Goal: Task Accomplishment & Management: Use online tool/utility

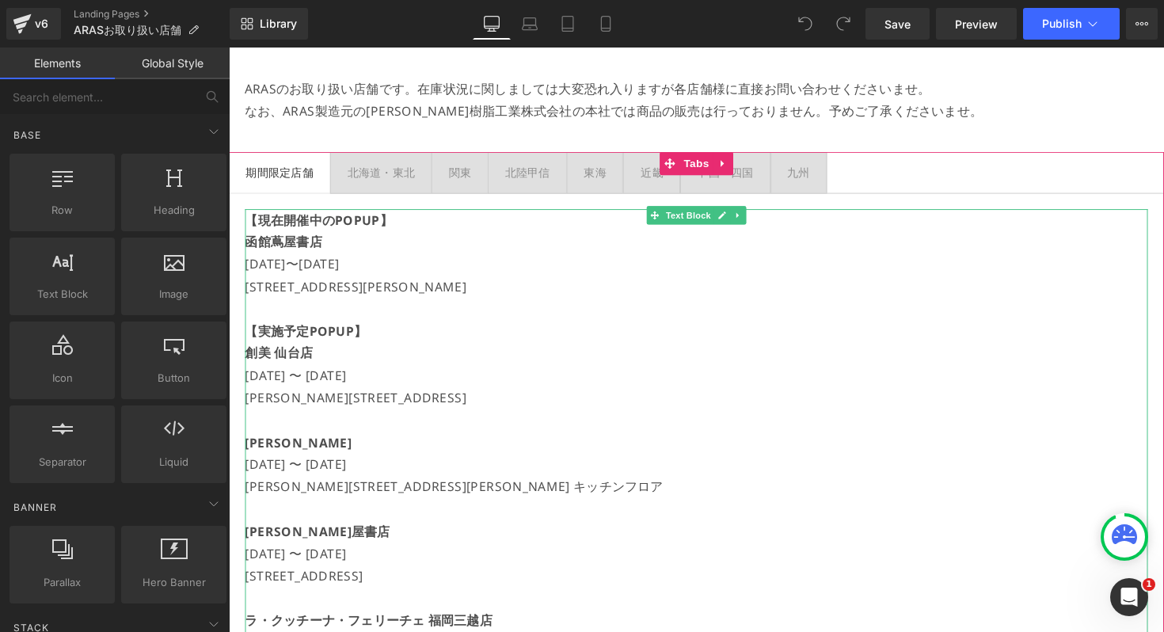
scroll to position [196, 0]
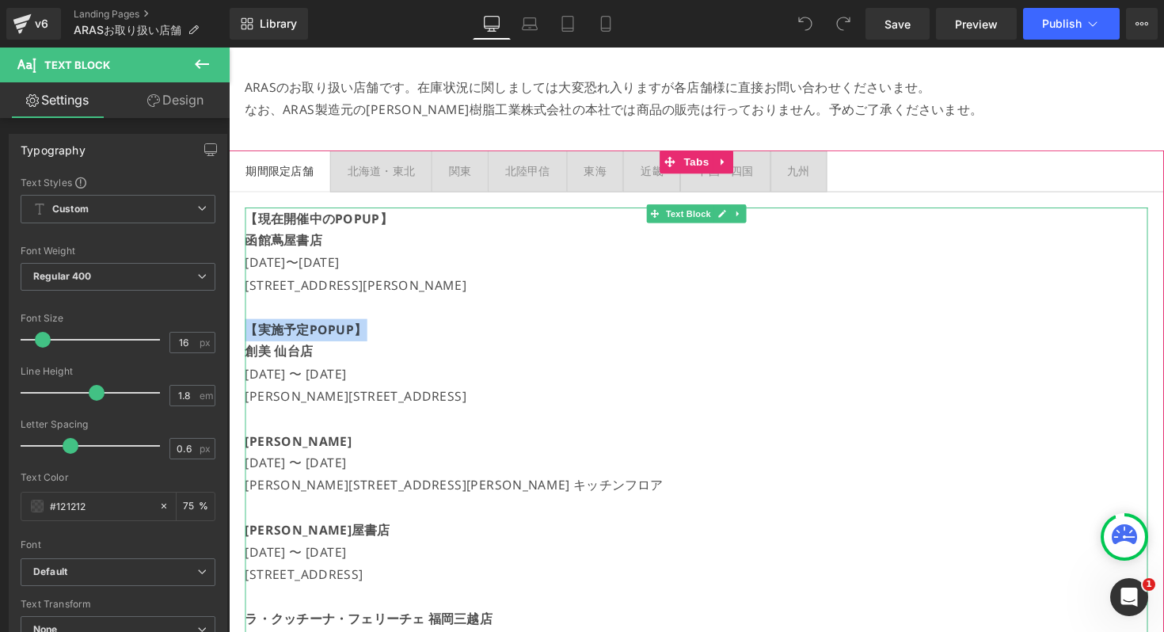
drag, startPoint x: 389, startPoint y: 340, endPoint x: 250, endPoint y: 340, distance: 138.5
click at [250, 340] on p "【実施予定POPUP】" at bounding box center [707, 336] width 924 height 23
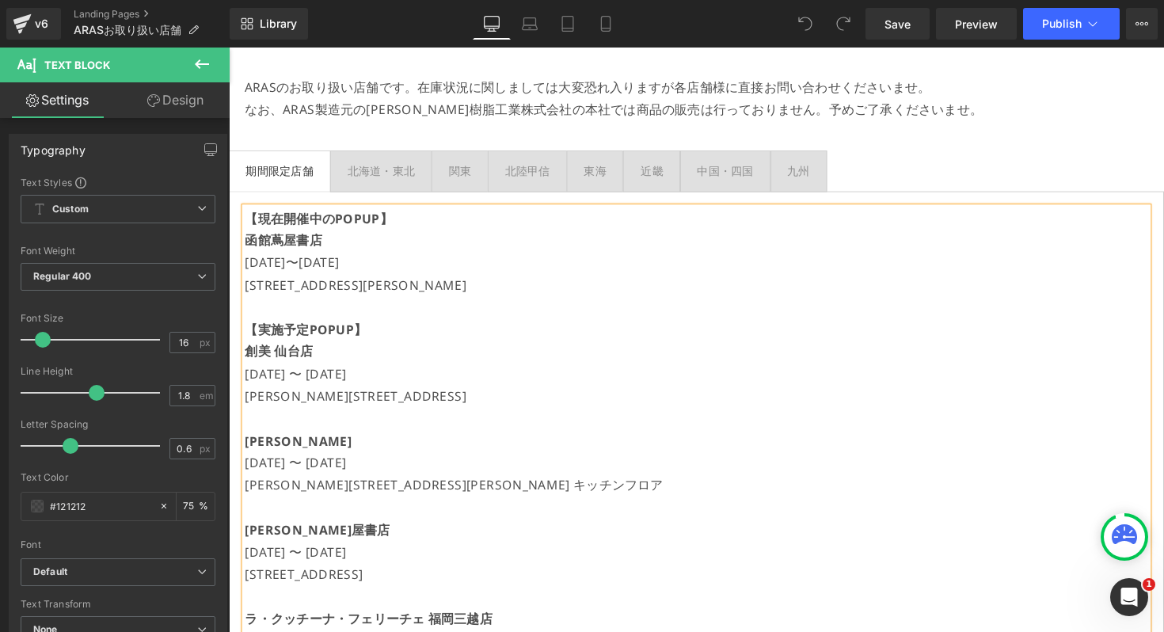
click at [294, 314] on p at bounding box center [707, 313] width 924 height 23
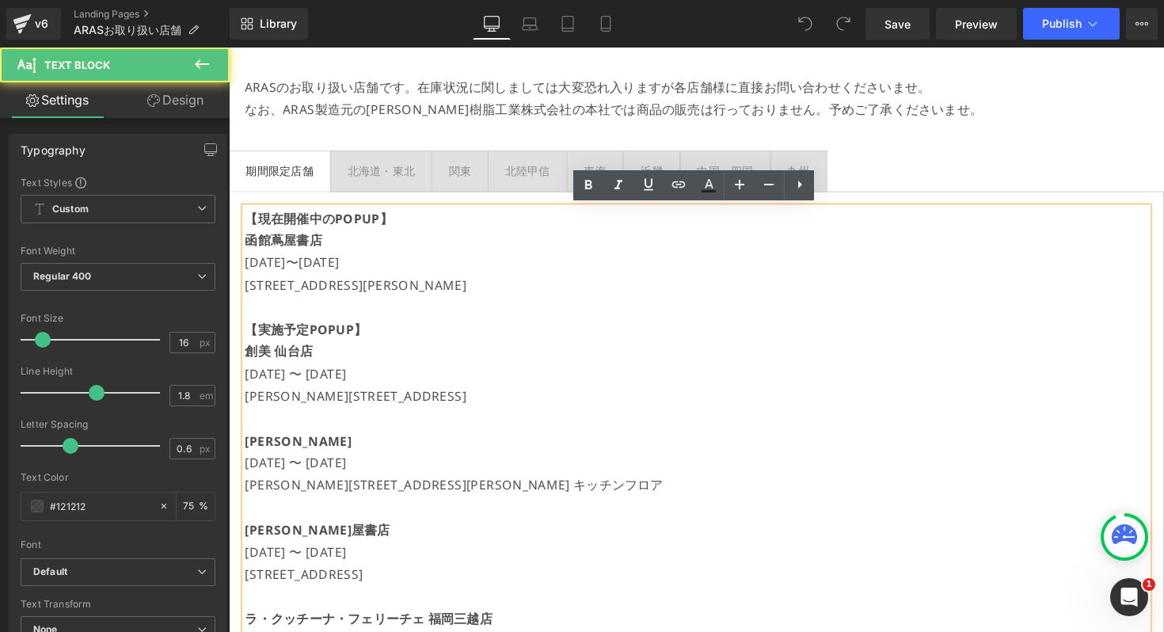
click at [343, 335] on strong "【実施予定POPUP】" at bounding box center [307, 336] width 125 height 17
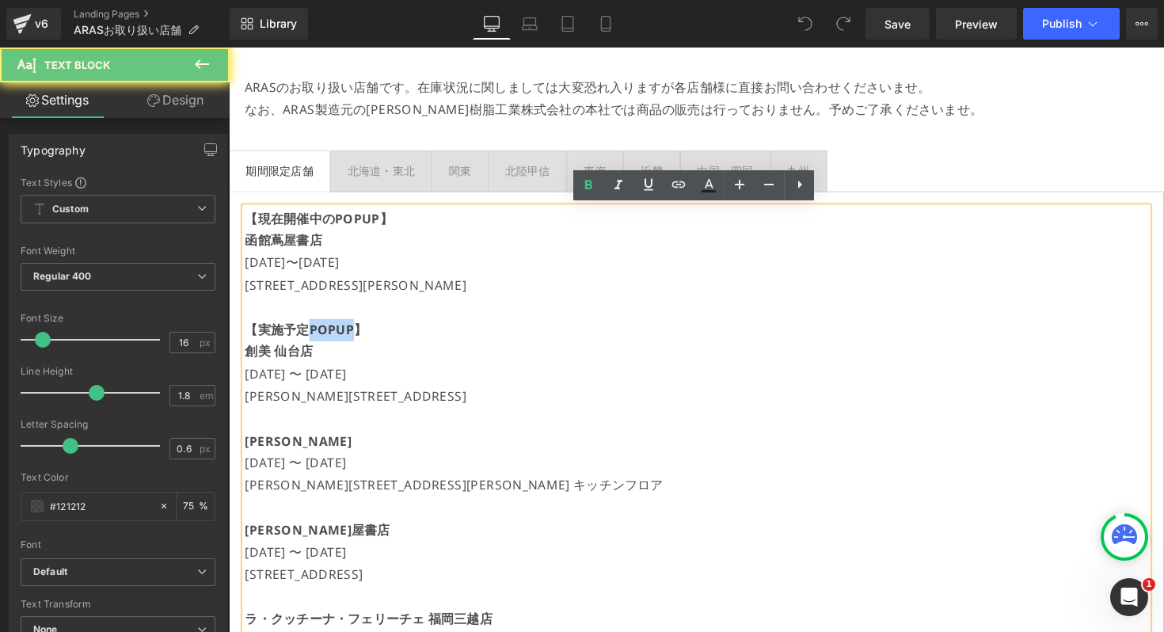
click at [343, 335] on strong "【実施予定POPUP】" at bounding box center [307, 336] width 125 height 17
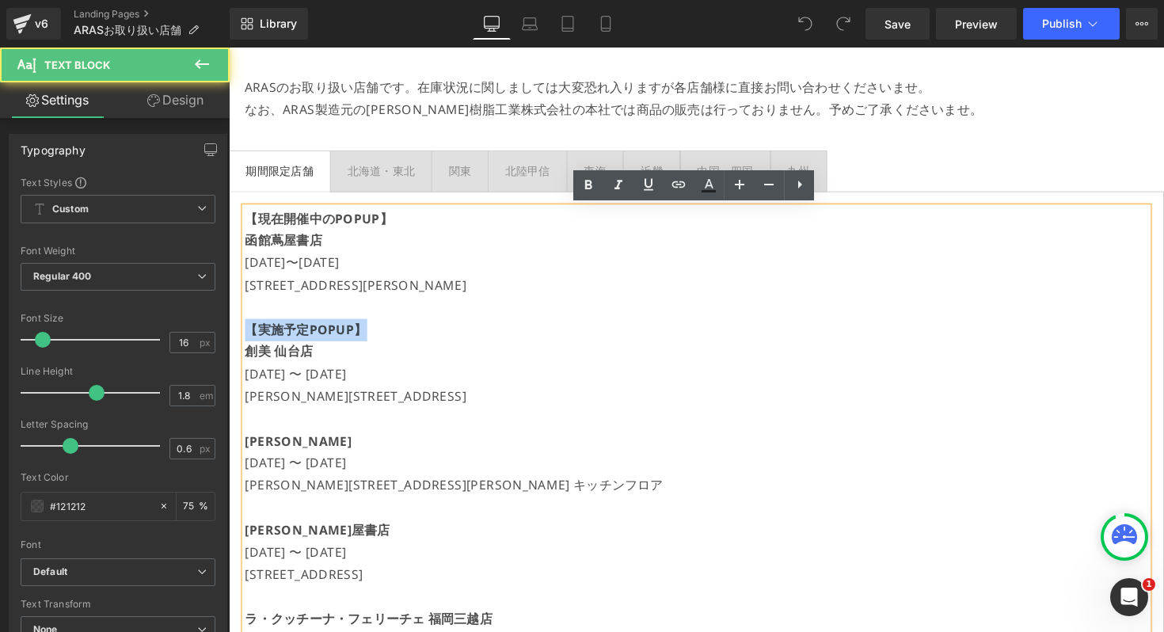
copy strong "【実施予定POPUP】"
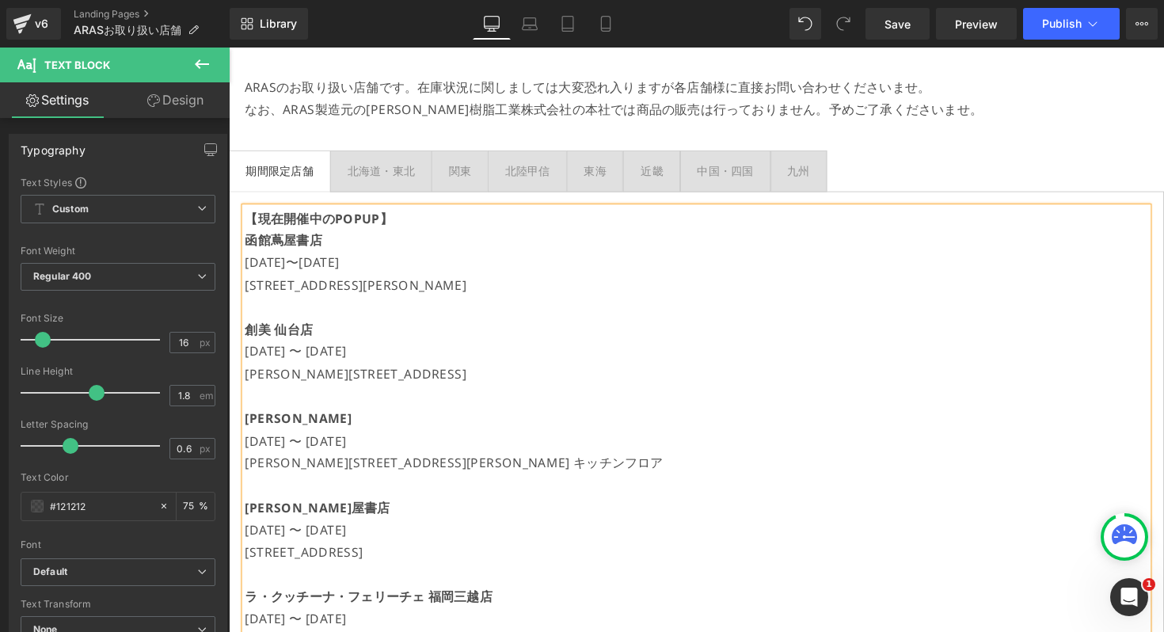
click at [313, 395] on p at bounding box center [707, 404] width 924 height 23
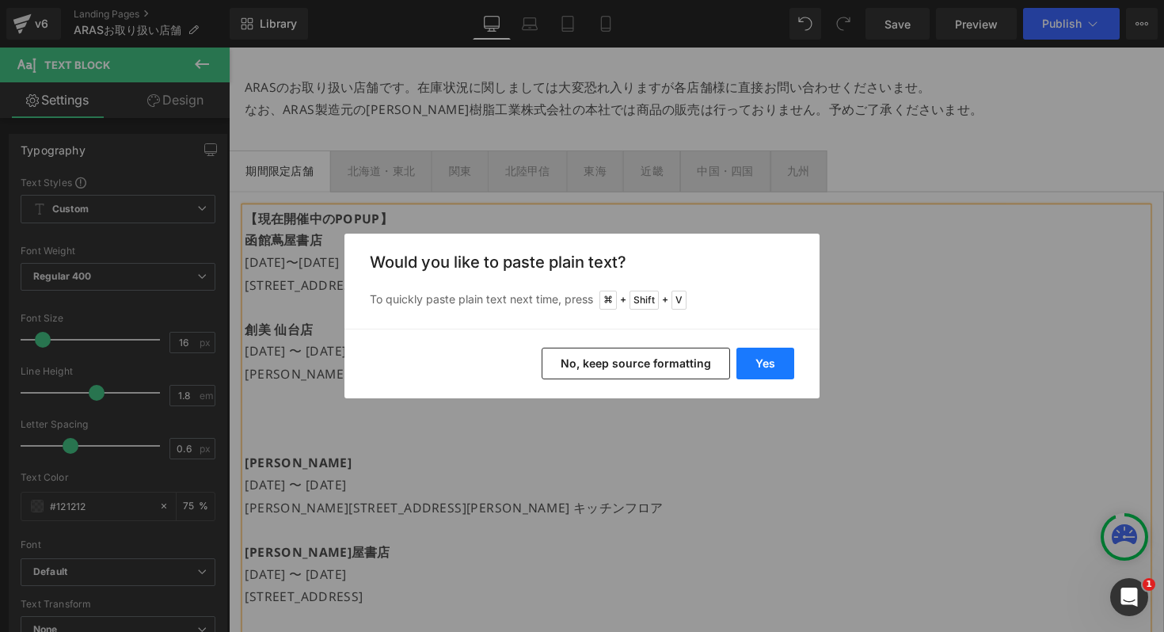
click at [783, 363] on button "Yes" at bounding box center [765, 363] width 58 height 32
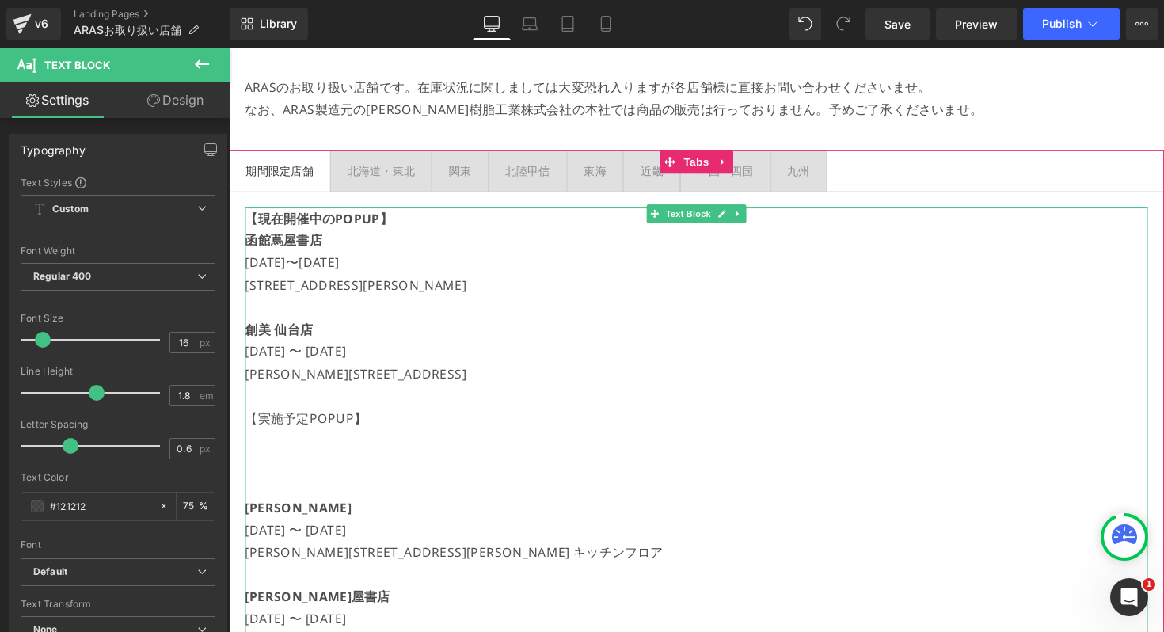
click at [357, 461] on p at bounding box center [707, 472] width 924 height 23
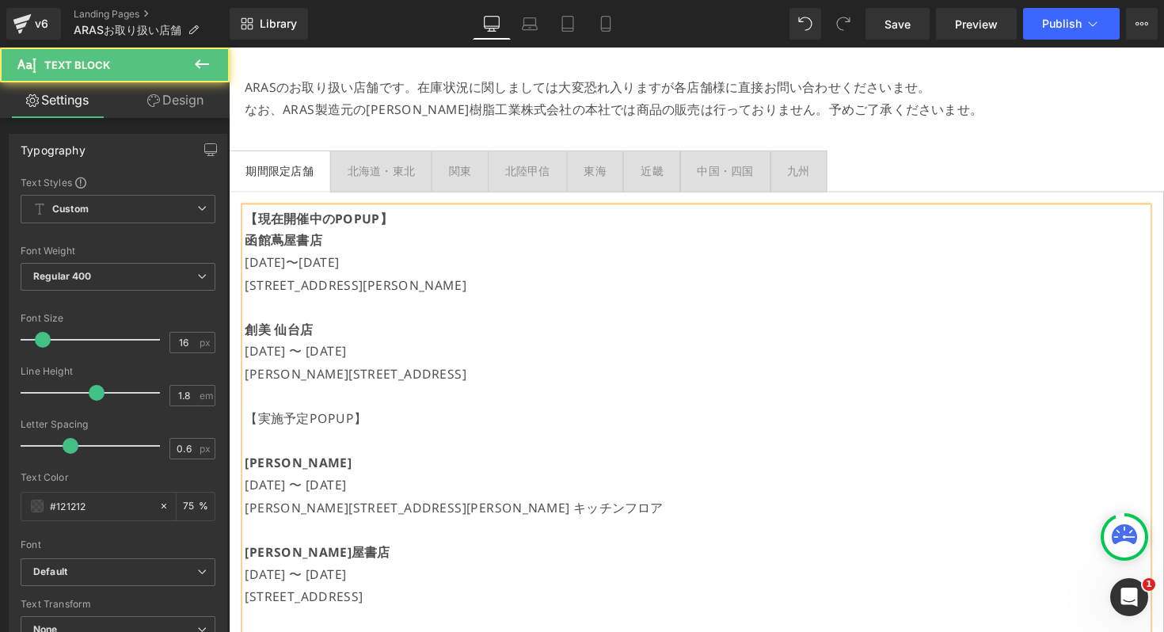
click at [328, 431] on p "【実施予定POPUP】" at bounding box center [707, 427] width 924 height 23
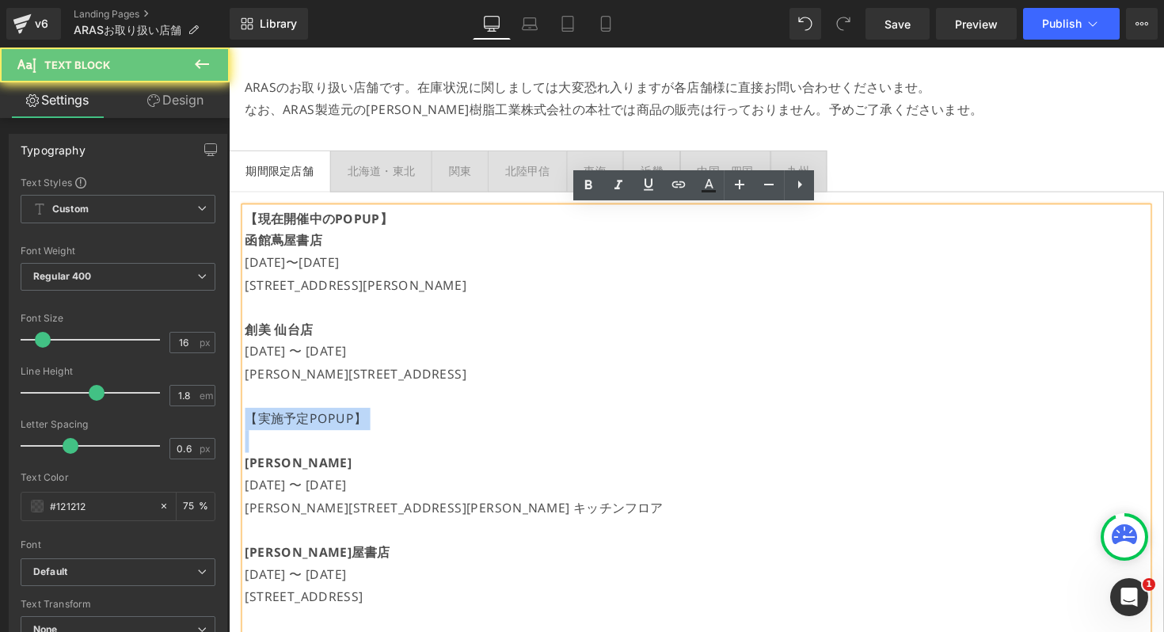
click at [328, 431] on p "【実施予定POPUP】" at bounding box center [707, 427] width 924 height 23
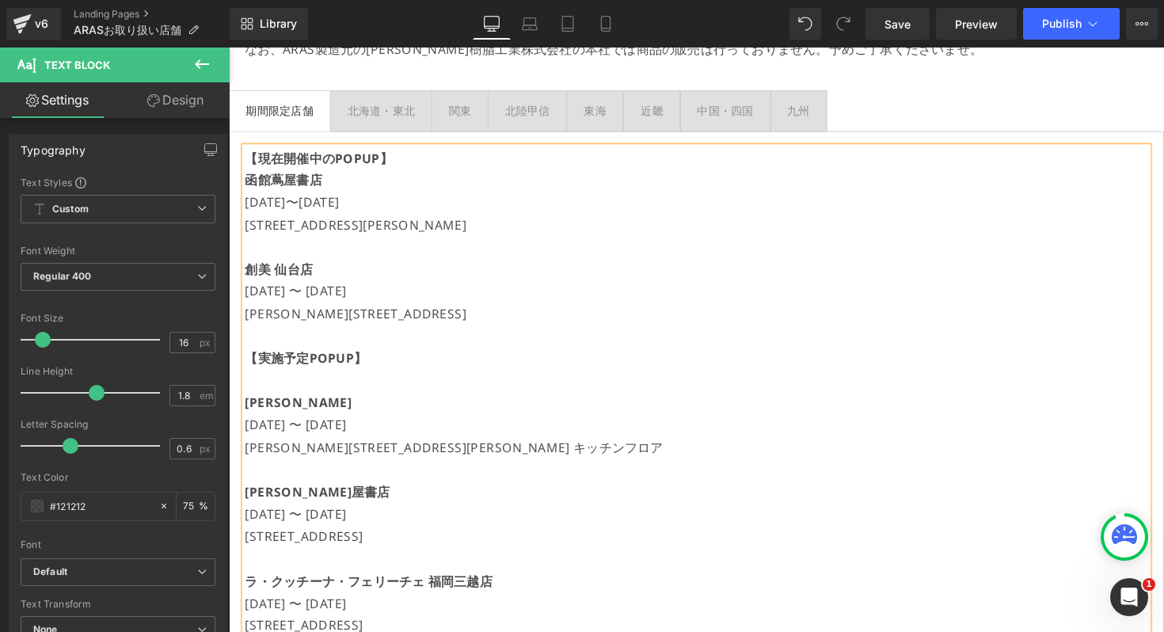
scroll to position [260, 0]
click at [332, 397] on p at bounding box center [707, 387] width 924 height 23
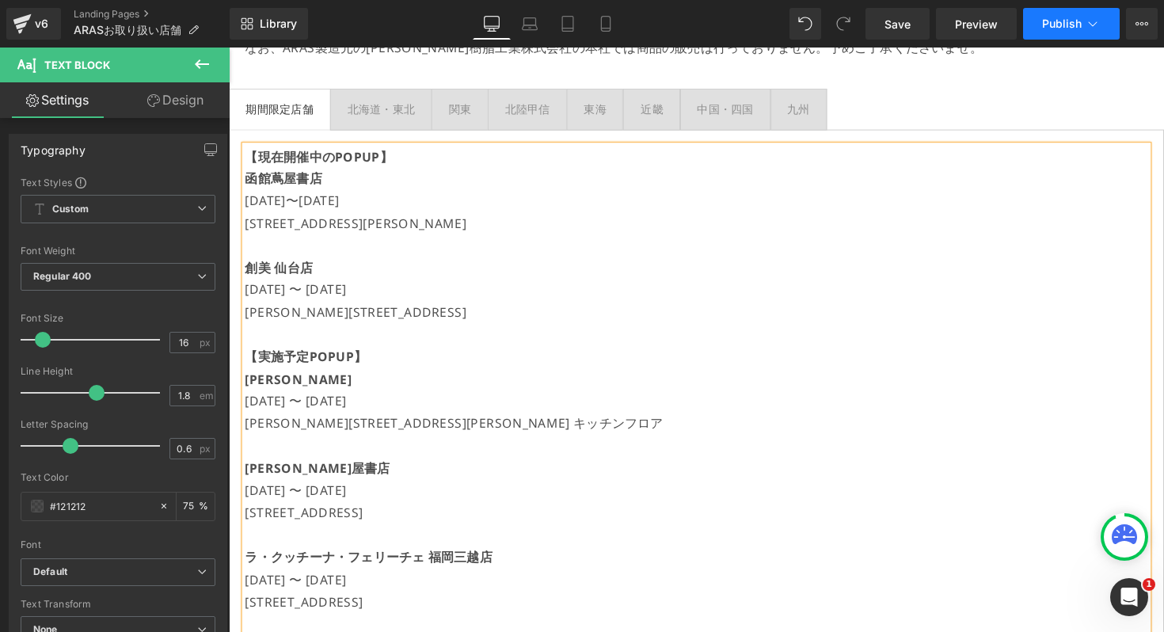
click at [1059, 16] on button "Publish" at bounding box center [1071, 24] width 97 height 32
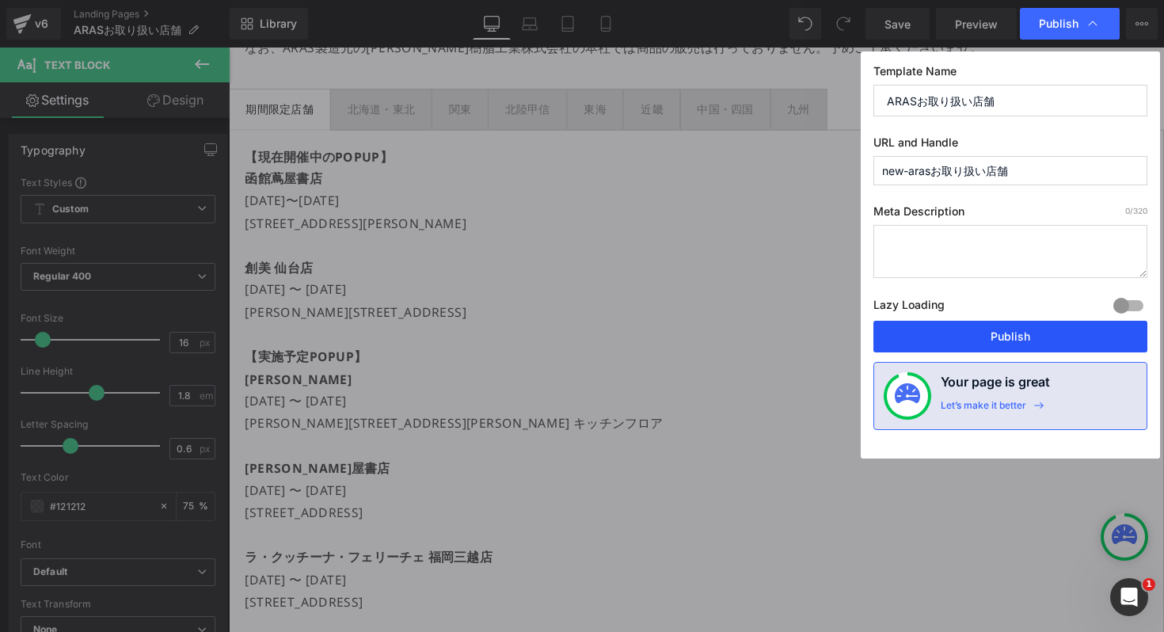
drag, startPoint x: 977, startPoint y: 321, endPoint x: 767, endPoint y: 279, distance: 213.9
click at [977, 321] on button "Publish" at bounding box center [1010, 337] width 274 height 32
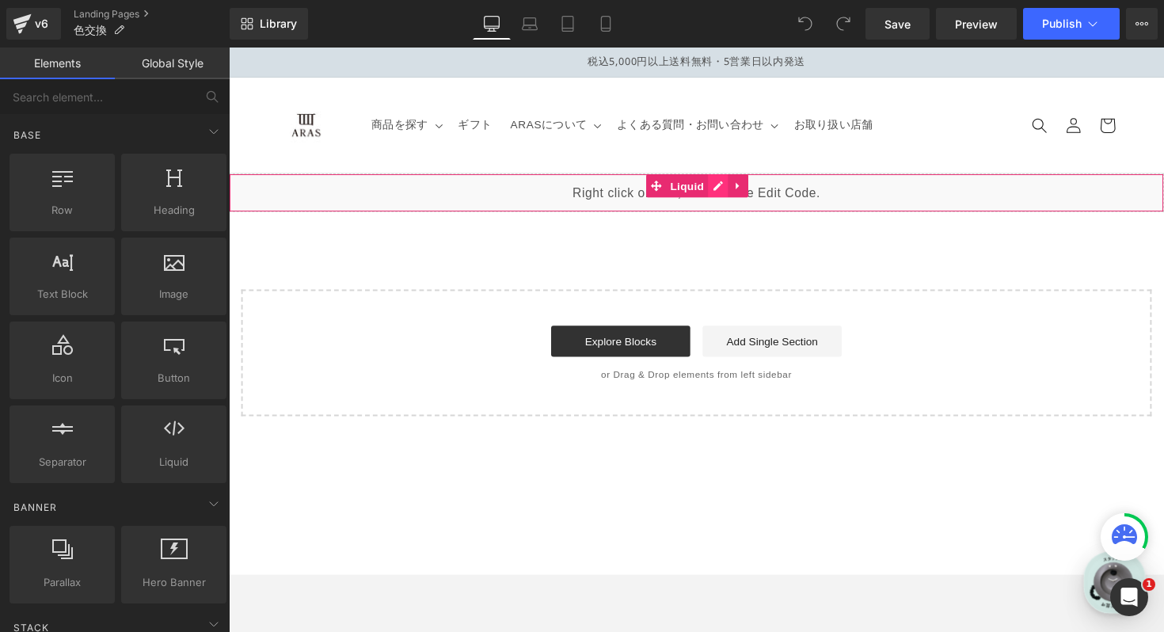
click at [737, 190] on div "Liquid" at bounding box center [708, 197] width 958 height 40
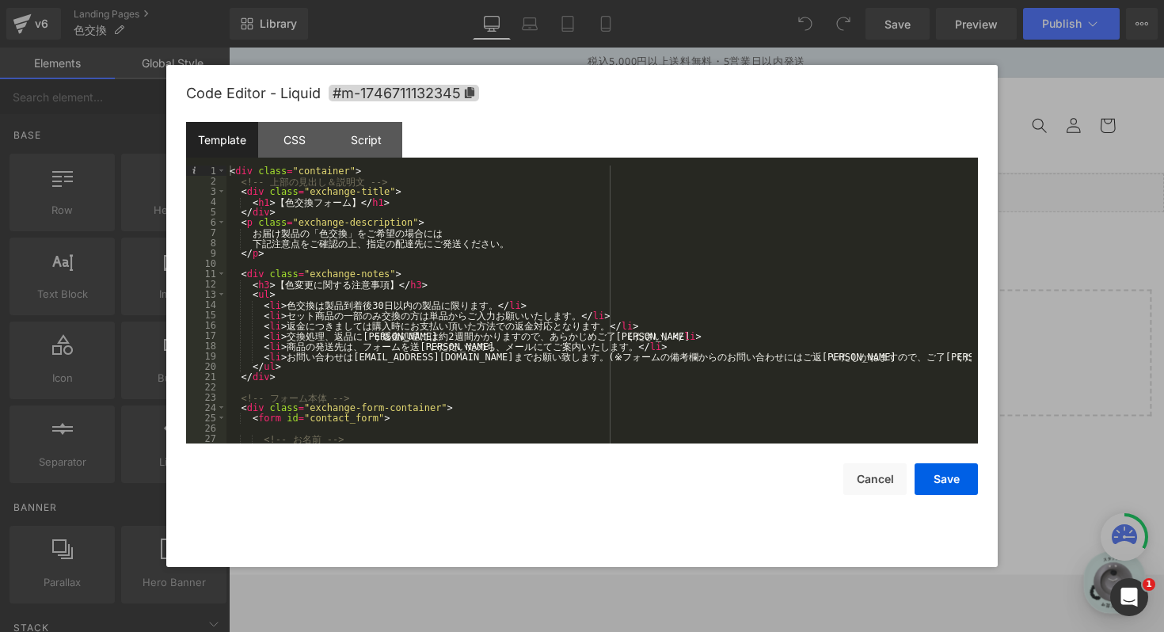
click at [947, 361] on div "< div class = "container" > <!-- 上 部 の 見 出 し ＆ 説 明 文 --> < div class = "exchang…" at bounding box center [598, 314] width 745 height 298
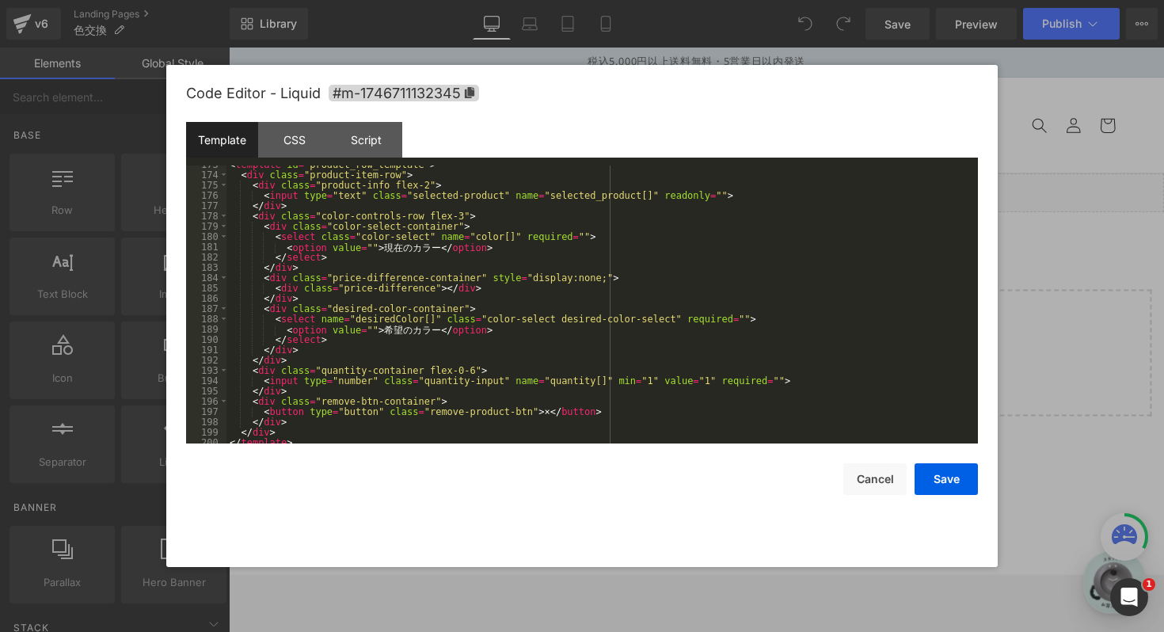
scroll to position [1680, 0]
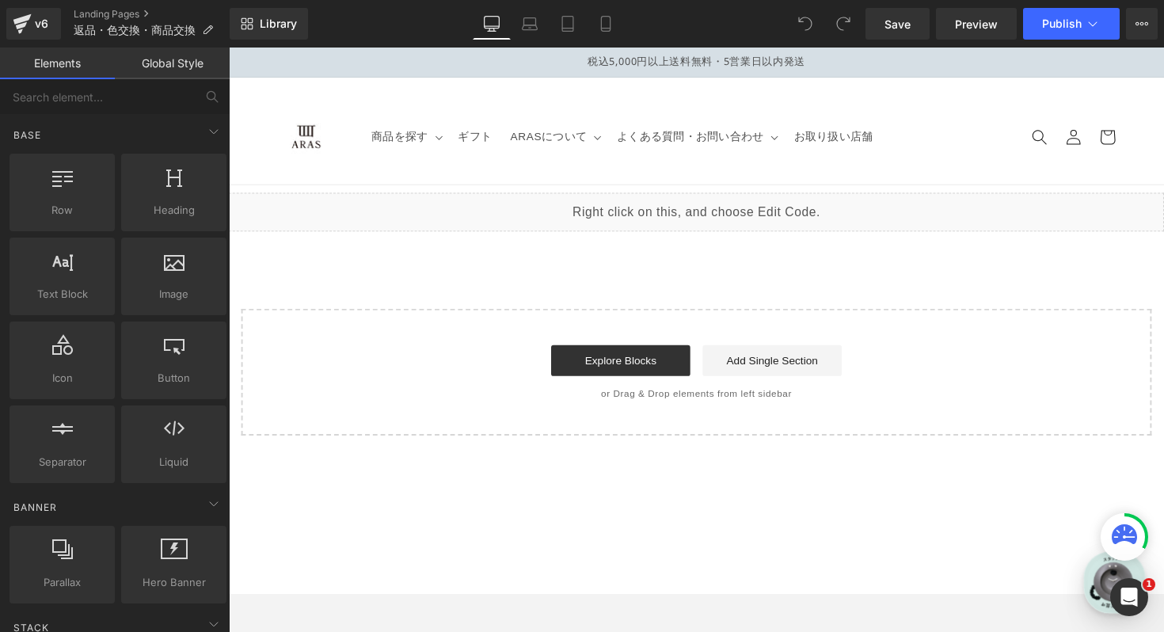
click at [727, 217] on div "Liquid" at bounding box center [708, 216] width 958 height 40
click at [670, 213] on icon at bounding box center [674, 208] width 9 height 9
click at [632, 213] on div "Liquid" at bounding box center [708, 216] width 958 height 40
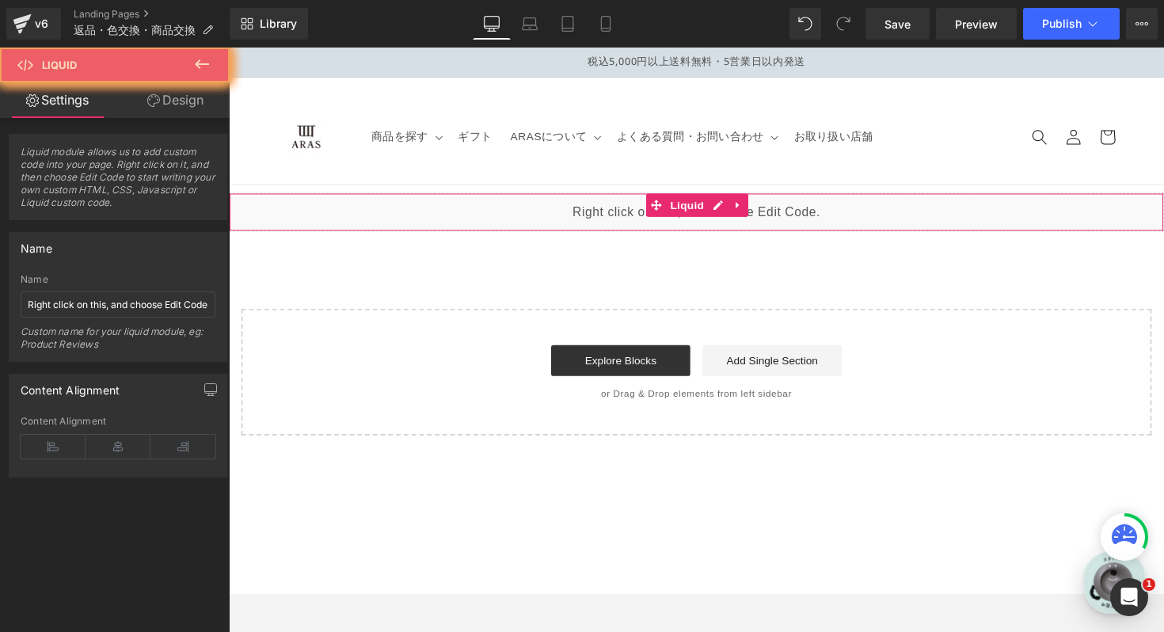
click at [568, 212] on div "Liquid" at bounding box center [708, 216] width 958 height 40
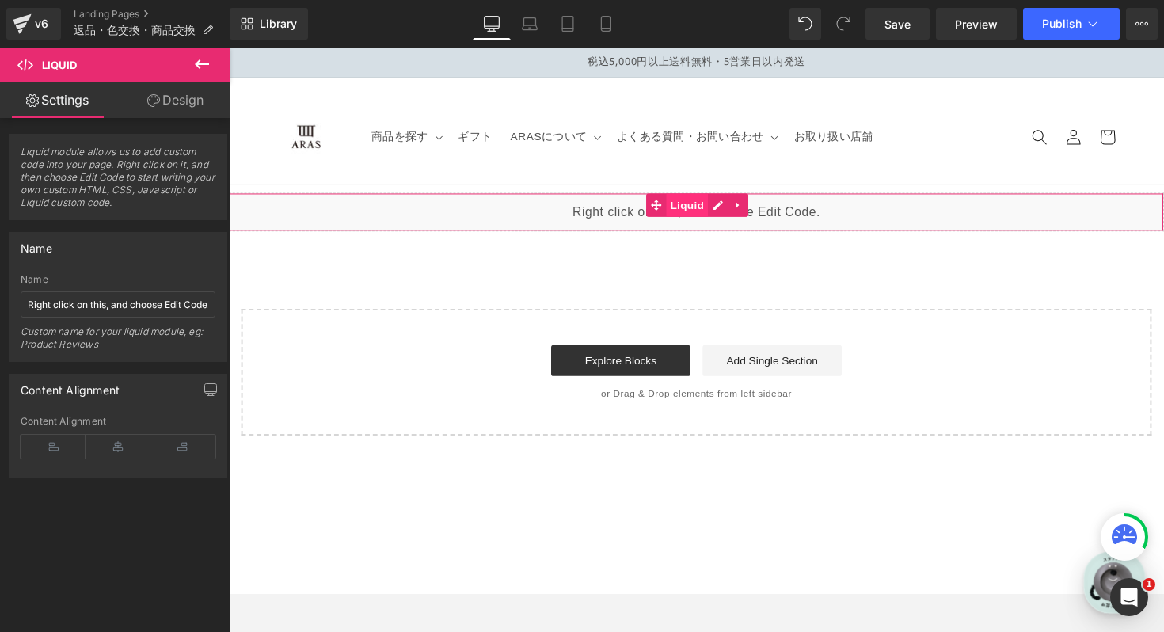
click at [703, 205] on span "Liquid" at bounding box center [698, 209] width 43 height 24
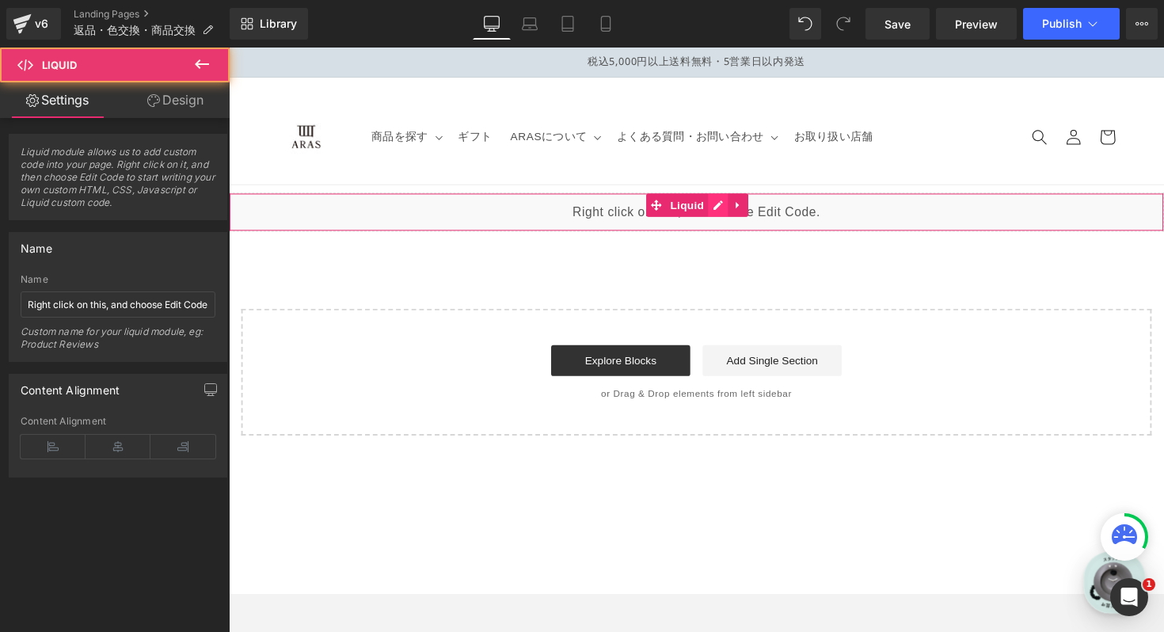
click at [730, 209] on div "Liquid" at bounding box center [708, 216] width 958 height 40
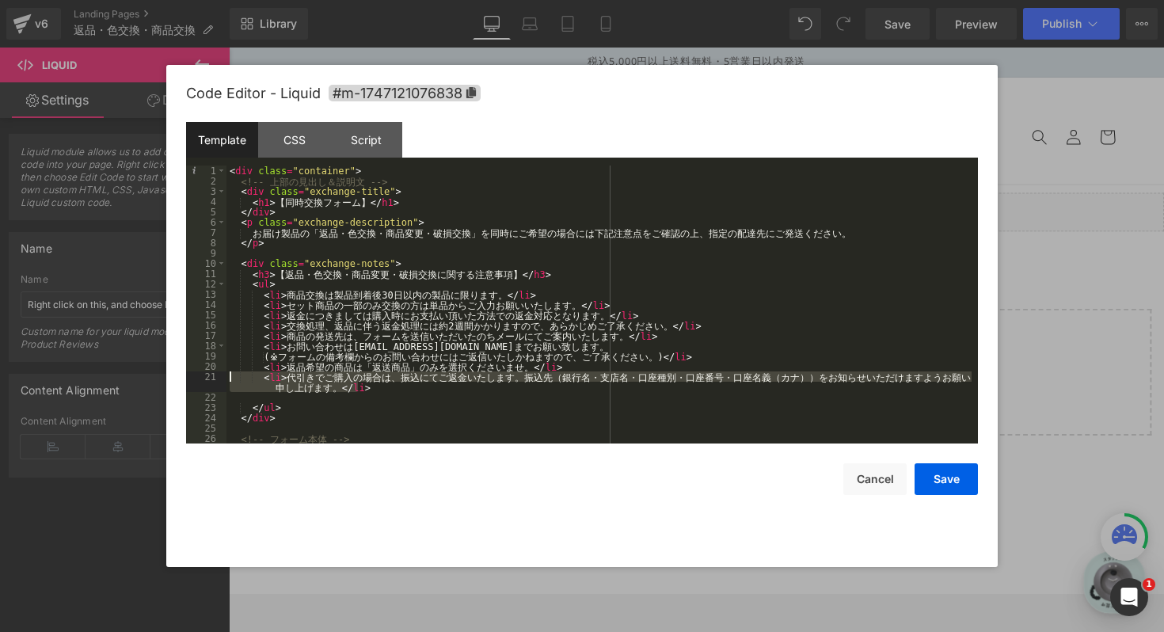
drag, startPoint x: 399, startPoint y: 387, endPoint x: 211, endPoint y: 378, distance: 187.8
click at [211, 378] on pre "1 2 3 4 5 6 7 8 9 10 11 12 13 14 15 16 17 18 19 20 21 22 23 24 25 26 27 < div c…" at bounding box center [582, 304] width 792 height 278
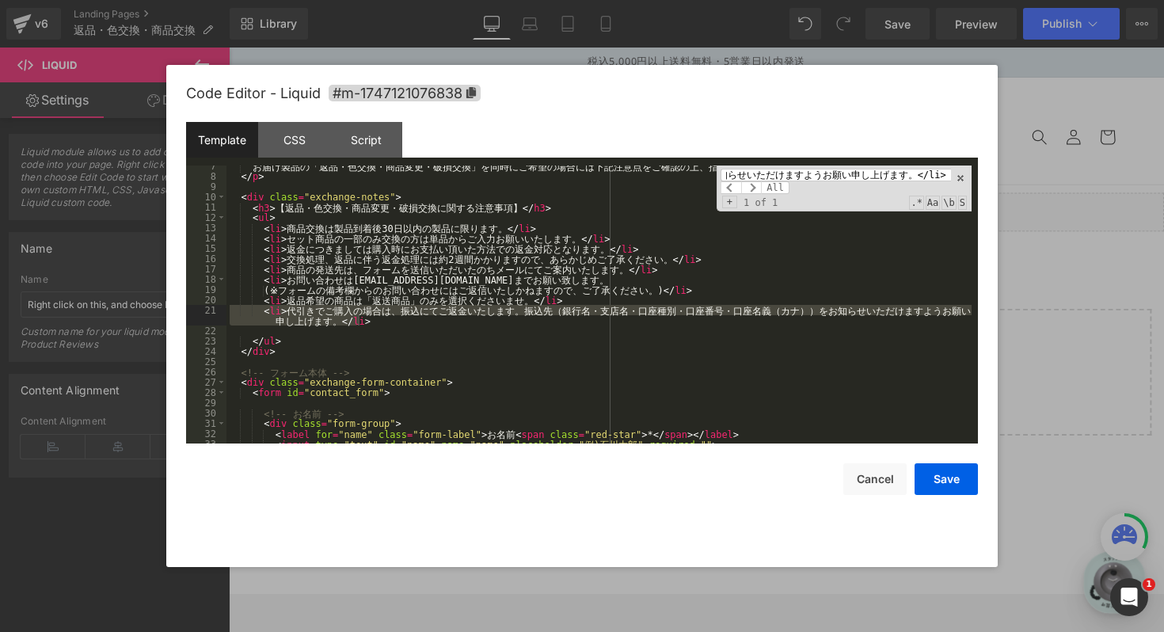
scroll to position [66, 0]
click at [756, 187] on span at bounding box center [751, 187] width 21 height 13
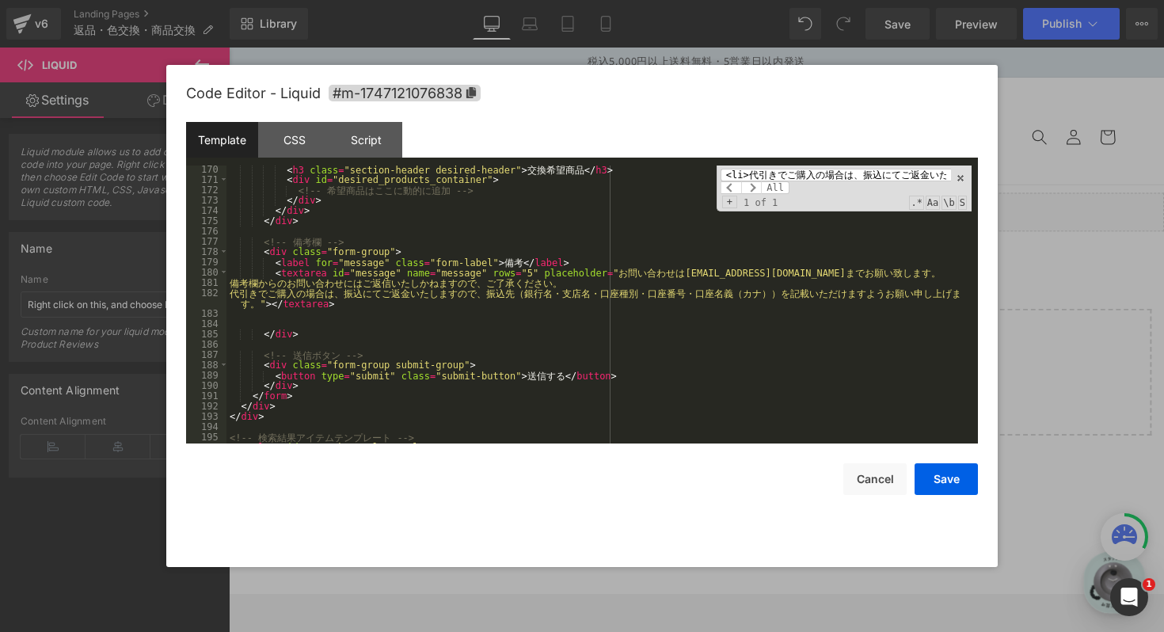
scroll to position [1761, 0]
click at [265, 275] on div "< h3 class = "section-header desired-header" > 交 換 希 望 商 品 </ h3 > < div id = "…" at bounding box center [598, 313] width 745 height 298
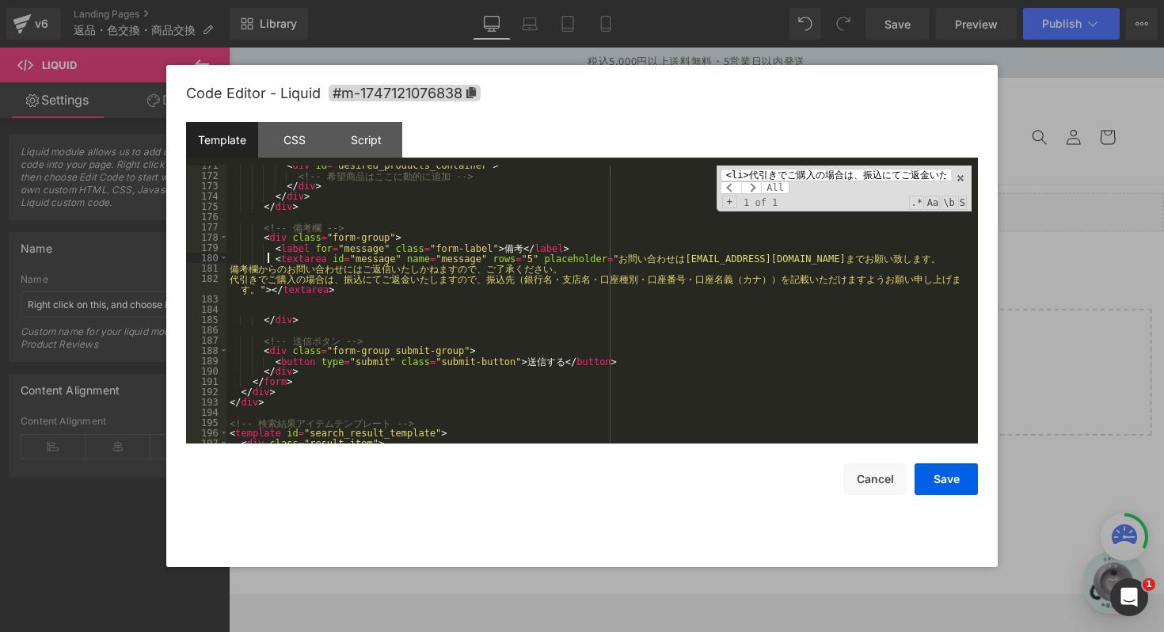
scroll to position [1775, 0]
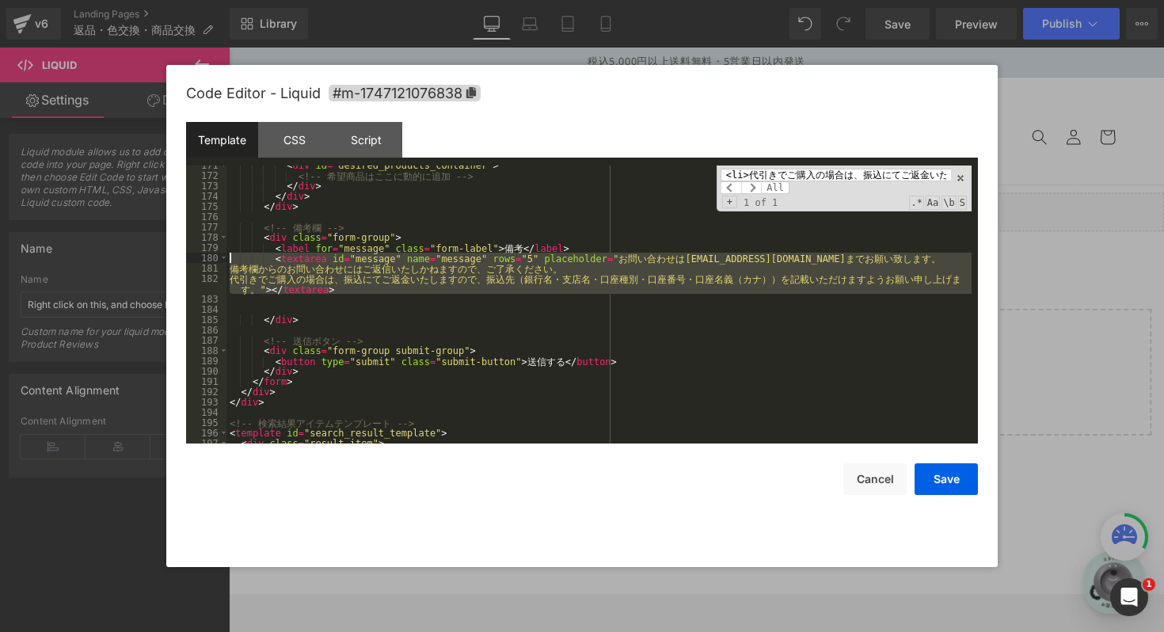
drag, startPoint x: 476, startPoint y: 296, endPoint x: 214, endPoint y: 261, distance: 264.3
click at [214, 261] on pre "171 172 173 174 175 176 177 178 179 180 181 182 183 184 185 186 187 188 189 190…" at bounding box center [582, 304] width 792 height 278
click at [272, 262] on div "< div id = "desired_products_container" > <!-- 希 望 商 品 は こ こ に 動 的 に 追 加 --> </…" at bounding box center [598, 309] width 745 height 298
drag, startPoint x: 264, startPoint y: 261, endPoint x: 324, endPoint y: 291, distance: 67.3
click at [324, 291] on div "< div id = "desired_products_container" > <!-- 希 望 商 品 は こ こ に 動 的 に 追 加 --> </…" at bounding box center [598, 309] width 745 height 298
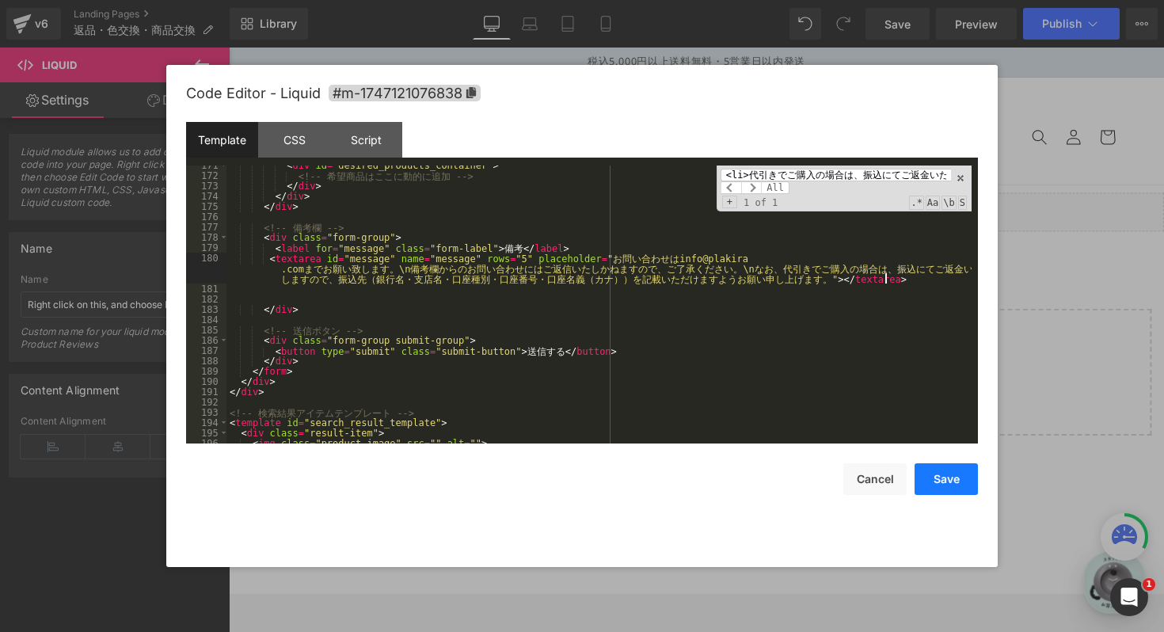
click at [940, 476] on button "Save" at bounding box center [945, 479] width 63 height 32
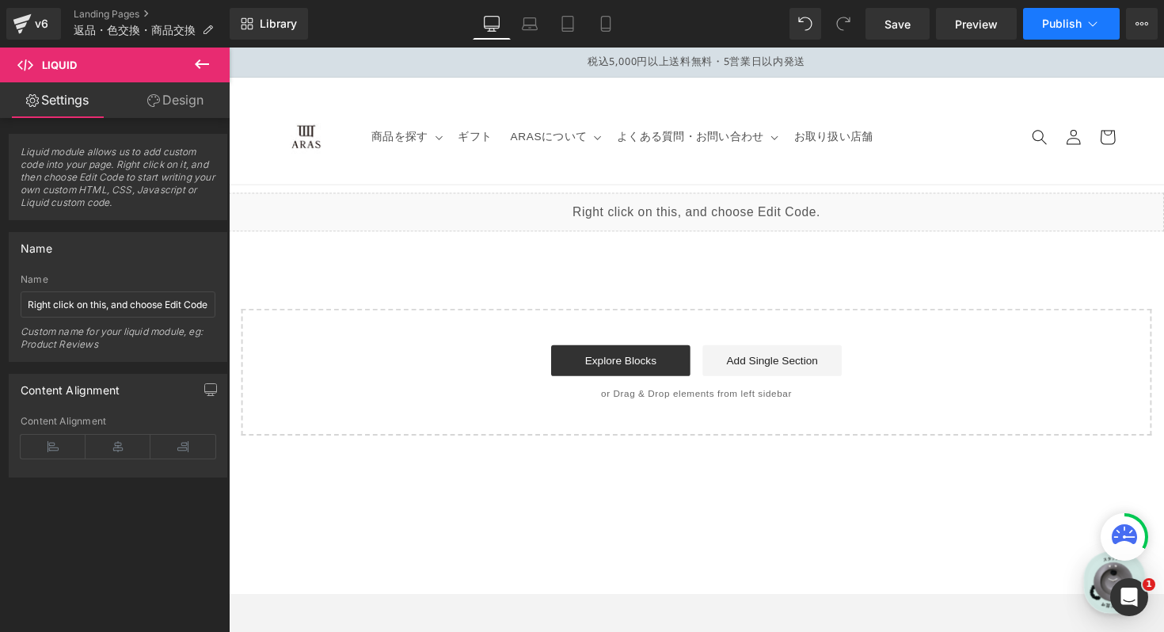
click at [1055, 24] on span "Publish" at bounding box center [1062, 23] width 40 height 13
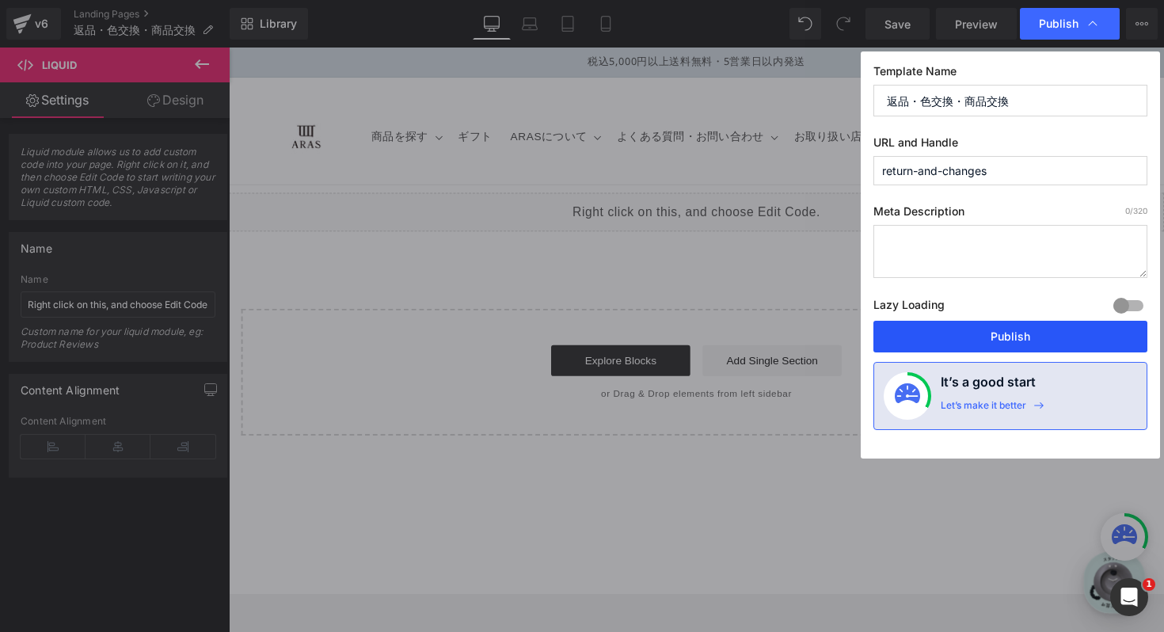
click at [1013, 334] on button "Publish" at bounding box center [1010, 337] width 274 height 32
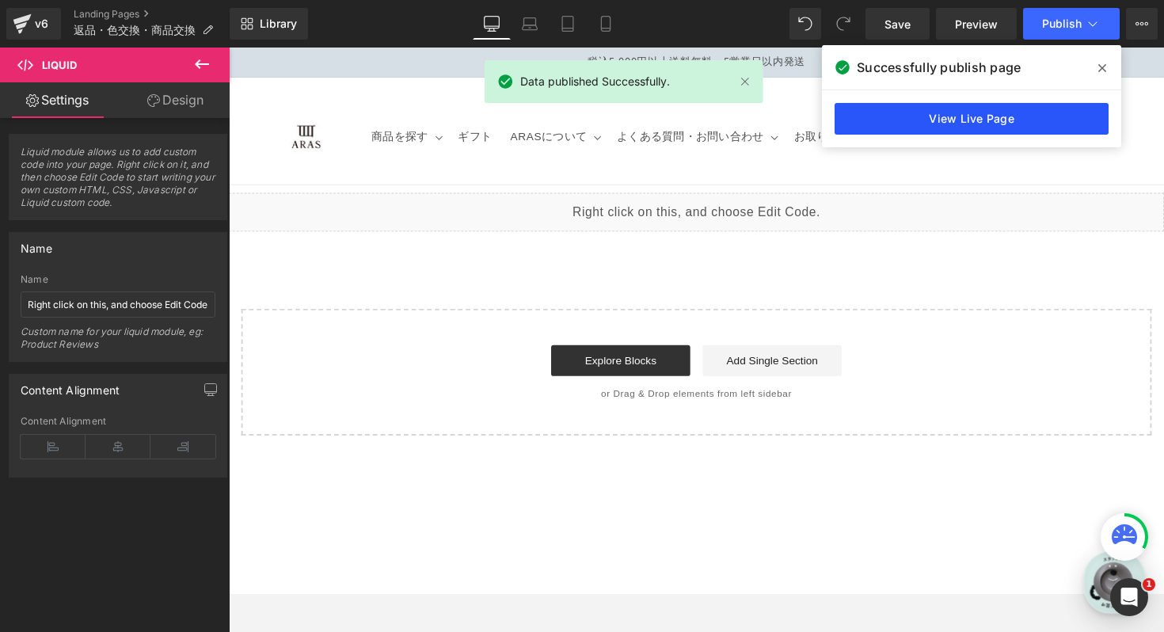
click at [922, 112] on link "View Live Page" at bounding box center [971, 119] width 274 height 32
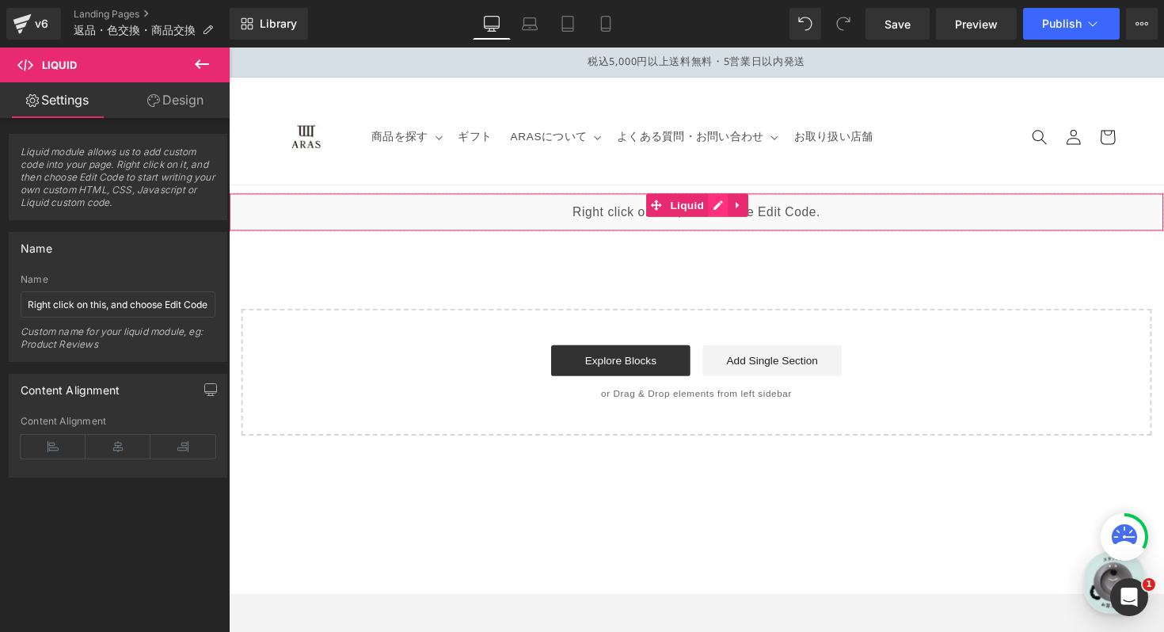
click at [728, 209] on div "Liquid" at bounding box center [708, 216] width 958 height 40
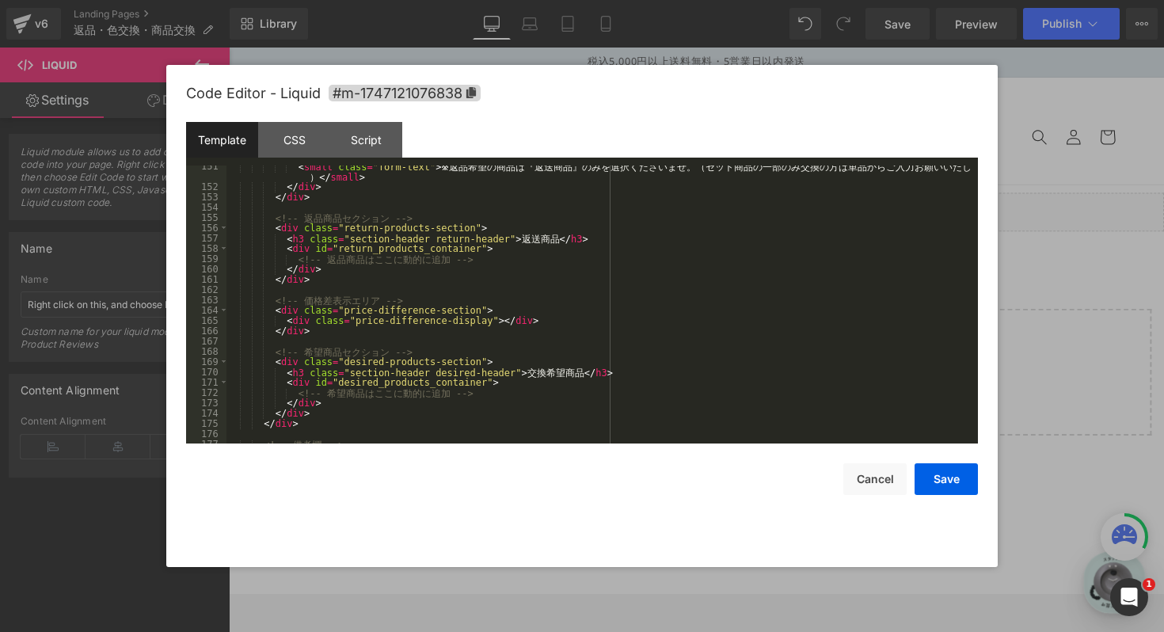
scroll to position [1566, 0]
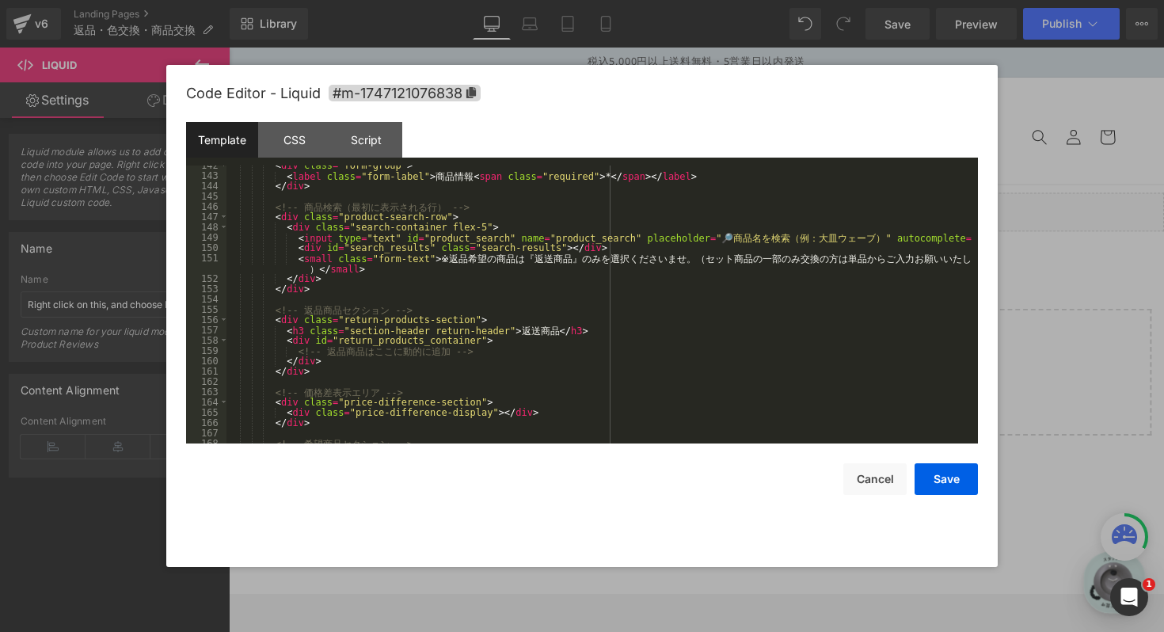
scroll to position [1464, 0]
click at [483, 257] on div "< div class = "form-group" > < label class = "form-label" > 商 品 情 報 < span clas…" at bounding box center [598, 311] width 745 height 298
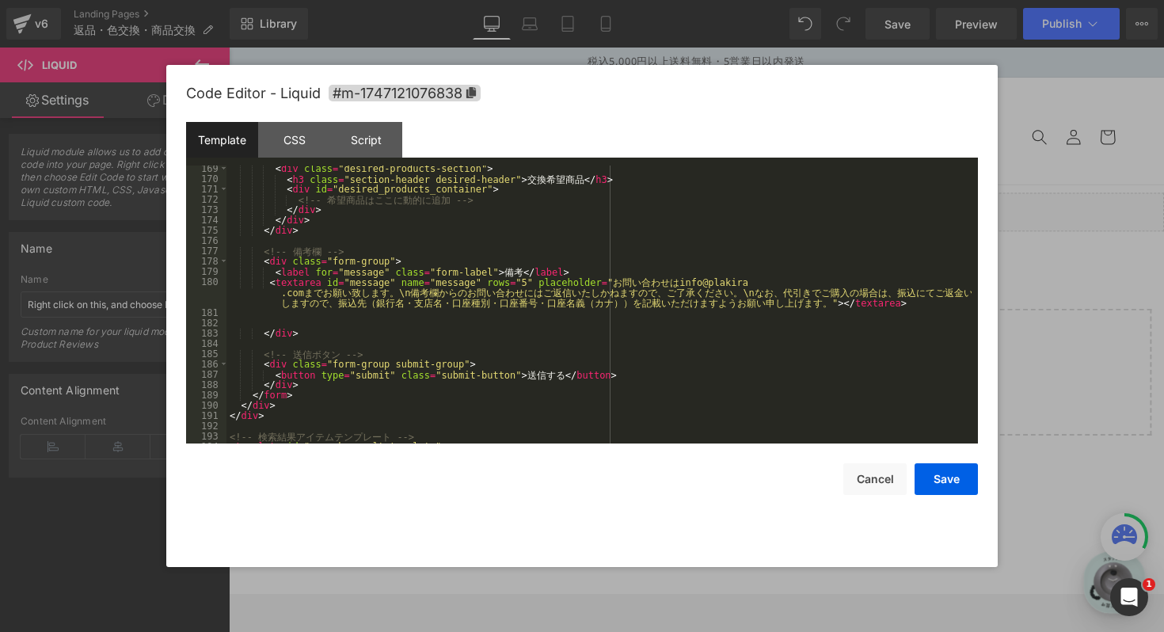
scroll to position [1737, 0]
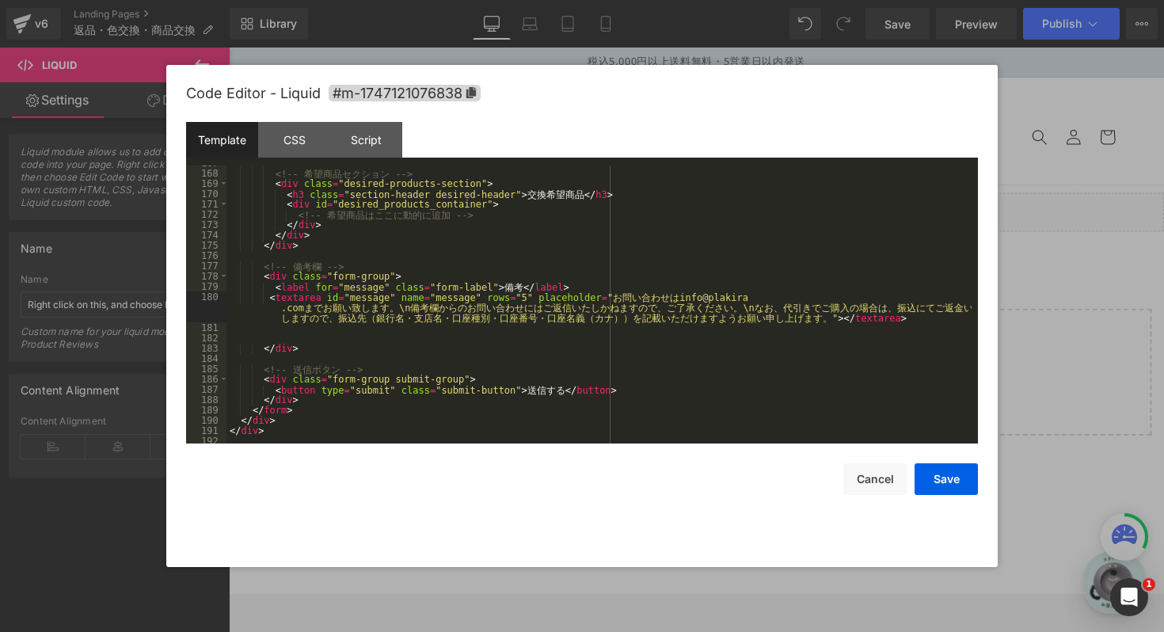
click at [264, 297] on div "<!-- 希 望 商 品 セ ク シ ョ ン --> < div class = "desired-products-section" > < h3 clas…" at bounding box center [598, 307] width 745 height 298
click at [263, 333] on div "<!-- 希 望 商 品 セ ク シ ョ ン --> < div class = "desired-products-section" > < h3 clas…" at bounding box center [598, 307] width 745 height 298
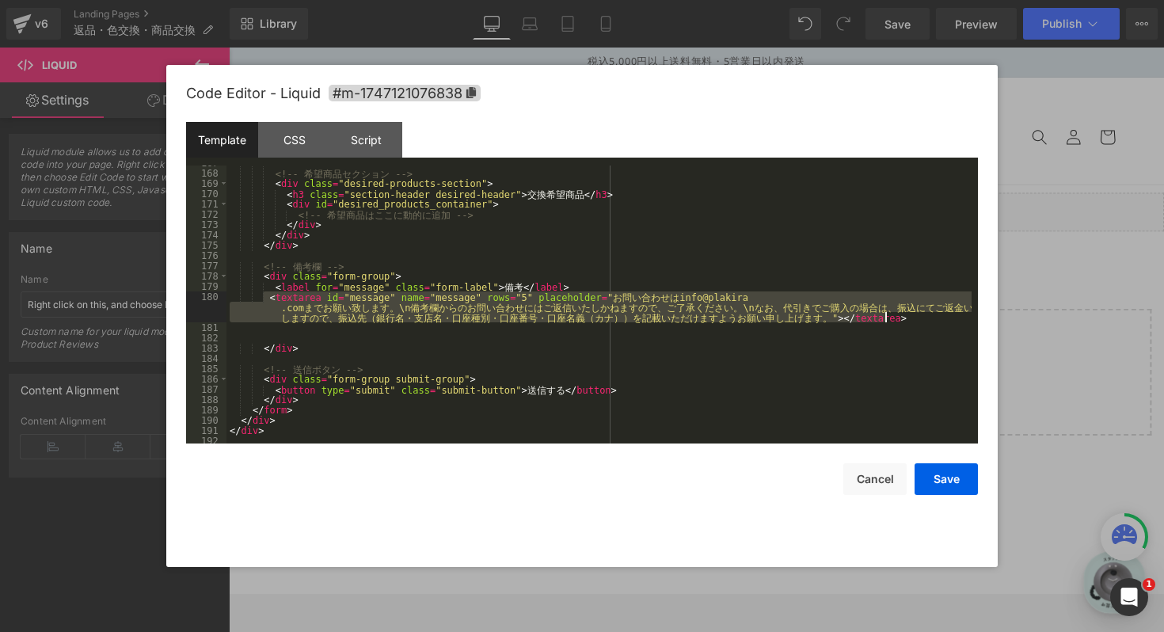
drag, startPoint x: 262, startPoint y: 300, endPoint x: 915, endPoint y: 318, distance: 653.3
click at [915, 318] on div "<!-- 希 望 商 品 セ ク シ ョ ン --> < div class = "desired-products-section" > < h3 clas…" at bounding box center [598, 307] width 745 height 298
click at [716, 340] on div "<!-- 希 望 商 品 セ ク シ ョ ン --> < div class = "desired-products-section" > < h3 clas…" at bounding box center [598, 307] width 745 height 298
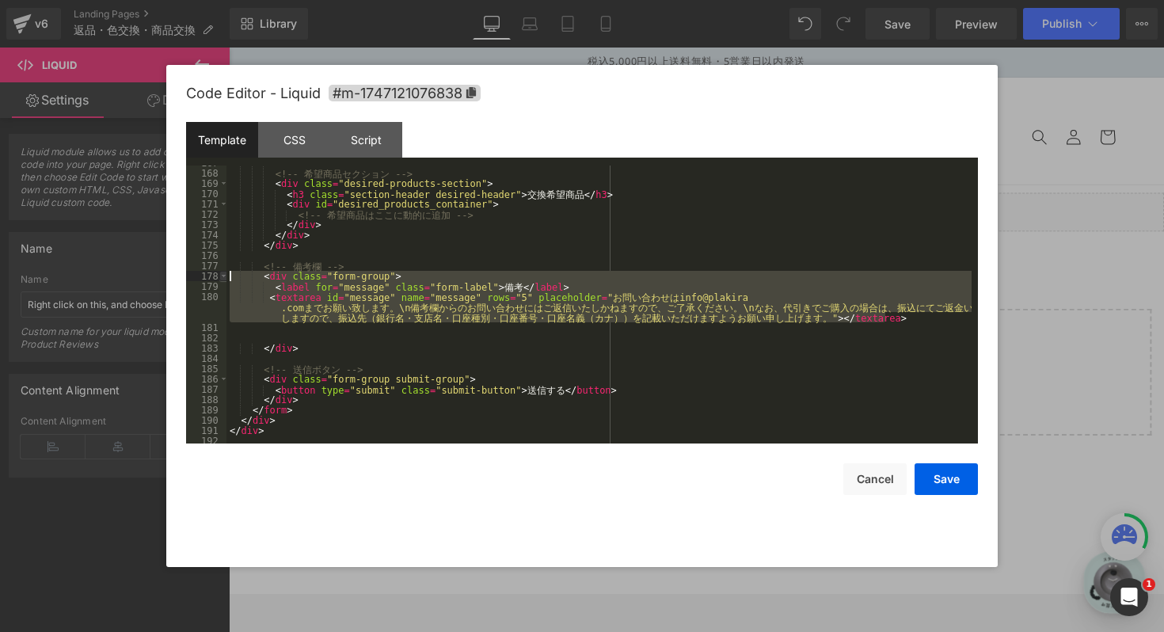
drag, startPoint x: 928, startPoint y: 318, endPoint x: 216, endPoint y: 274, distance: 713.7
click at [216, 274] on pre "167 168 169 170 171 172 173 174 175 176 177 178 179 180 181 182 183 184 185 186…" at bounding box center [582, 304] width 792 height 278
click at [260, 274] on div "<!-- 希 望 商 品 セ ク シ ョ ン --> < div class = "desired-products-section" > < h3 clas…" at bounding box center [598, 307] width 745 height 298
drag, startPoint x: 260, startPoint y: 274, endPoint x: 885, endPoint y: 318, distance: 626.9
click at [885, 318] on div "<!-- 希 望 商 品 セ ク シ ョ ン --> < div class = "desired-products-section" > < h3 clas…" at bounding box center [598, 307] width 745 height 298
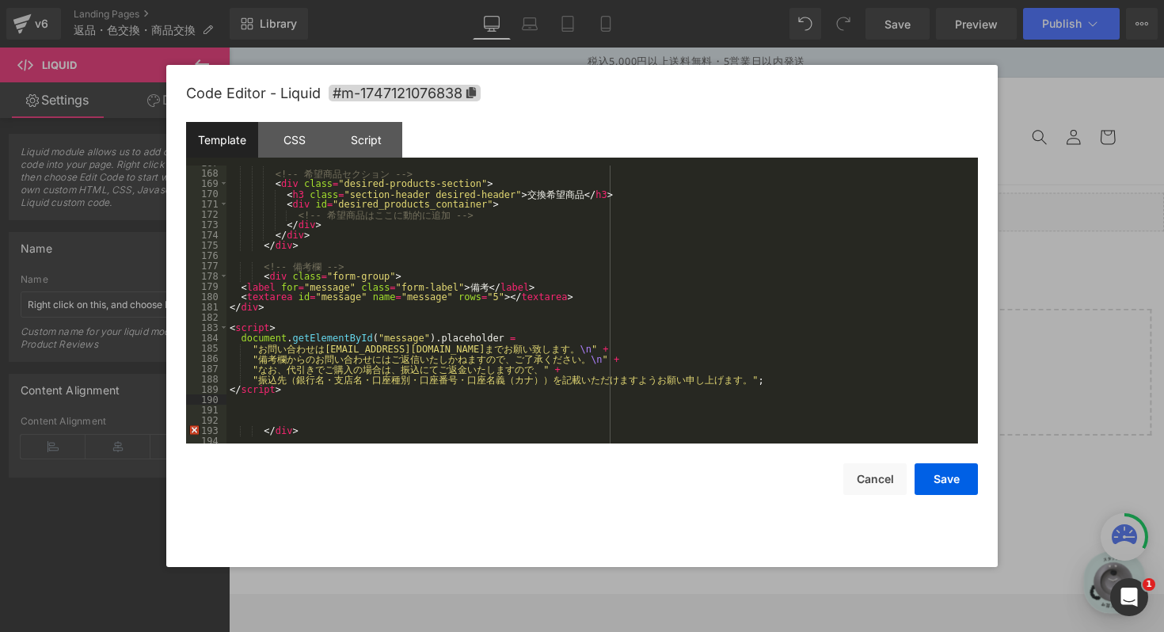
click at [237, 287] on div "<!-- 希 望 商 品 セ ク シ ョ ン --> < div class = "desired-products-section" > < h3 clas…" at bounding box center [598, 307] width 745 height 298
click at [235, 298] on div "<!-- 希 望 商 品 セ ク シ ョ ン --> < div class = "desired-products-section" > < h3 clas…" at bounding box center [598, 307] width 745 height 298
click at [230, 310] on div "<!-- 希 望 商 品 セ ク シ ョ ン --> < div class = "desired-products-section" > < h3 clas…" at bounding box center [598, 307] width 745 height 298
click at [231, 328] on div "<!-- 希 望 商 品 セ ク シ ョ ン --> < div class = "desired-products-section" > < h3 clas…" at bounding box center [598, 307] width 745 height 298
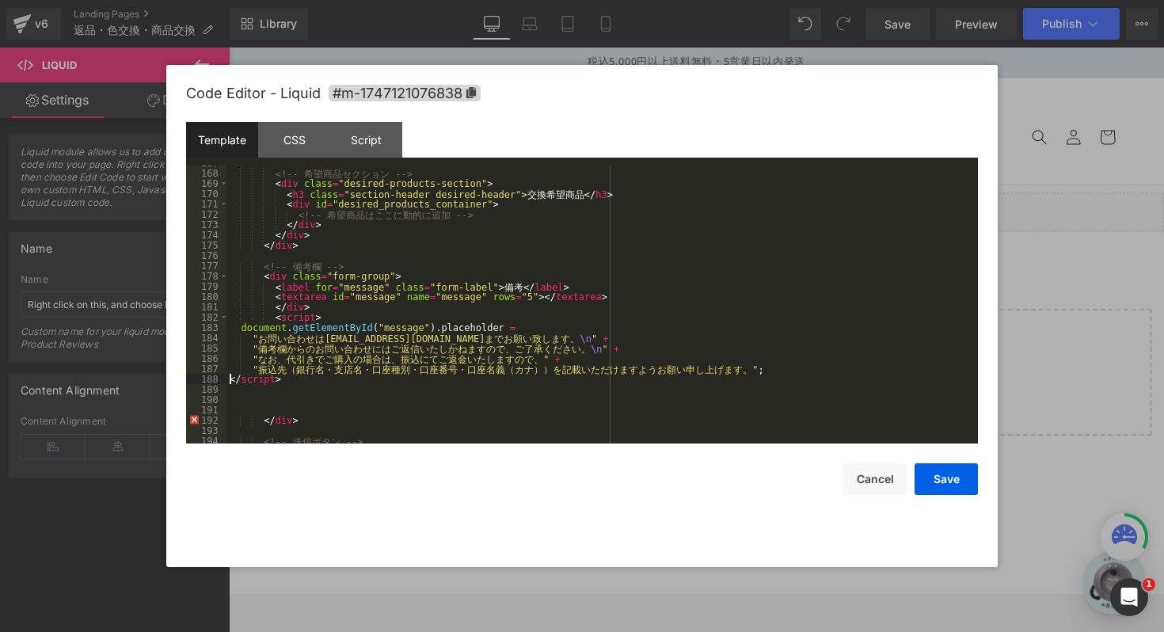
click at [230, 382] on div "<!-- 希 望 商 品 セ ク シ ョ ン --> < div class = "desired-products-section" > < h3 clas…" at bounding box center [598, 307] width 745 height 298
click at [931, 485] on button "Save" at bounding box center [945, 479] width 63 height 32
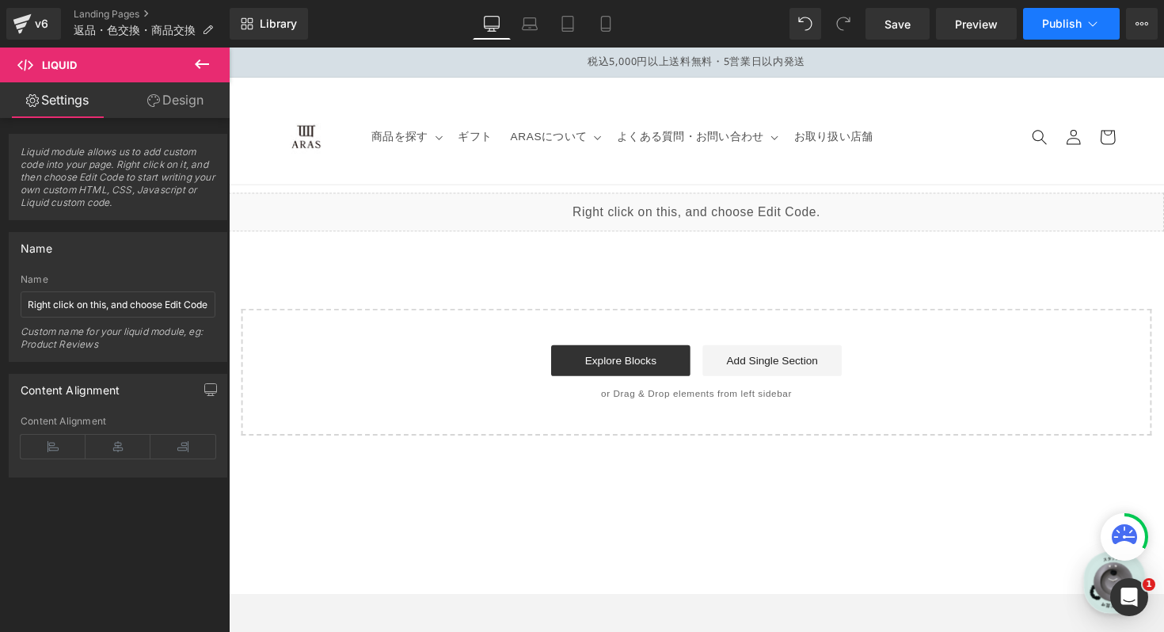
click at [1066, 26] on span "Publish" at bounding box center [1062, 23] width 40 height 13
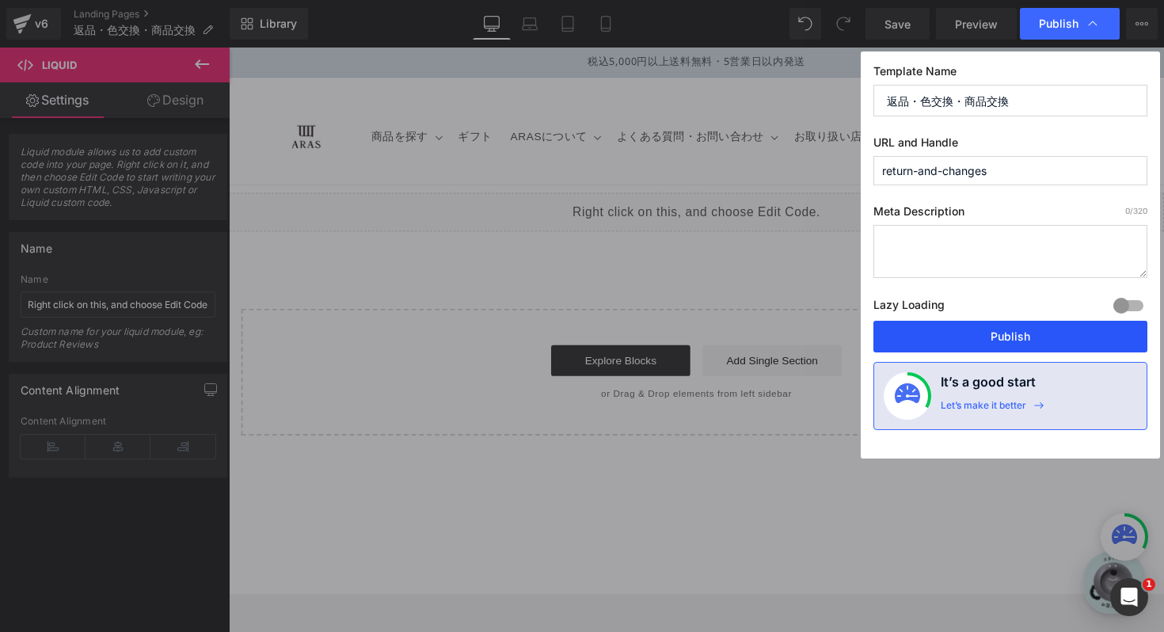
click at [1037, 345] on button "Publish" at bounding box center [1010, 337] width 274 height 32
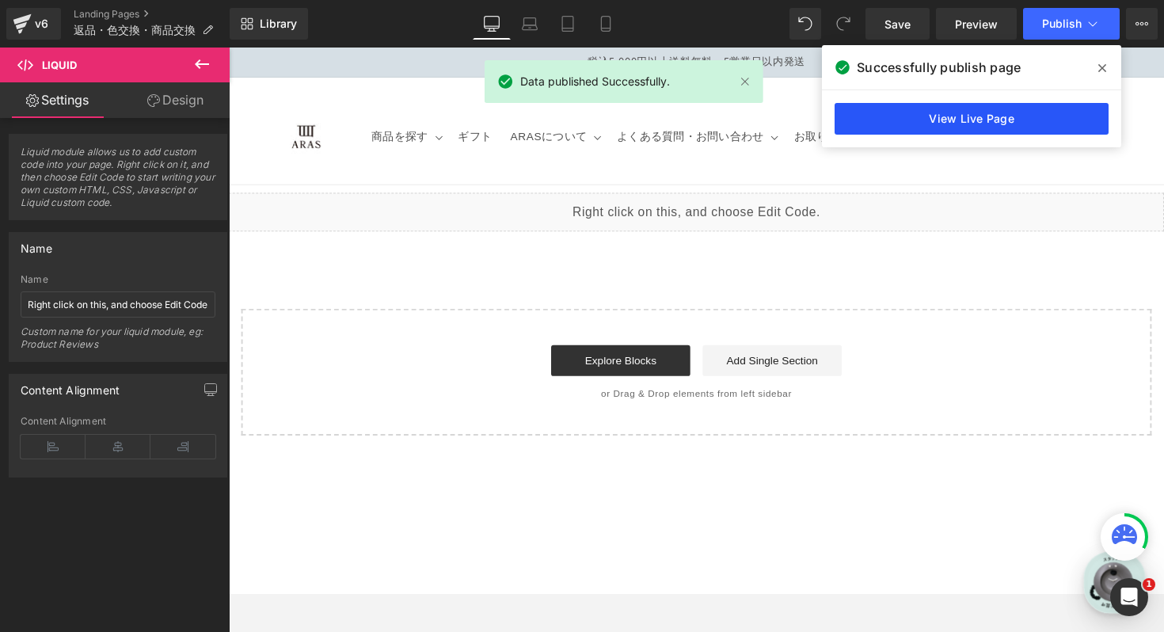
click at [985, 121] on link "View Live Page" at bounding box center [971, 119] width 274 height 32
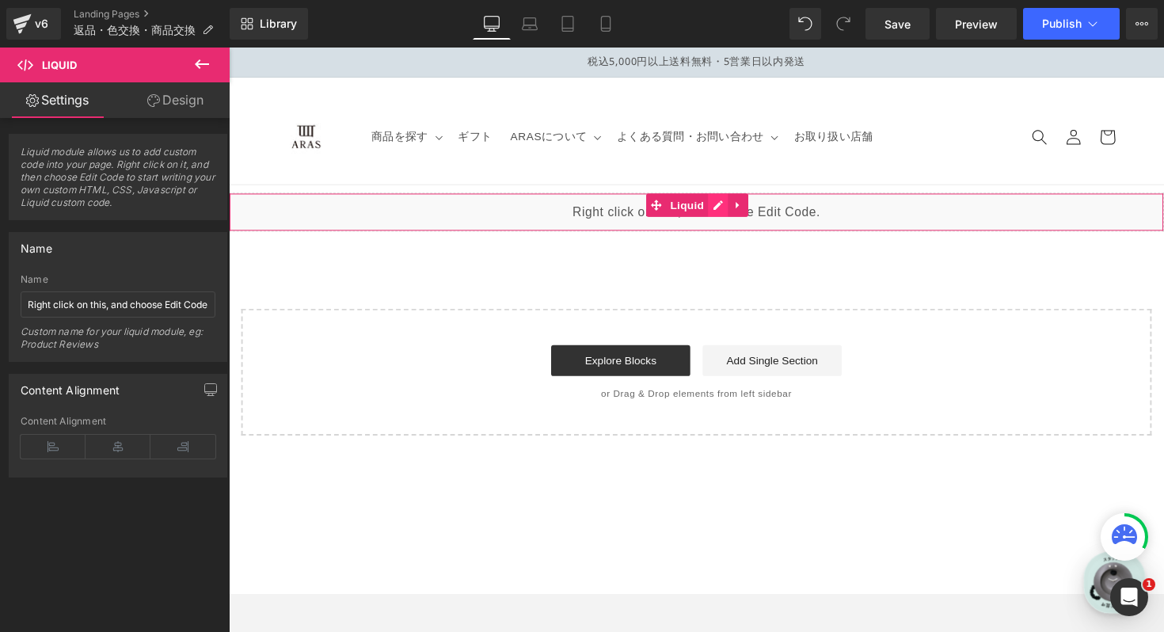
click at [723, 210] on div "Liquid" at bounding box center [708, 216] width 958 height 40
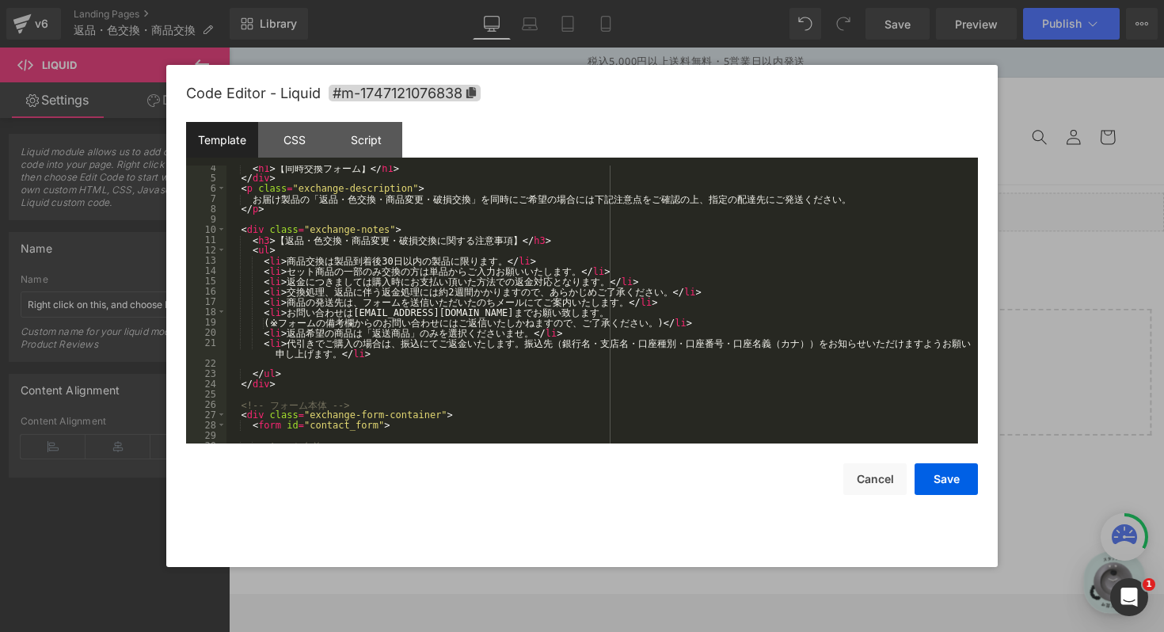
scroll to position [45, 0]
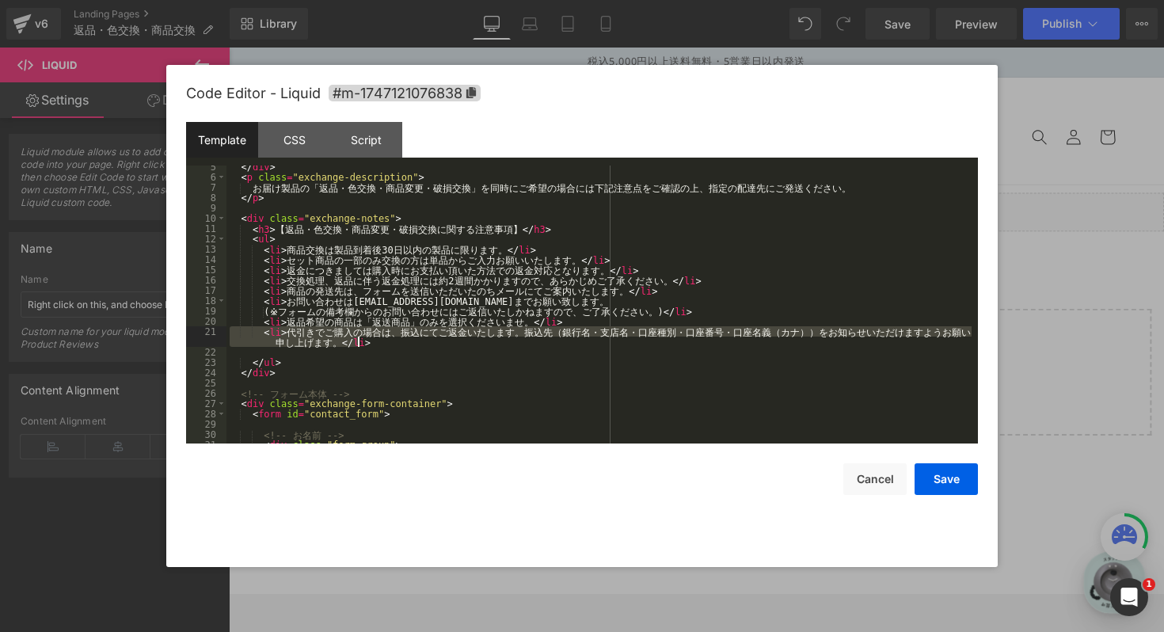
drag, startPoint x: 231, startPoint y: 329, endPoint x: 422, endPoint y: 340, distance: 191.0
click at [422, 340] on div "</ div > < p class = "exchange-description" > お 届 け 製 品 の 「 返 品 ・ 色 交 換 ・ 商 品 変…" at bounding box center [598, 310] width 745 height 298
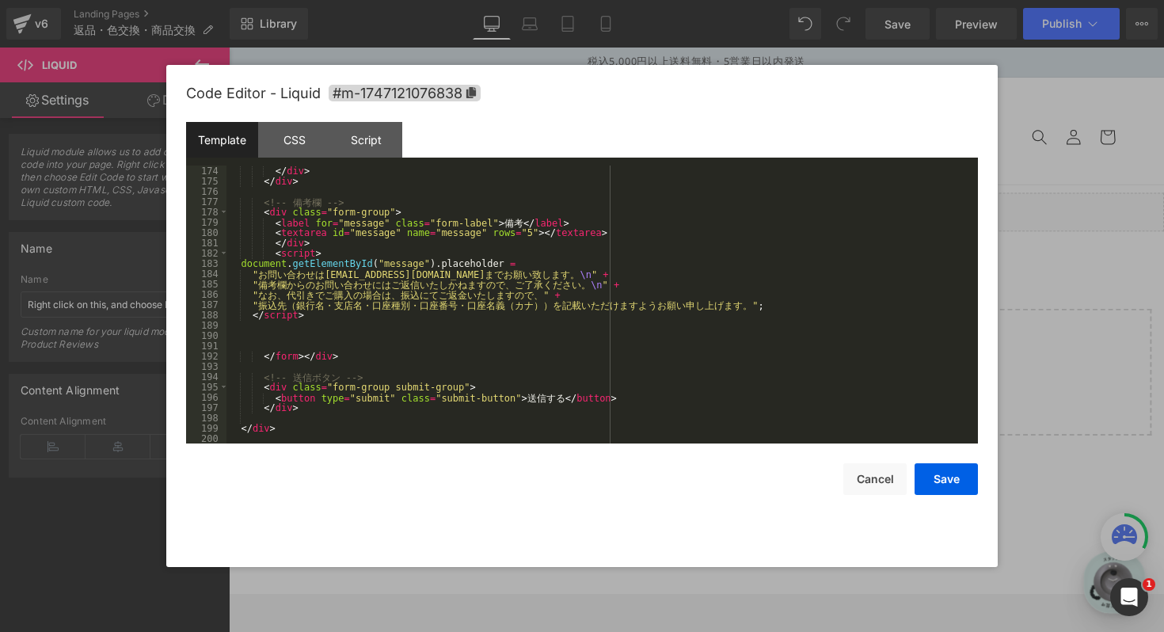
scroll to position [1853, 0]
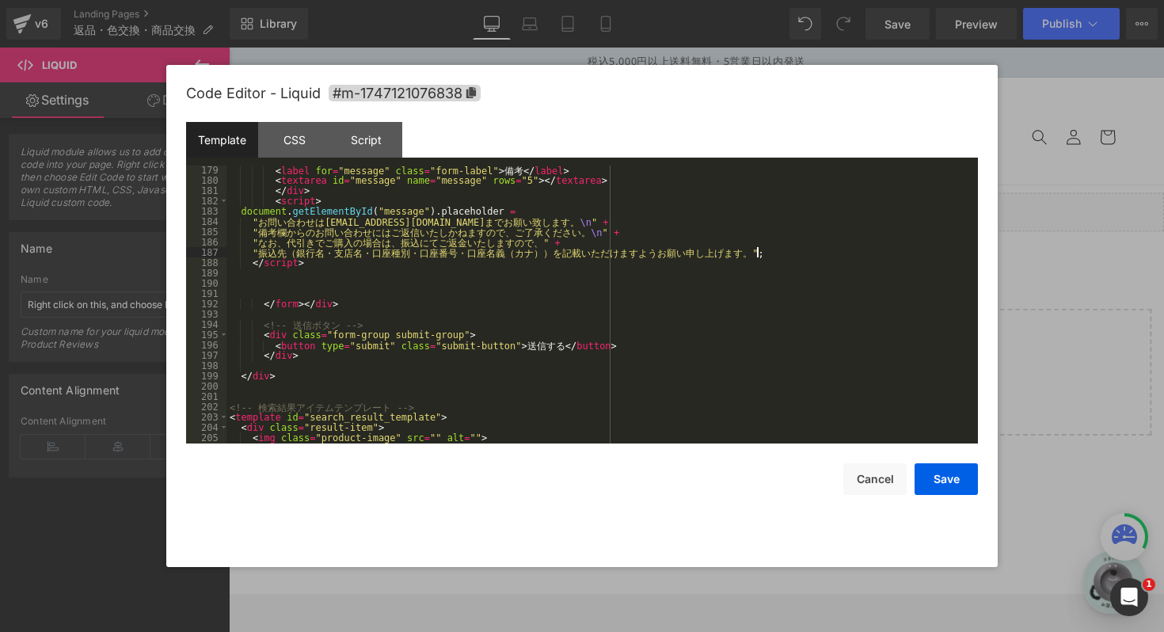
click at [783, 255] on div "< label for = "message" class = "form-label" > 備 考 </ label > < textarea id = "…" at bounding box center [598, 314] width 745 height 298
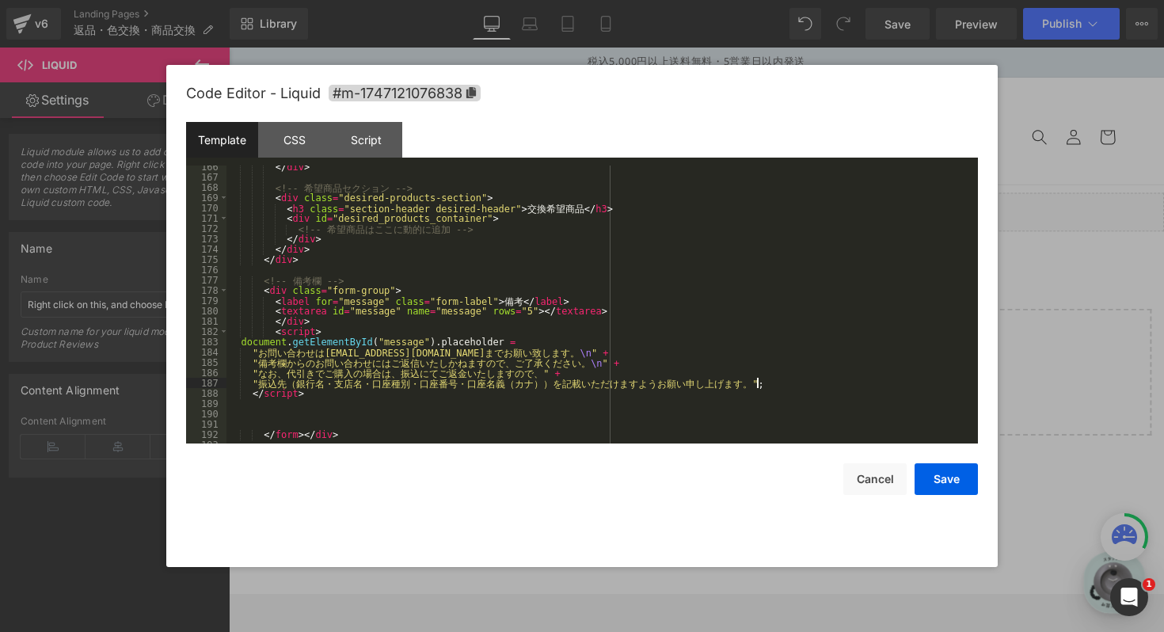
scroll to position [1720, 0]
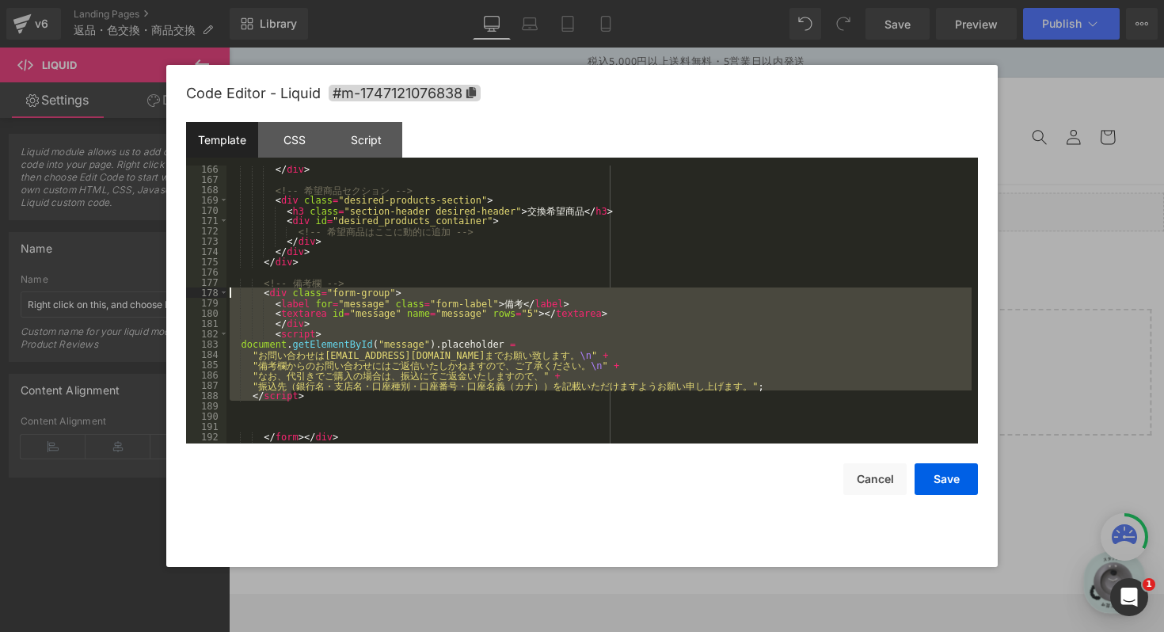
drag, startPoint x: 321, startPoint y: 396, endPoint x: 211, endPoint y: 294, distance: 149.6
click at [211, 294] on pre "166 167 168 169 170 171 172 173 174 175 176 177 178 179 180 181 182 183 184 185…" at bounding box center [582, 304] width 792 height 278
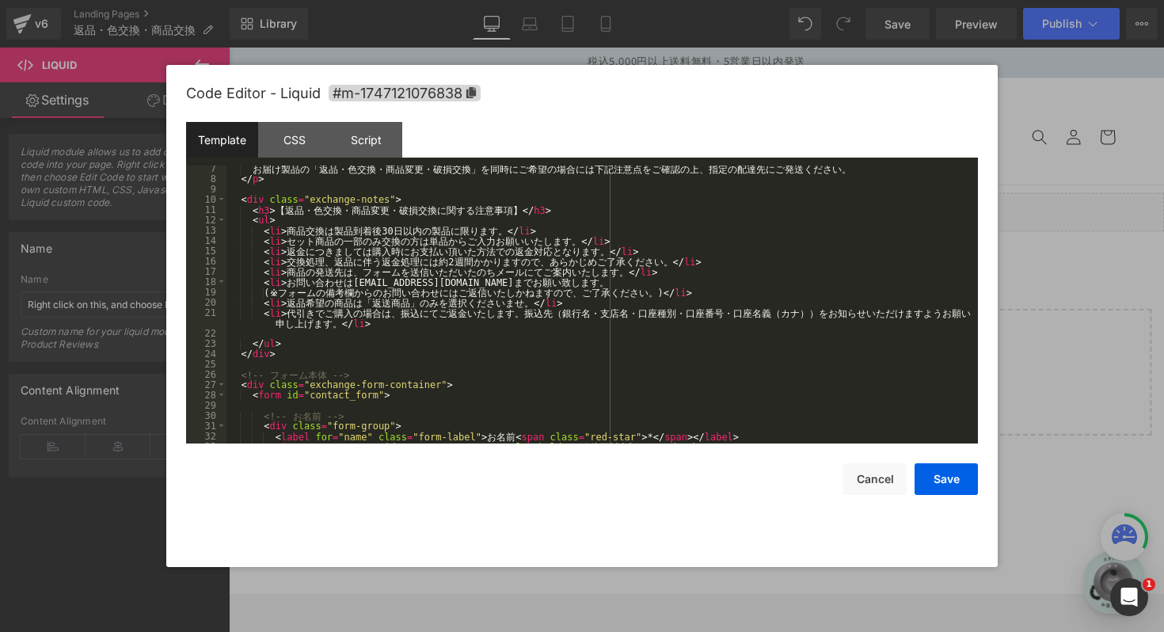
scroll to position [0, 0]
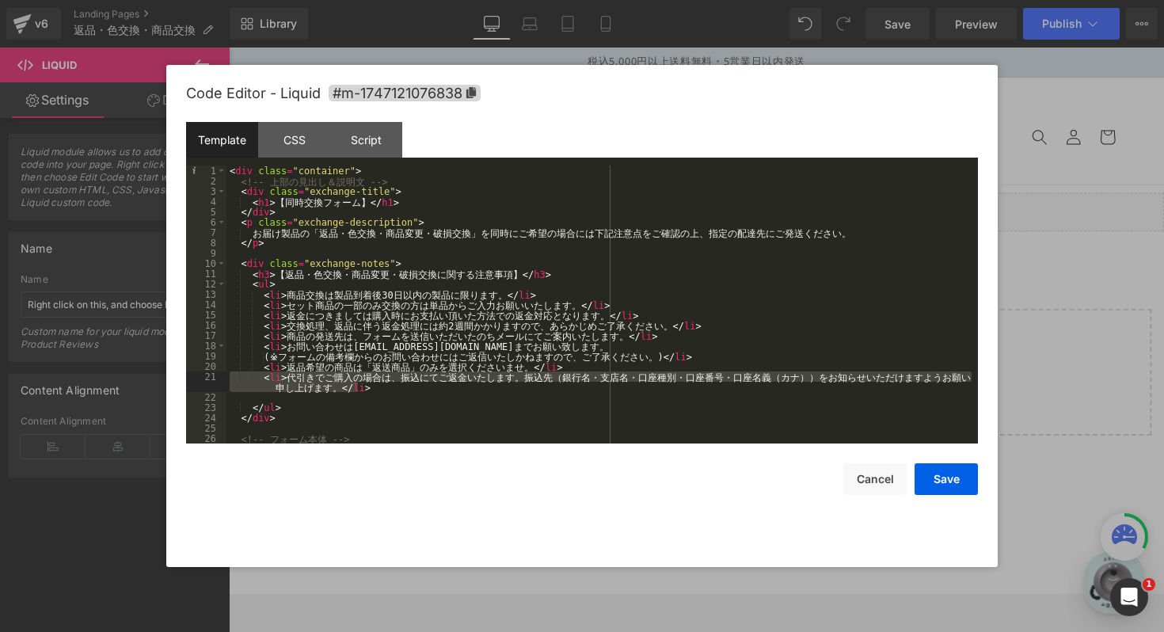
drag, startPoint x: 382, startPoint y: 389, endPoint x: 191, endPoint y: 374, distance: 191.4
click at [191, 374] on pre "1 2 3 4 5 6 7 8 9 10 11 12 13 14 15 16 17 18 19 20 21 22 23 24 25 26 27 < div c…" at bounding box center [582, 304] width 792 height 278
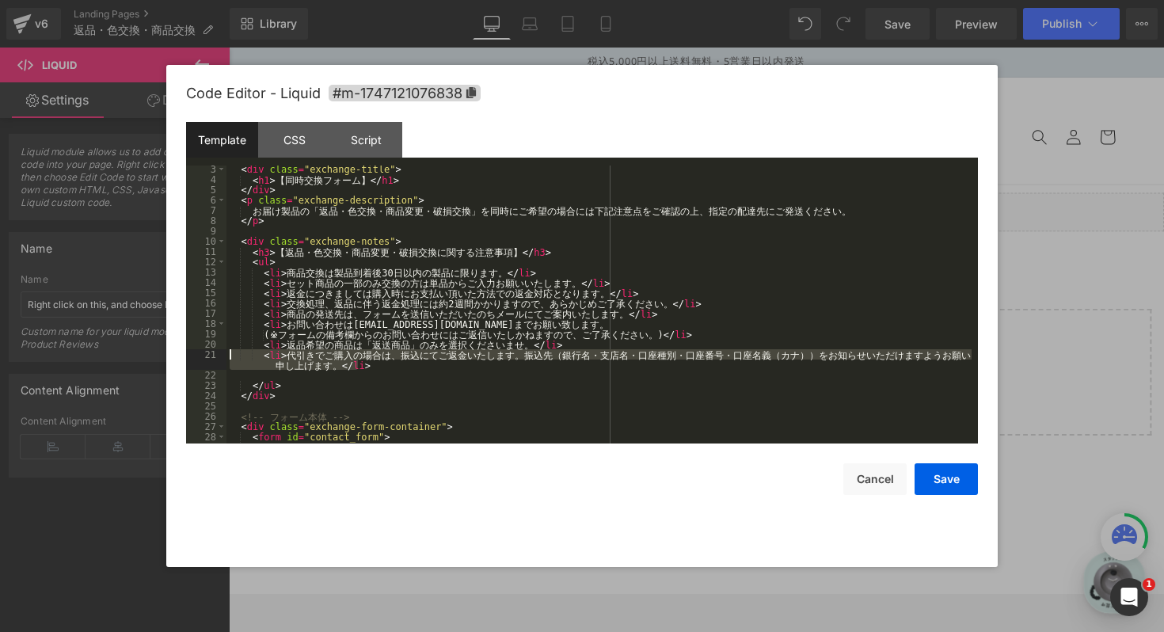
scroll to position [22, 0]
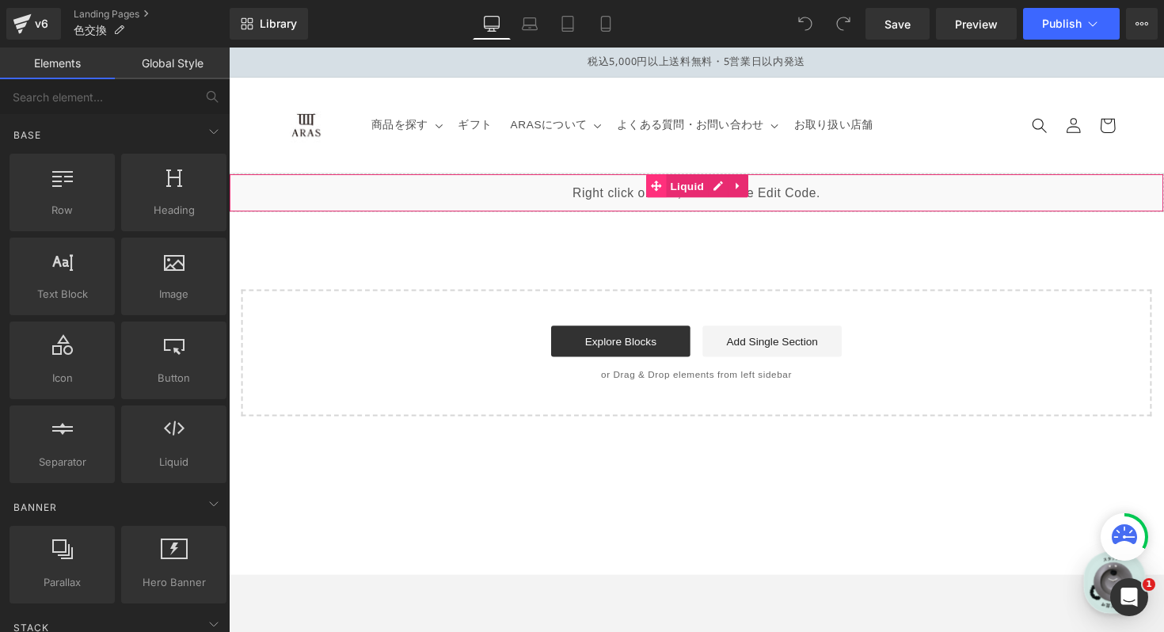
click at [657, 192] on span at bounding box center [666, 189] width 21 height 24
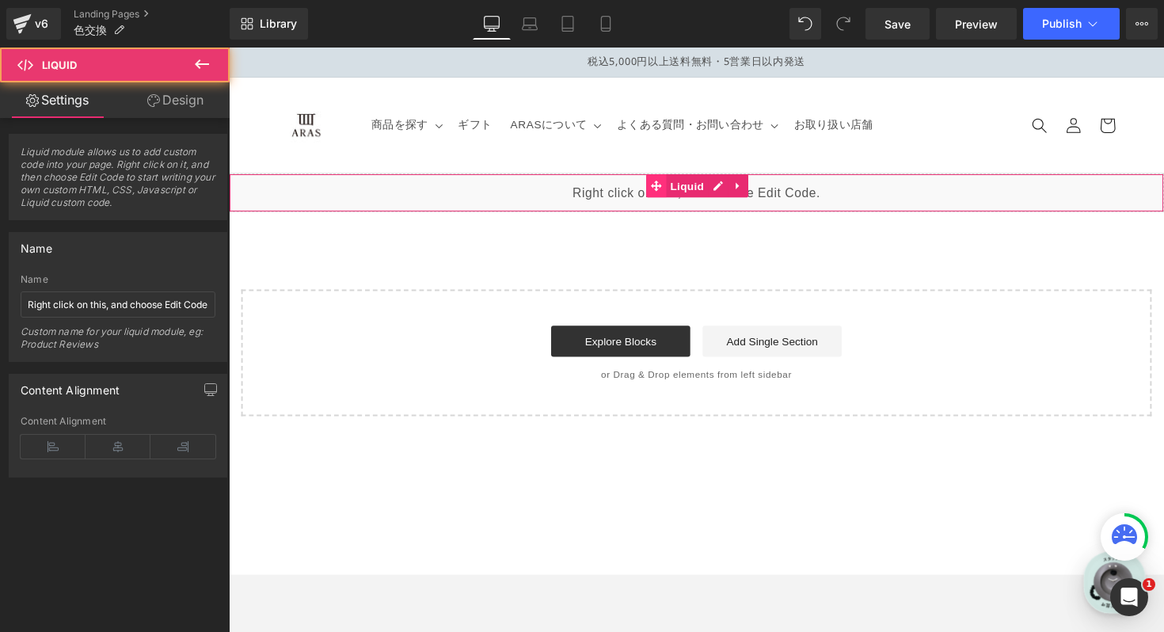
click at [657, 192] on span at bounding box center [666, 189] width 21 height 24
click at [729, 191] on div "Liquid" at bounding box center [708, 197] width 958 height 40
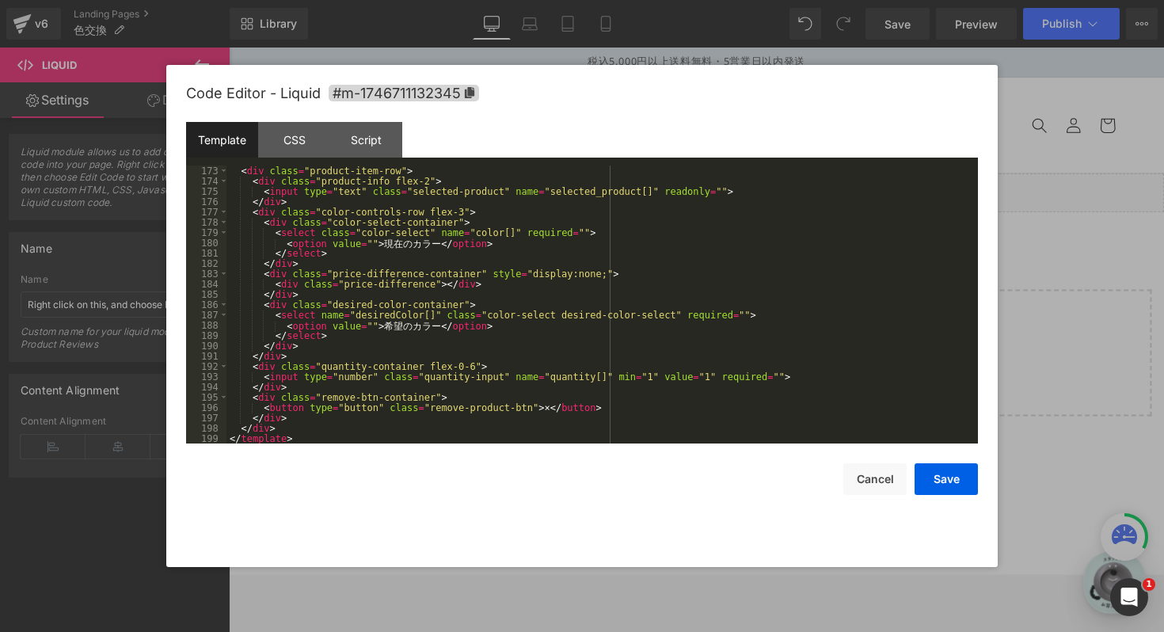
scroll to position [1780, 0]
click at [363, 143] on div "Script" at bounding box center [366, 140] width 72 height 36
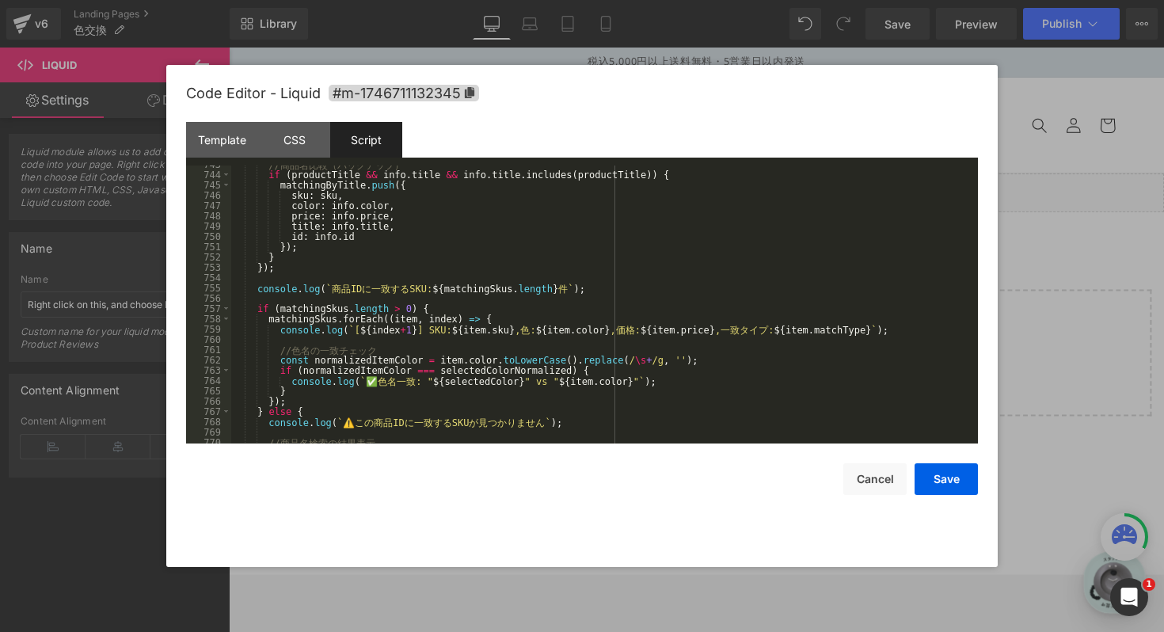
scroll to position [7641, 0]
click at [296, 124] on div "CSS" at bounding box center [294, 140] width 72 height 36
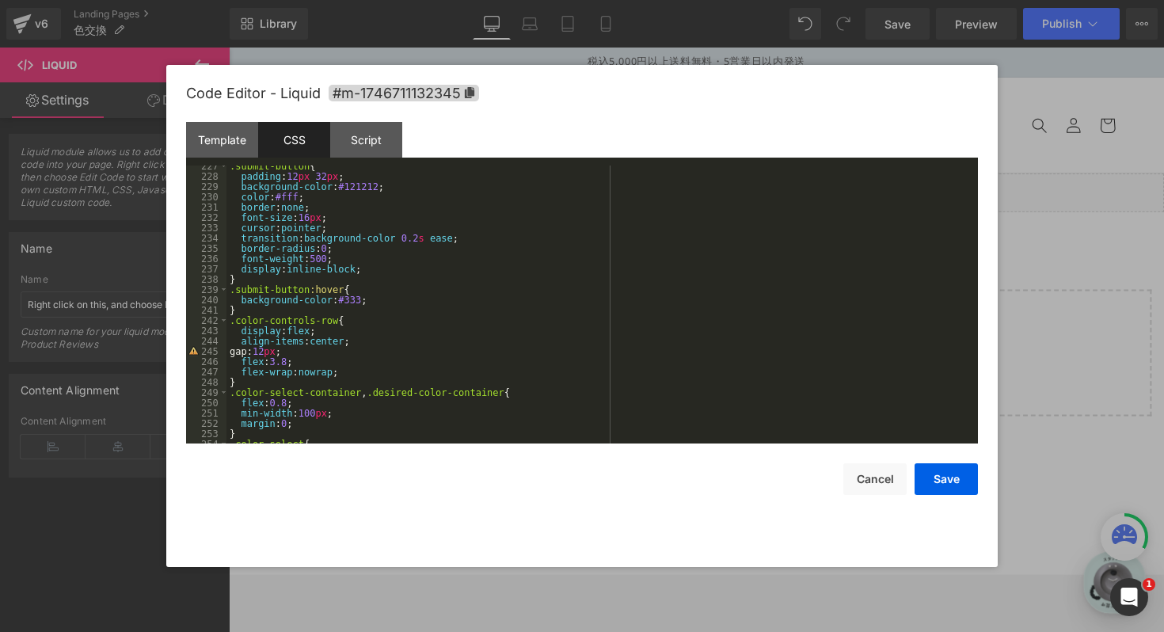
scroll to position [2850, 0]
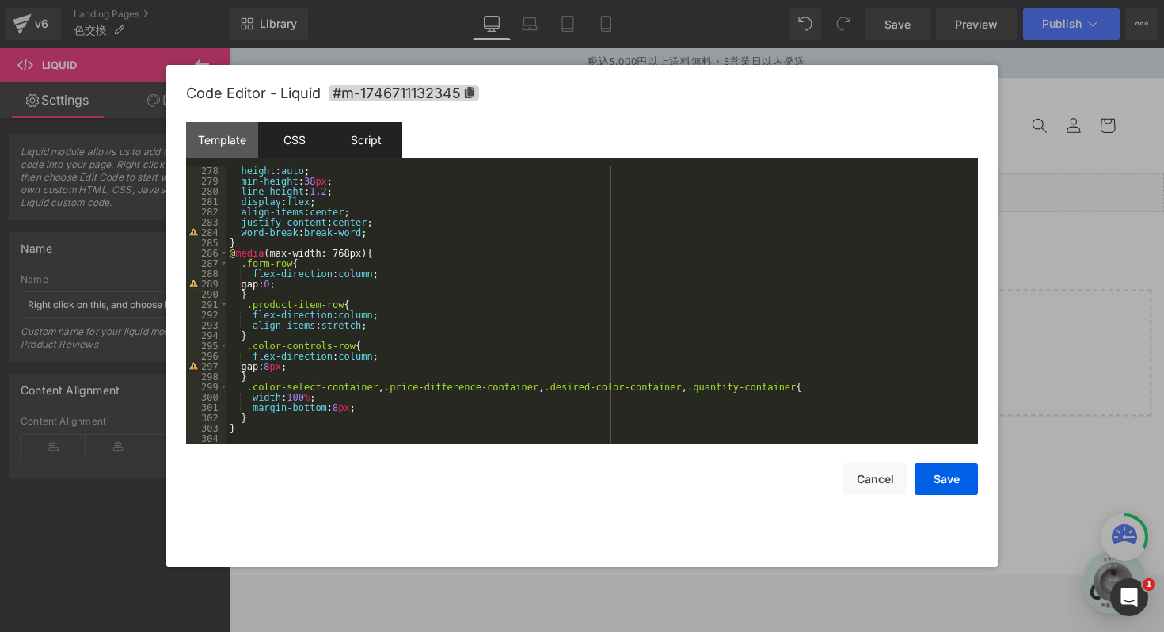
click at [379, 154] on div "Script" at bounding box center [366, 140] width 72 height 36
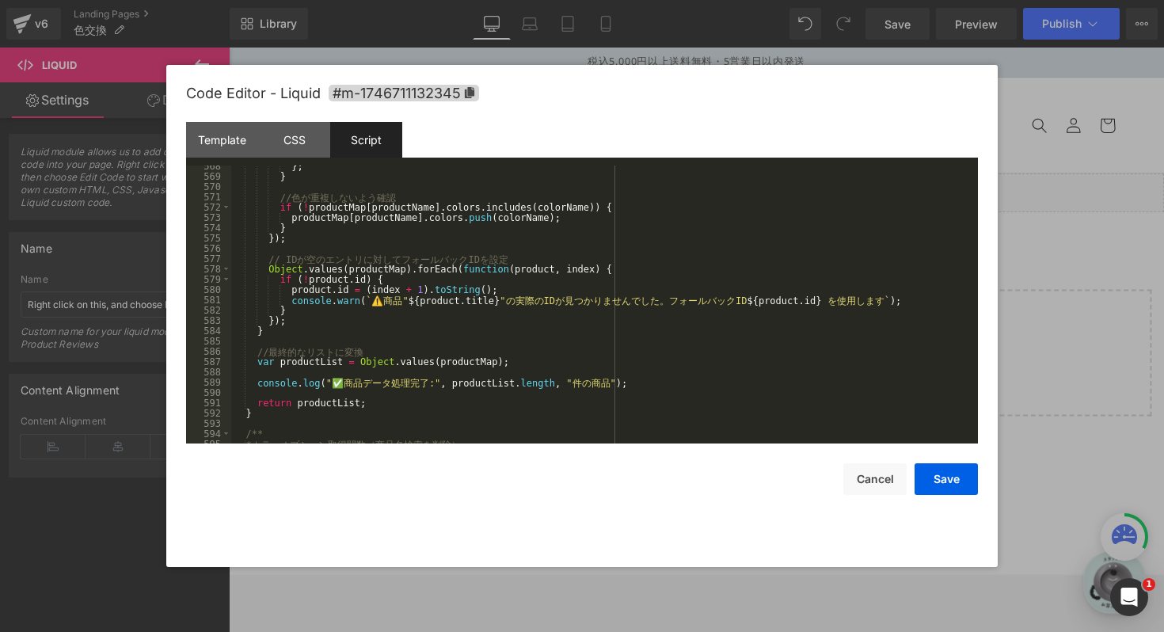
scroll to position [6129, 0]
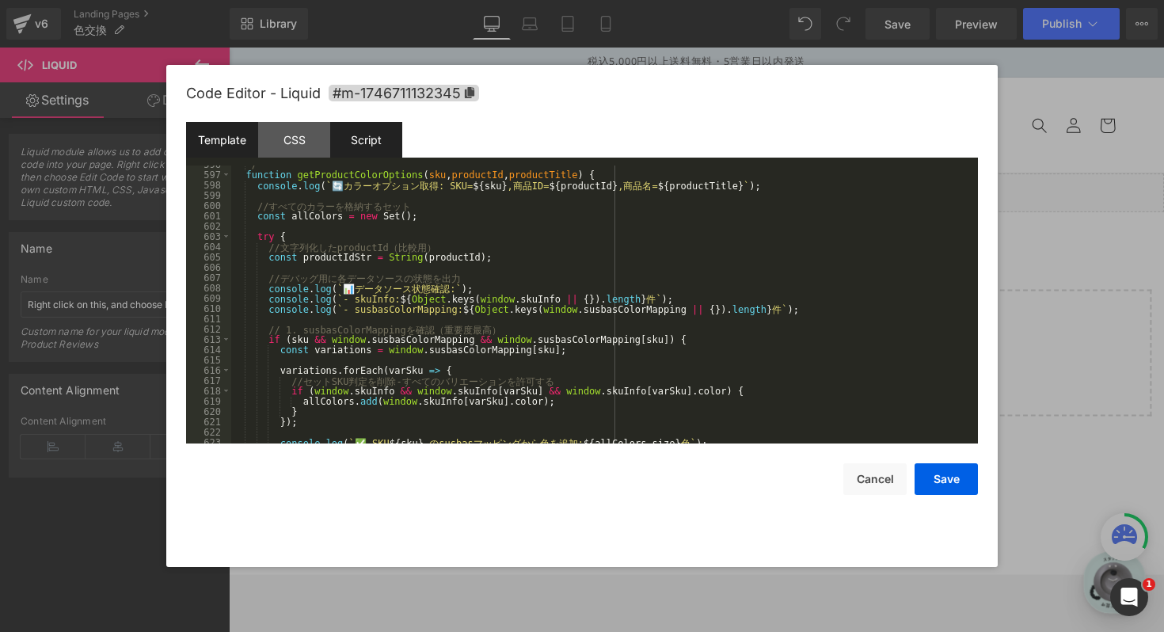
click at [203, 135] on div "Template" at bounding box center [222, 140] width 72 height 36
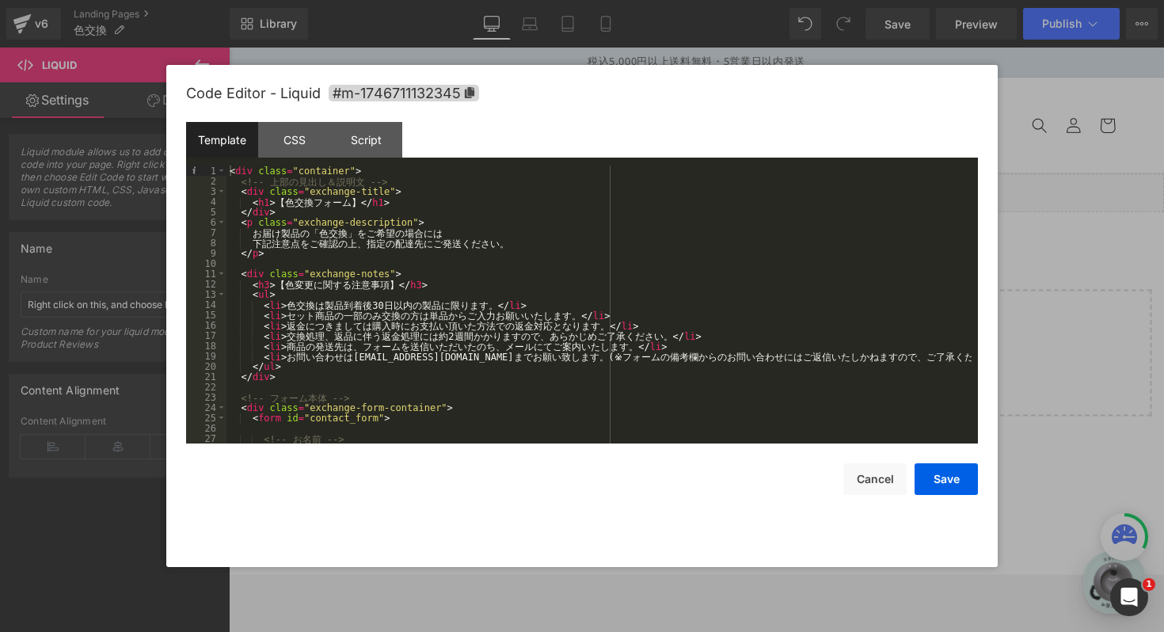
scroll to position [0, 0]
click at [948, 355] on div "< div class = "container" > <!-- 上 部 の 見 出 し ＆ 説 明 文 --> < div class = "exchang…" at bounding box center [598, 314] width 745 height 298
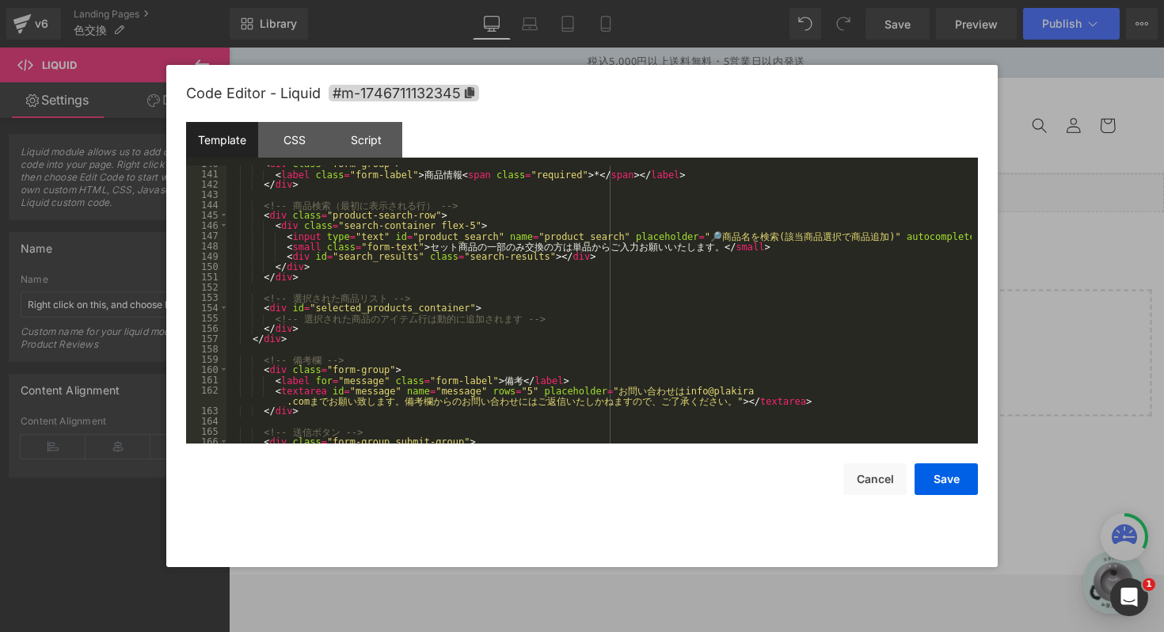
scroll to position [1448, 0]
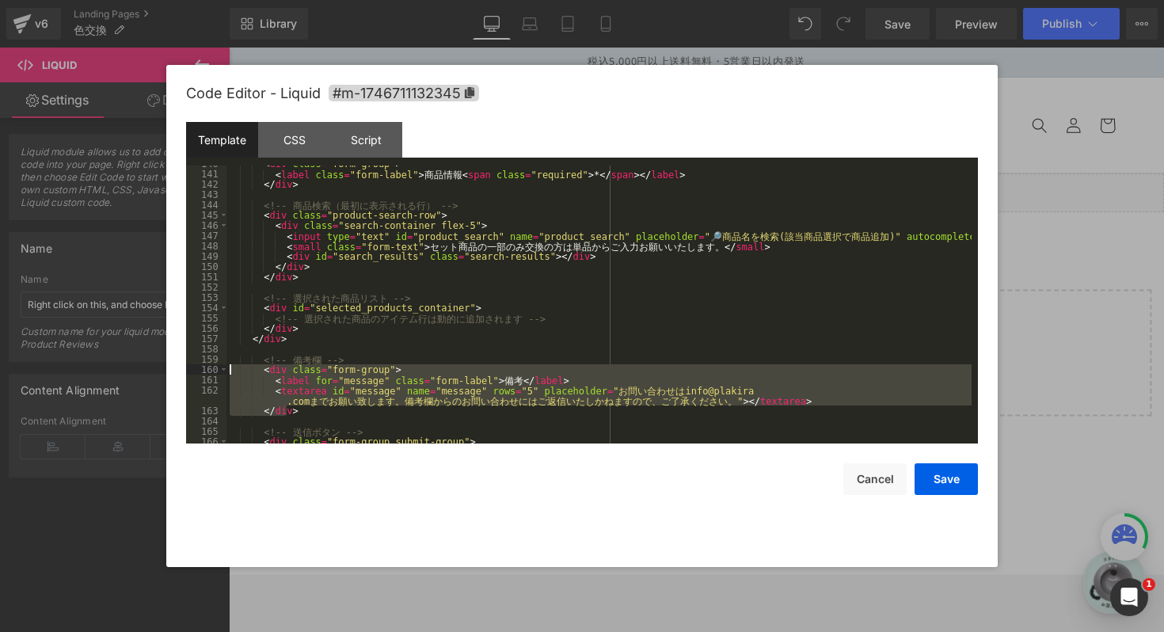
drag, startPoint x: 312, startPoint y: 412, endPoint x: 229, endPoint y: 369, distance: 93.5
click at [229, 369] on div "< div class = "form-group" > < label class = "form-label" > 商 品 情 報 < span clas…" at bounding box center [598, 307] width 745 height 298
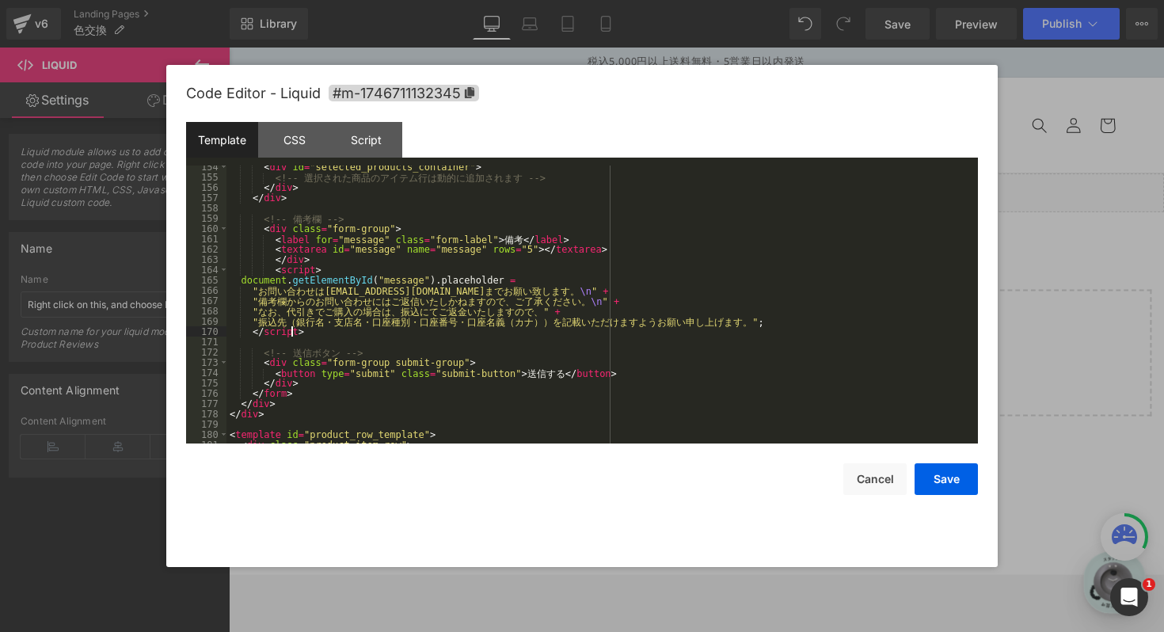
scroll to position [1589, 0]
click at [962, 481] on button "Save" at bounding box center [945, 479] width 63 height 32
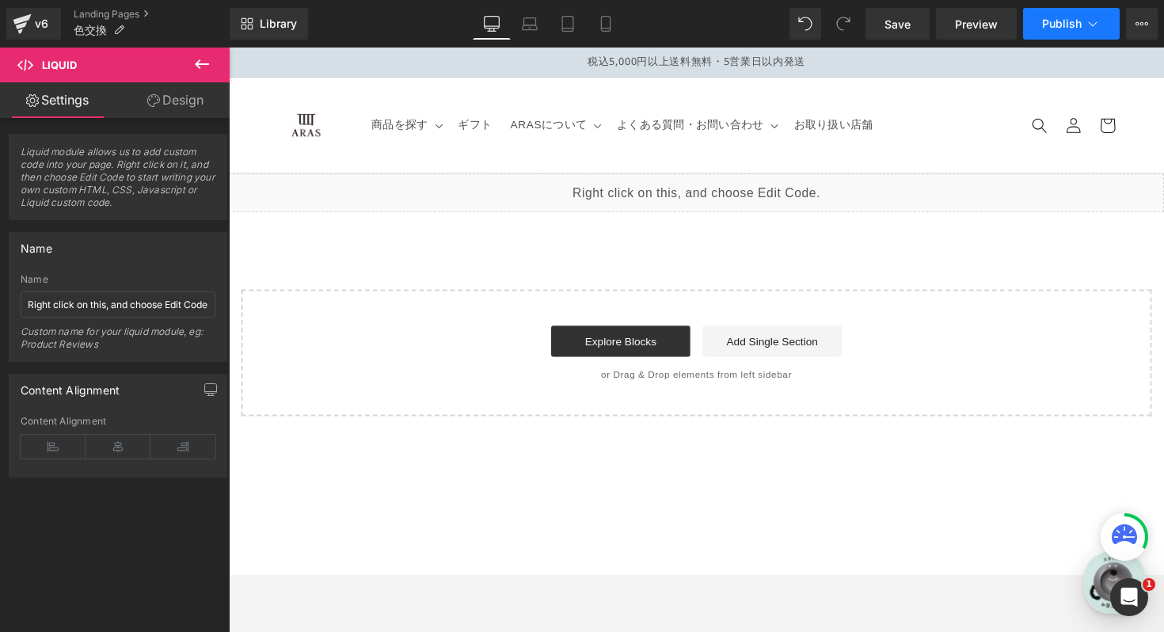
click at [1050, 30] on span "Publish" at bounding box center [1062, 23] width 40 height 13
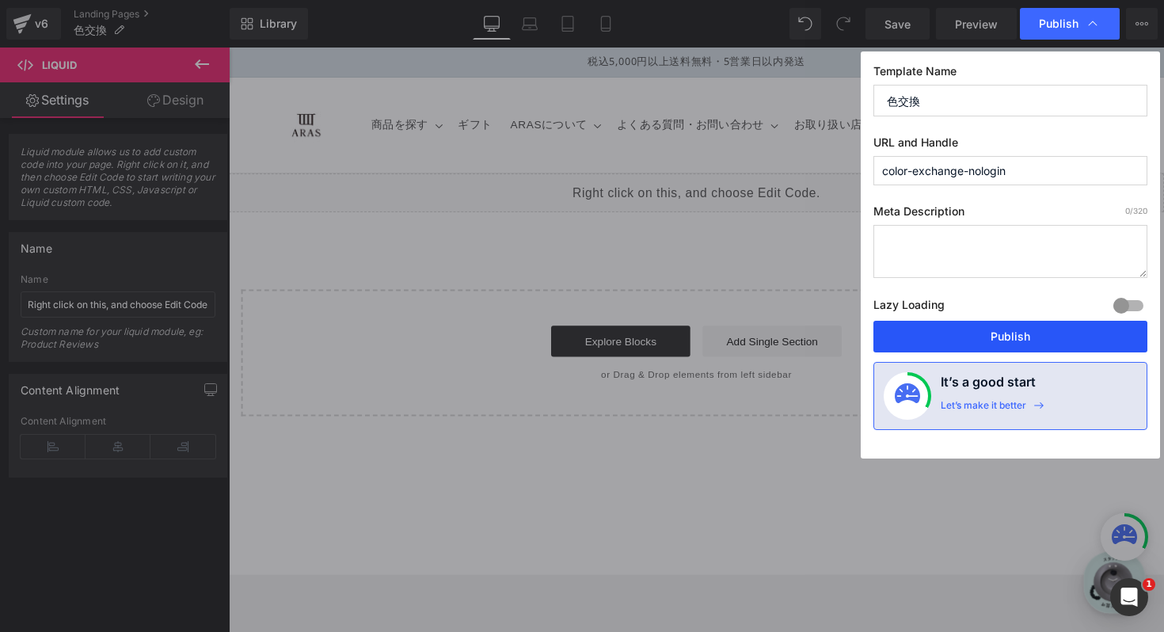
click at [982, 325] on button "Publish" at bounding box center [1010, 337] width 274 height 32
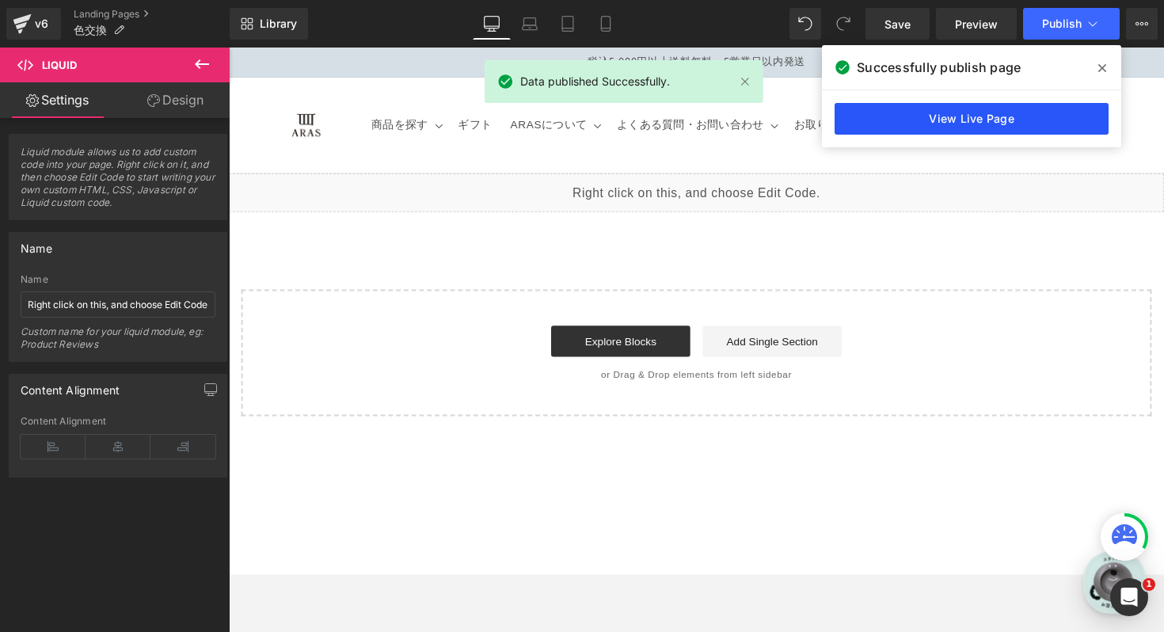
click at [986, 120] on link "View Live Page" at bounding box center [971, 119] width 274 height 32
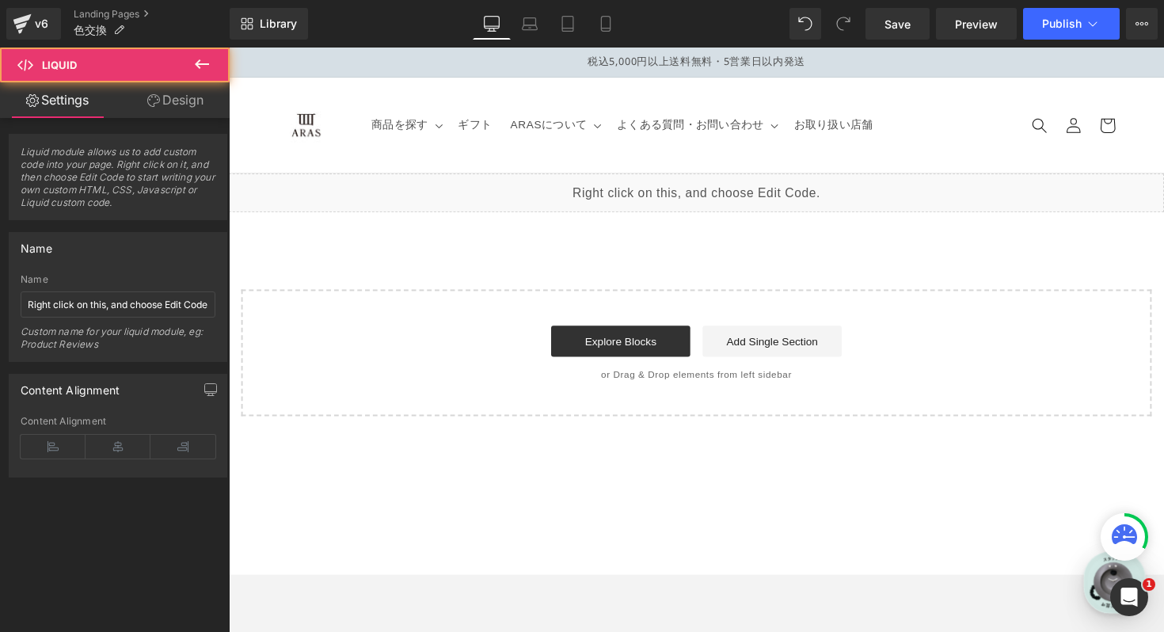
click at [794, 191] on div "Liquid" at bounding box center [708, 197] width 958 height 40
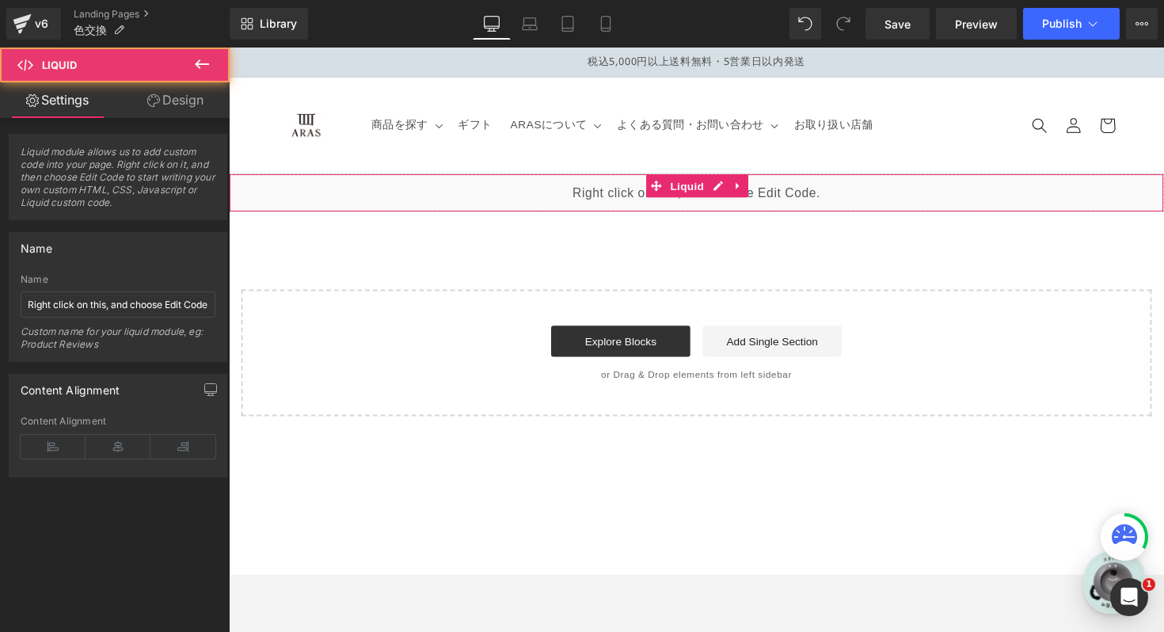
click at [735, 192] on div "Liquid" at bounding box center [708, 197] width 958 height 40
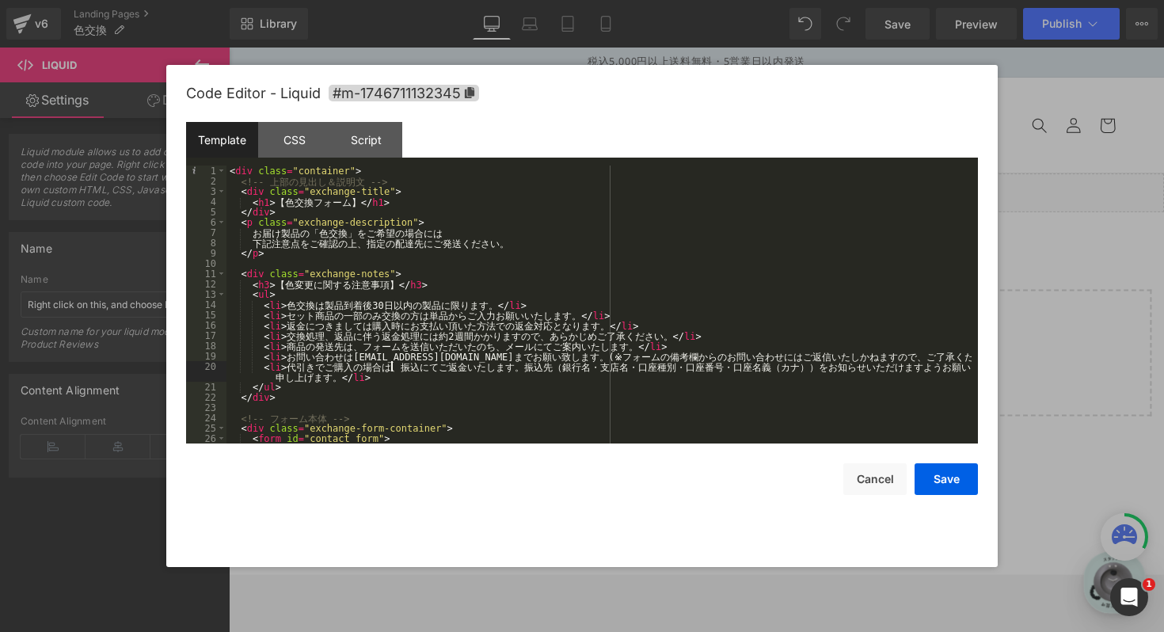
click at [393, 365] on div "< div class = "container" > <!-- 上 部 の 見 出 し ＆ 説 明 文 --> < div class = "exchang…" at bounding box center [598, 314] width 745 height 298
type textarea "差額発生時、"
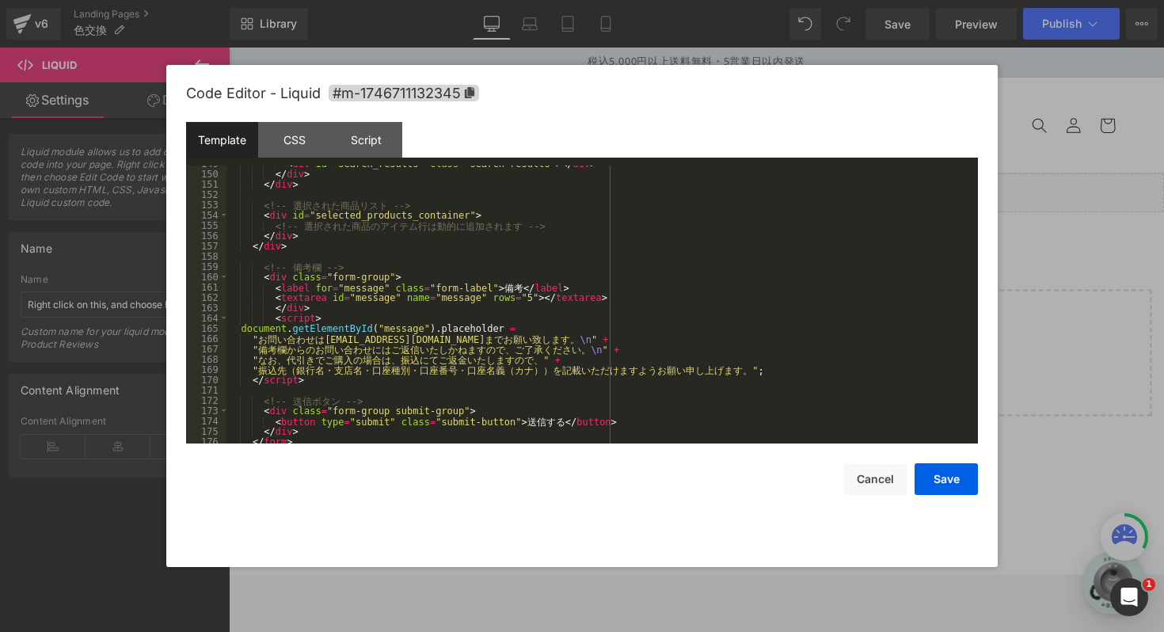
scroll to position [1571, 0]
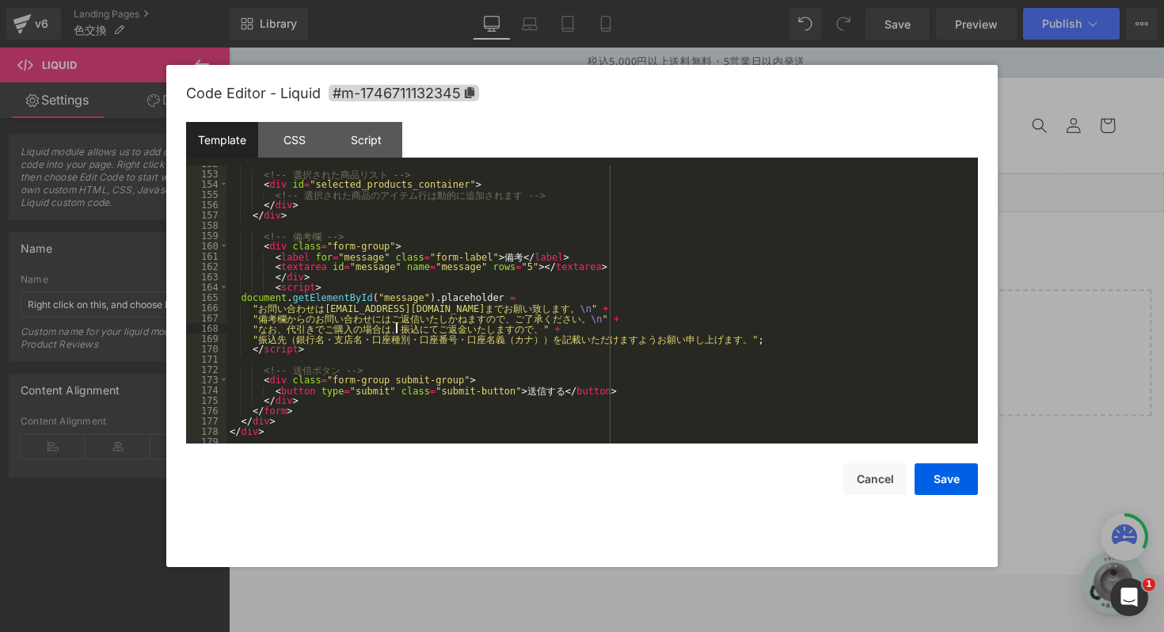
click at [395, 330] on div "<!-- 選 択 さ れ た 商 品 リ ス ト --> < div id = "selected_products_container" > <!-- 選 …" at bounding box center [598, 307] width 745 height 298
type textarea "HA"
type textarea "差額発生時"
type textarea "に"
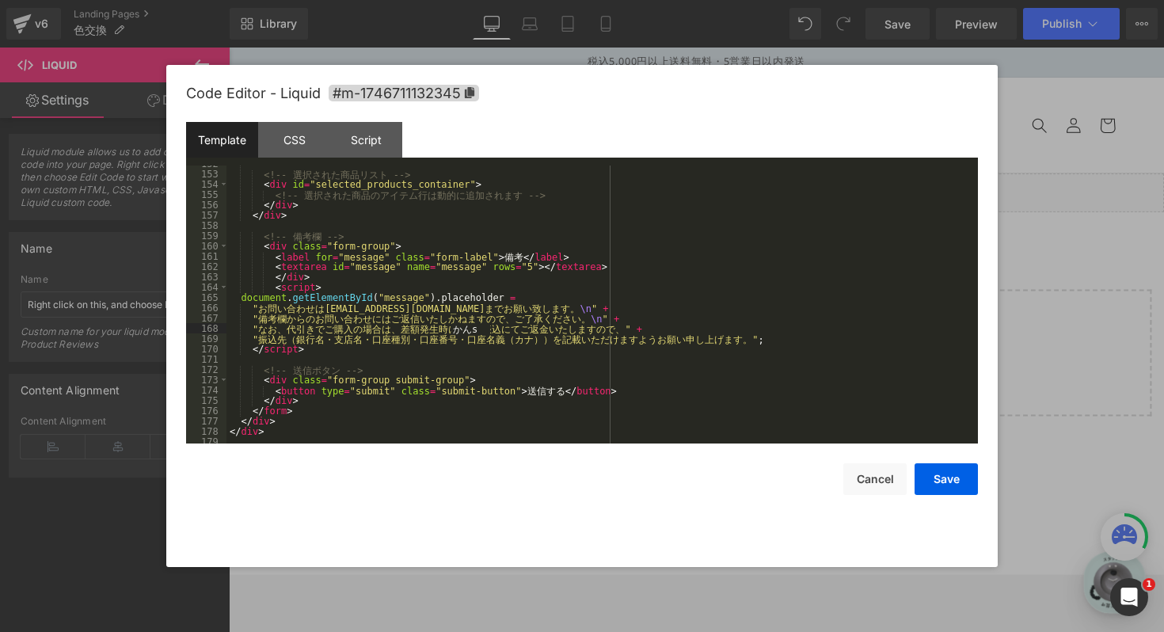
type textarea "関し"
type textarea "に"
click at [947, 469] on button "Save" at bounding box center [945, 479] width 63 height 32
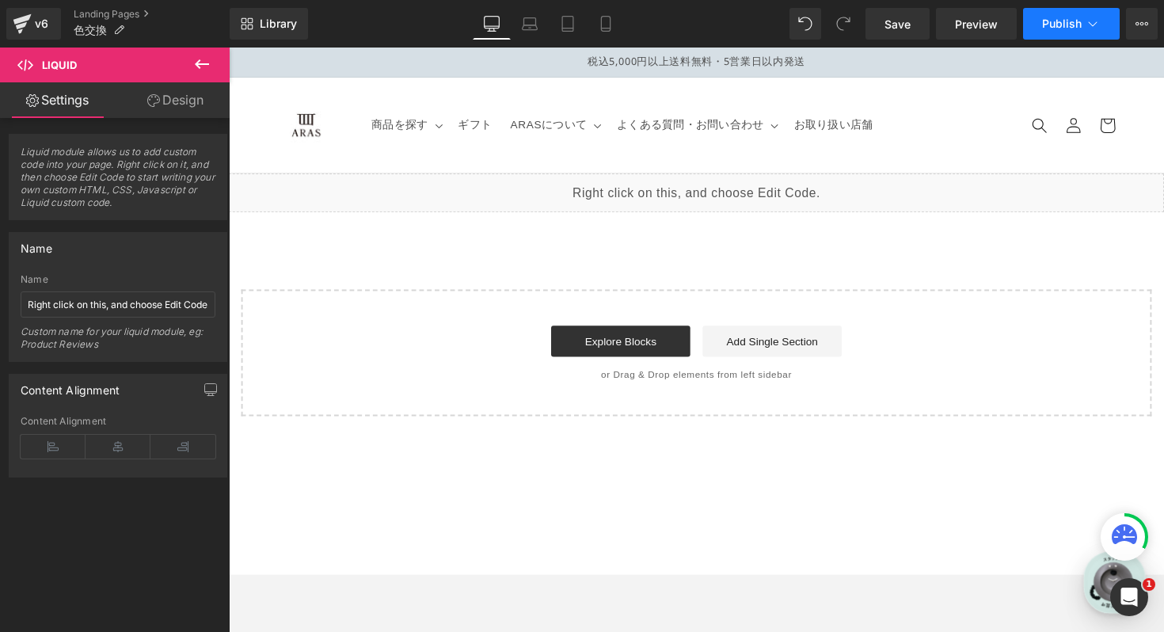
click at [1043, 22] on span "Publish" at bounding box center [1062, 23] width 40 height 13
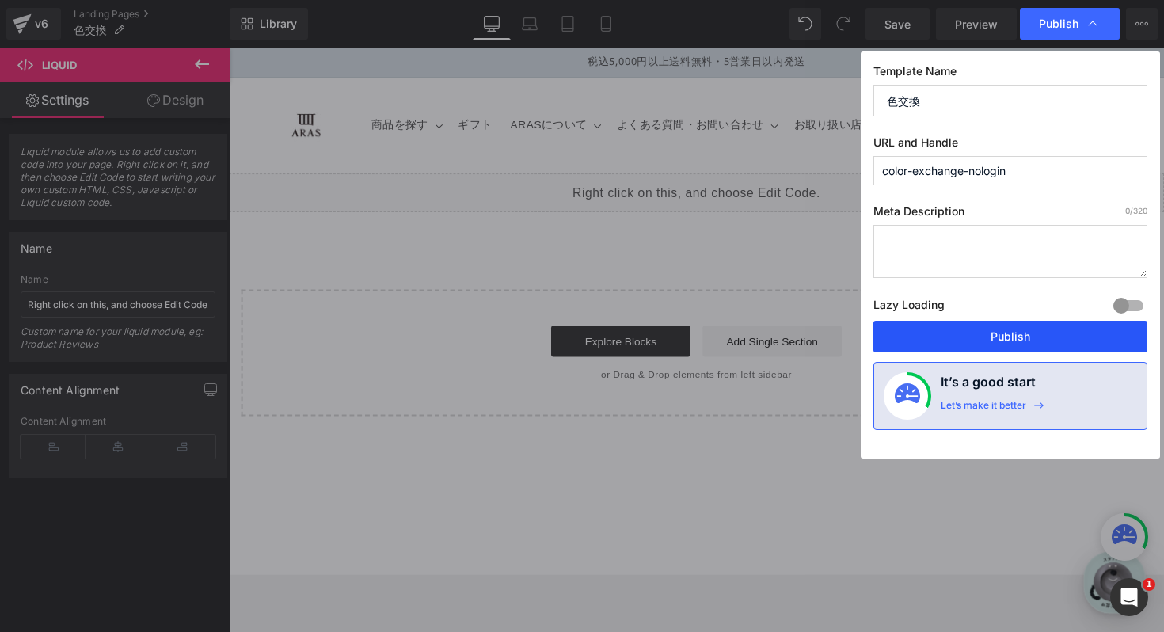
click at [996, 342] on button "Publish" at bounding box center [1010, 337] width 274 height 32
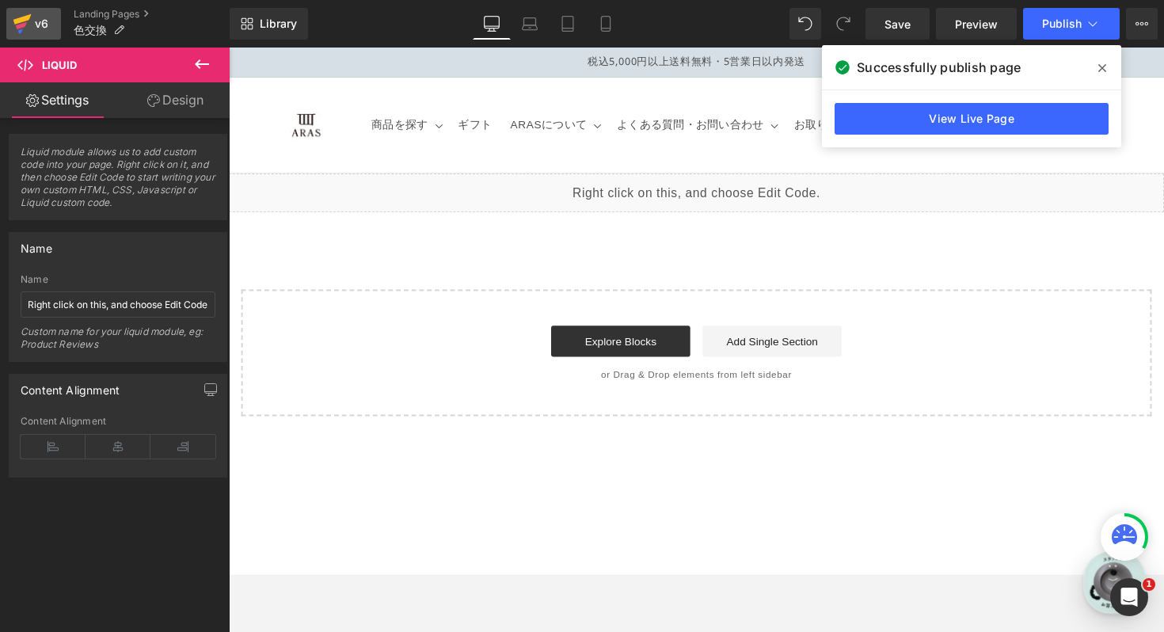
click at [31, 21] on icon at bounding box center [22, 24] width 19 height 40
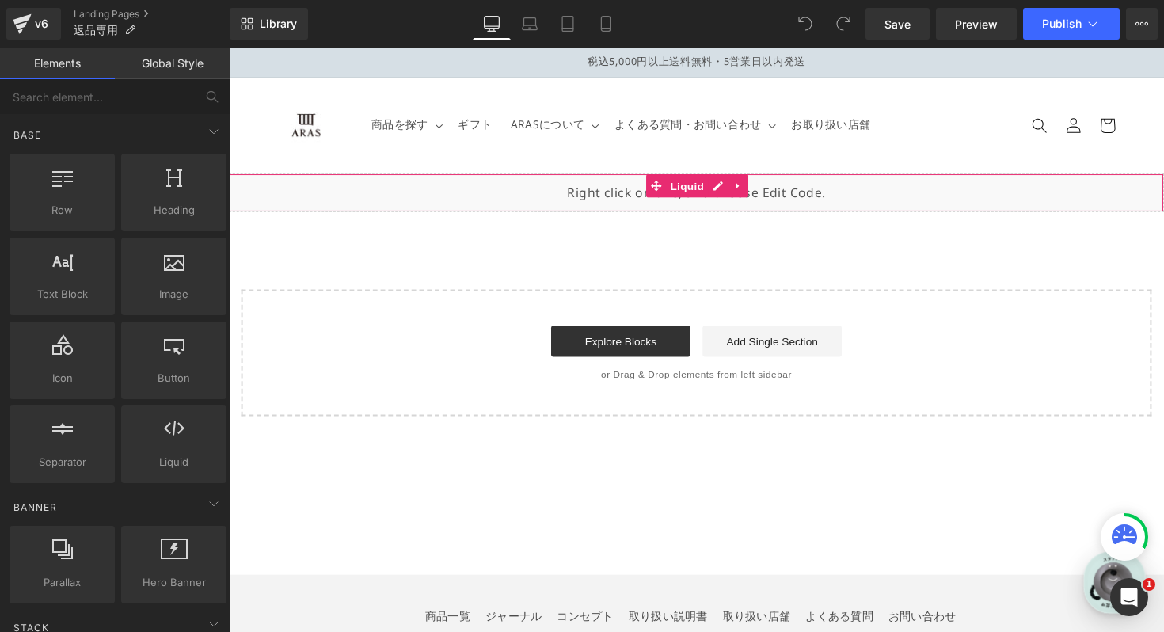
click at [722, 191] on div "Liquid" at bounding box center [708, 197] width 958 height 40
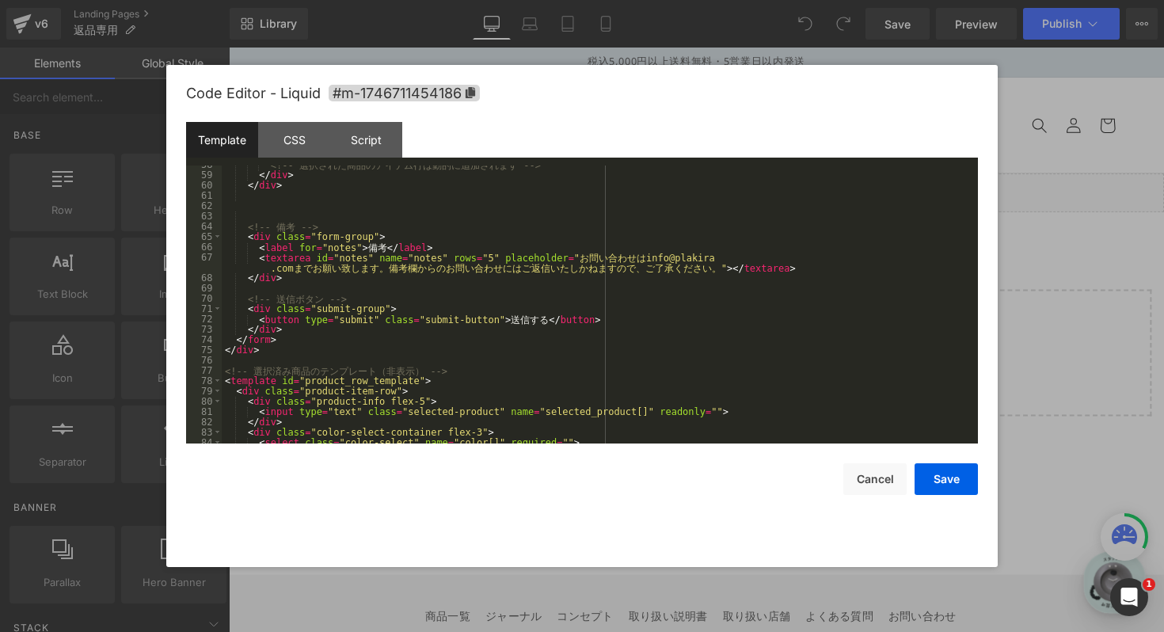
scroll to position [619, 0]
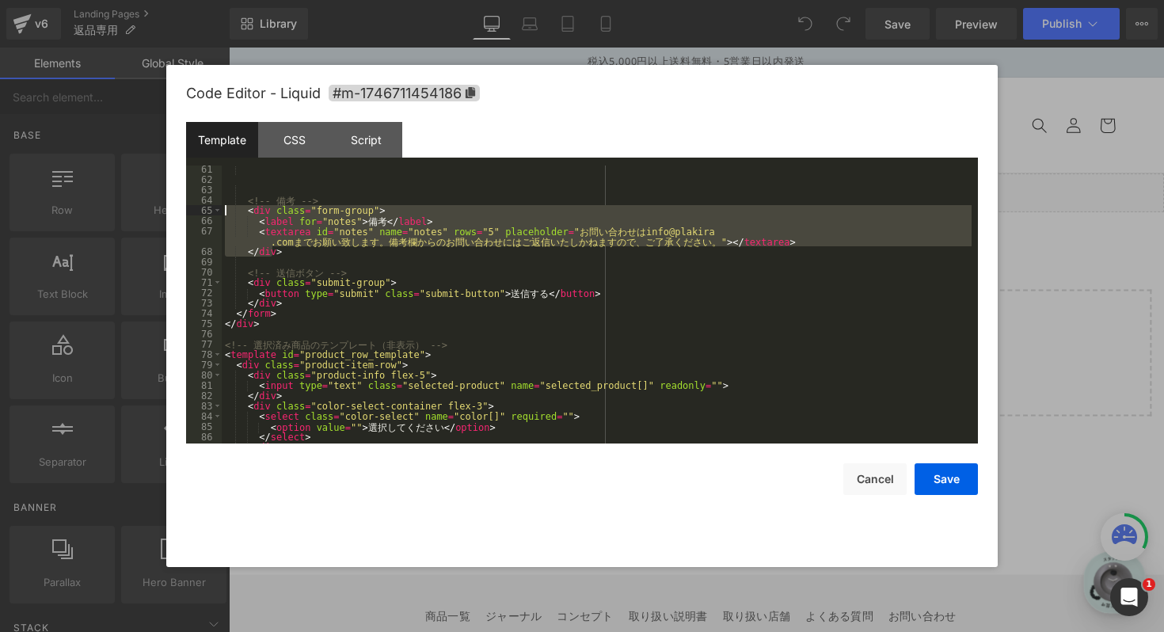
drag, startPoint x: 354, startPoint y: 248, endPoint x: 226, endPoint y: 213, distance: 132.1
click at [226, 213] on div "<!-- 備 考 --> < div class = "form-group" > < label for = "notes" > 備 考 </ label …" at bounding box center [597, 313] width 750 height 298
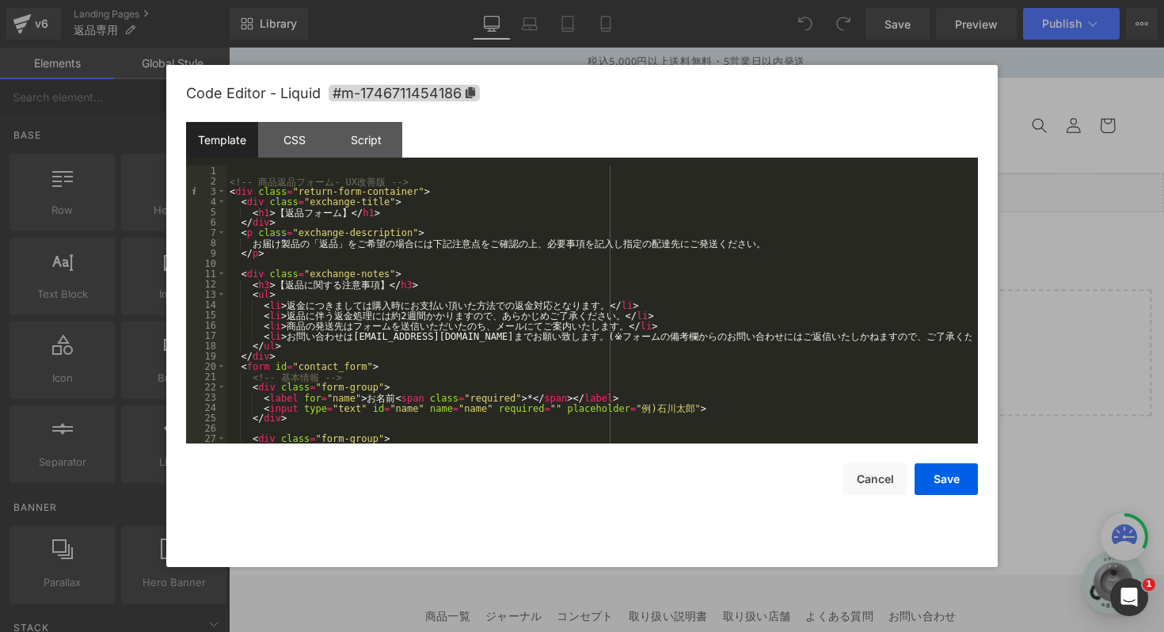
scroll to position [0, 0]
click at [943, 333] on div "<!-- 商 品 返 品 フ ォ ー ム - UX 改 善 版 --> < div class = "return-form-container" > < d…" at bounding box center [598, 314] width 745 height 298
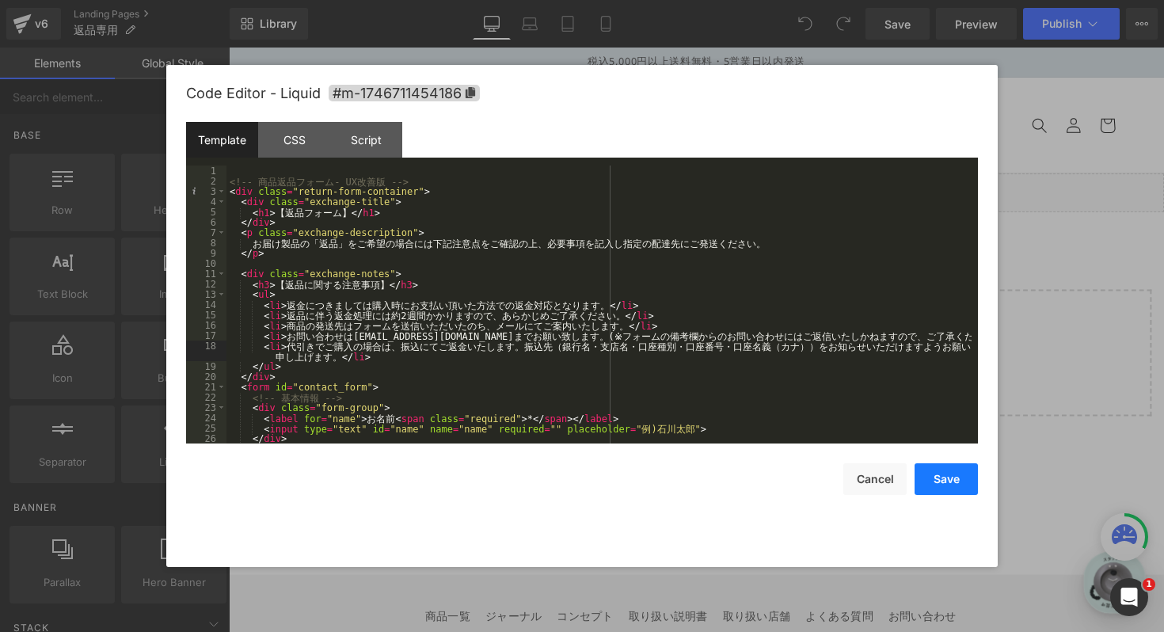
click at [961, 487] on button "Save" at bounding box center [945, 479] width 63 height 32
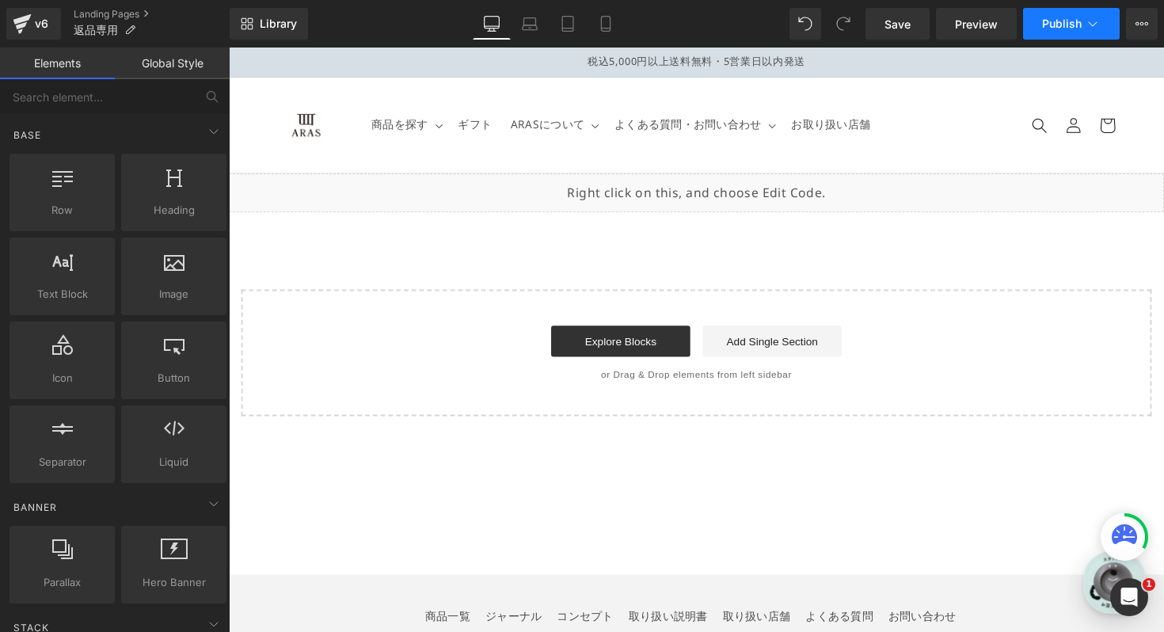
click at [1061, 14] on button "Publish" at bounding box center [1071, 24] width 97 height 32
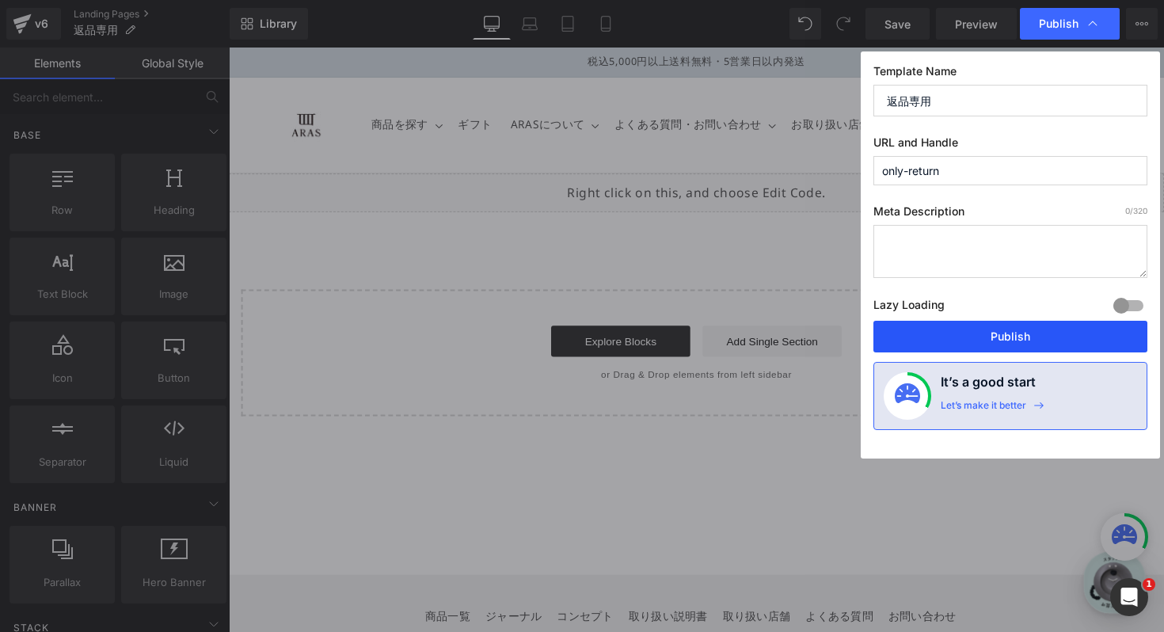
click at [995, 340] on button "Publish" at bounding box center [1010, 337] width 274 height 32
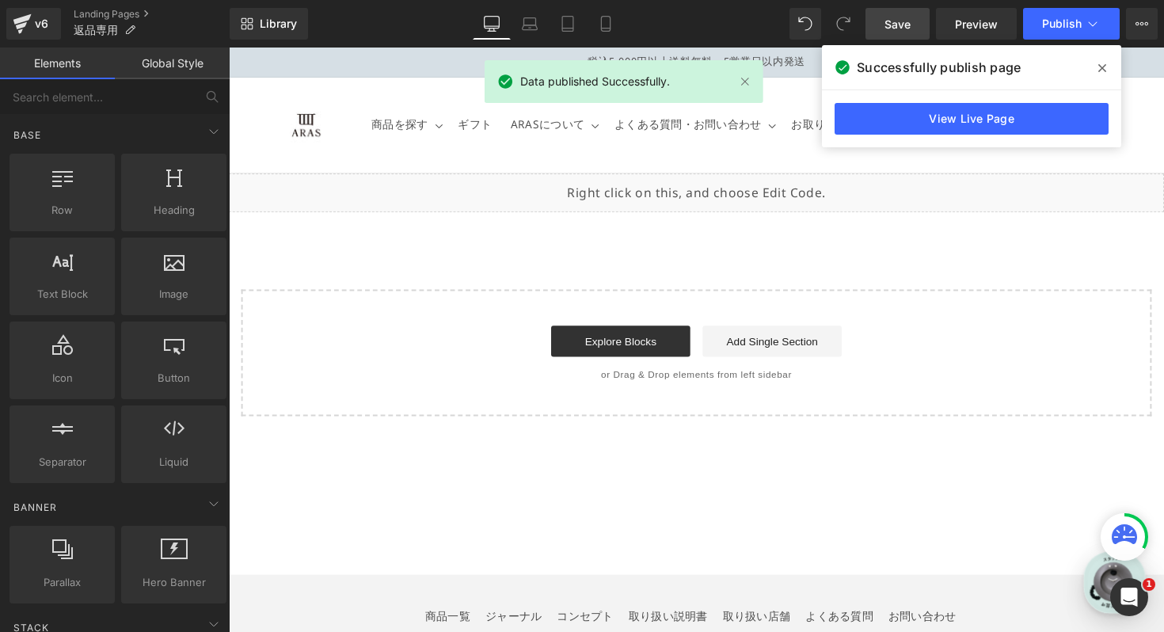
click at [896, 32] on span "Save" at bounding box center [897, 24] width 26 height 17
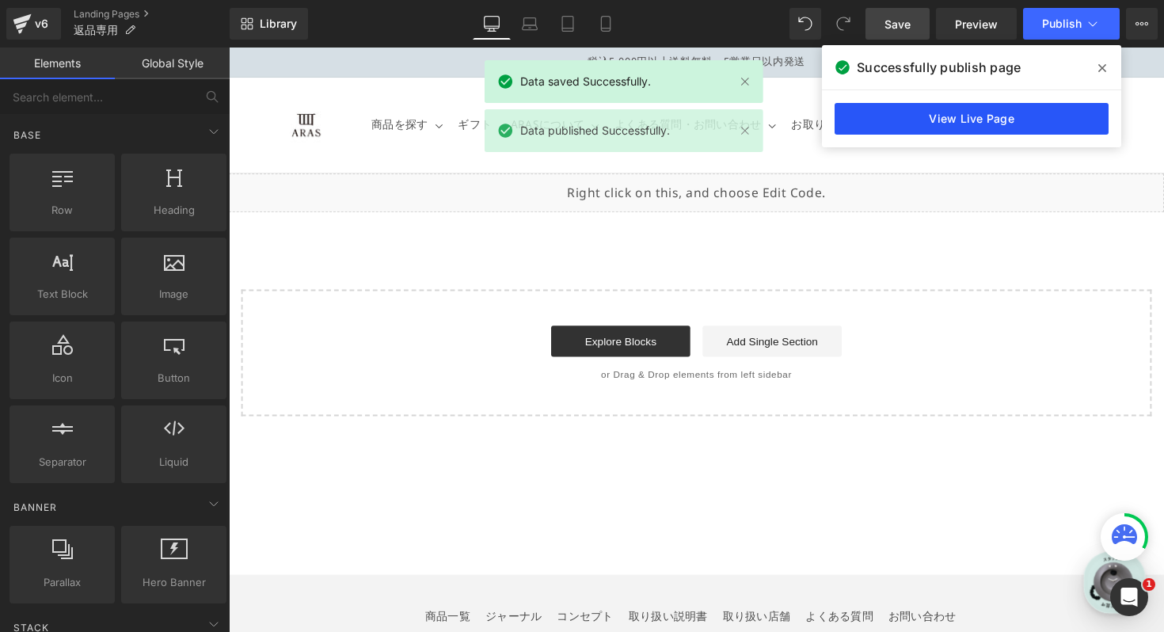
click at [931, 120] on link "View Live Page" at bounding box center [971, 119] width 274 height 32
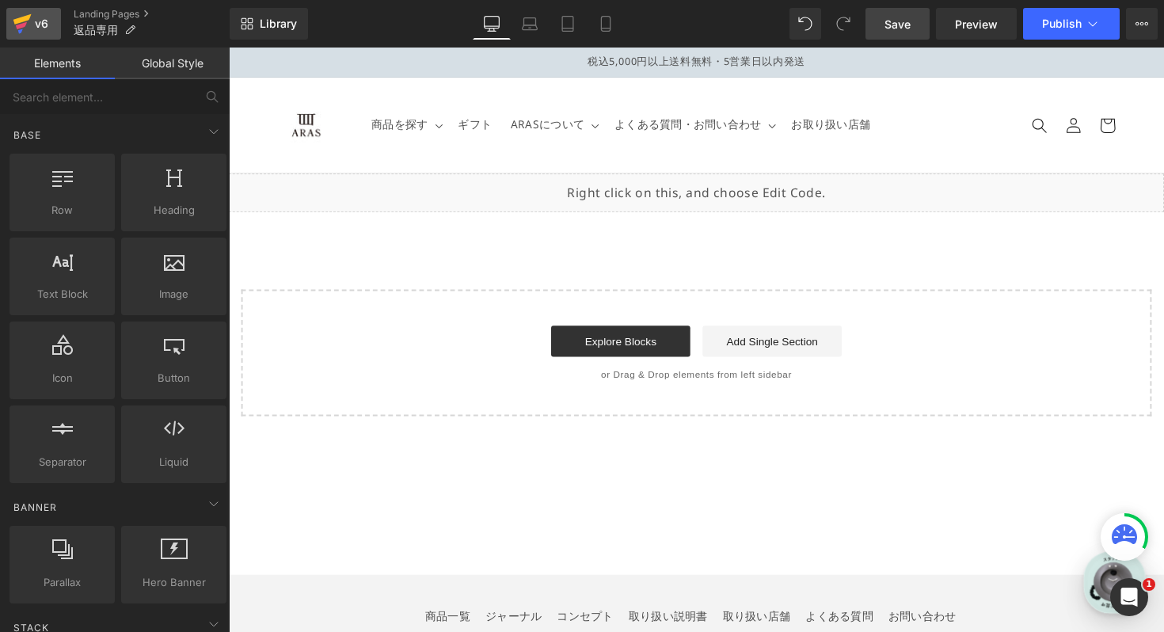
click at [32, 19] on div "v6" at bounding box center [42, 23] width 20 height 21
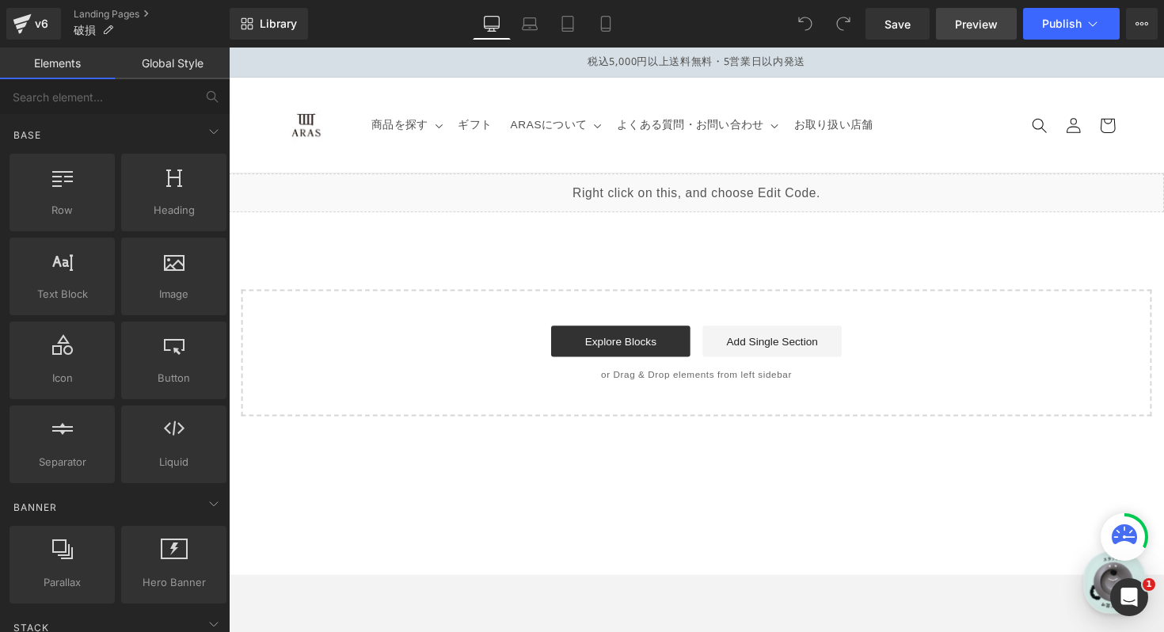
click at [986, 30] on span "Preview" at bounding box center [976, 24] width 43 height 17
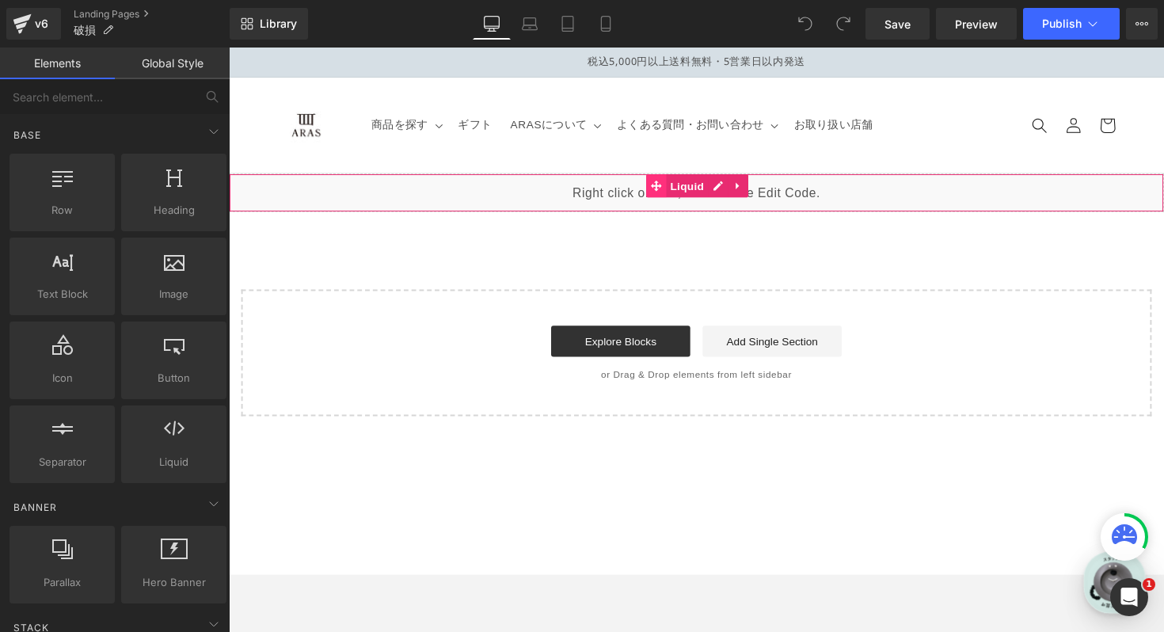
click at [676, 187] on span at bounding box center [666, 189] width 21 height 24
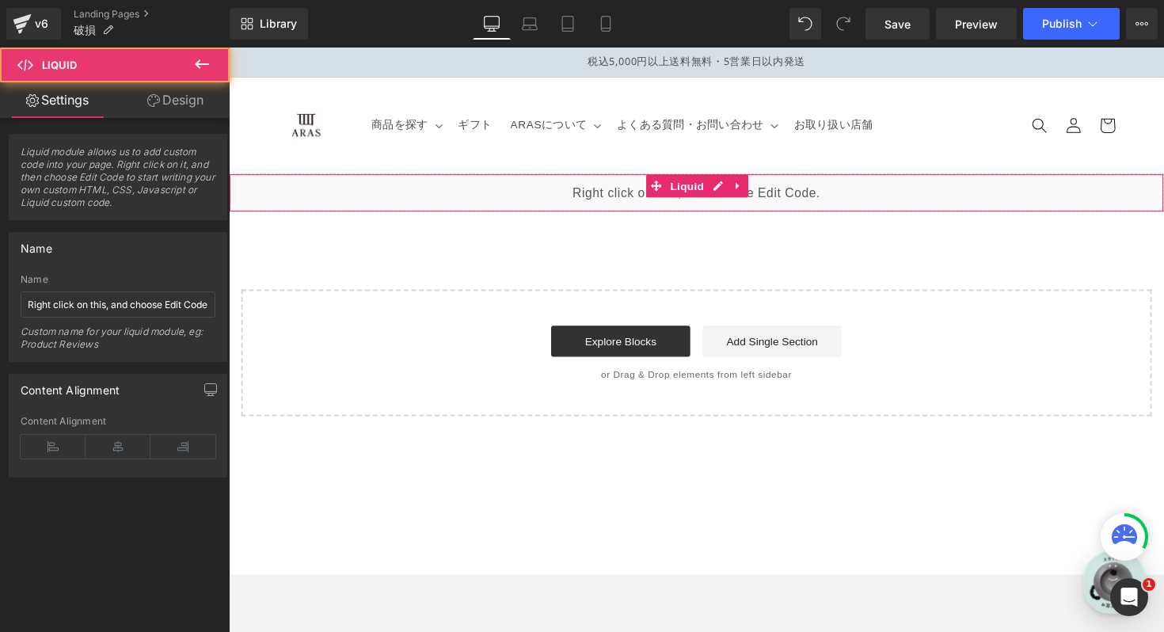
click at [732, 188] on div "Liquid" at bounding box center [708, 197] width 958 height 40
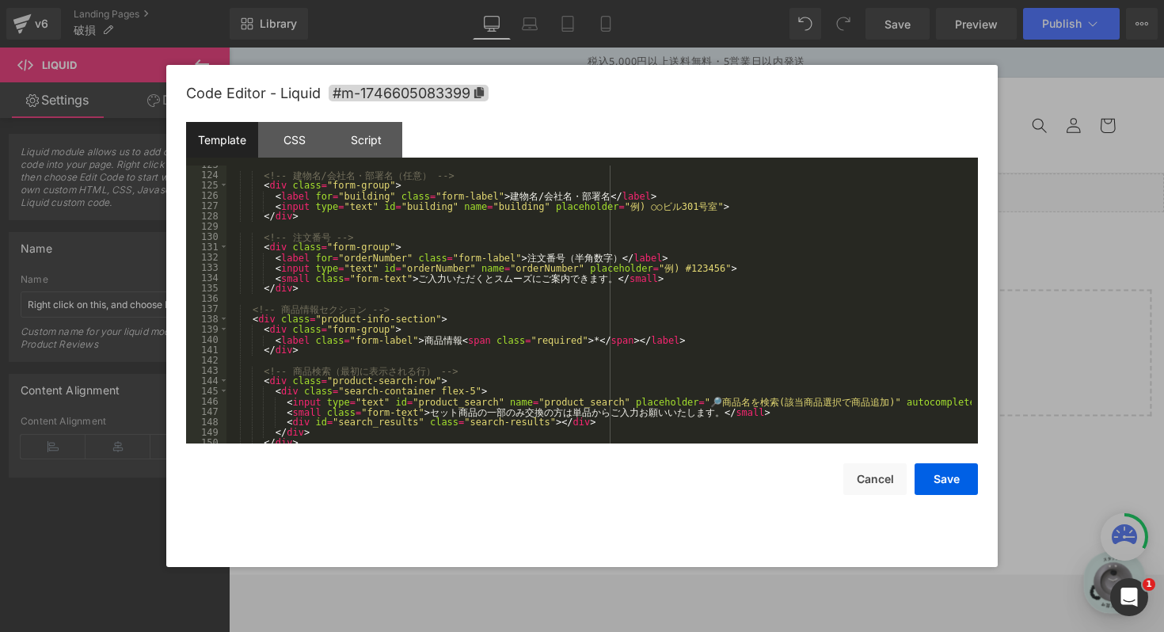
scroll to position [1264, 0]
click at [571, 252] on div "<!-- 建 物 名 / 会 社 名 ・ 部 署 名 （ 任 意 ） --> < div class = "form-group" > < label for…" at bounding box center [598, 306] width 745 height 298
type textarea "※"
type textarea "店舗で購入の"
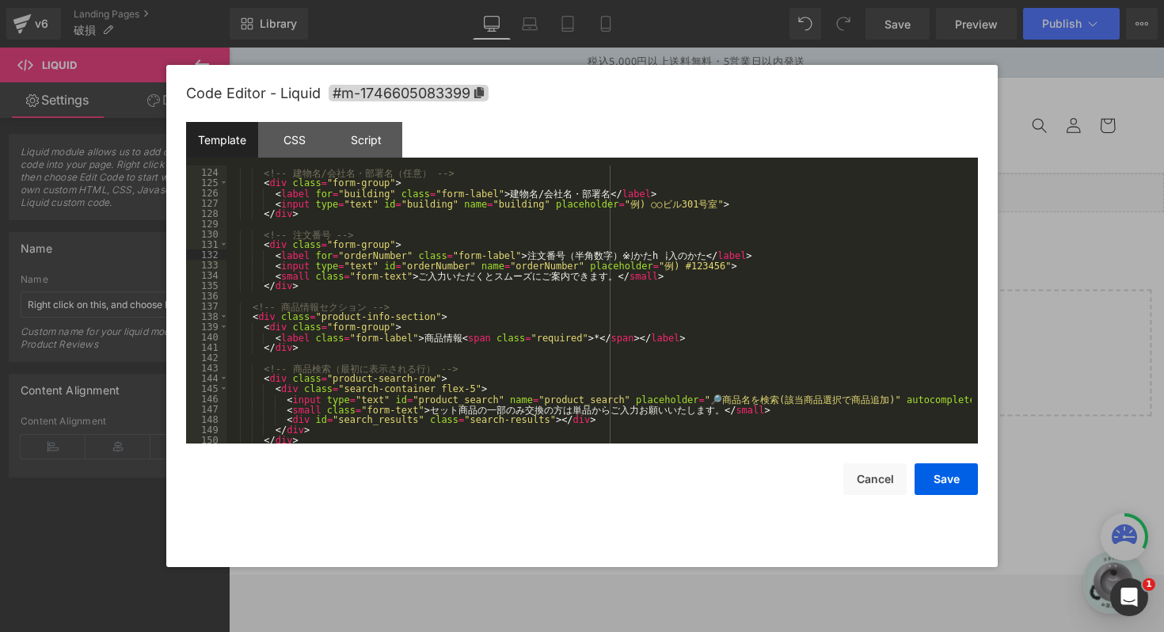
type textarea "方は"
type textarea "店名を"
type textarea "記載"
type textarea "ください"
type textarea "。"
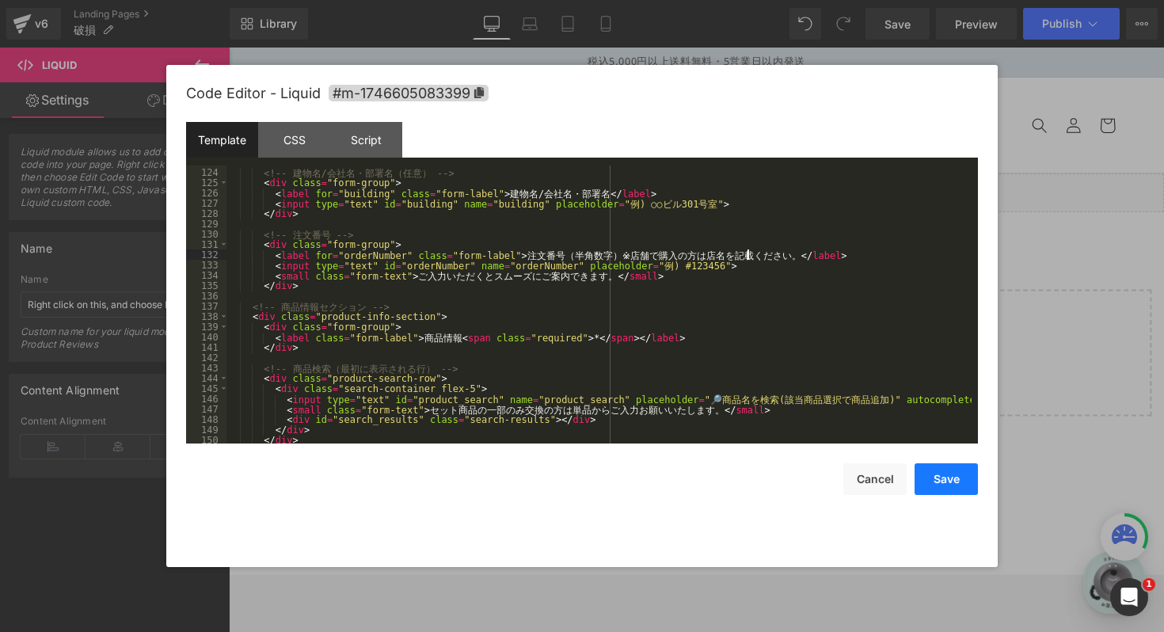
click at [947, 482] on button "Save" at bounding box center [945, 479] width 63 height 32
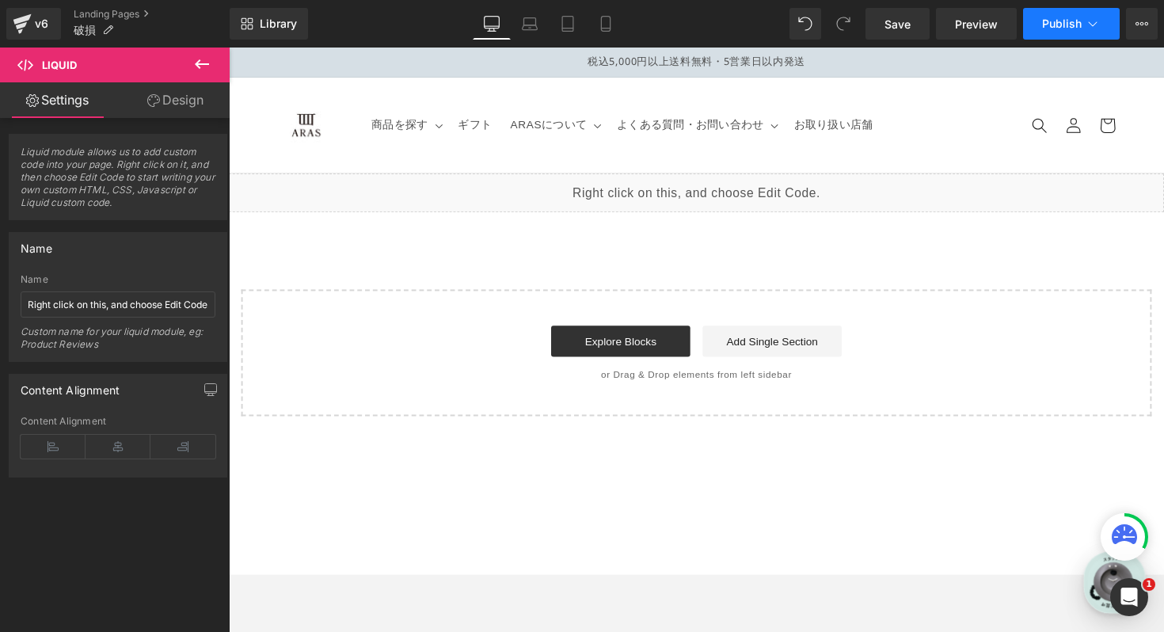
click at [1041, 17] on button "Publish" at bounding box center [1071, 24] width 97 height 32
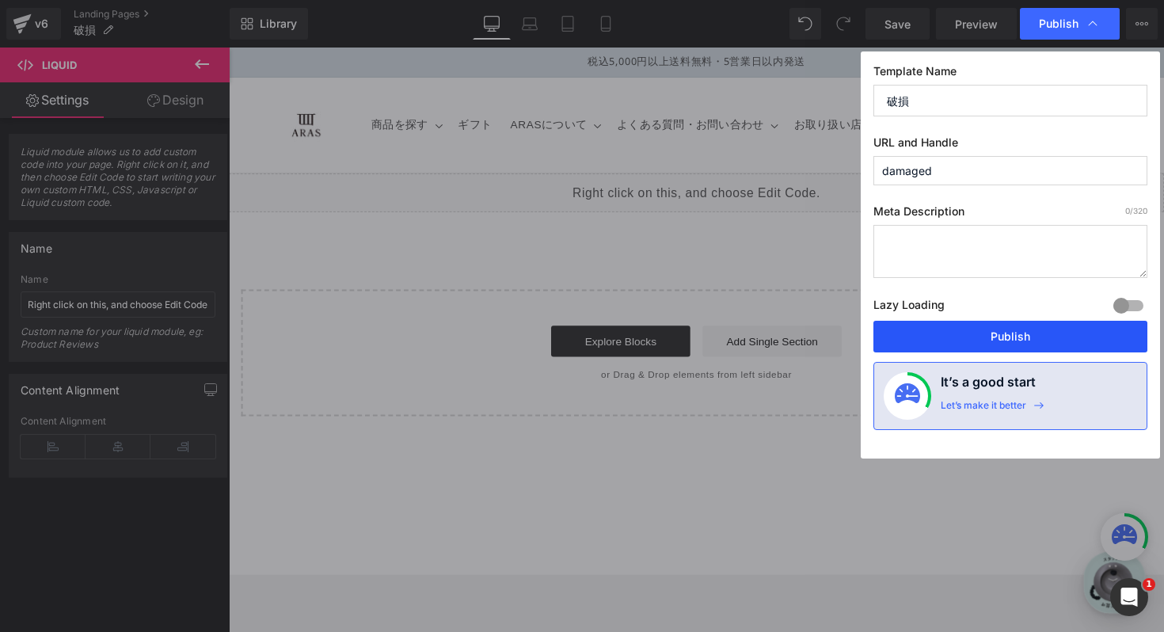
click at [1008, 345] on button "Publish" at bounding box center [1010, 337] width 274 height 32
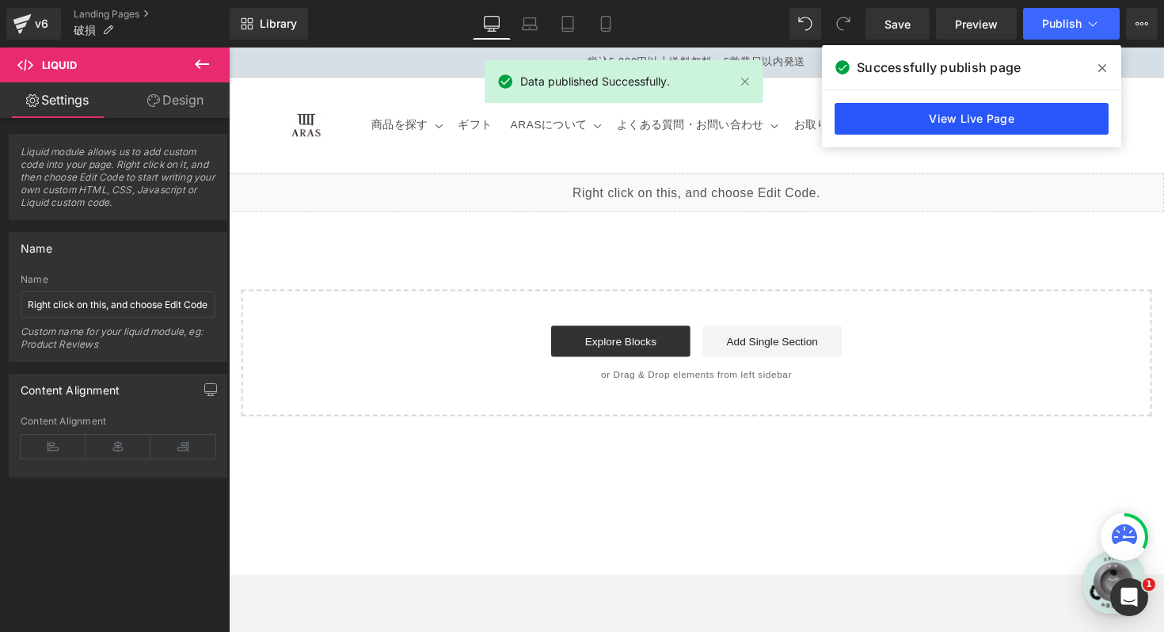
click at [904, 124] on link "View Live Page" at bounding box center [971, 119] width 274 height 32
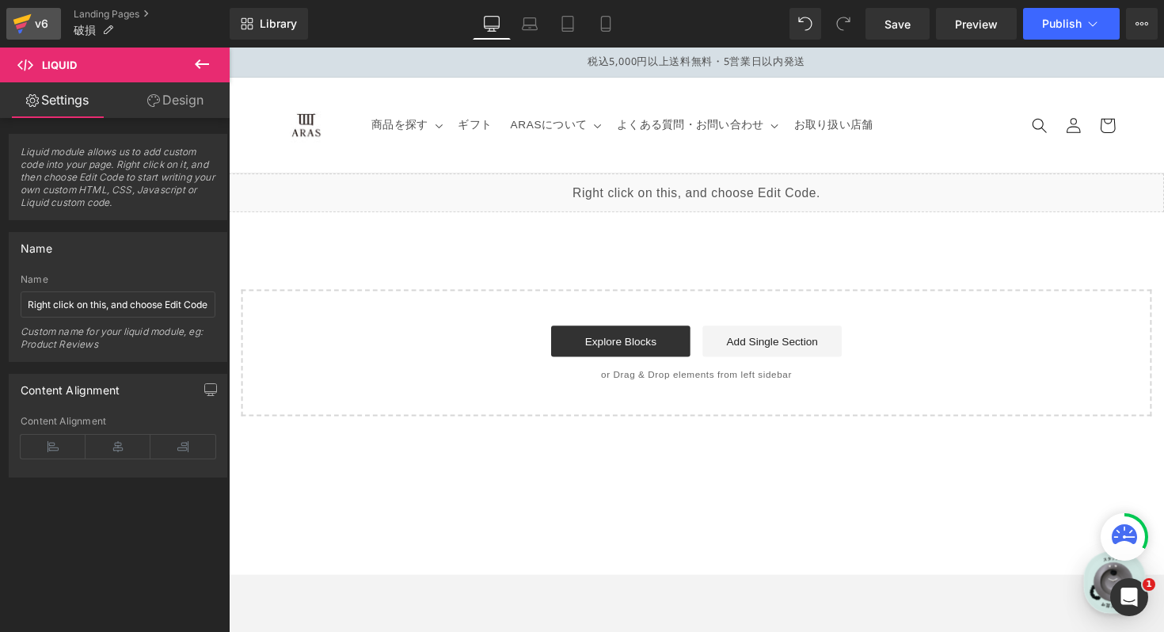
click at [30, 27] on icon at bounding box center [22, 24] width 19 height 40
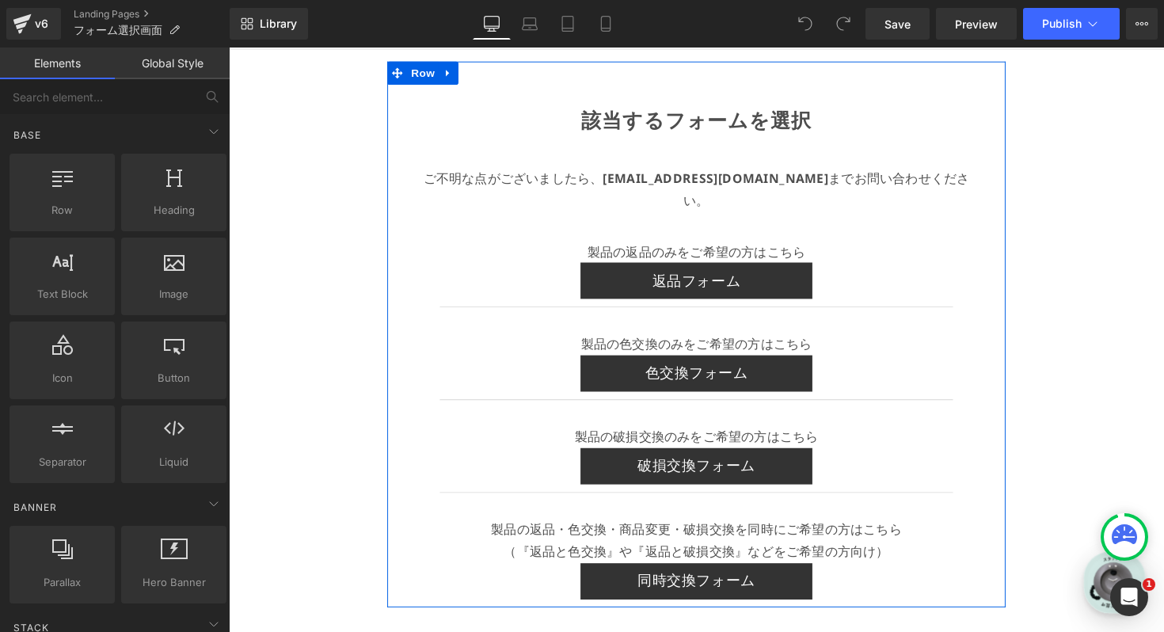
scroll to position [131, 0]
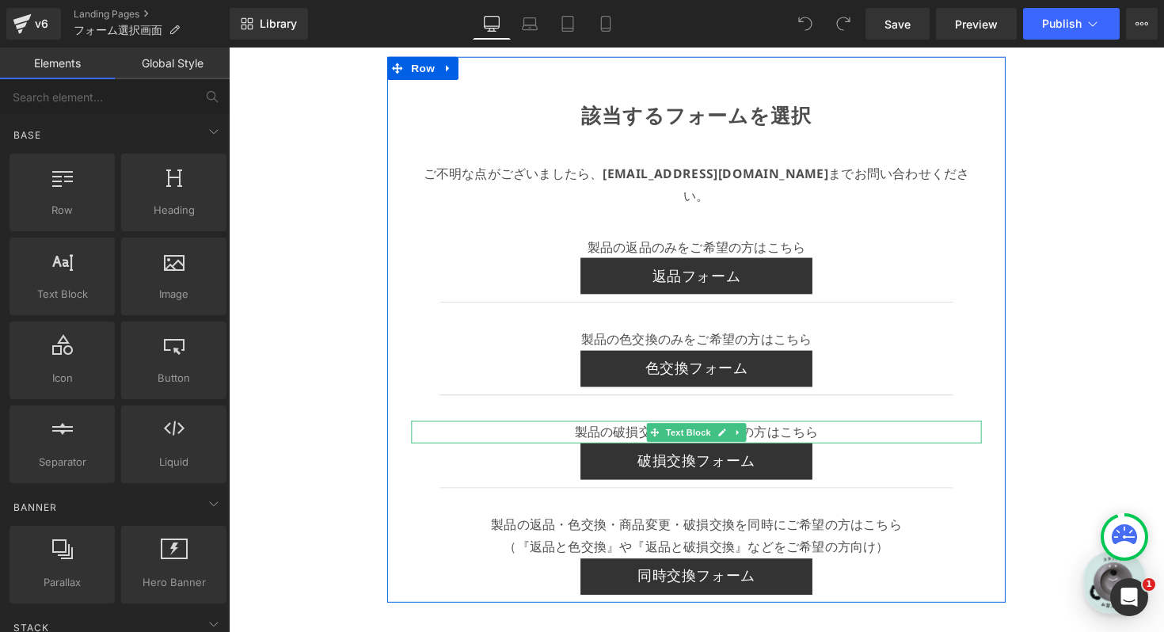
click at [814, 430] on p "製品の破損交換のみをご希望の方はこちら" at bounding box center [708, 441] width 584 height 23
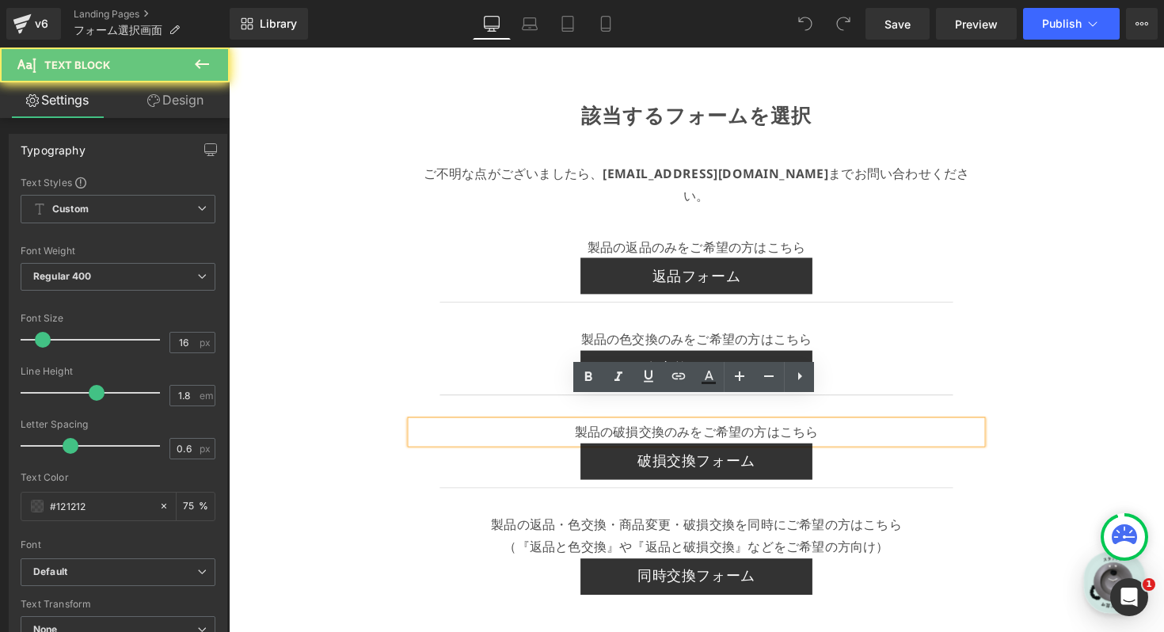
click at [814, 430] on p "製品の破損交換のみをご希望の方はこちら" at bounding box center [708, 441] width 584 height 23
click at [841, 430] on p "製品の破損交換のみをご希望の方はこちら" at bounding box center [708, 441] width 584 height 23
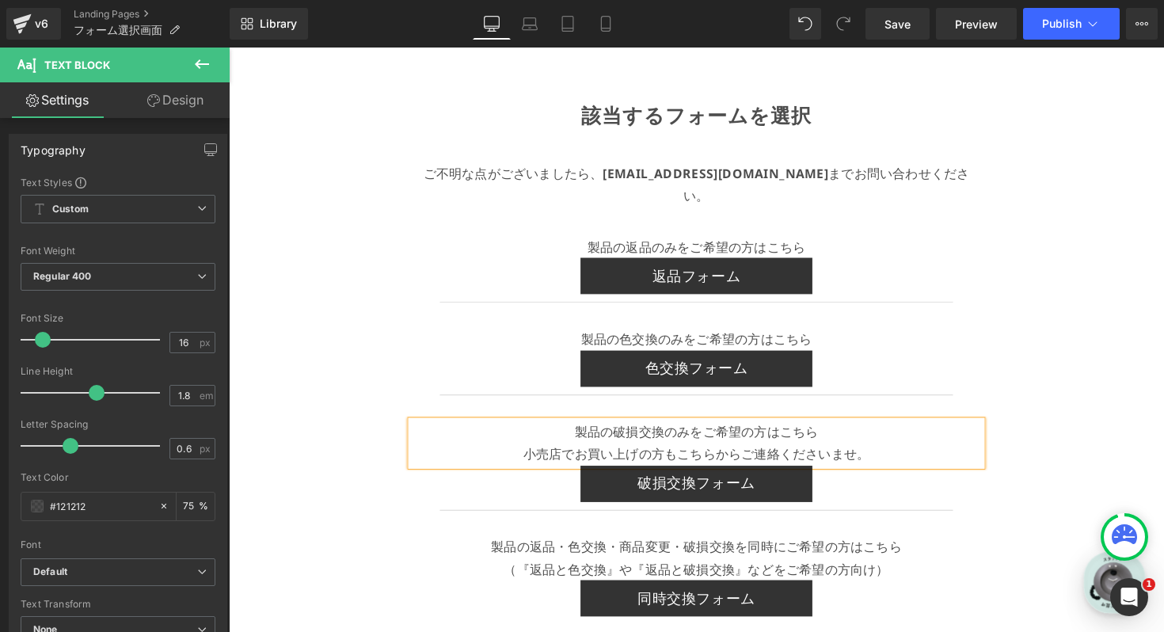
click at [356, 496] on div "該当するフォームを選択 Text Block ご不明な点がございましたら、 [EMAIL_ADDRESS][DOMAIN_NAME] までお問い合わせください…" at bounding box center [708, 440] width 958 height 790
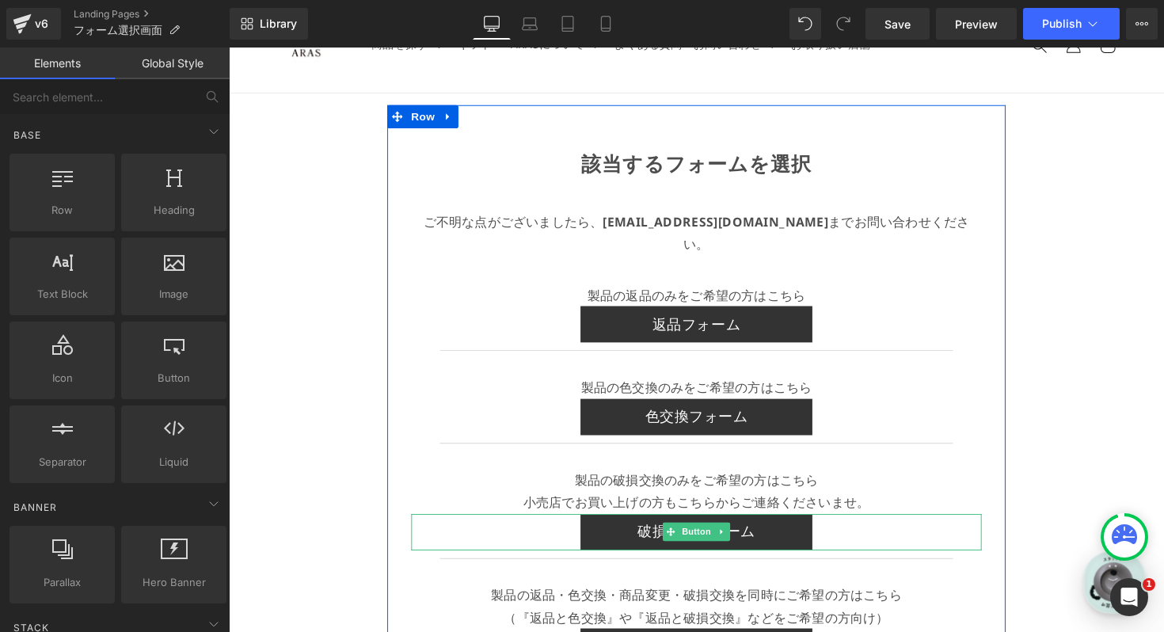
scroll to position [59, 0]
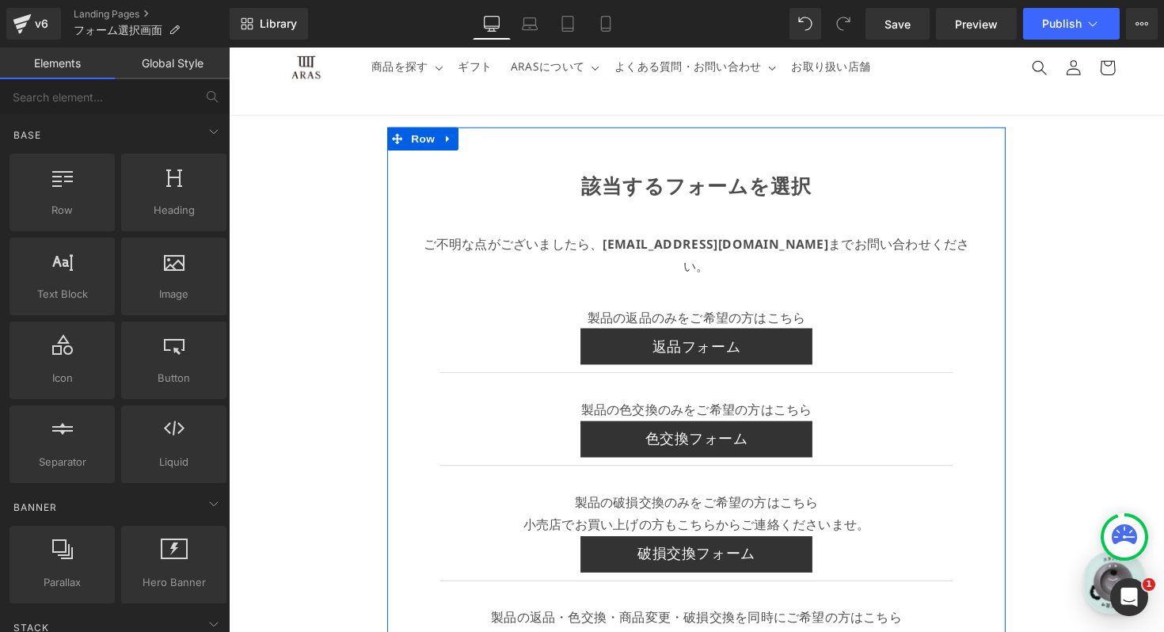
click at [461, 503] on p "製品の破損交換のみをご希望の方はこちら 小売店でお買い上げの方もこちらからご連絡くださいませ。" at bounding box center [708, 525] width 584 height 46
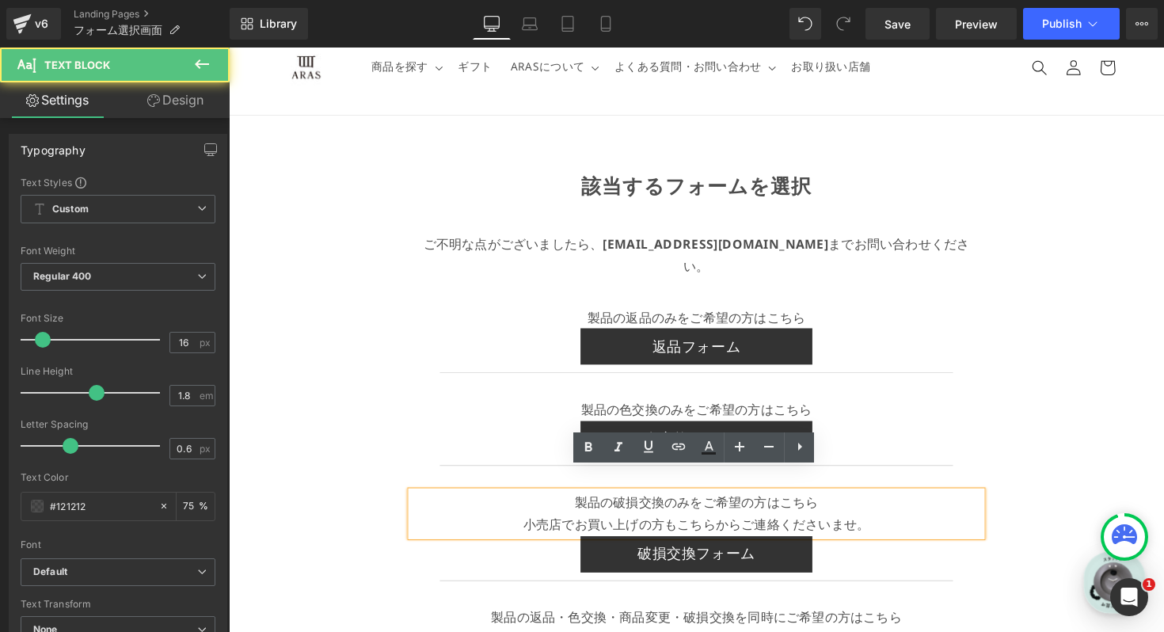
drag, startPoint x: 411, startPoint y: 499, endPoint x: 436, endPoint y: 310, distance: 190.1
click at [436, 310] on div "該当するフォームを選択 Text Block ご不明な点がございましたら、 [EMAIL_ADDRESS][DOMAIN_NAME] までお問い合わせください…" at bounding box center [707, 427] width 633 height 549
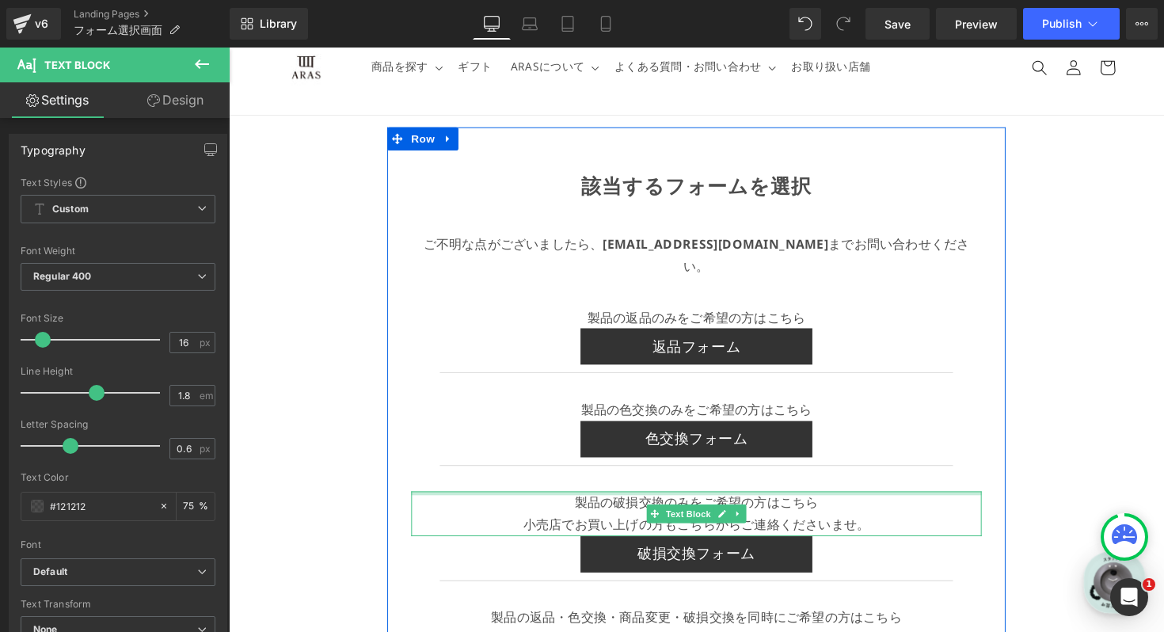
click at [541, 502] on div at bounding box center [708, 504] width 584 height 4
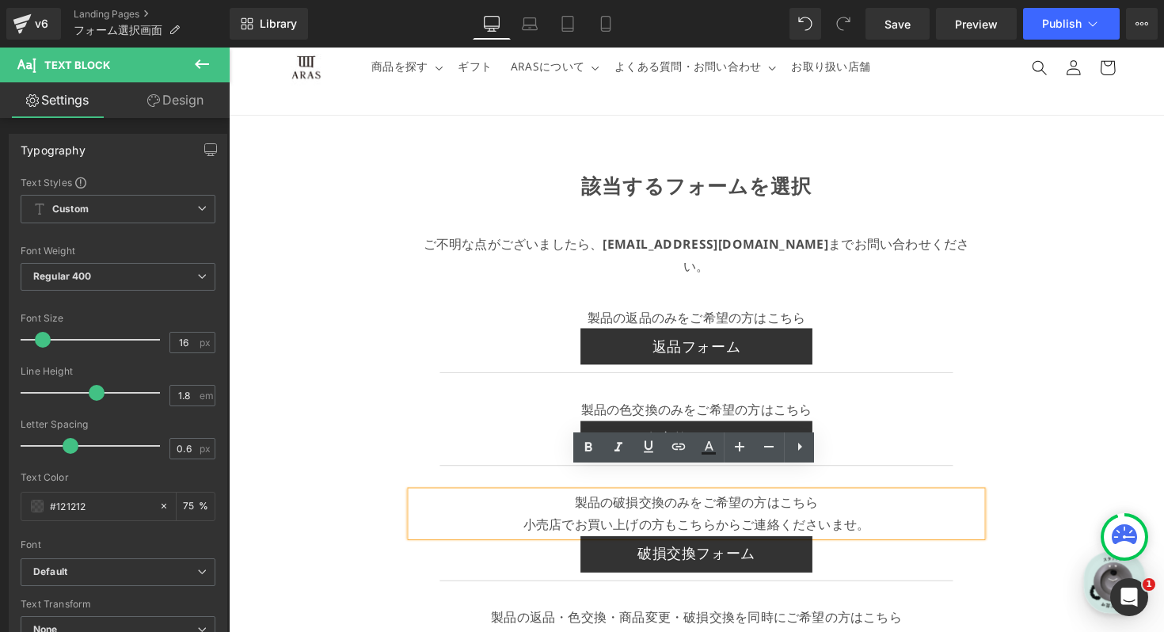
click at [541, 502] on p "製品の破損交換のみをご希望の方はこちら 小売店でお買い上げの方もこちらからご連絡くださいませ。" at bounding box center [708, 525] width 584 height 46
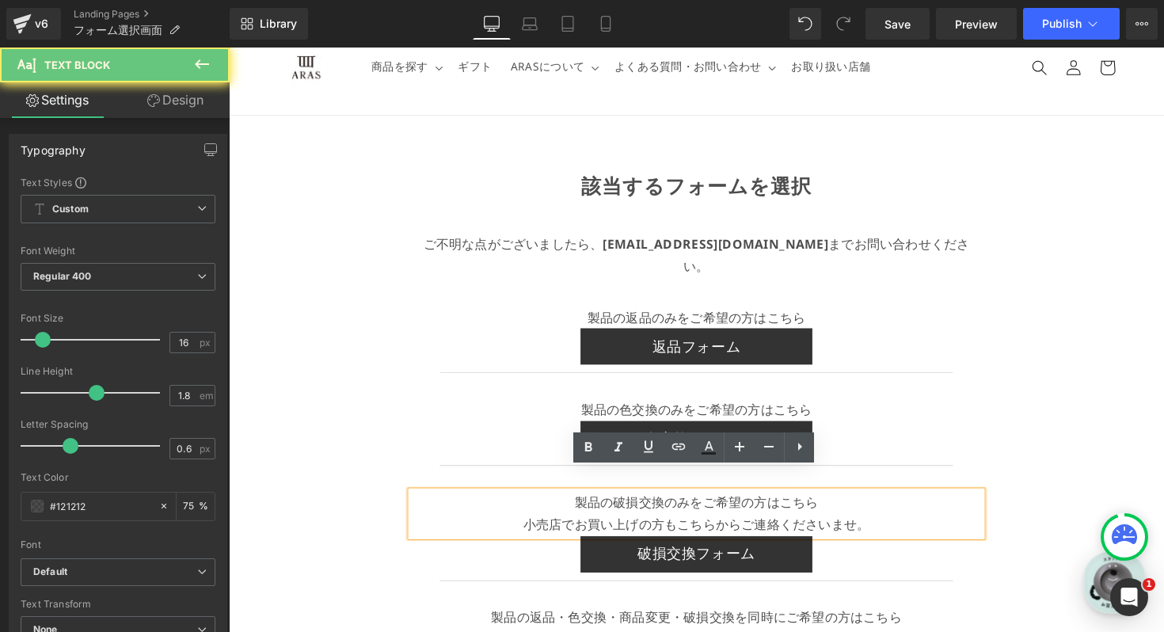
click at [572, 502] on p "製品の破損交換のみをご希望の方はこちら 小売店でお買い上げの方もこちらからご連絡くださいませ。" at bounding box center [708, 525] width 584 height 46
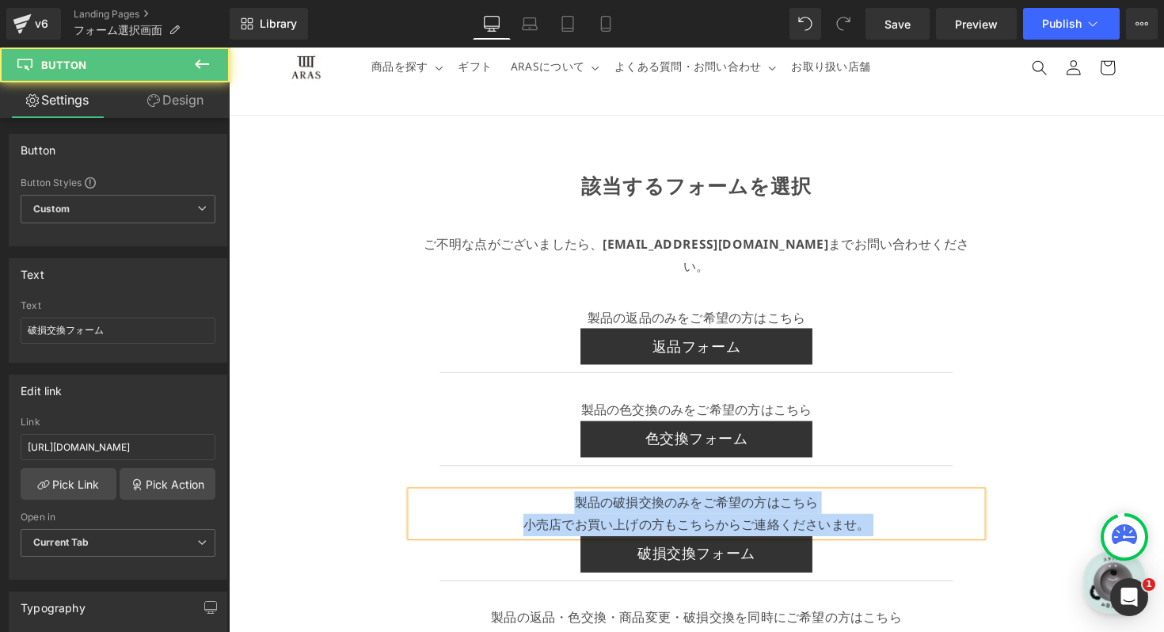
drag, startPoint x: 462, startPoint y: 543, endPoint x: 490, endPoint y: 302, distance: 242.2
click at [490, 302] on div "該当するフォームを選択 Text Block ご不明な点がございましたら、 info@plakira.com までお問い合わせください。 Text Block…" at bounding box center [707, 427] width 633 height 549
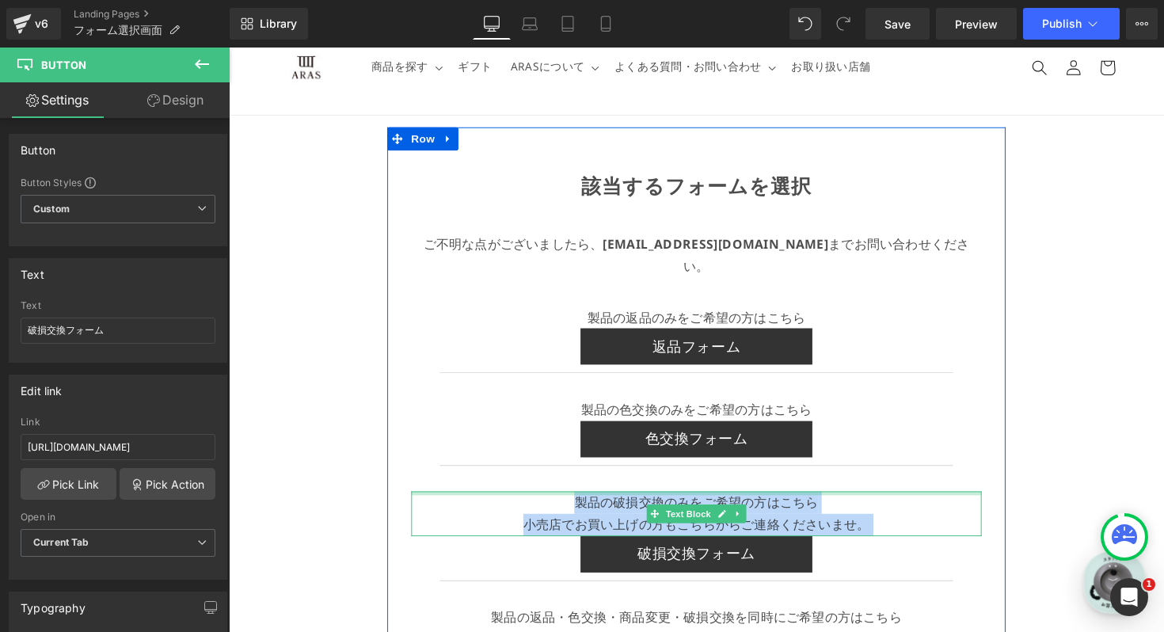
click at [863, 502] on div at bounding box center [708, 504] width 584 height 4
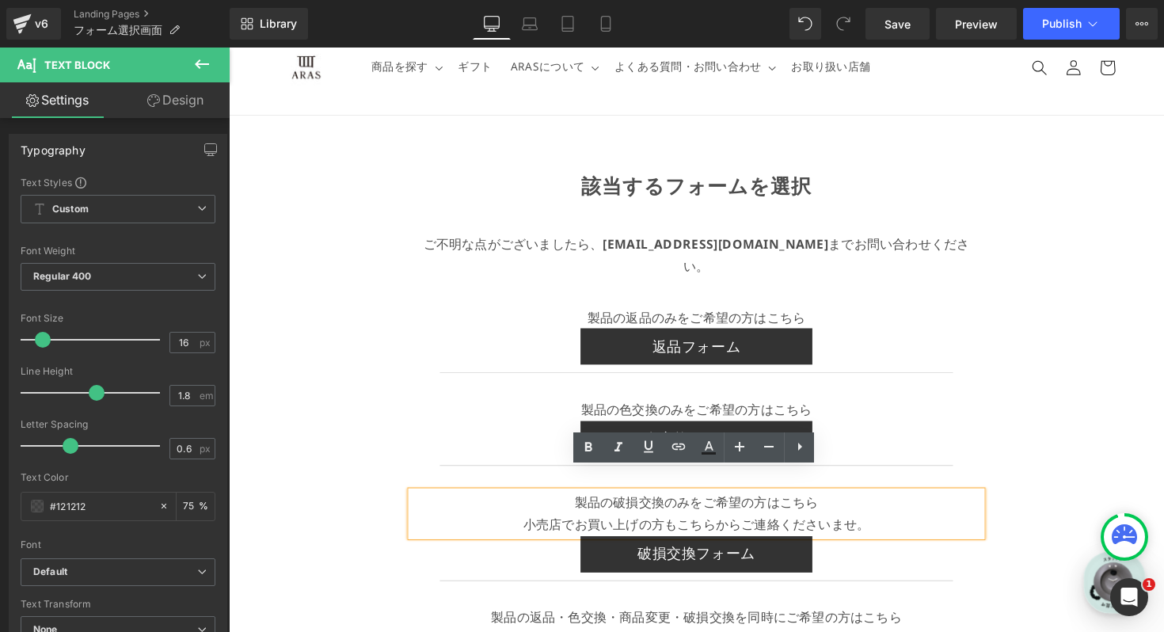
click at [1080, 265] on div "該当するフォームを選択 Text Block ご不明な点がございましたら、 info@plakira.com までお問い合わせください。 Text Block…" at bounding box center [708, 512] width 958 height 790
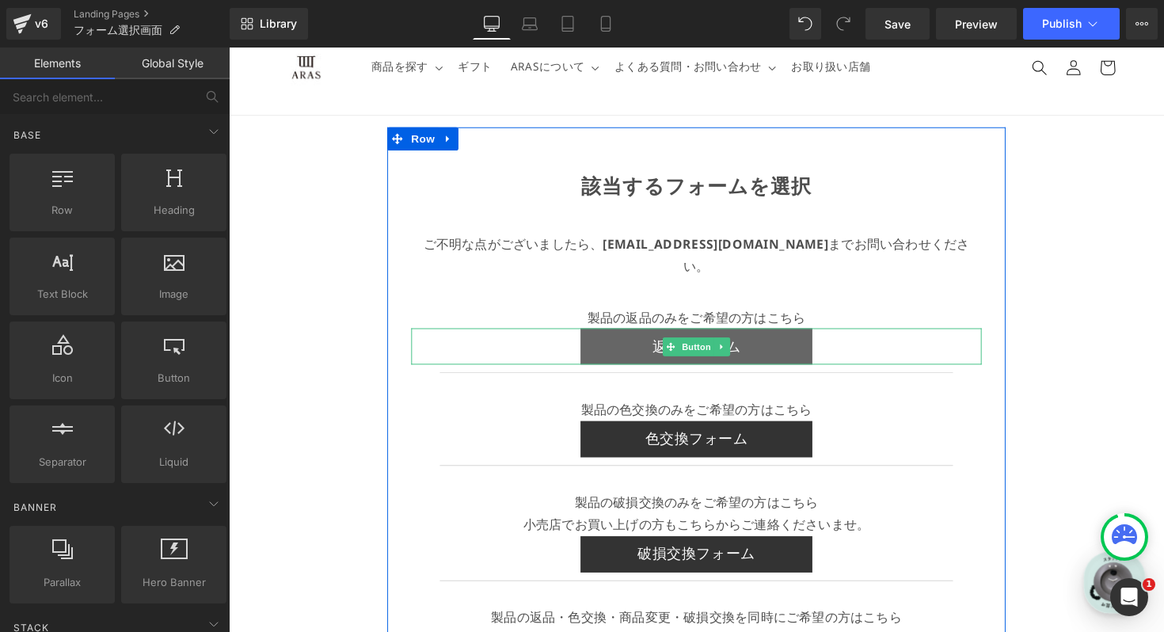
click at [791, 335] on link "返品フォーム" at bounding box center [707, 353] width 237 height 37
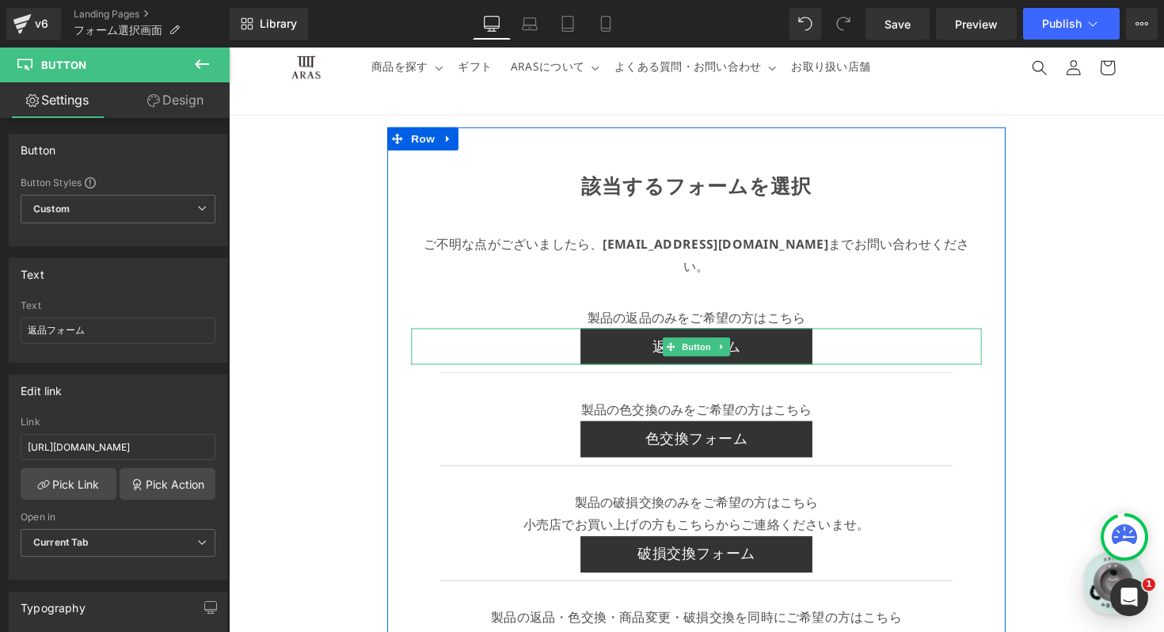
click at [541, 335] on div "返品フォーム" at bounding box center [708, 353] width 584 height 37
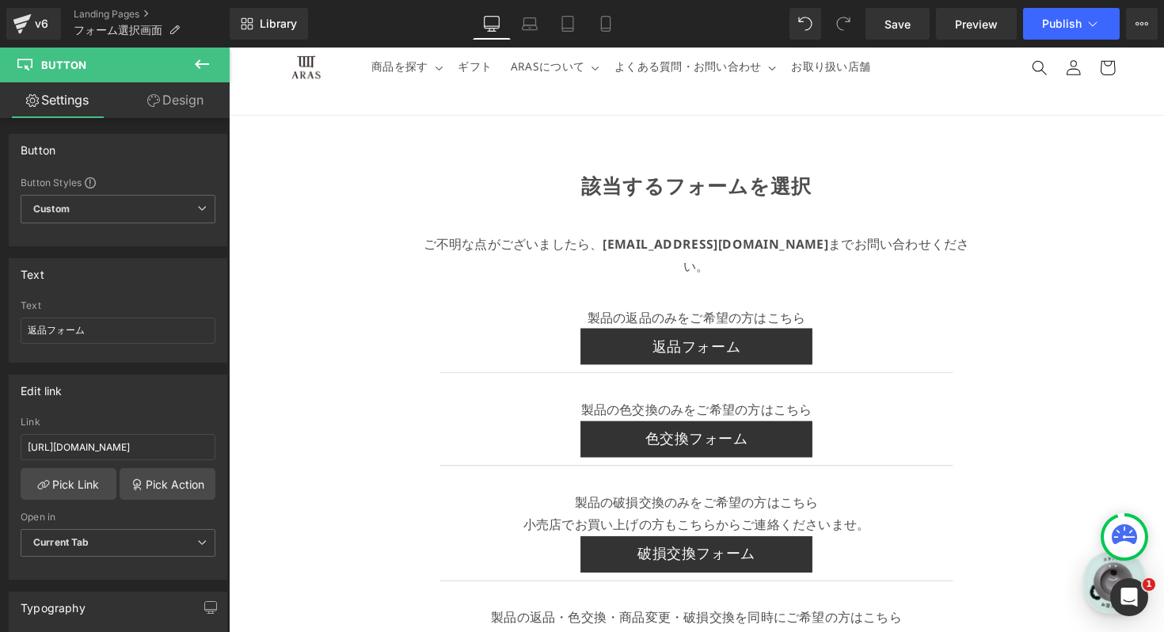
click at [210, 62] on icon at bounding box center [201, 64] width 19 height 19
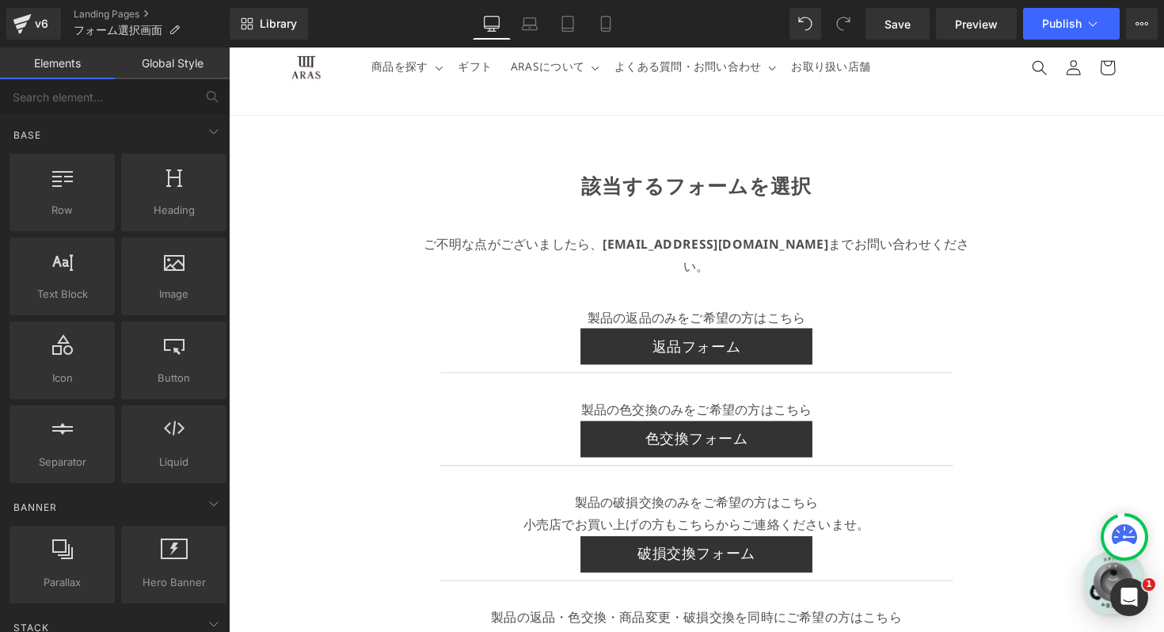
click at [374, 361] on div "該当するフォームを選択 Text Block ご不明な点がございましたら、 info@plakira.com までお問い合わせください。 Text Block…" at bounding box center [708, 512] width 958 height 790
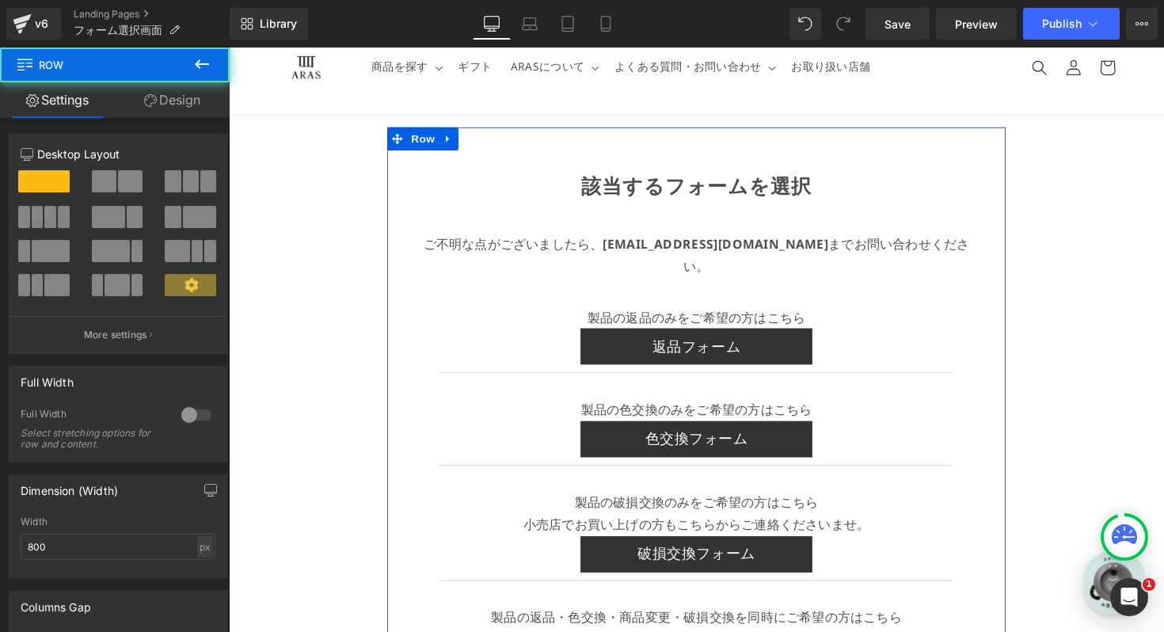
click at [406, 290] on div "該当するフォームを選択 Text Block ご不明な点がございましたら、 info@plakira.com までお問い合わせください。 Text Block…" at bounding box center [707, 427] width 633 height 549
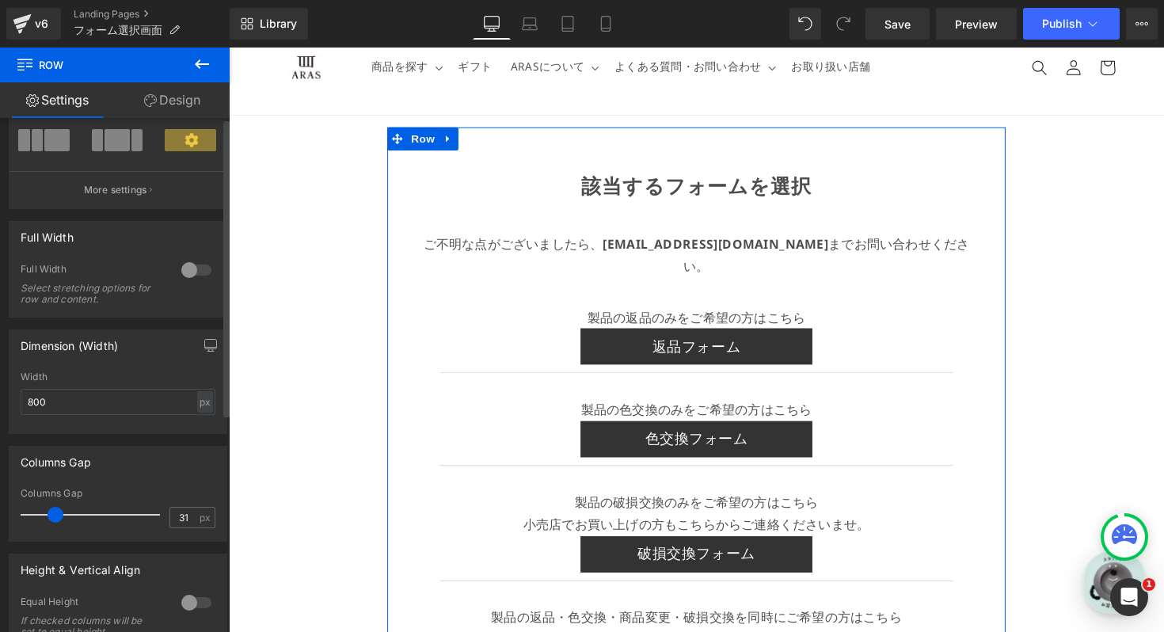
scroll to position [0, 0]
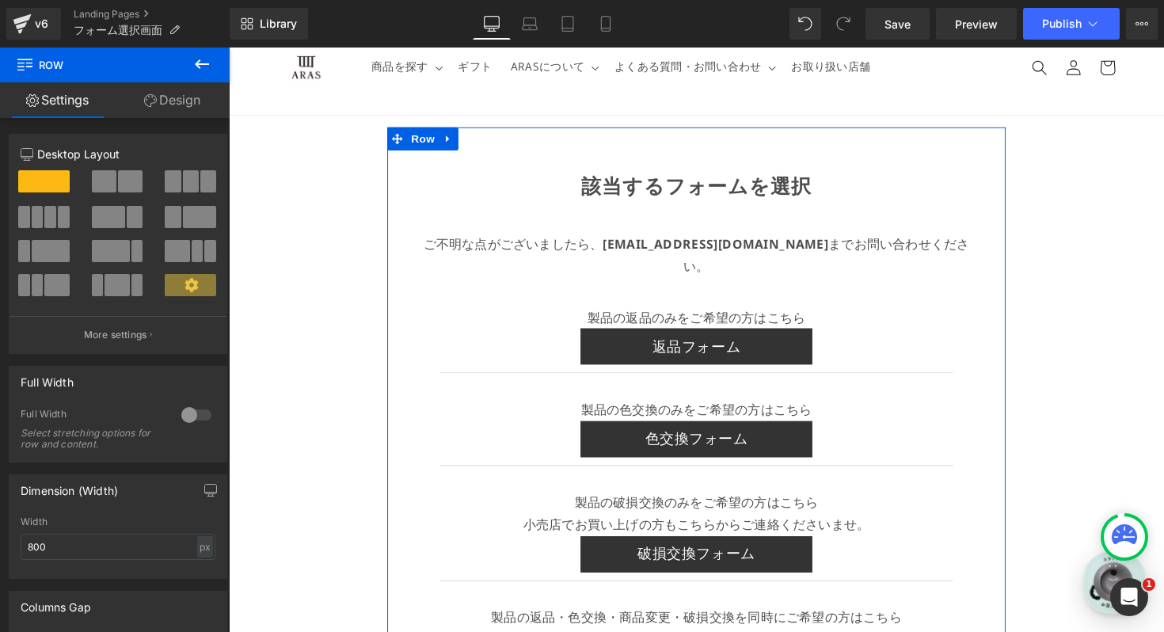
click at [177, 111] on link "Design" at bounding box center [172, 100] width 115 height 36
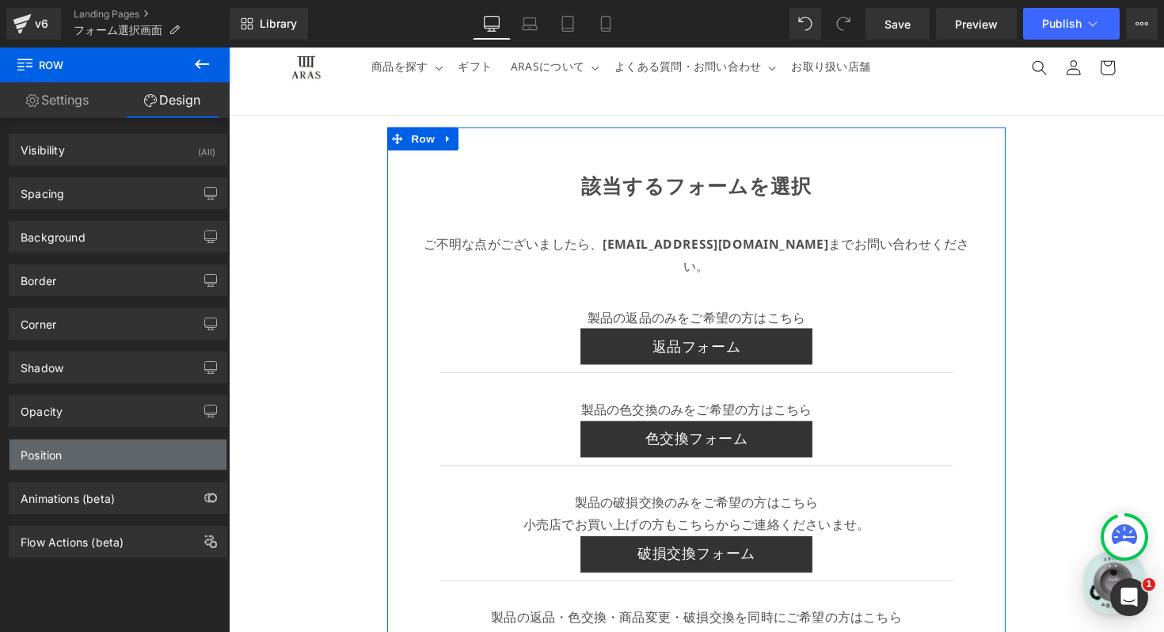
click at [101, 453] on div "Position" at bounding box center [117, 454] width 217 height 30
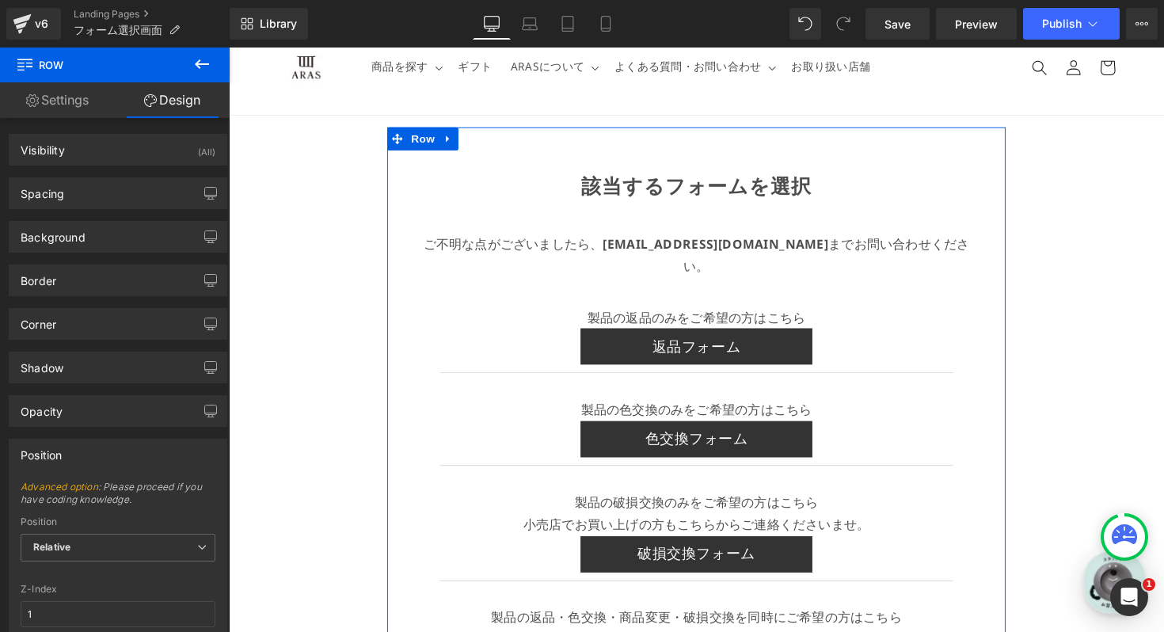
scroll to position [183, 0]
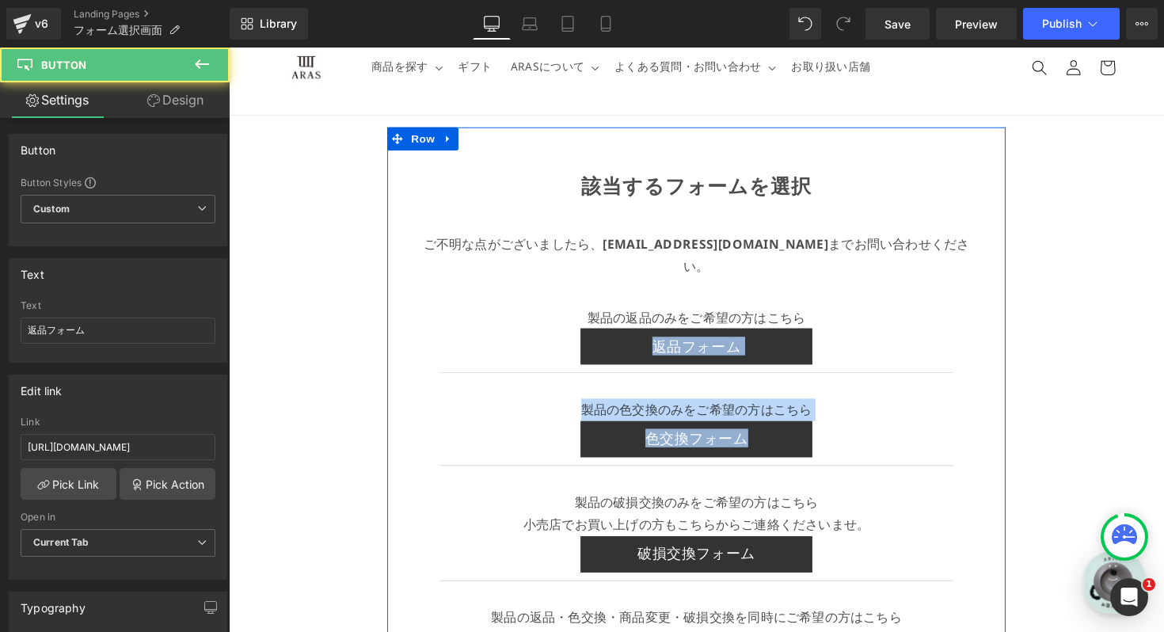
drag, startPoint x: 584, startPoint y: 329, endPoint x: 571, endPoint y: 494, distance: 165.2
click at [571, 496] on div "該当するフォームを選択 Text Block ご不明な点がございましたら、 info@plakira.com までお問い合わせください。 Text Block…" at bounding box center [707, 427] width 633 height 549
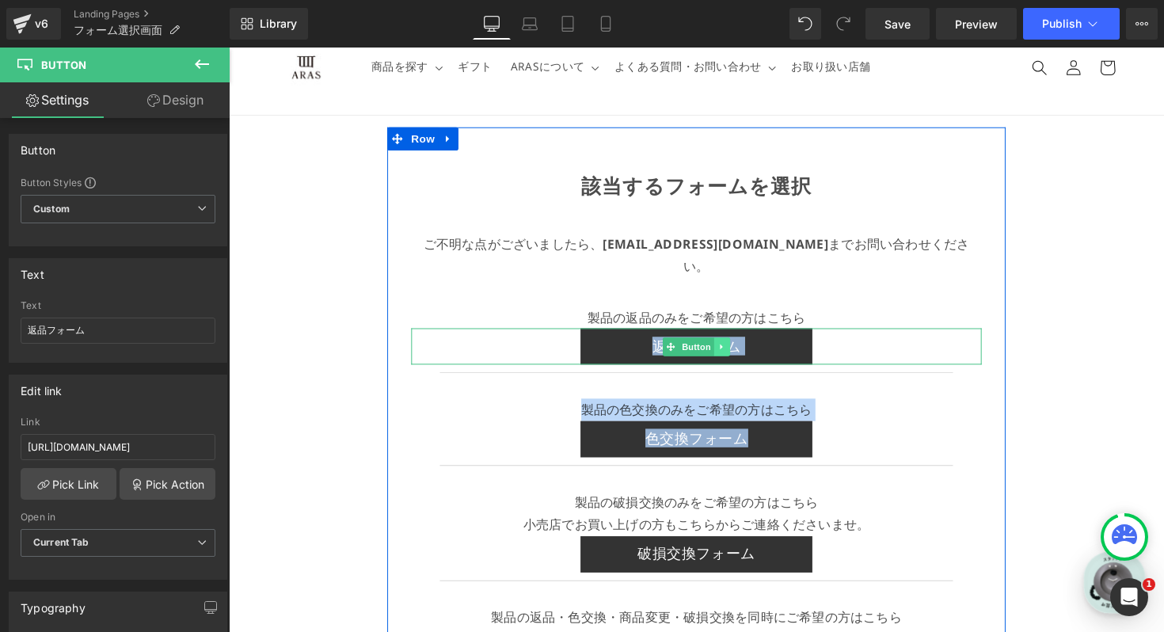
click at [739, 344] on link at bounding box center [734, 353] width 17 height 19
click at [730, 349] on icon at bounding box center [725, 353] width 9 height 9
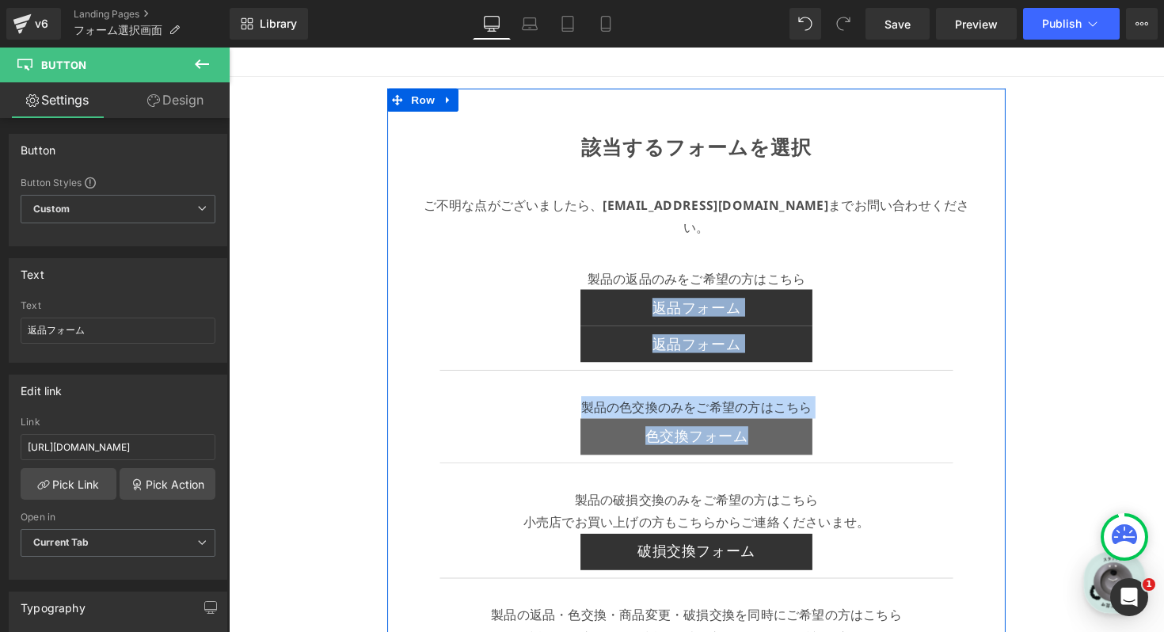
scroll to position [128, 0]
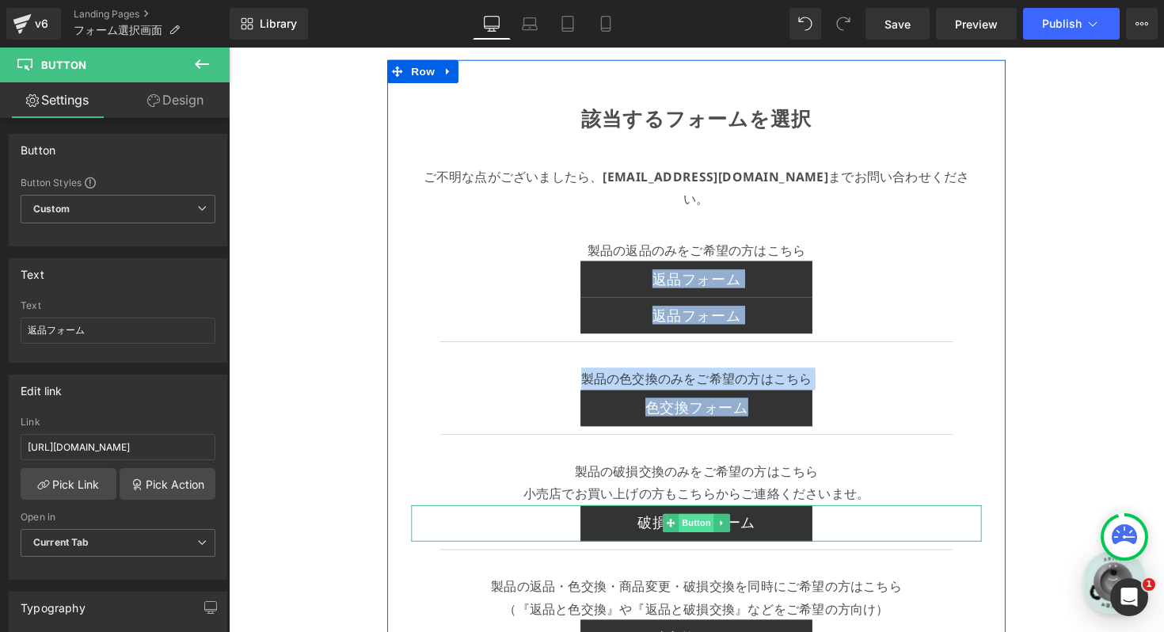
click at [696, 525] on span "Button" at bounding box center [707, 534] width 36 height 19
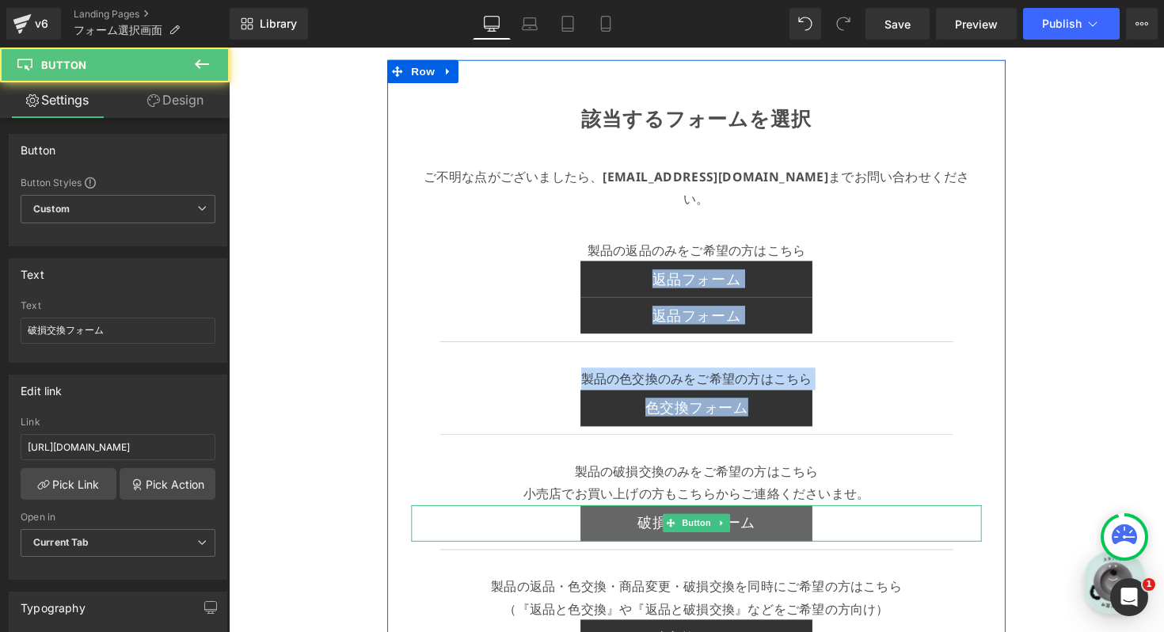
click at [655, 516] on link "破損交換フォーム" at bounding box center [707, 534] width 237 height 37
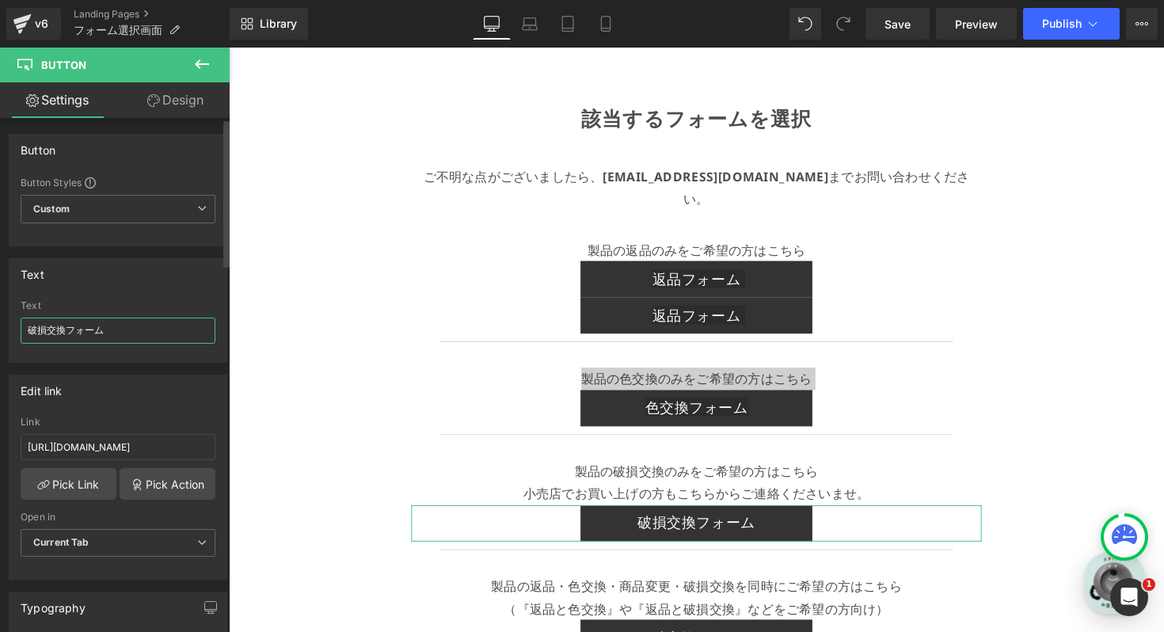
click at [53, 321] on input "破損交換フォーム" at bounding box center [118, 330] width 195 height 26
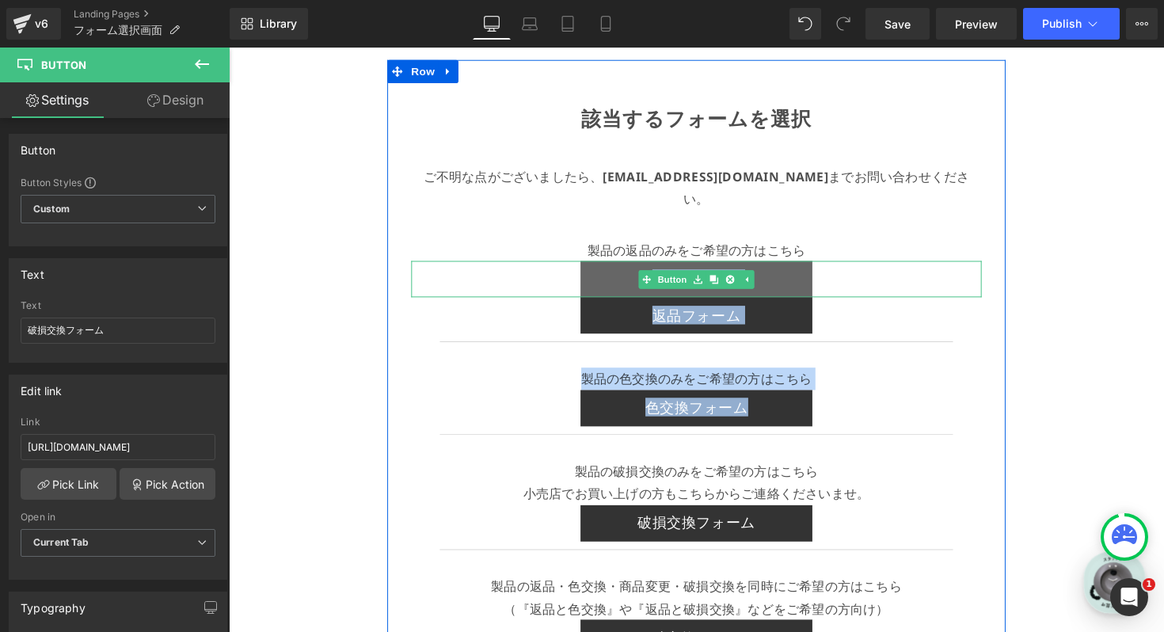
click at [700, 273] on link "返品フォーム" at bounding box center [707, 284] width 237 height 37
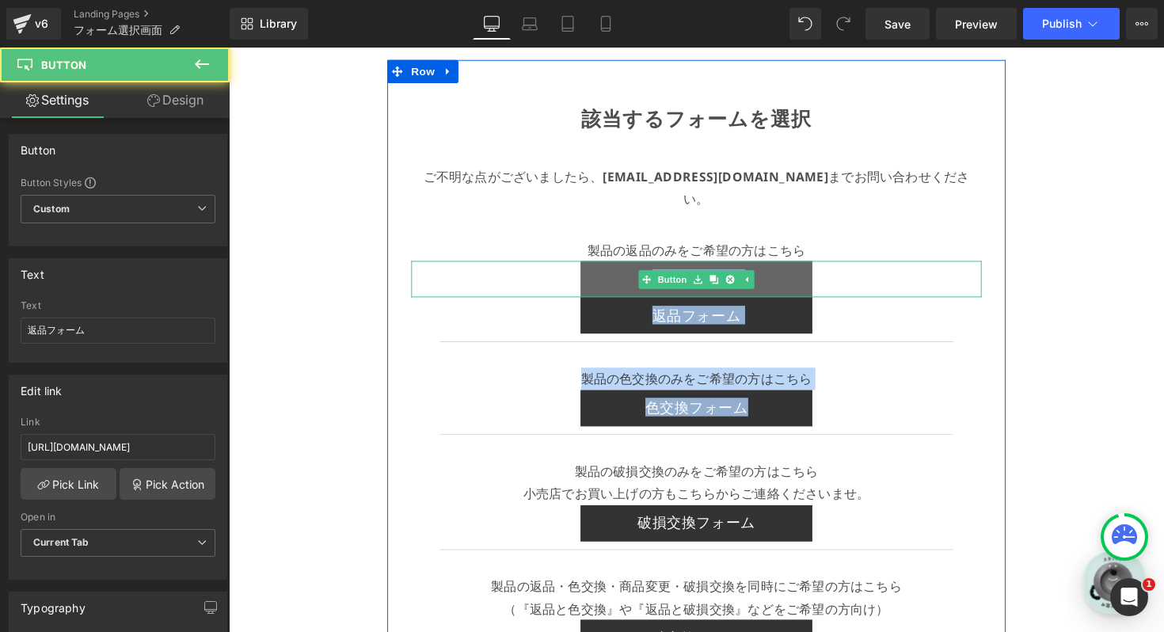
click at [618, 266] on link "返品フォーム" at bounding box center [707, 284] width 237 height 37
click at [619, 266] on link "返品フォーム" at bounding box center [707, 284] width 237 height 37
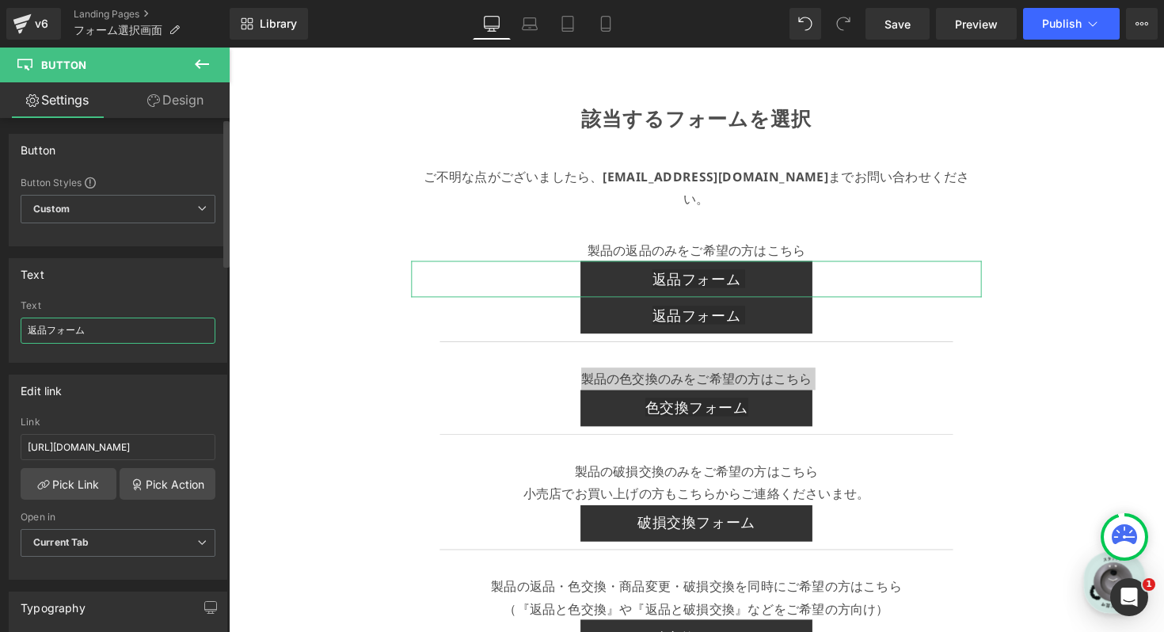
click at [138, 332] on input "返品フォーム" at bounding box center [118, 330] width 195 height 26
type input "破損交換フォーム"
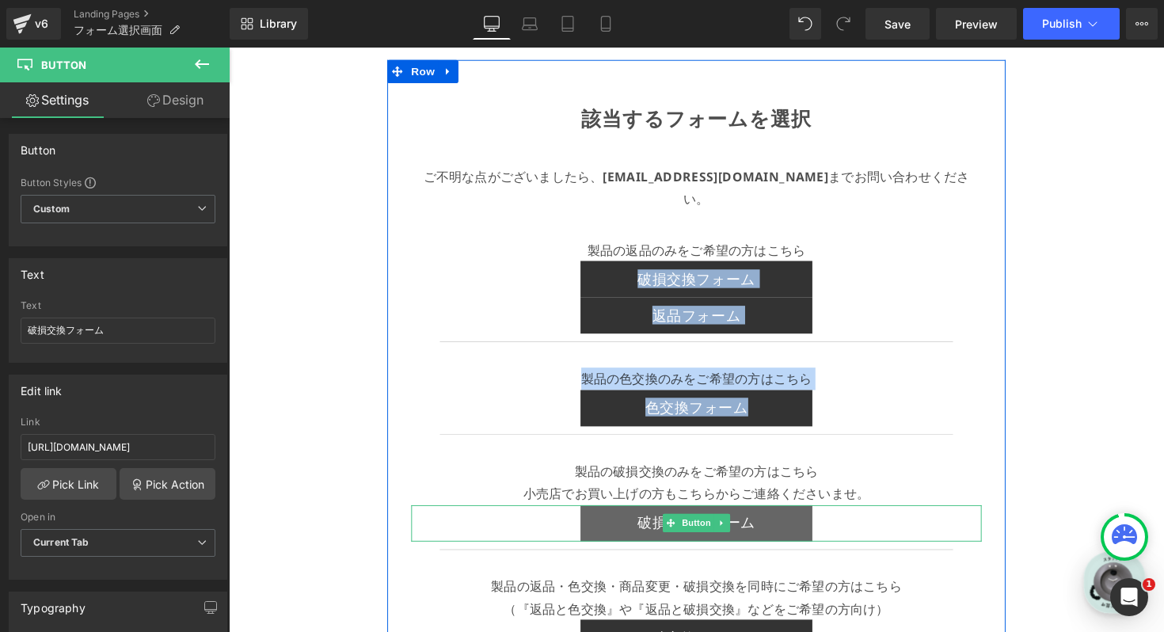
click at [642, 516] on link "破損交換フォーム" at bounding box center [707, 534] width 237 height 37
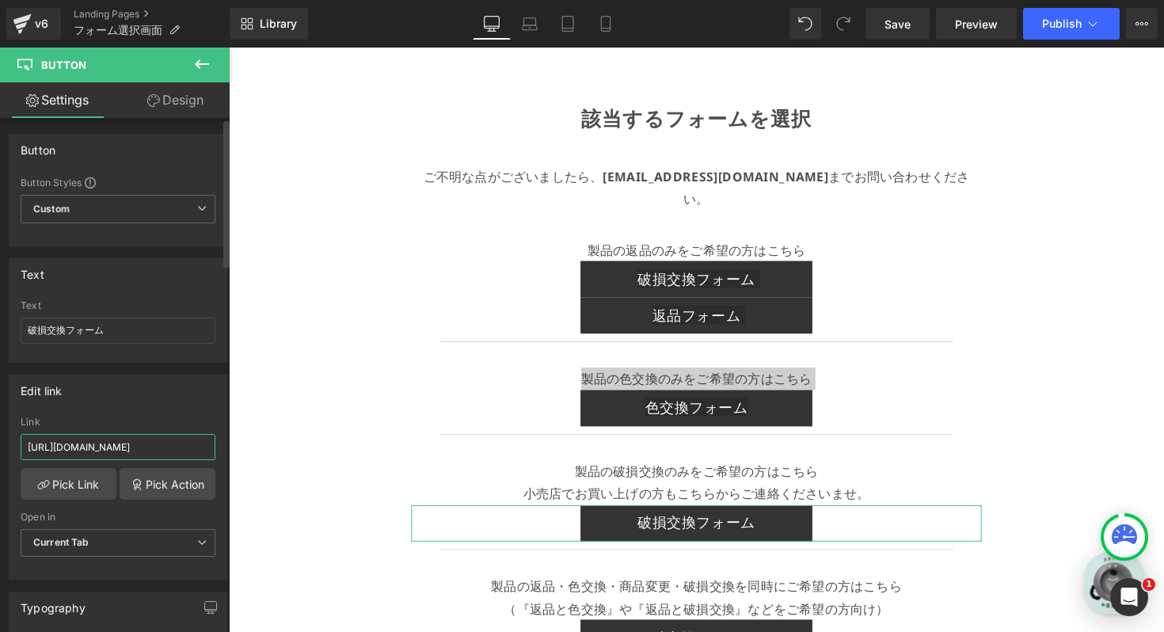
click at [171, 446] on input "[URL][DOMAIN_NAME]" at bounding box center [118, 447] width 195 height 26
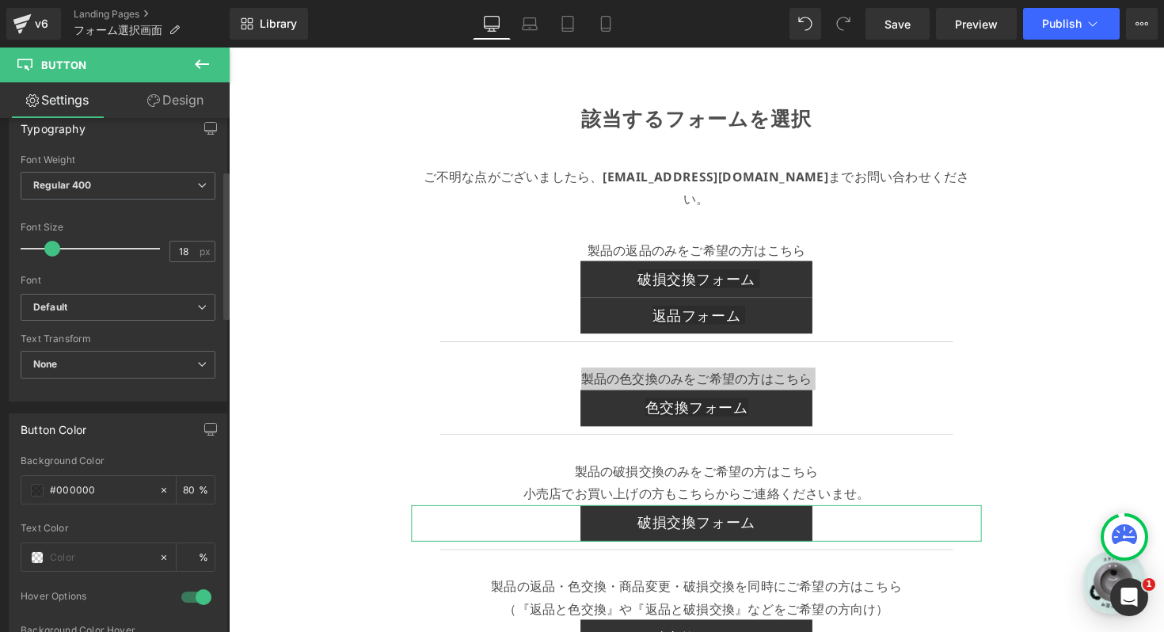
scroll to position [55, 0]
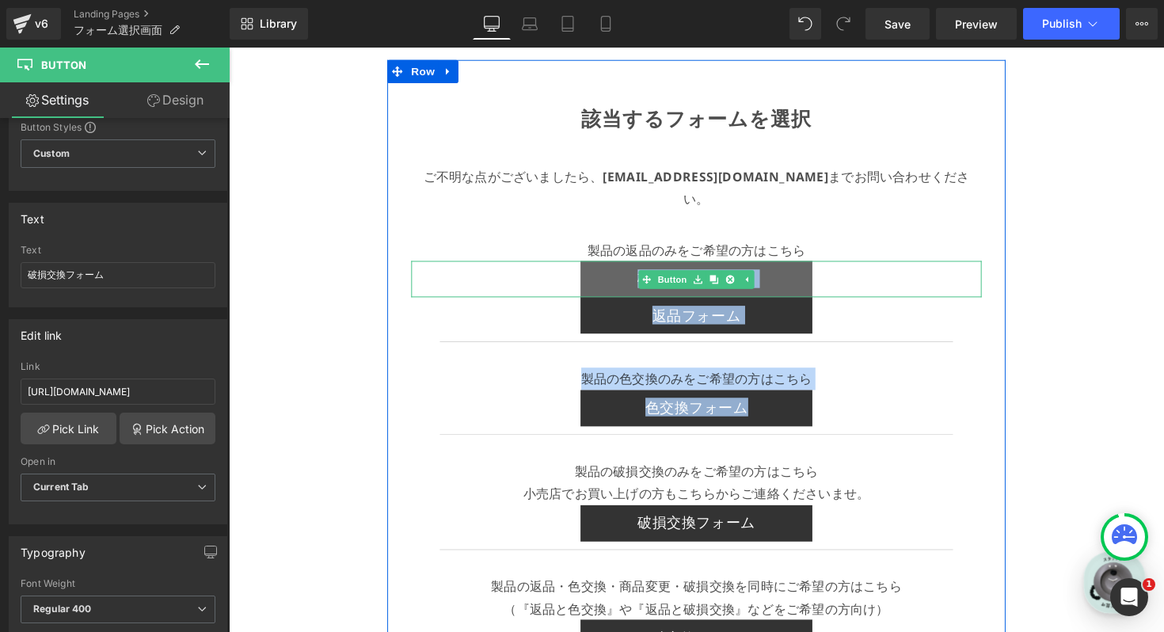
click at [626, 267] on link "破損交換フォーム" at bounding box center [707, 284] width 237 height 37
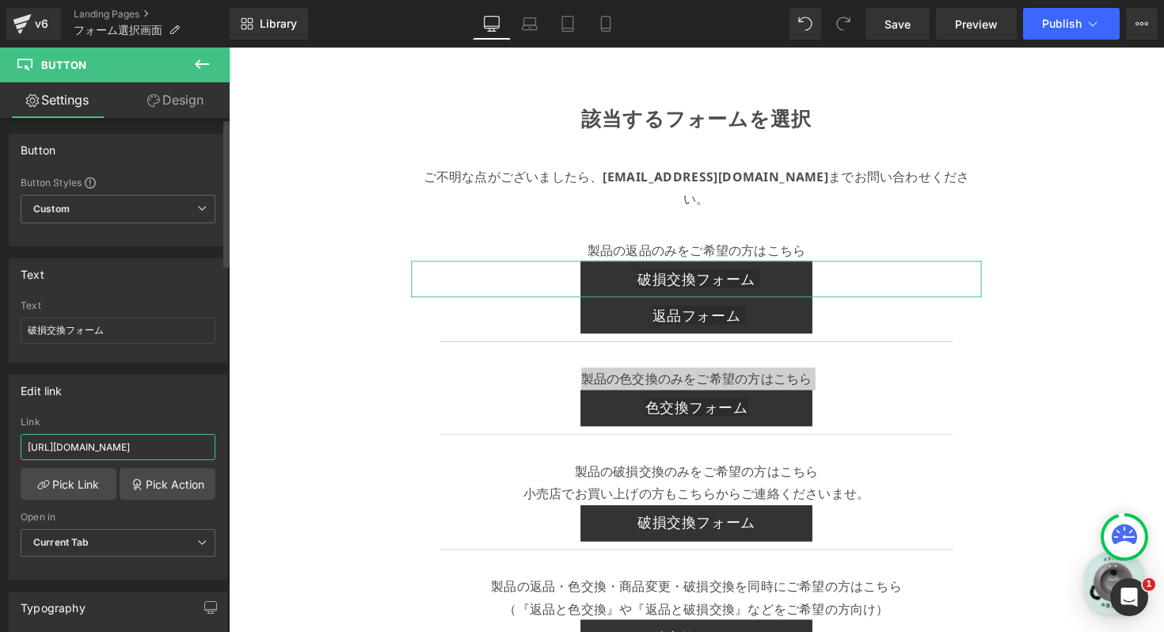
click at [100, 443] on input "[URL][DOMAIN_NAME]" at bounding box center [118, 447] width 195 height 26
paste input "damaged"
type input "[URL][DOMAIN_NAME]"
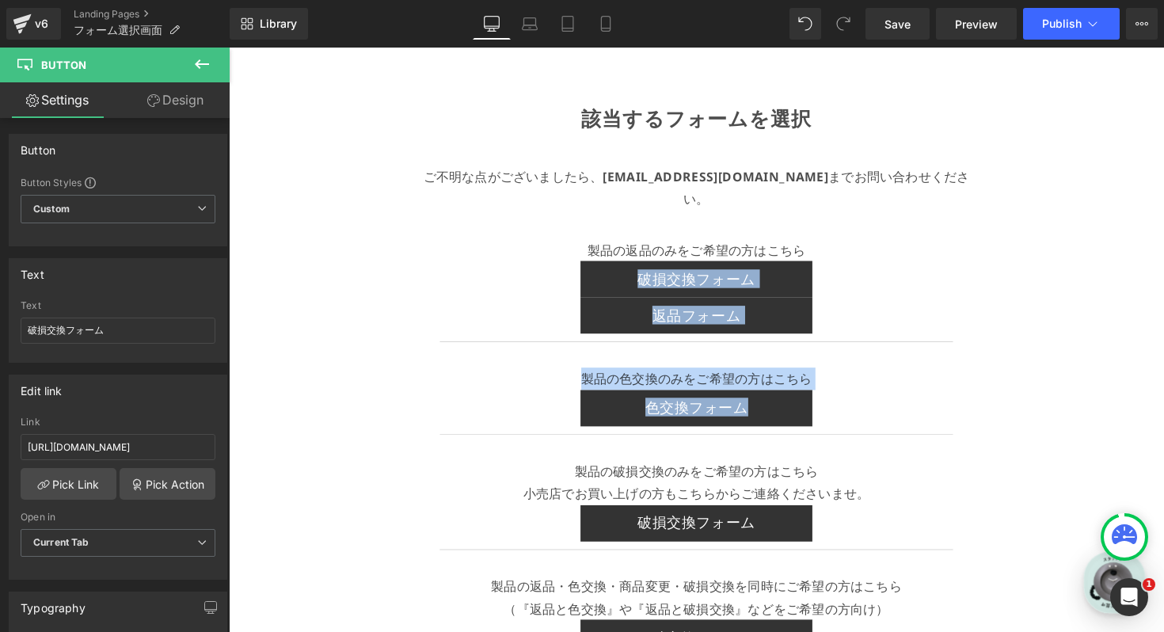
click at [321, 446] on div "該当するフォームを選択 Text Block ご不明な点がございましたら、 info@plakira.com までお問い合わせください。 Text Block…" at bounding box center [708, 461] width 958 height 827
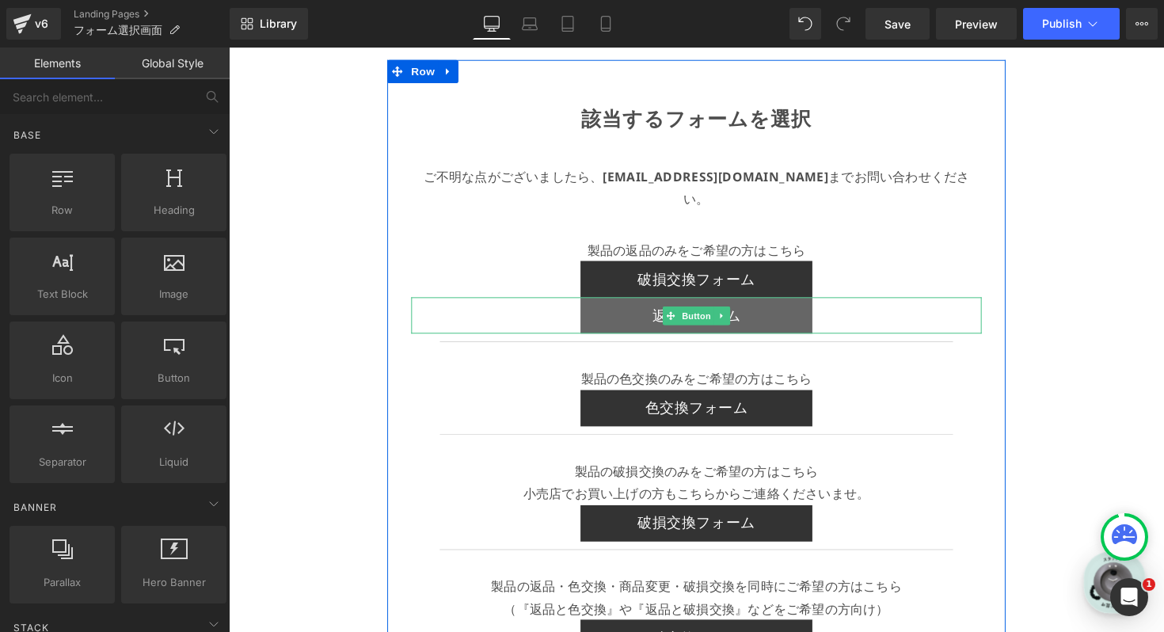
click at [643, 303] on link "返品フォーム" at bounding box center [707, 321] width 237 height 37
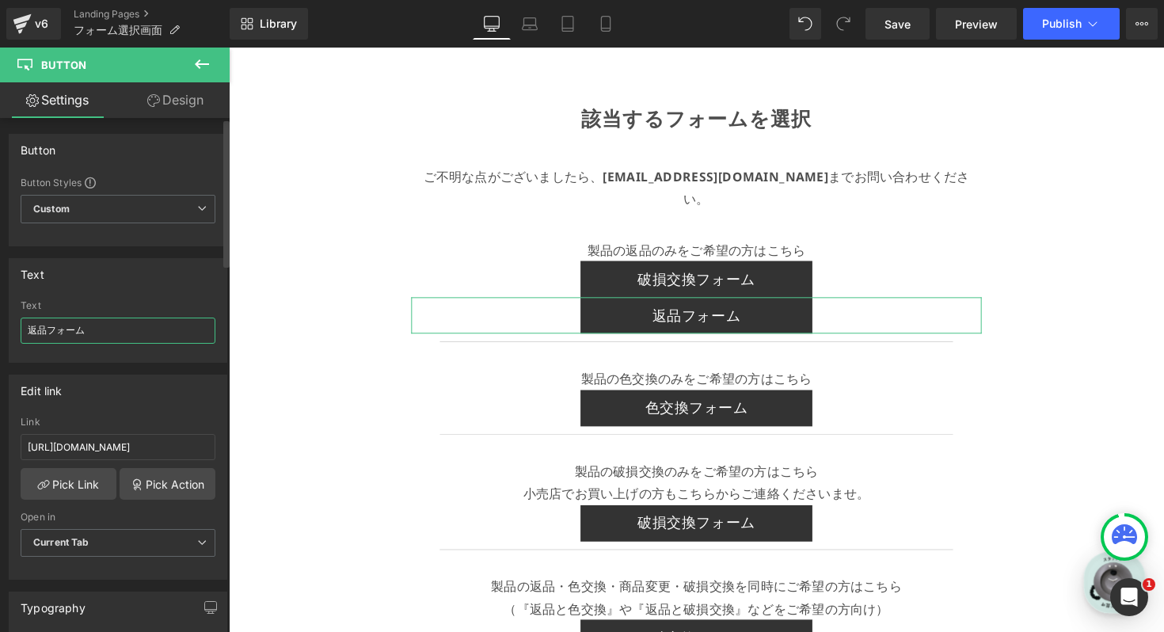
click at [114, 332] on input "返品フォーム" at bounding box center [118, 330] width 195 height 26
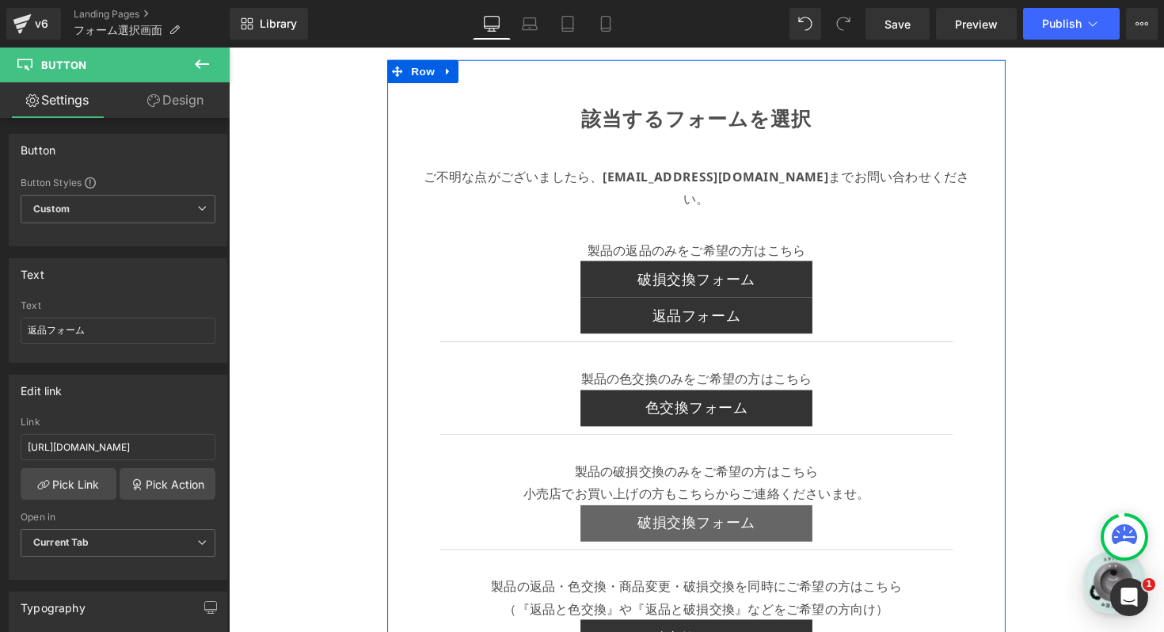
click at [665, 516] on link "破損交換フォーム" at bounding box center [707, 534] width 237 height 37
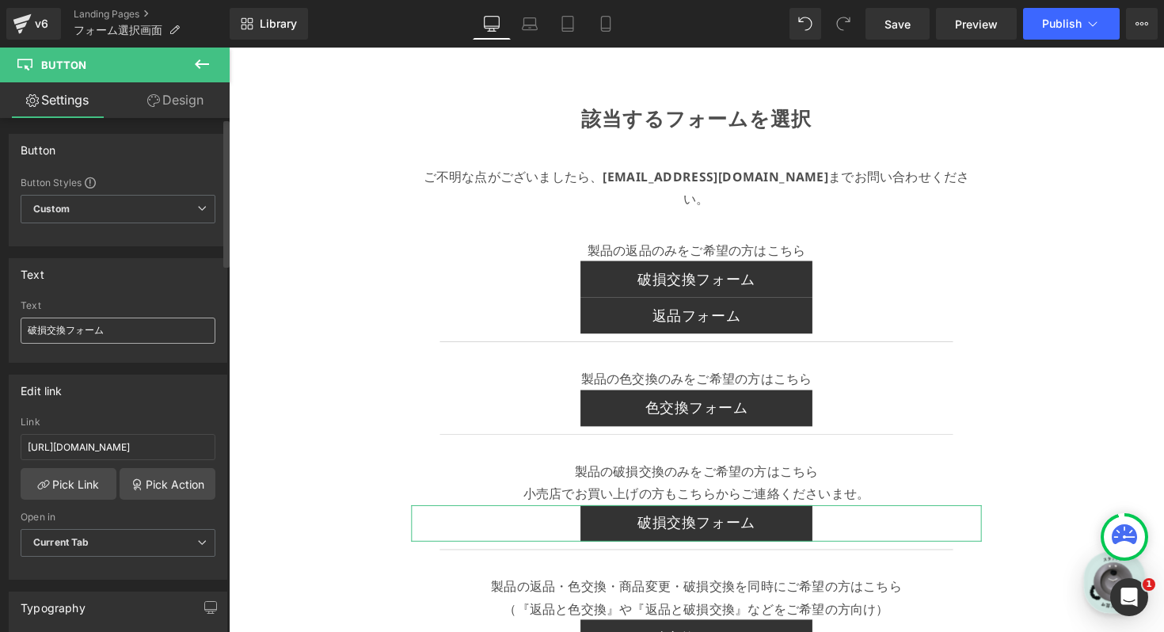
click at [108, 334] on input "破損交換フォーム" at bounding box center [118, 330] width 195 height 26
type input "返品フォーム"
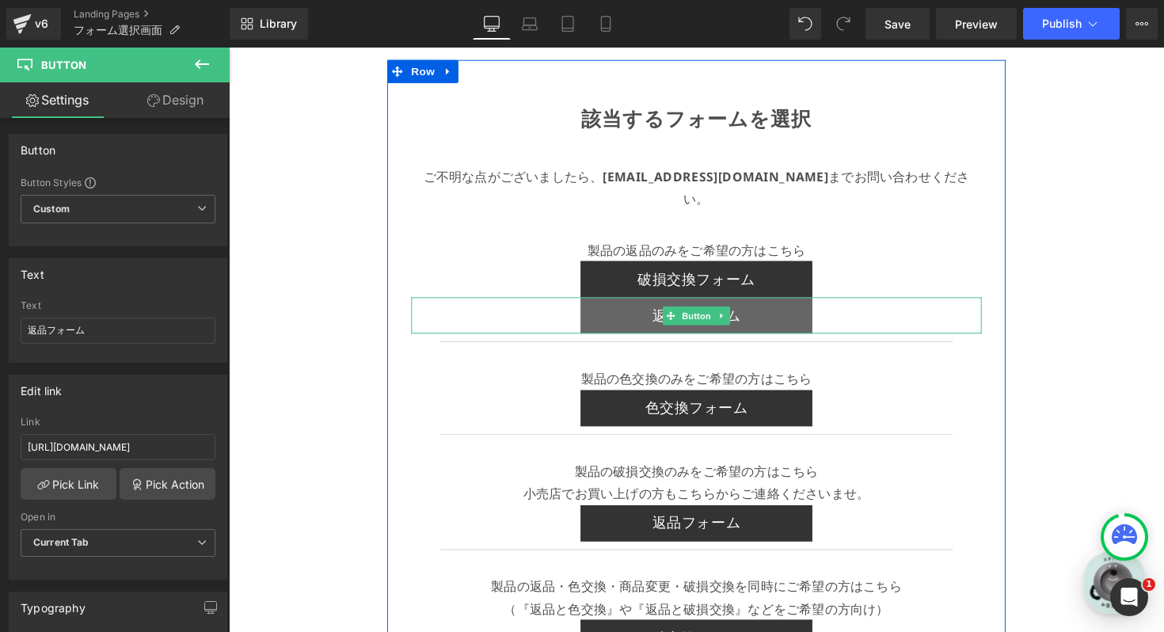
click at [656, 303] on link "返品フォーム" at bounding box center [707, 321] width 237 height 37
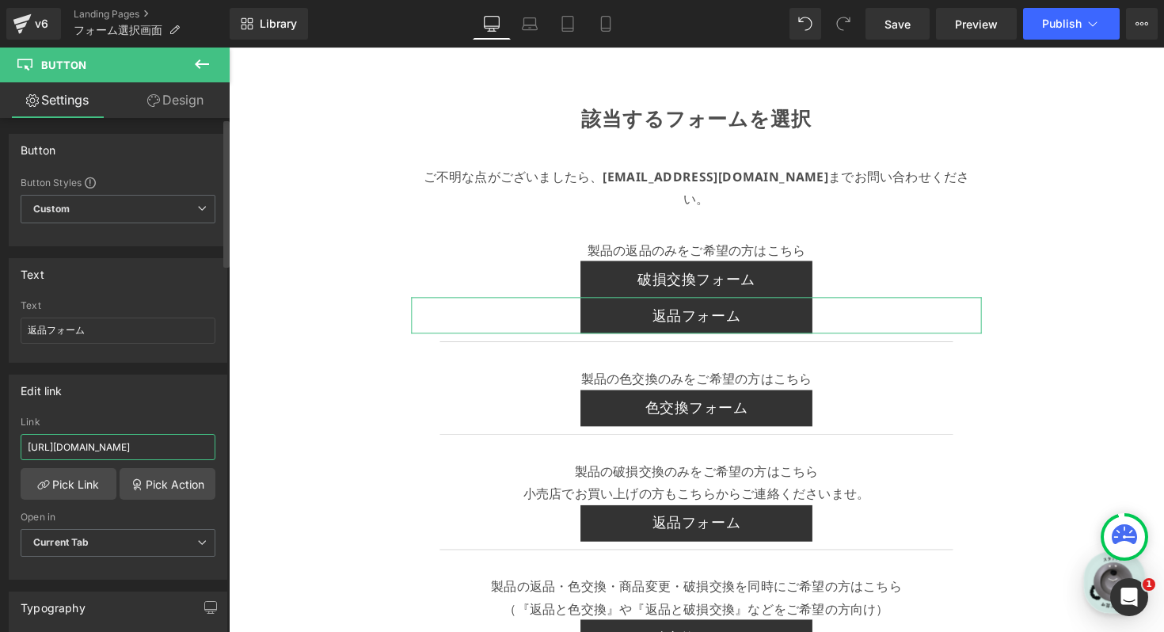
click at [106, 451] on input "[URL][DOMAIN_NAME]" at bounding box center [118, 447] width 195 height 26
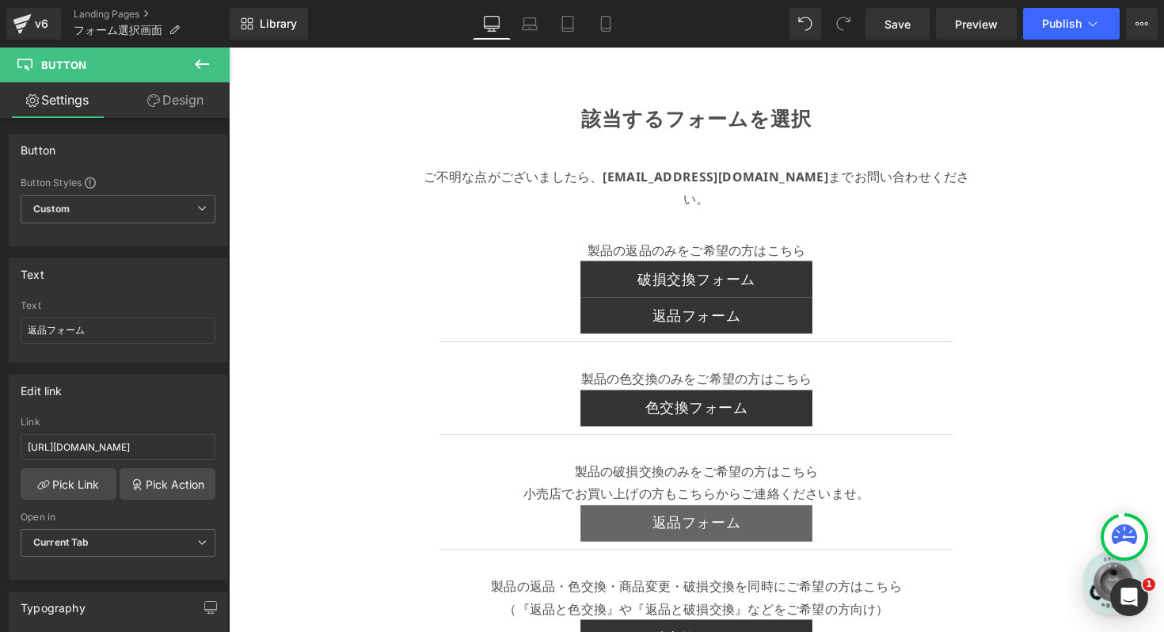
click at [602, 516] on link "返品フォーム" at bounding box center [707, 534] width 237 height 37
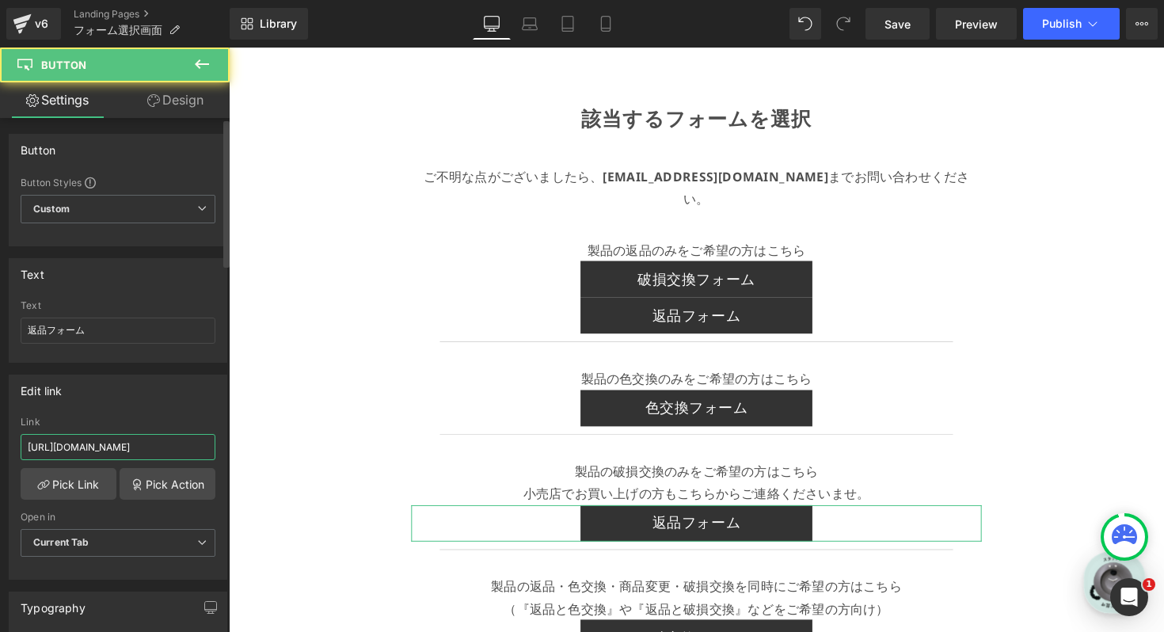
click at [101, 450] on input "[URL][DOMAIN_NAME]" at bounding box center [118, 447] width 195 height 26
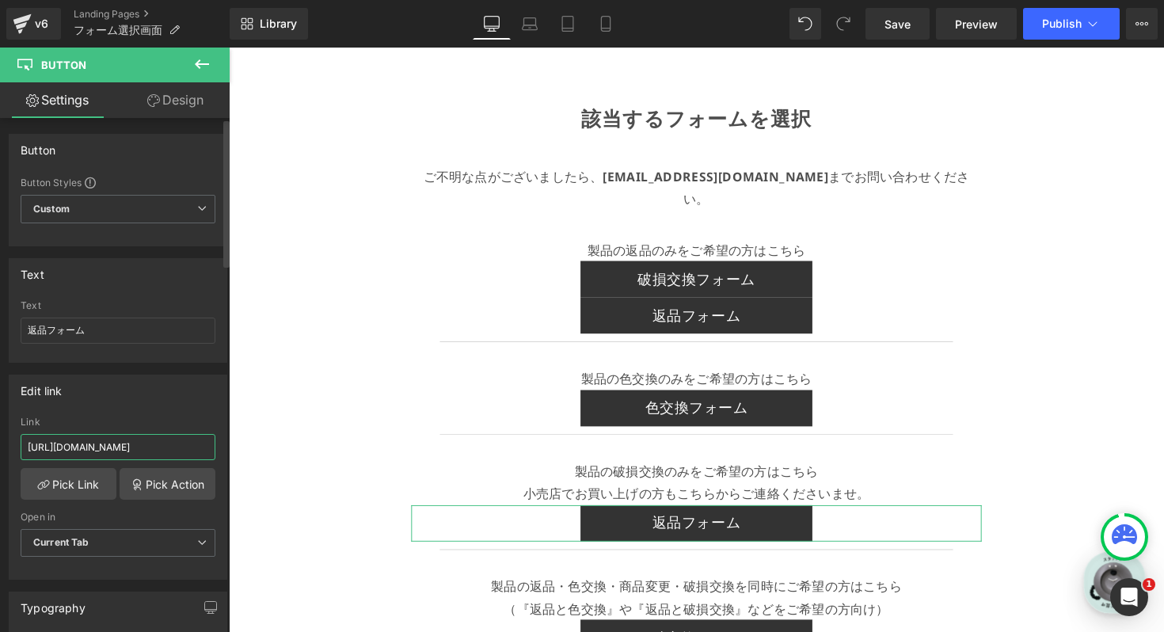
type input "[URL][DOMAIN_NAME]"
click at [350, 475] on div "該当するフォームを選択 Text Block ご不明な点がございましたら、 info@plakira.com までお問い合わせください。 Text Block…" at bounding box center [708, 461] width 958 height 827
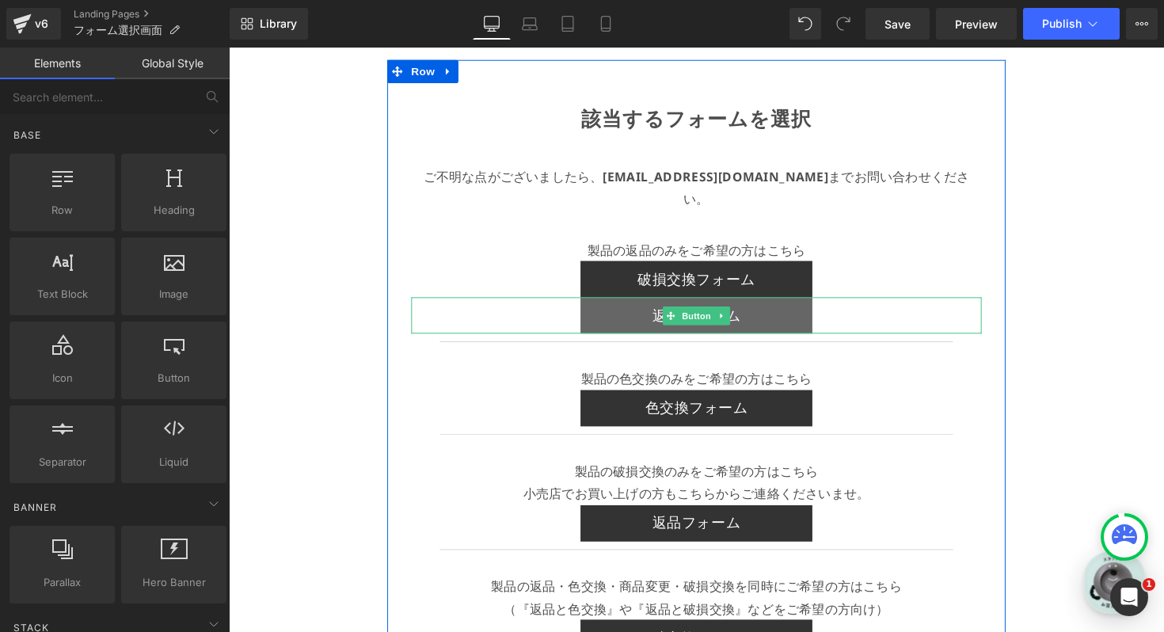
click at [646, 303] on link "返品フォーム" at bounding box center [707, 321] width 237 height 37
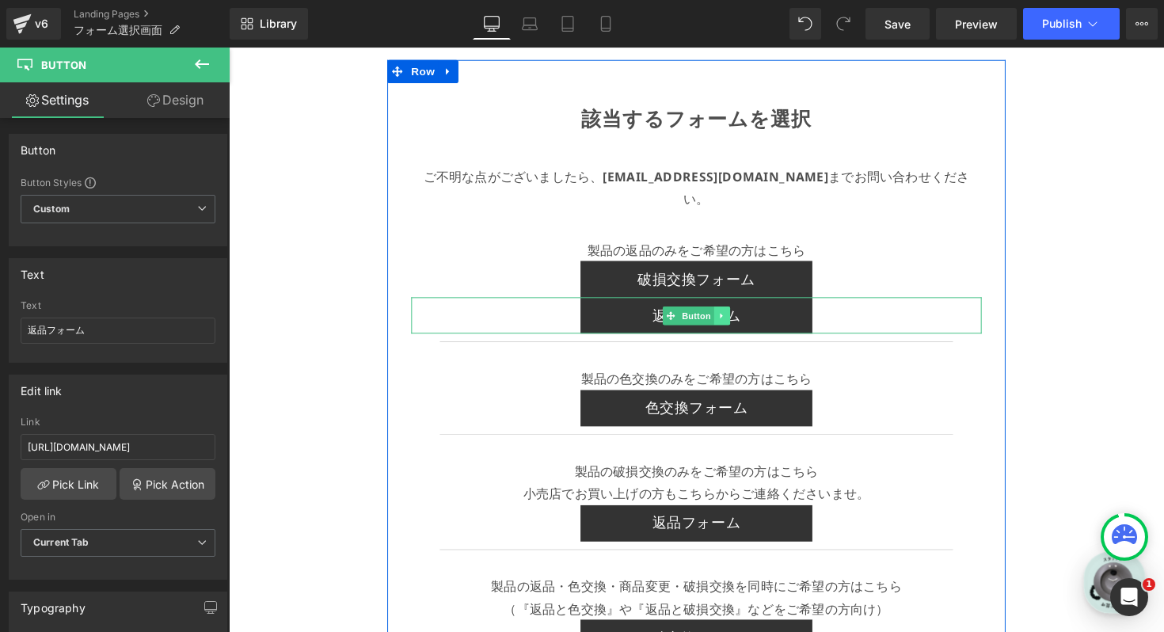
click at [731, 317] on icon at bounding box center [734, 321] width 9 height 9
click at [739, 317] on icon at bounding box center [742, 321] width 9 height 9
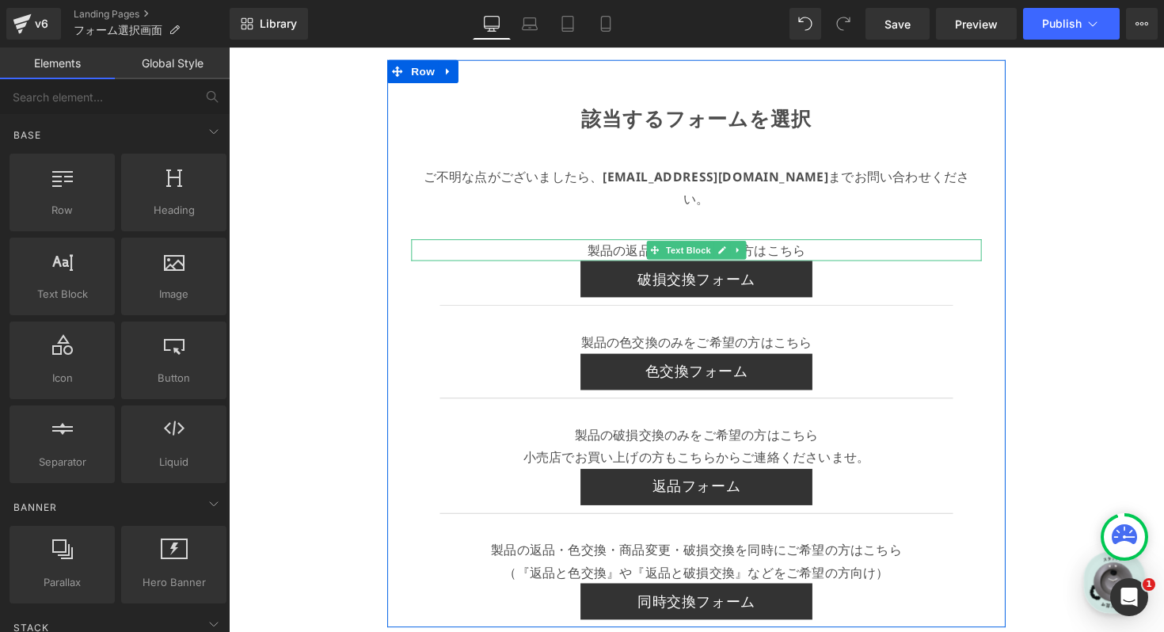
click at [781, 244] on p "製品の返品のみをご希望の方はこちら" at bounding box center [708, 255] width 584 height 23
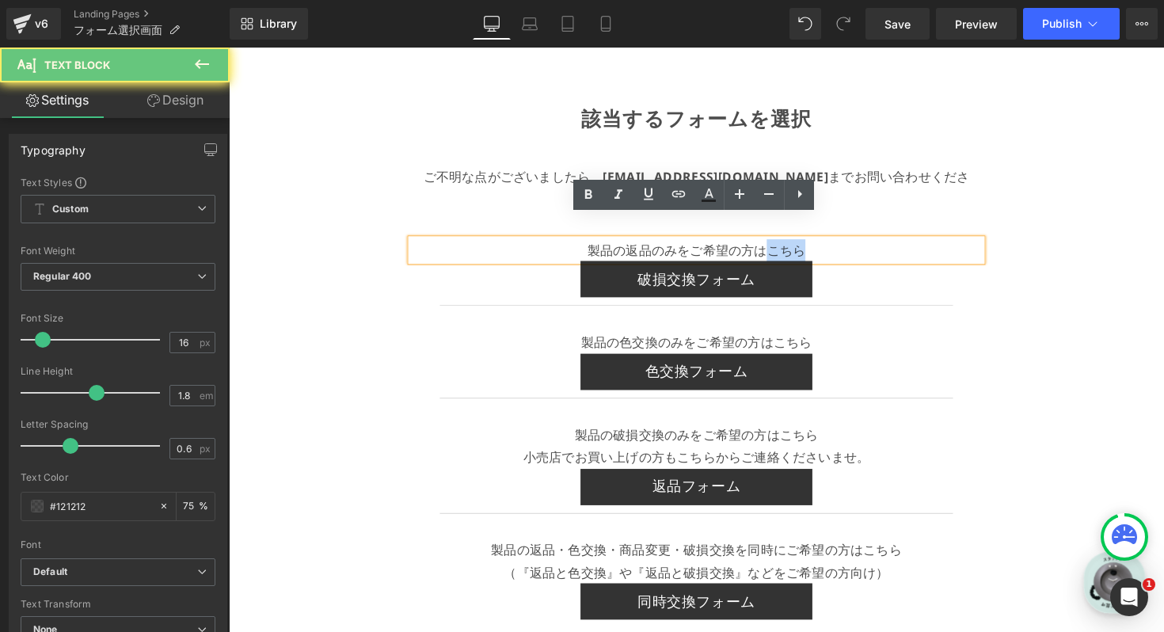
click at [781, 244] on p "製品の返品のみをご希望の方はこちら" at bounding box center [708, 255] width 584 height 23
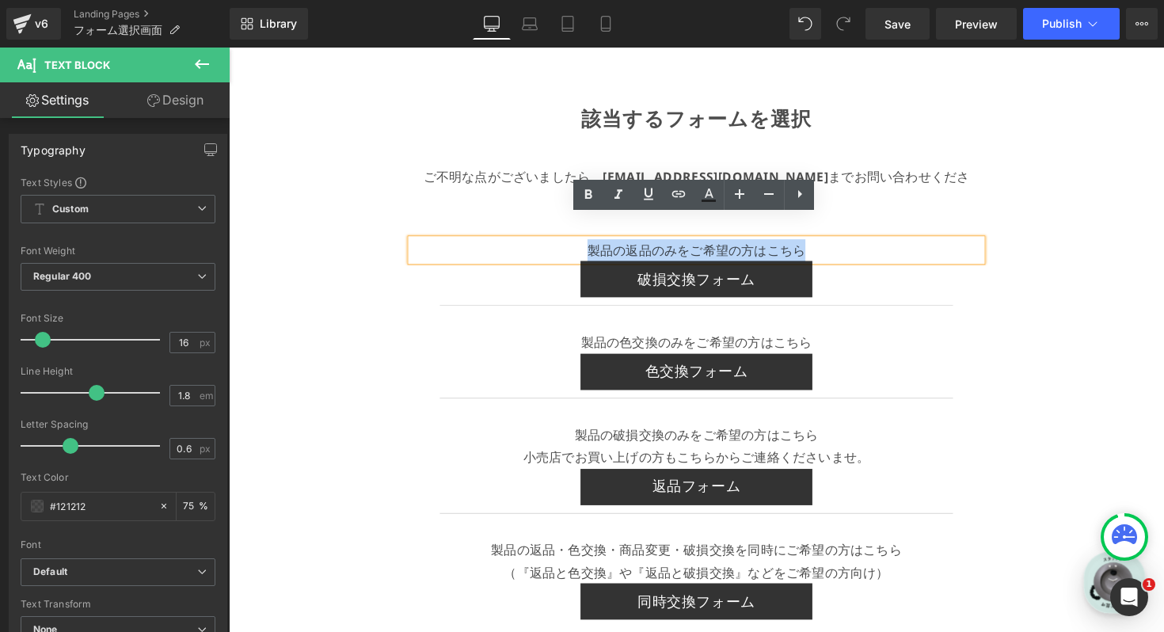
copy p "製品の返品のみをご希望の方はこちら"
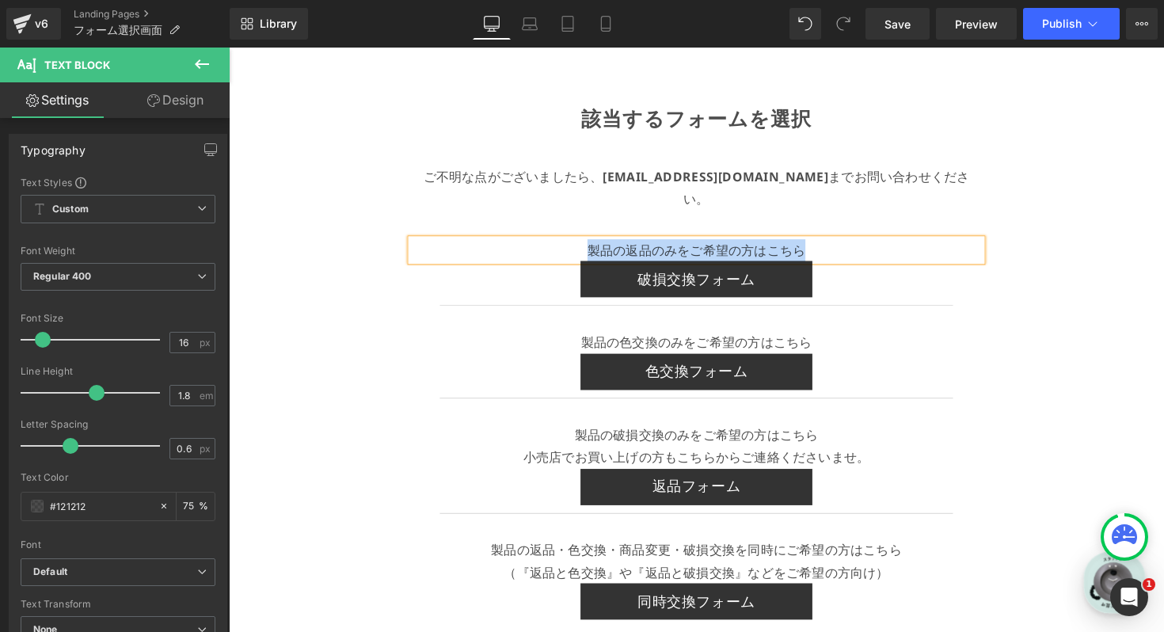
click at [716, 446] on span "Text Block" at bounding box center [699, 455] width 52 height 19
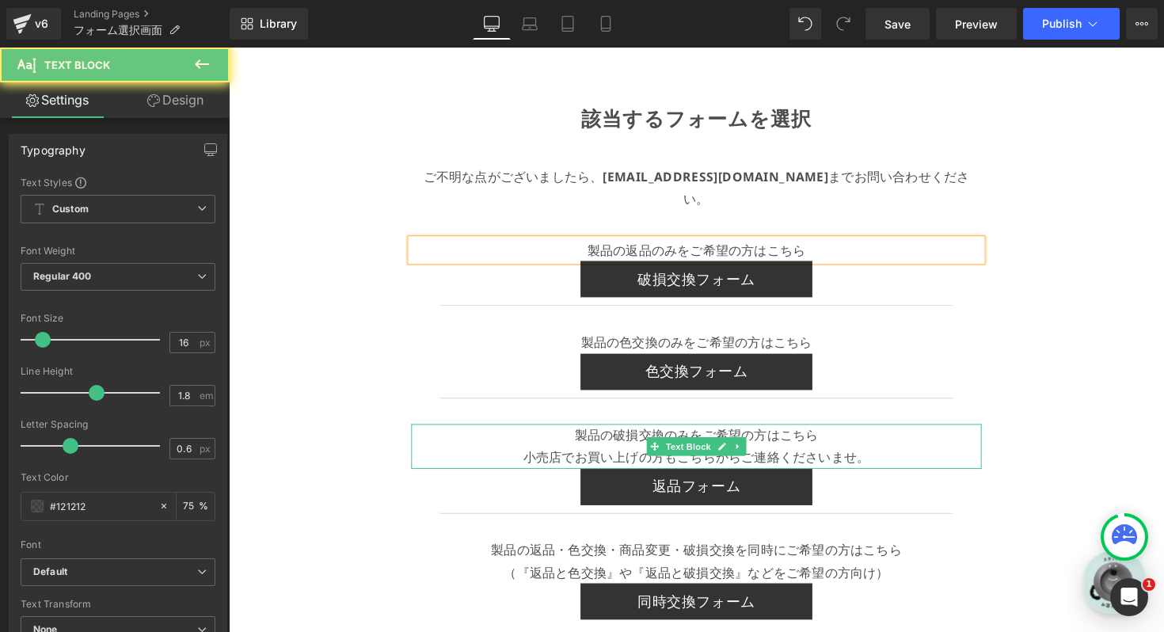
click at [585, 433] on p "製品の破損交換のみをご希望の方はこちら 小売店でお買い上げの方もこちらからご連絡くださいませ。" at bounding box center [708, 456] width 584 height 46
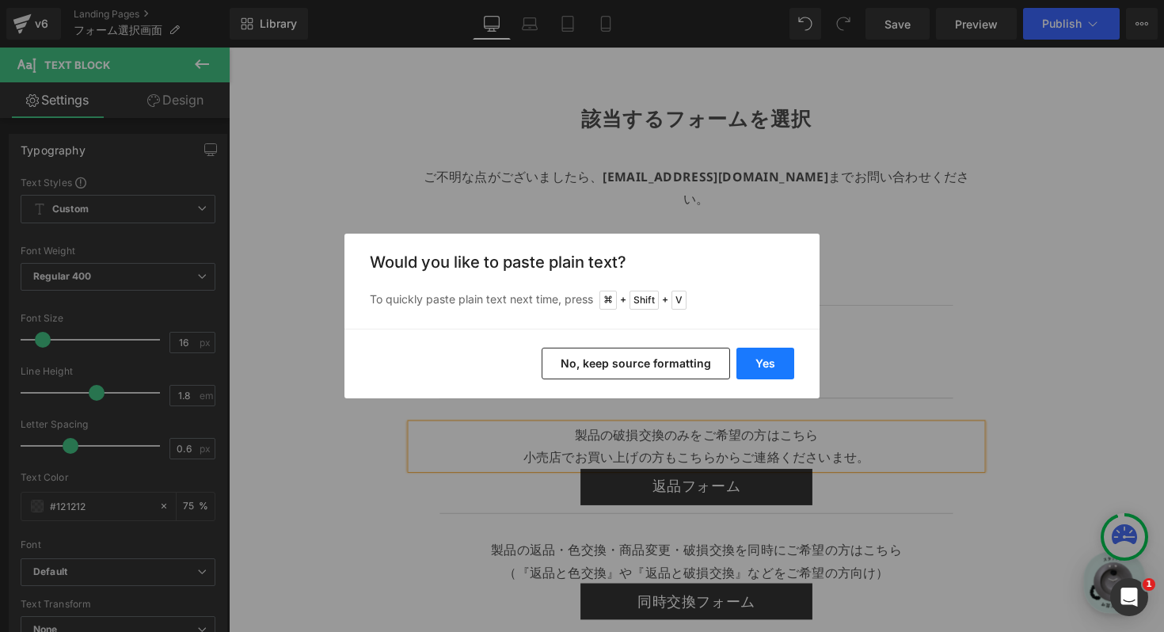
click at [761, 373] on button "Yes" at bounding box center [765, 363] width 58 height 32
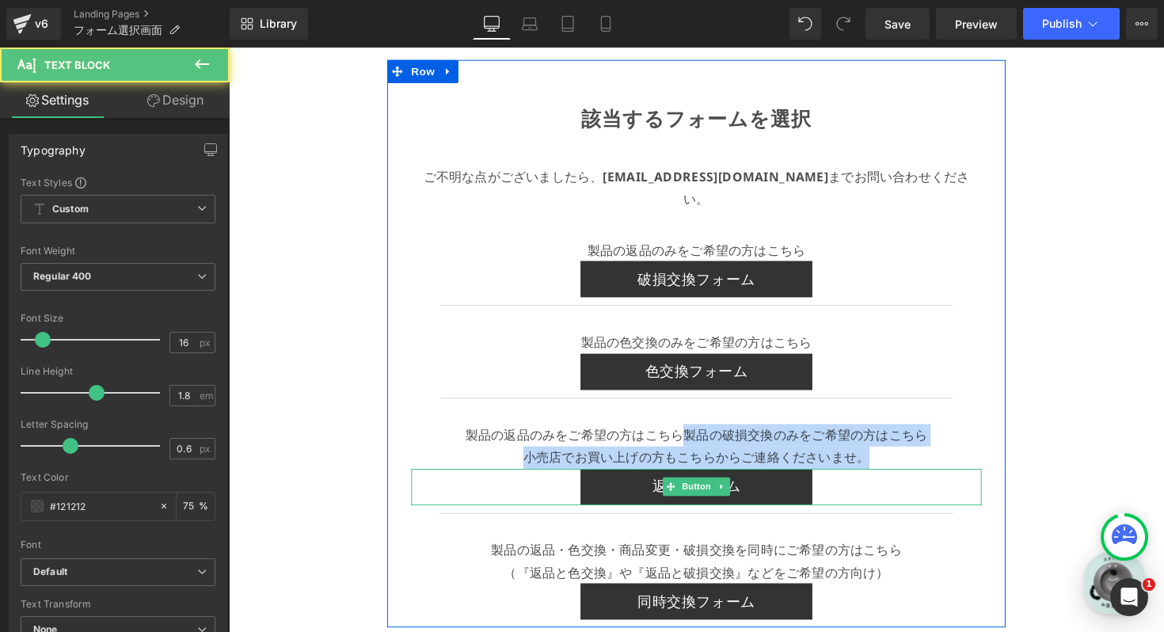
drag, startPoint x: 693, startPoint y: 416, endPoint x: 905, endPoint y: 480, distance: 222.4
click at [905, 480] on div "該当するフォームを選択 Text Block ご不明な点がございましたら、 info@plakira.com までお問い合わせください。 Text Block…" at bounding box center [707, 358] width 633 height 549
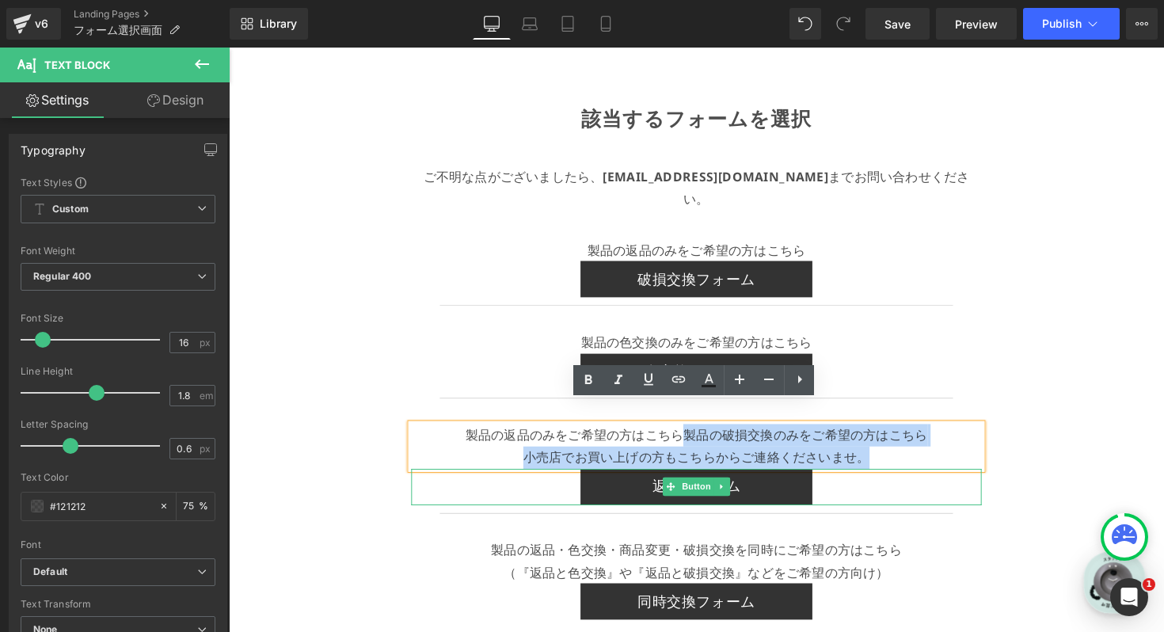
copy p "製品の破損交換のみをご希望の方はこちら 小売店でお買い上げの方もこちらからご連絡くださいませ。"
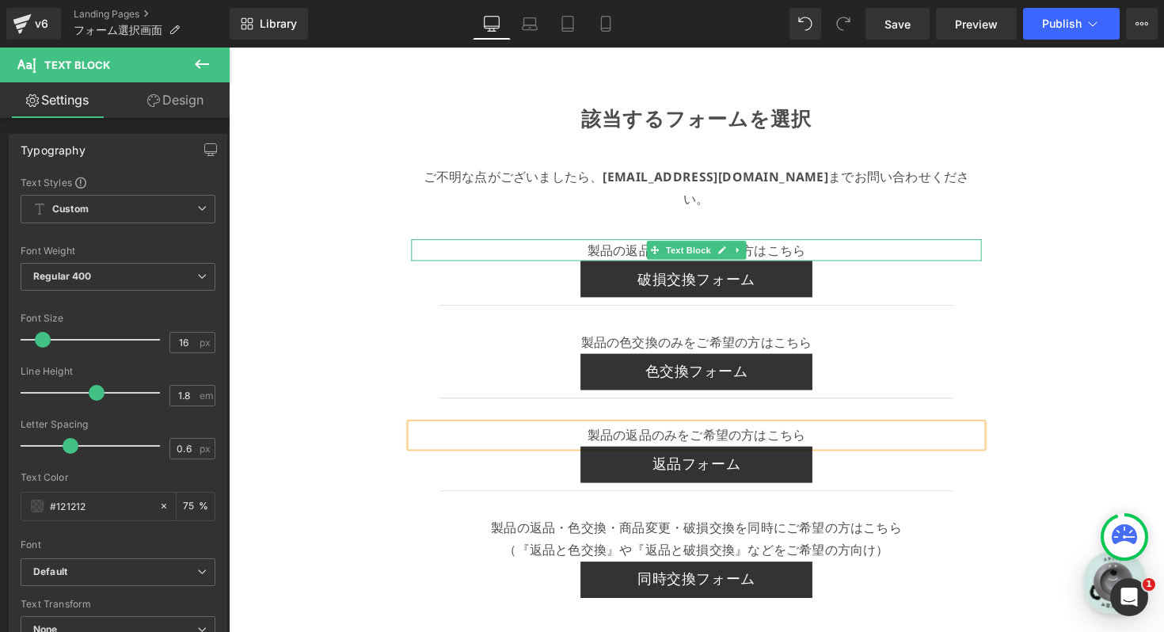
click at [806, 244] on p "製品の返品のみをご希望の方はこちら" at bounding box center [708, 255] width 584 height 23
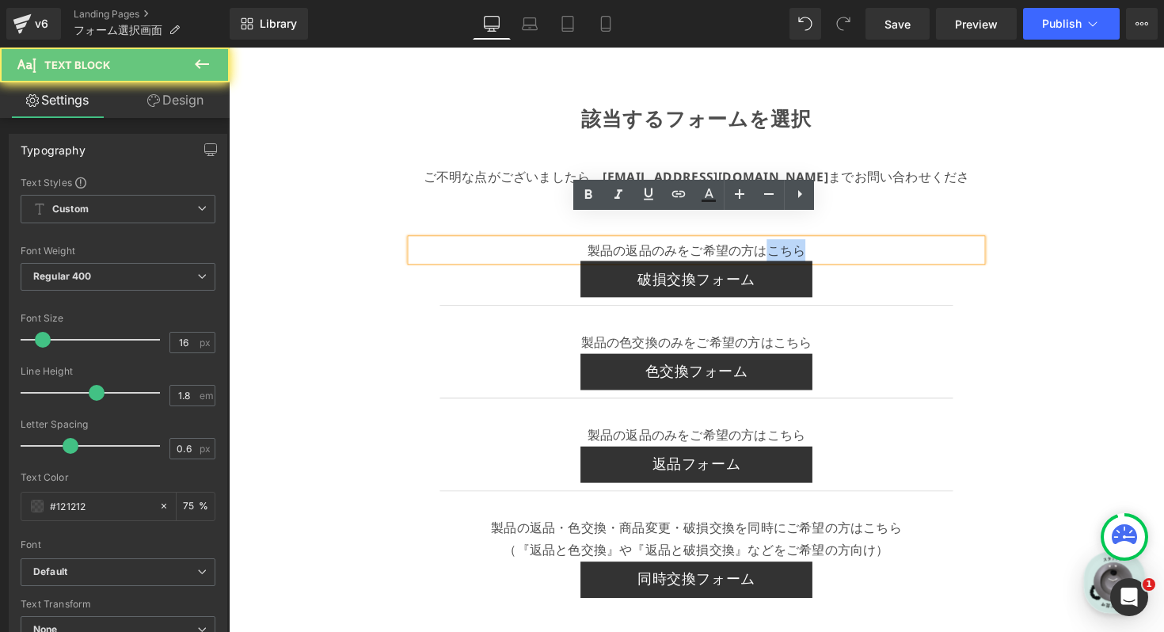
click at [806, 244] on p "製品の返品のみをご希望の方はこちら" at bounding box center [708, 255] width 584 height 23
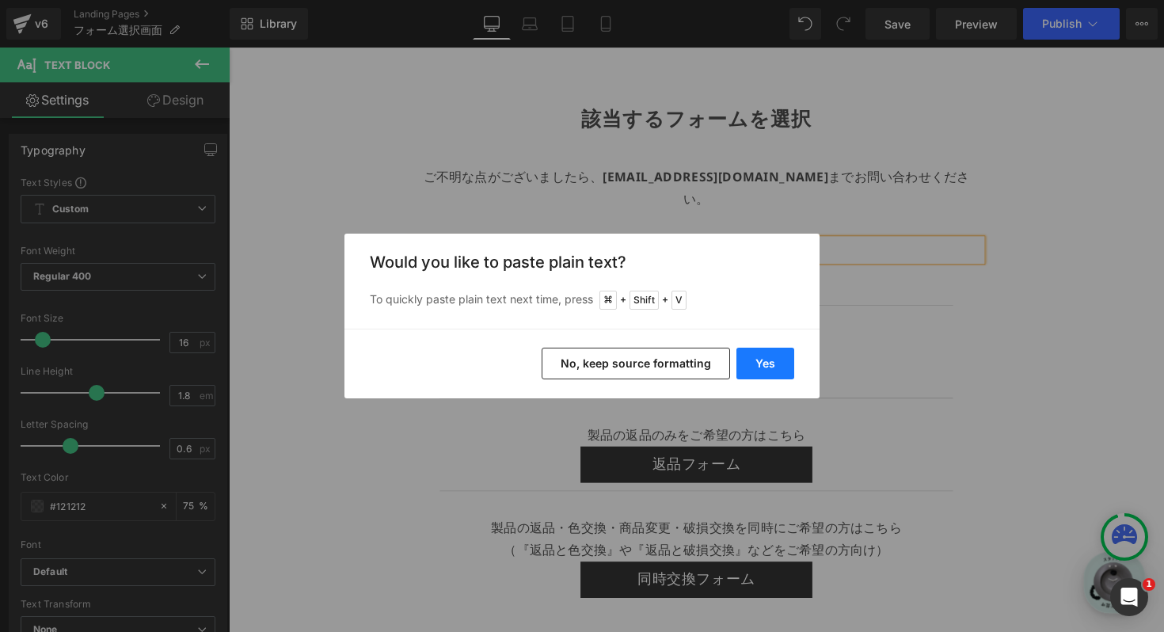
click at [766, 356] on button "Yes" at bounding box center [765, 363] width 58 height 32
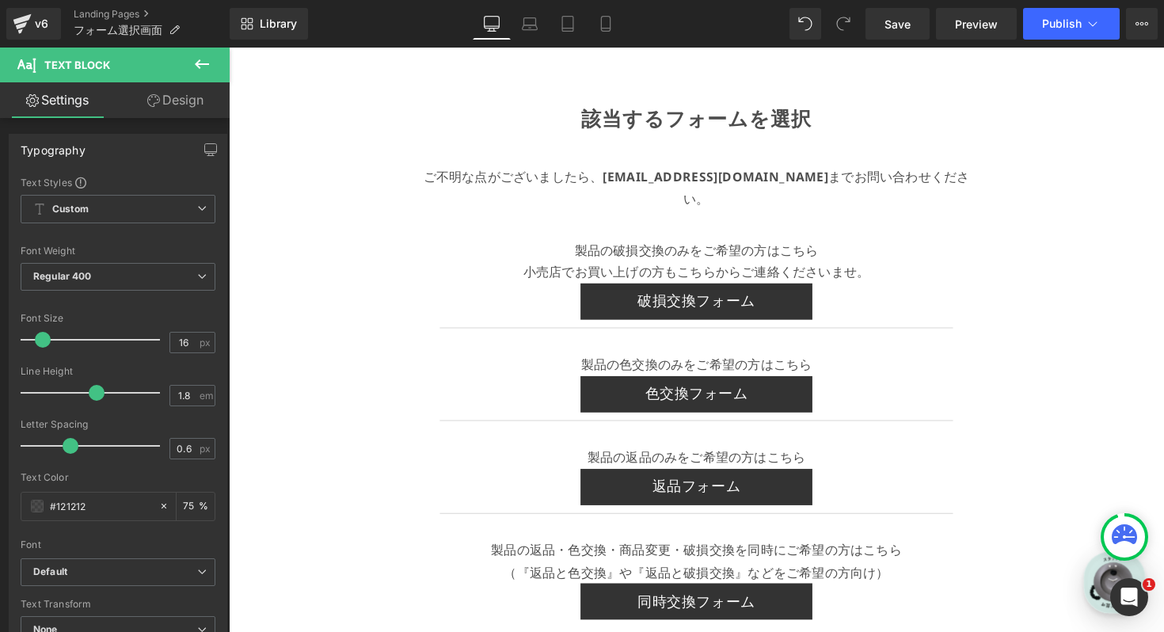
click at [1091, 245] on div "該当するフォームを選択 Text Block ご不明な点がございましたら、 info@plakira.com までお問い合わせください。 Text Block…" at bounding box center [708, 443] width 958 height 790
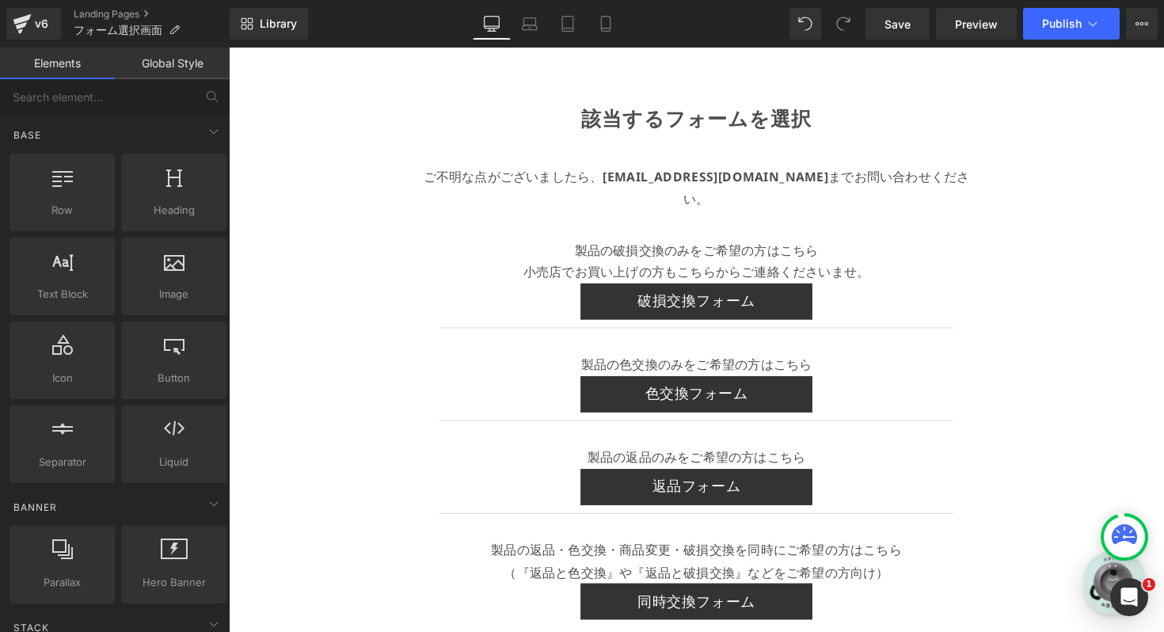
scroll to position [40, 0]
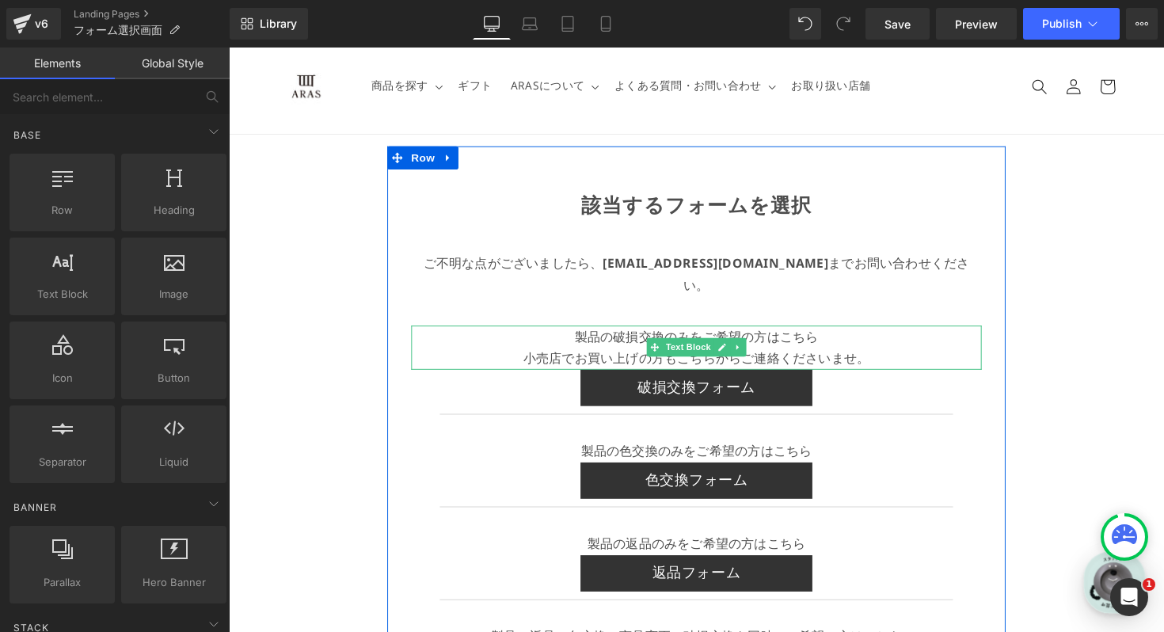
click at [545, 355] on p "小売店でお買い上げの方もこちらからご連絡くださいませ。" at bounding box center [708, 366] width 584 height 23
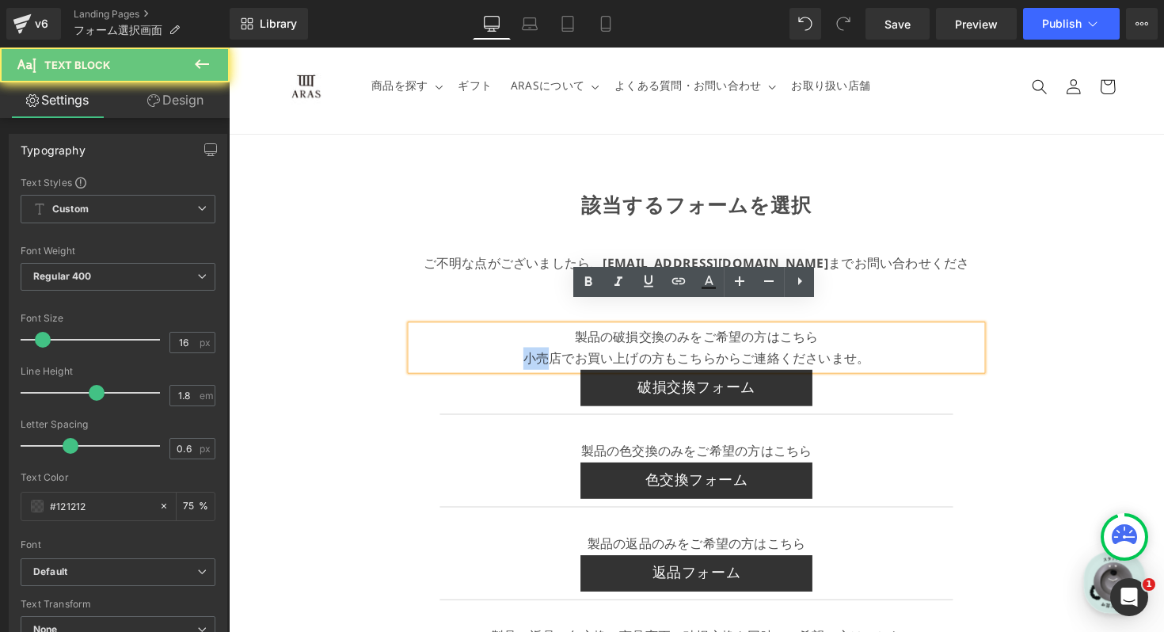
click at [545, 355] on p "小売店でお買い上げの方もこちらからご連絡くださいませ。" at bounding box center [708, 366] width 584 height 23
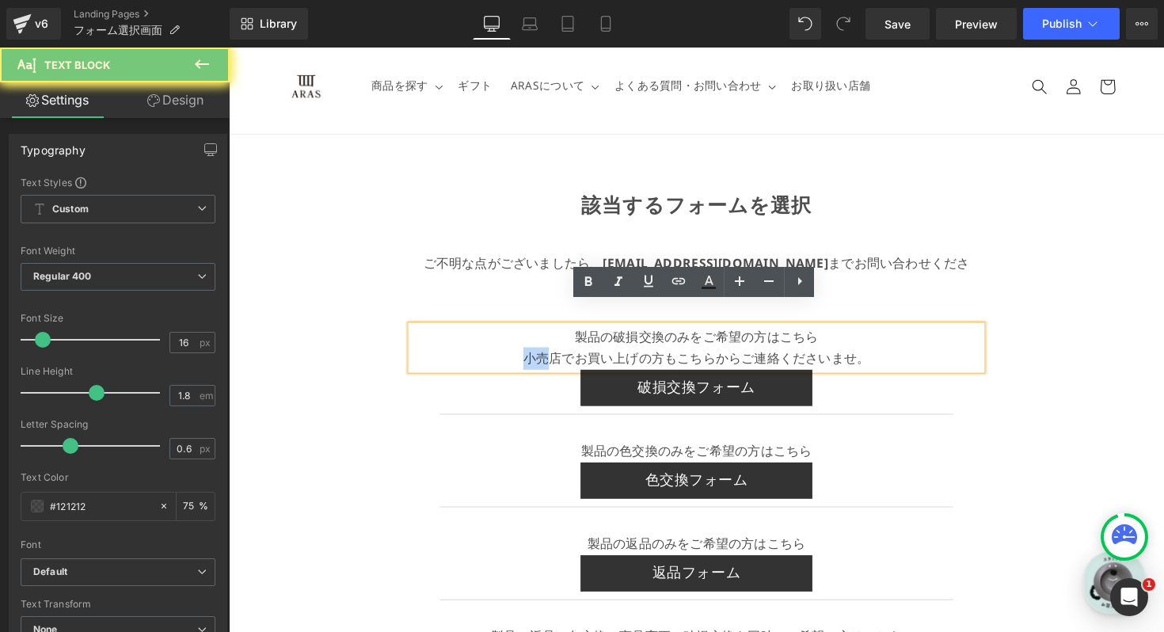
click at [545, 355] on p "小売店でお買い上げの方もこちらからご連絡くださいませ。" at bounding box center [708, 366] width 584 height 23
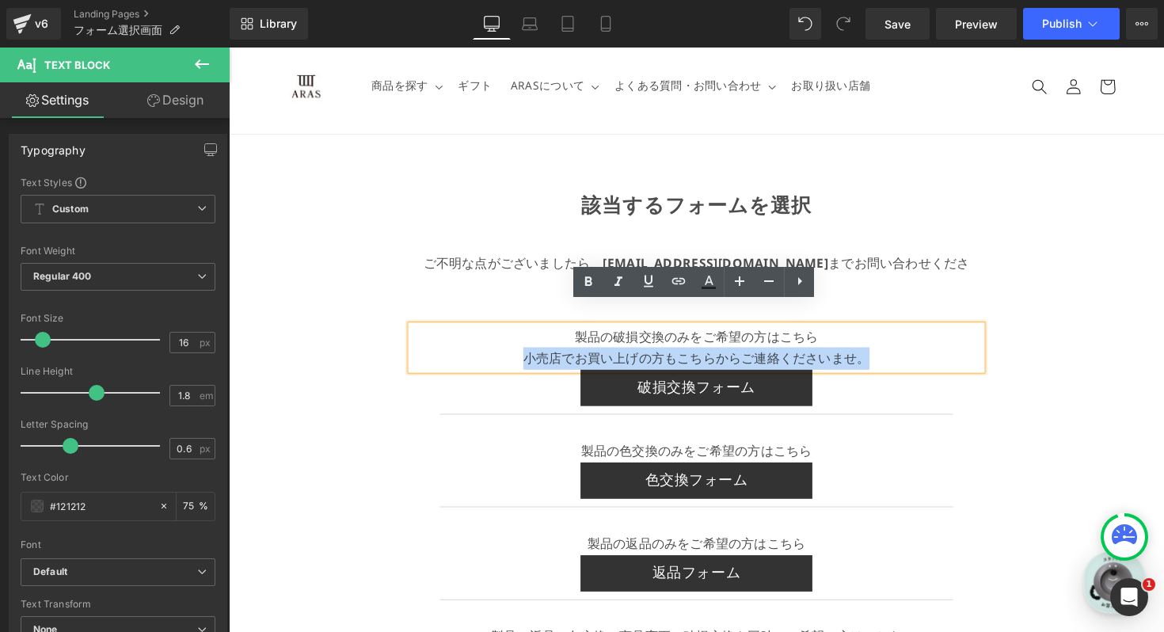
click at [545, 355] on p "小売店でお買い上げの方もこちらからご連絡くださいませ。" at bounding box center [708, 366] width 584 height 23
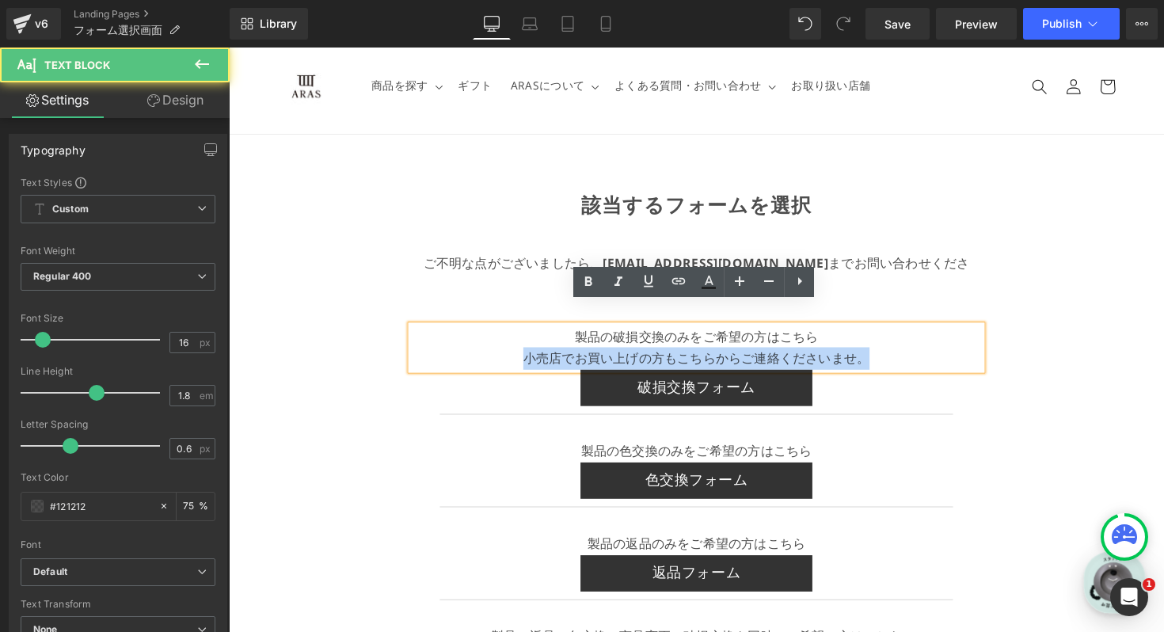
click at [545, 355] on p "小売店でお買い上げの方もこちらからご連絡くださいませ。" at bounding box center [708, 366] width 584 height 23
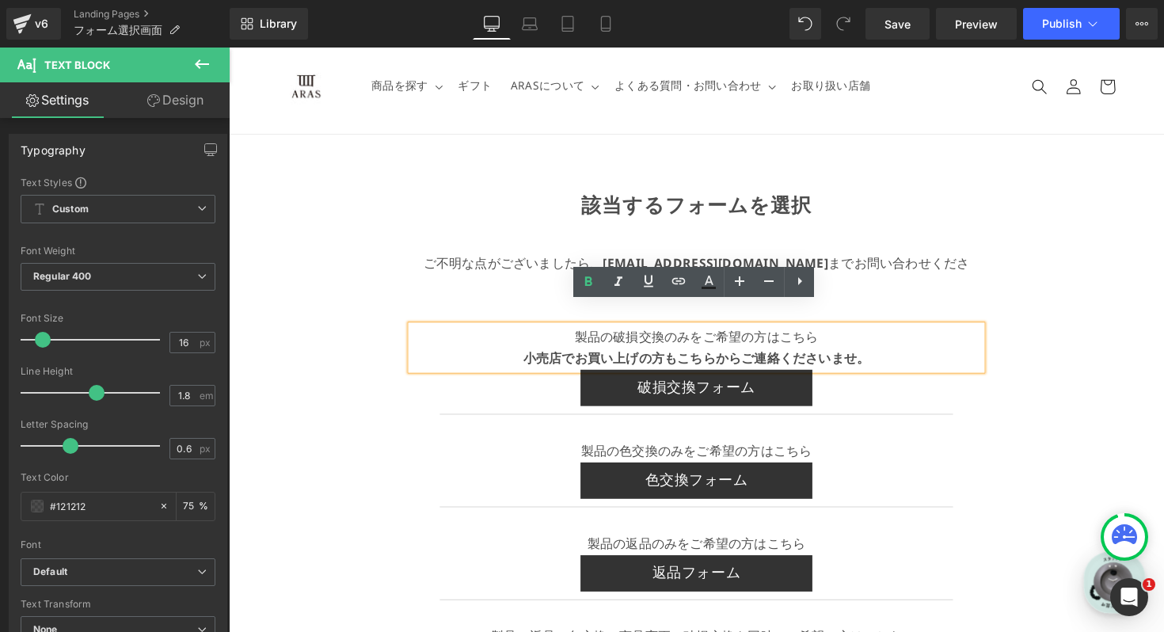
click at [1148, 279] on div "該当するフォームを選択 Text Block ご不明な点がございましたら、 info@plakira.com までお問い合わせください。 Text Block…" at bounding box center [708, 532] width 958 height 790
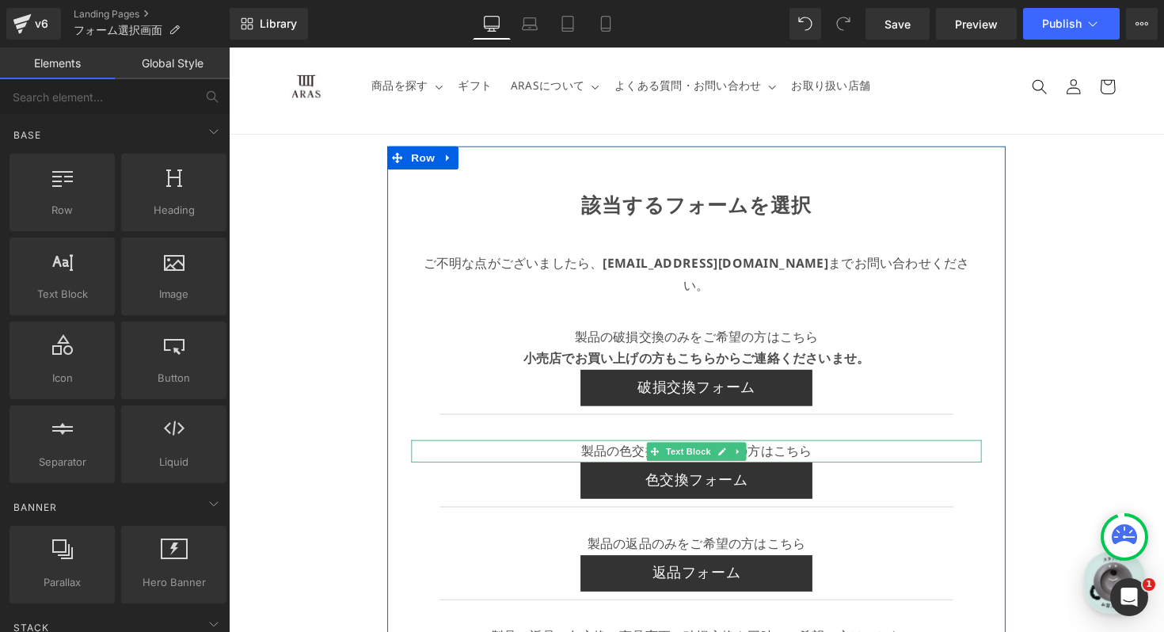
click at [820, 450] on p "製品の色交換のみをご希望の方はこちら" at bounding box center [708, 461] width 584 height 23
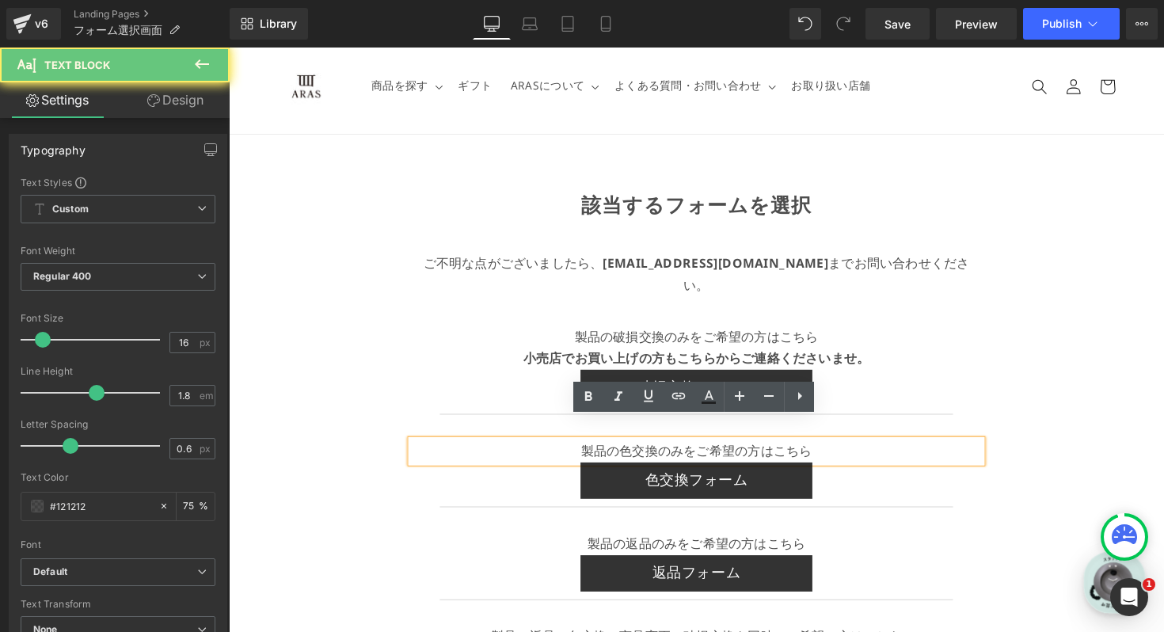
click at [837, 450] on p "製品の色交換のみをご希望の方はこちら" at bounding box center [708, 461] width 584 height 23
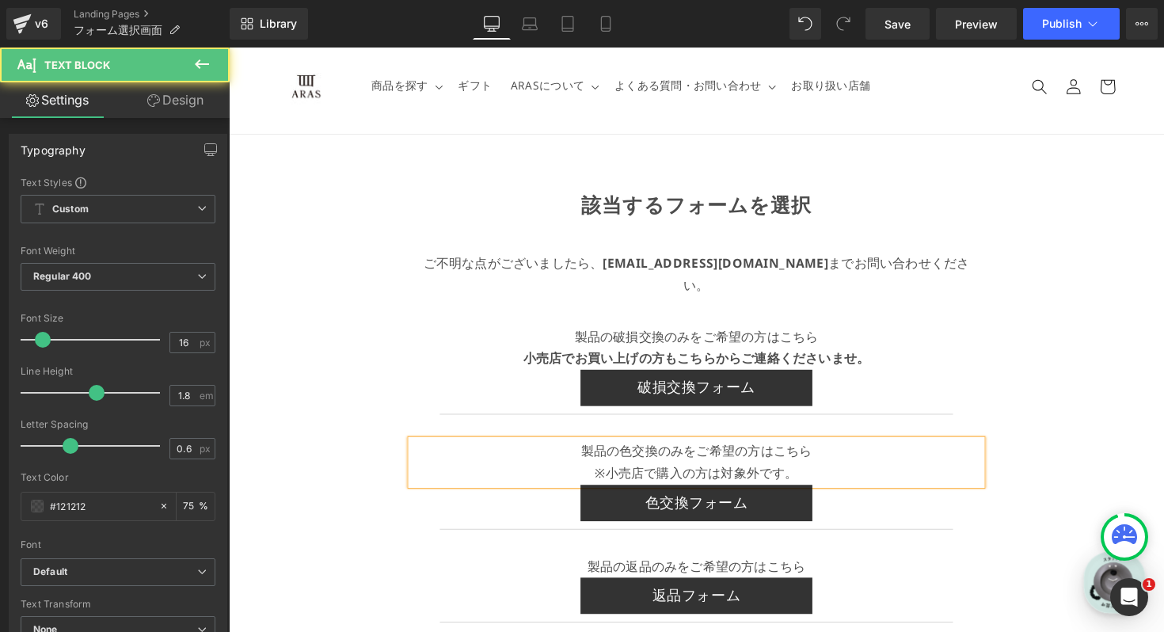
click at [792, 473] on p "※小売店で購入の方は対象外です。" at bounding box center [708, 484] width 584 height 23
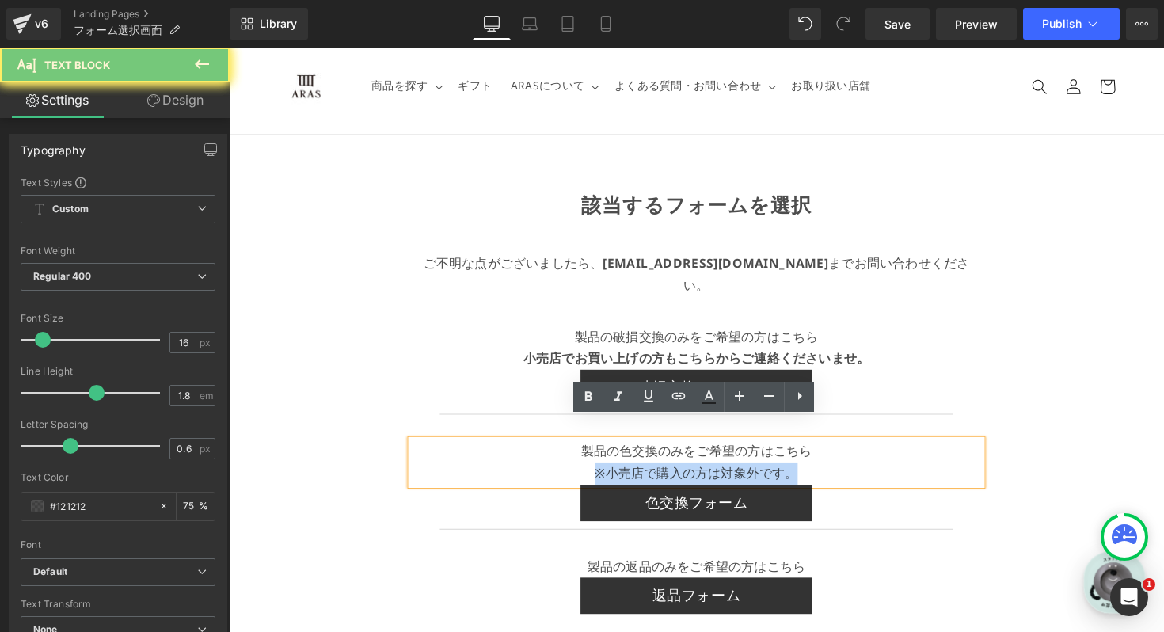
click at [792, 473] on p "※小売店で購入の方は対象外です。" at bounding box center [708, 484] width 584 height 23
copy p "※小売店で購入の方は対象外です。"
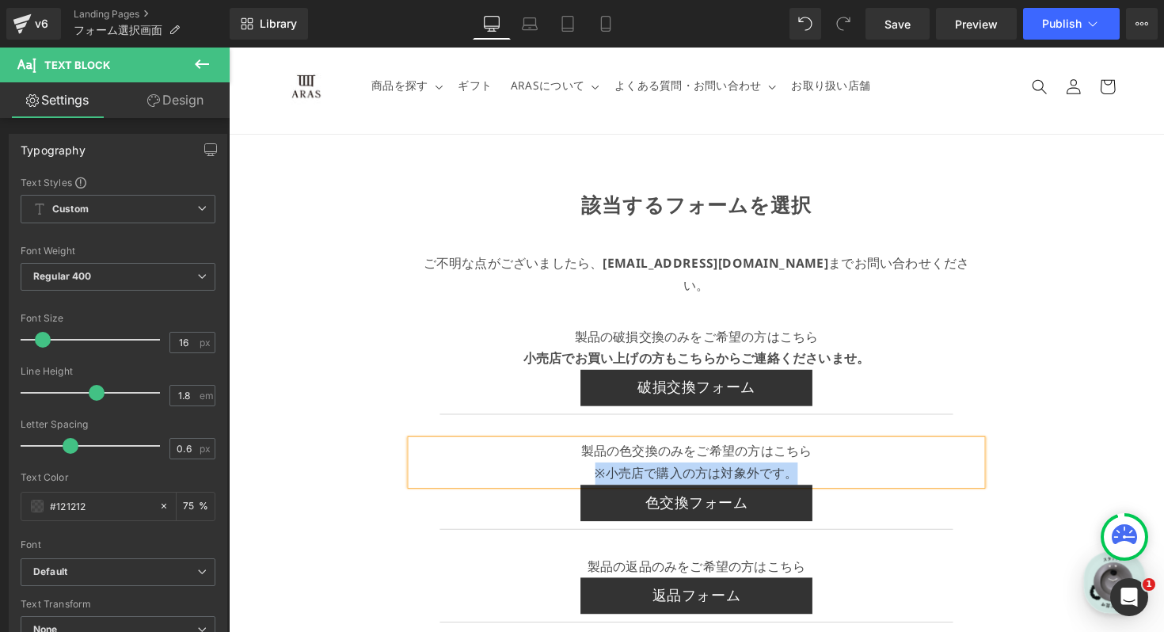
click at [822, 568] on div "製品の返品のみをご希望の方はこちら Text Block" at bounding box center [708, 579] width 584 height 23
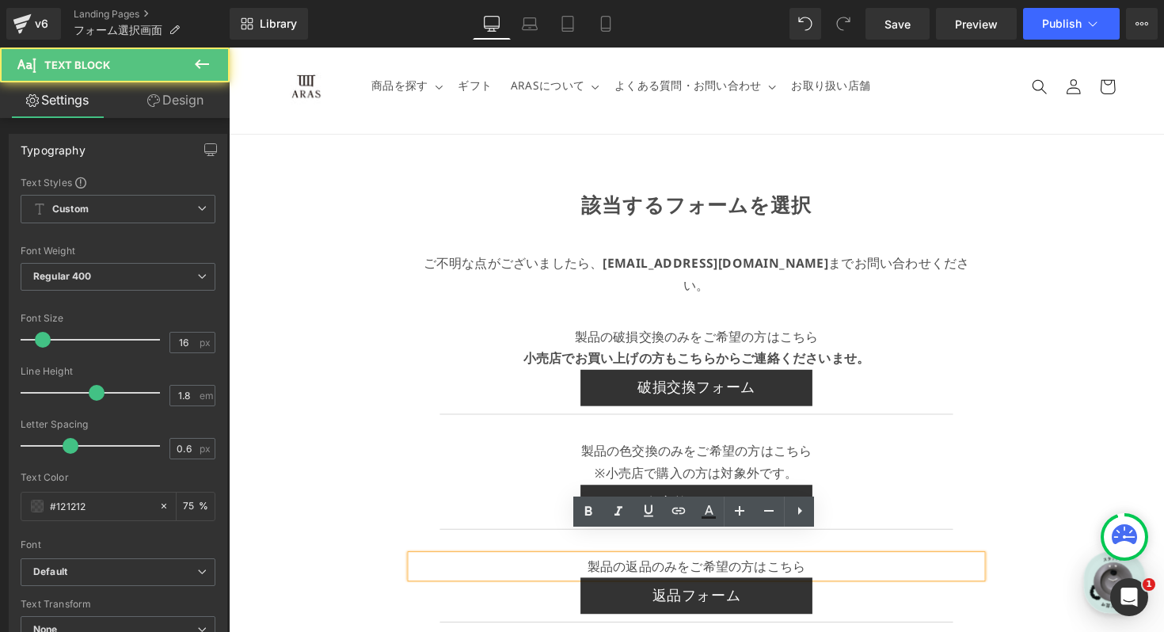
click at [822, 568] on p "製品の返品のみをご希望の方はこちら" at bounding box center [708, 579] width 584 height 23
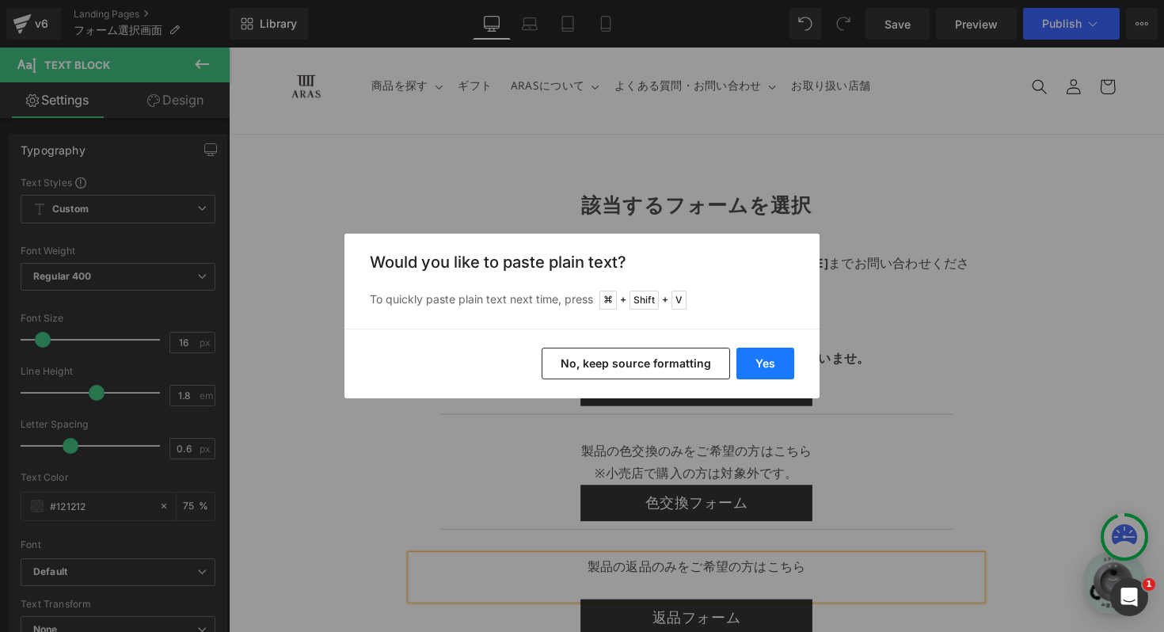
click at [749, 366] on button "Yes" at bounding box center [765, 363] width 58 height 32
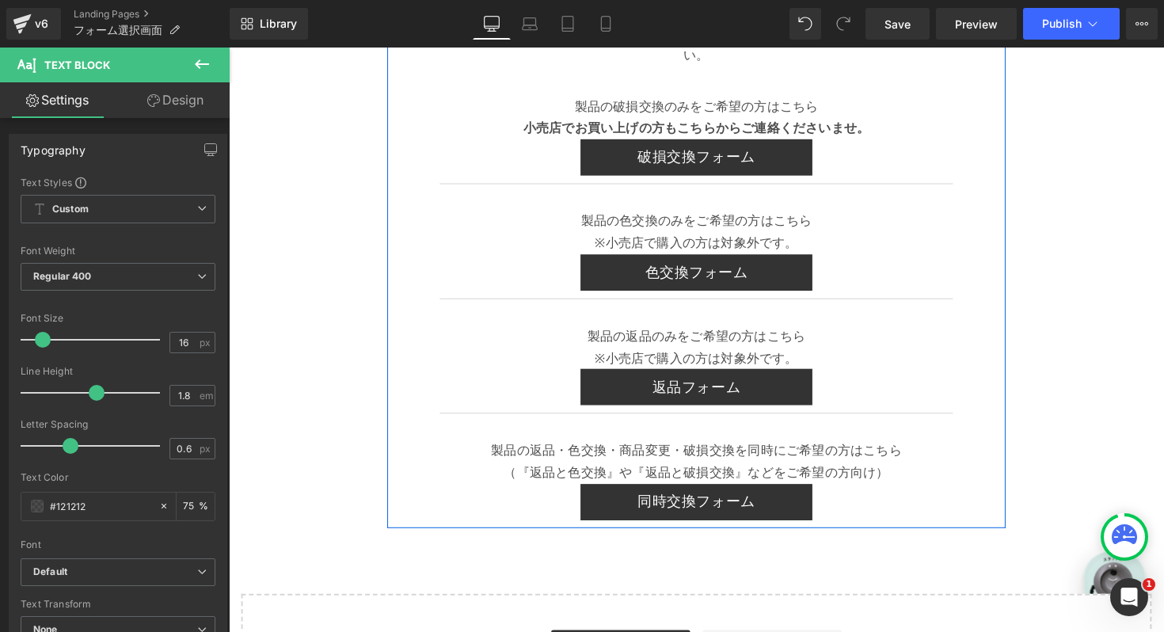
scroll to position [309, 0]
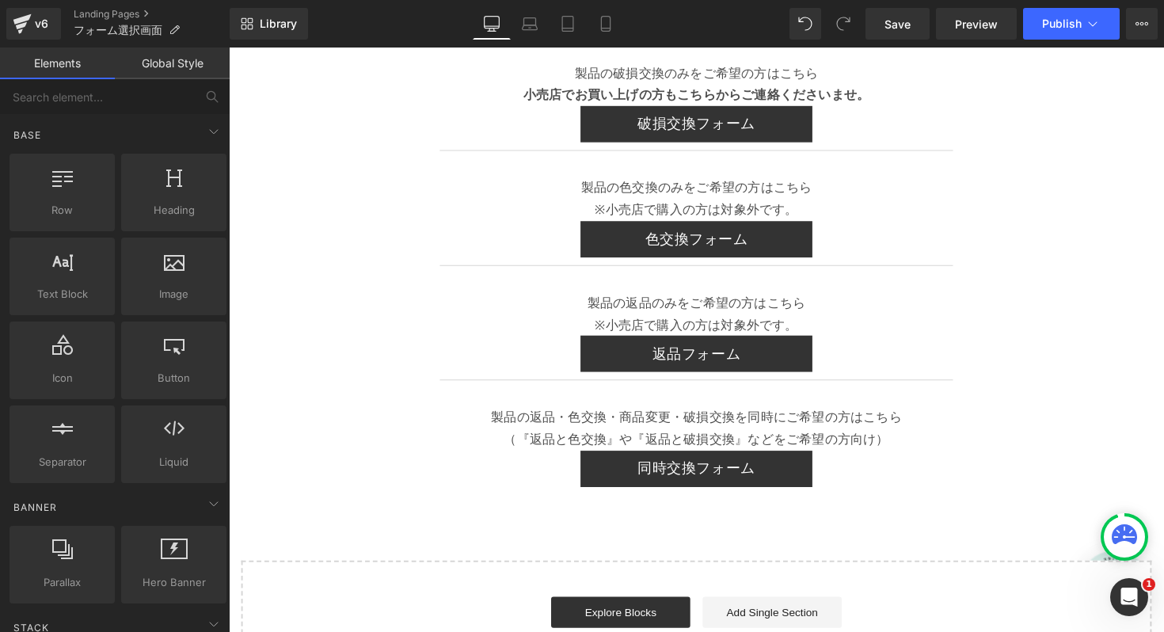
click at [1118, 247] on div "該当するフォームを選択 Text Block ご不明な点がございましたら、 [EMAIL_ADDRESS][DOMAIN_NAME] までお問い合わせください…" at bounding box center [708, 285] width 958 height 836
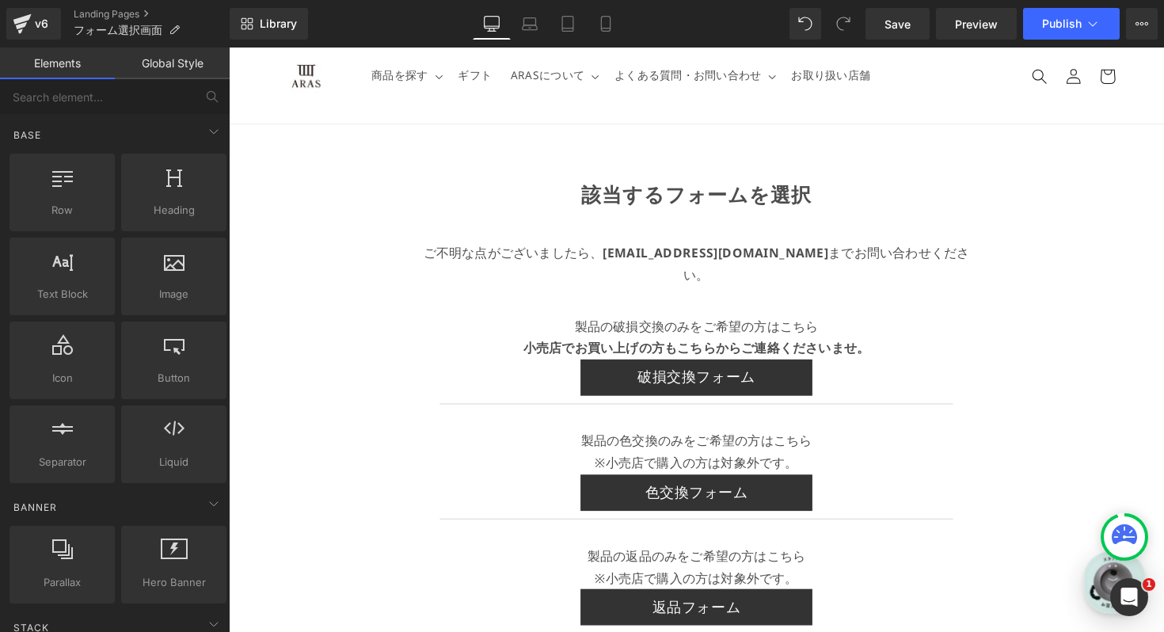
scroll to position [0, 0]
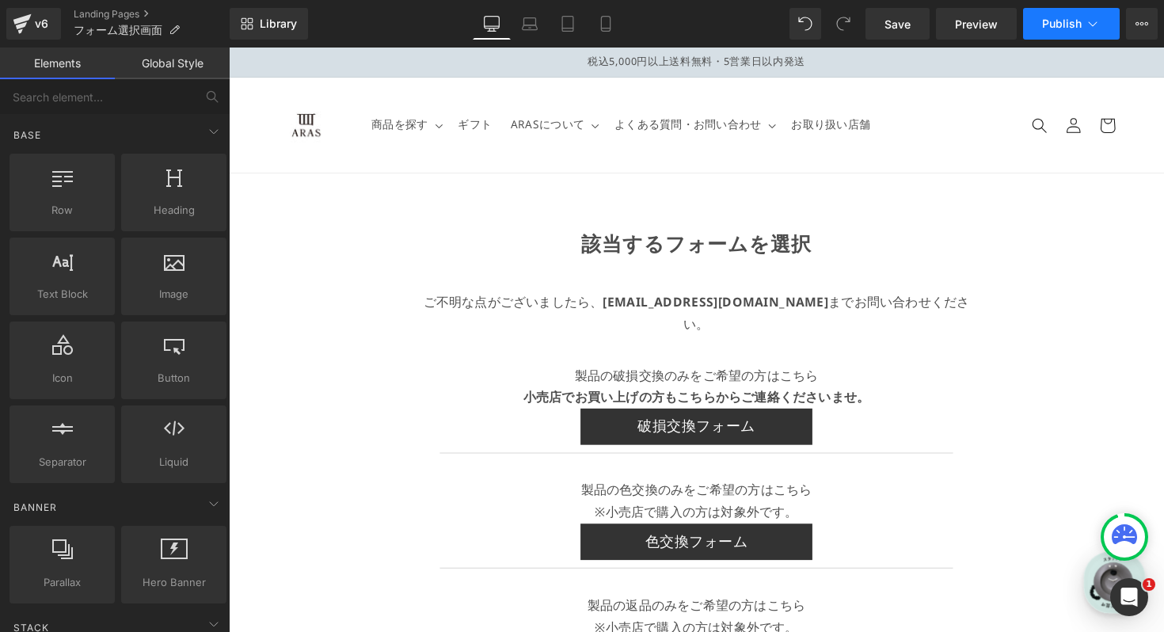
click at [1050, 29] on span "Publish" at bounding box center [1062, 23] width 40 height 13
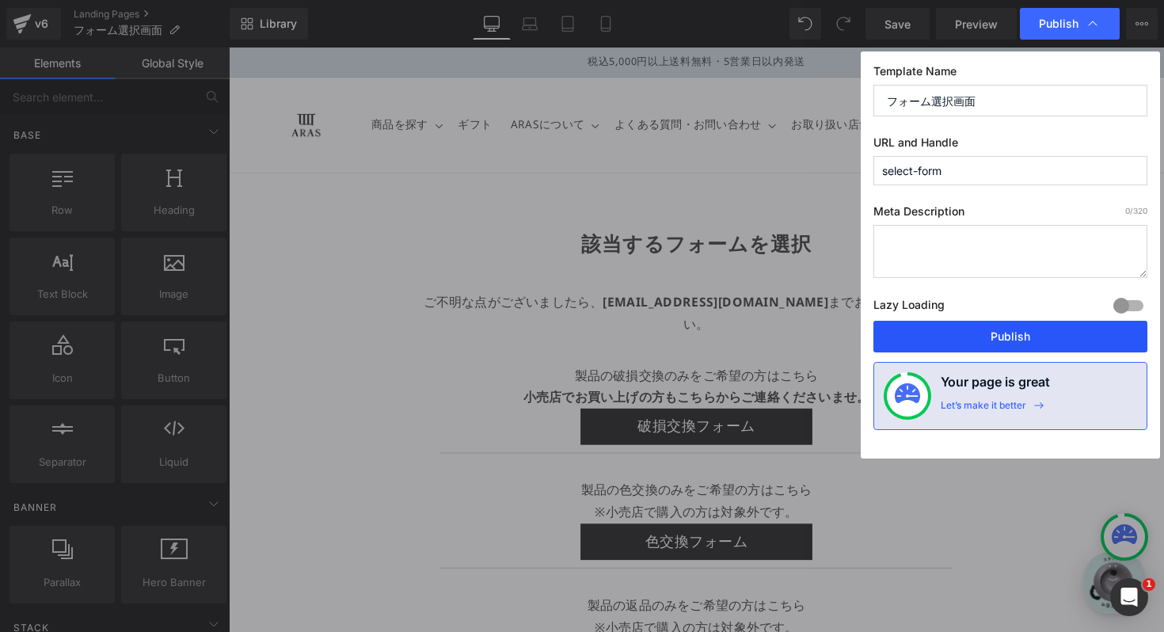
click at [959, 338] on button "Publish" at bounding box center [1010, 337] width 274 height 32
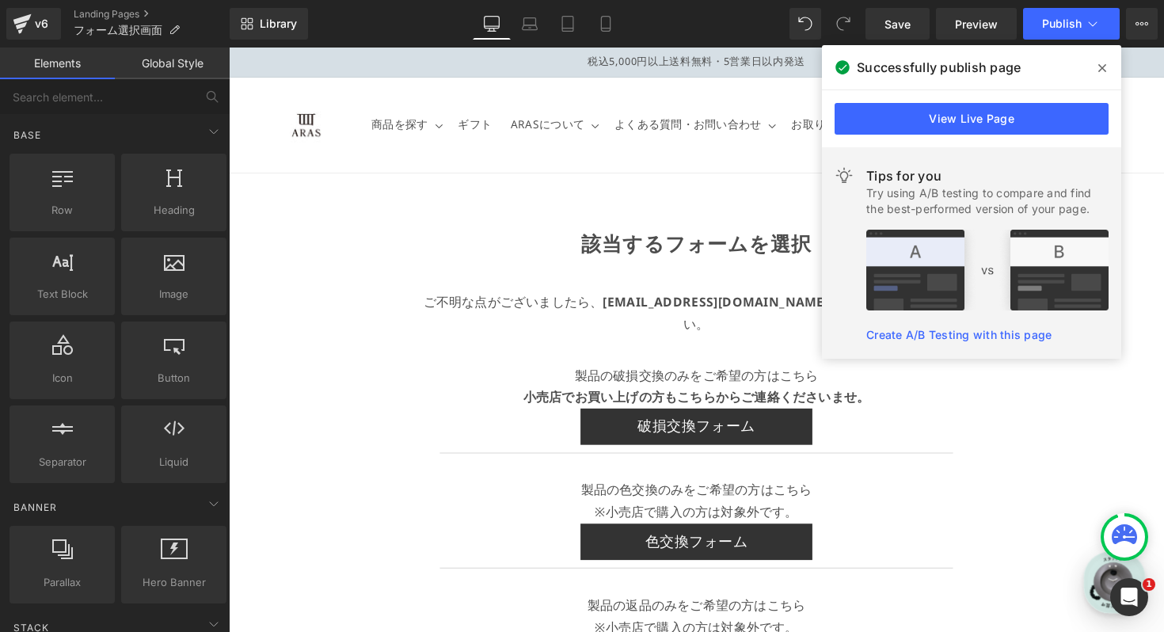
click at [1099, 66] on icon at bounding box center [1102, 68] width 8 height 13
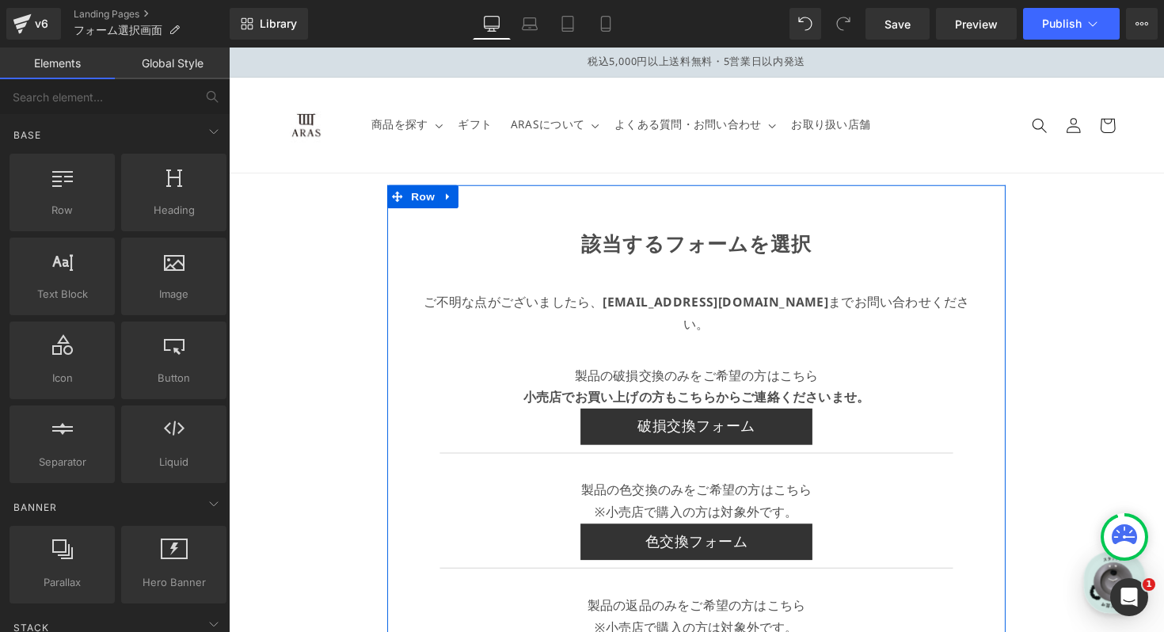
click at [583, 196] on div "該当するフォームを選択 Text Block ご不明な点がございましたら、 info@plakira.com までお問い合わせください。 Text Block…" at bounding box center [707, 501] width 633 height 627
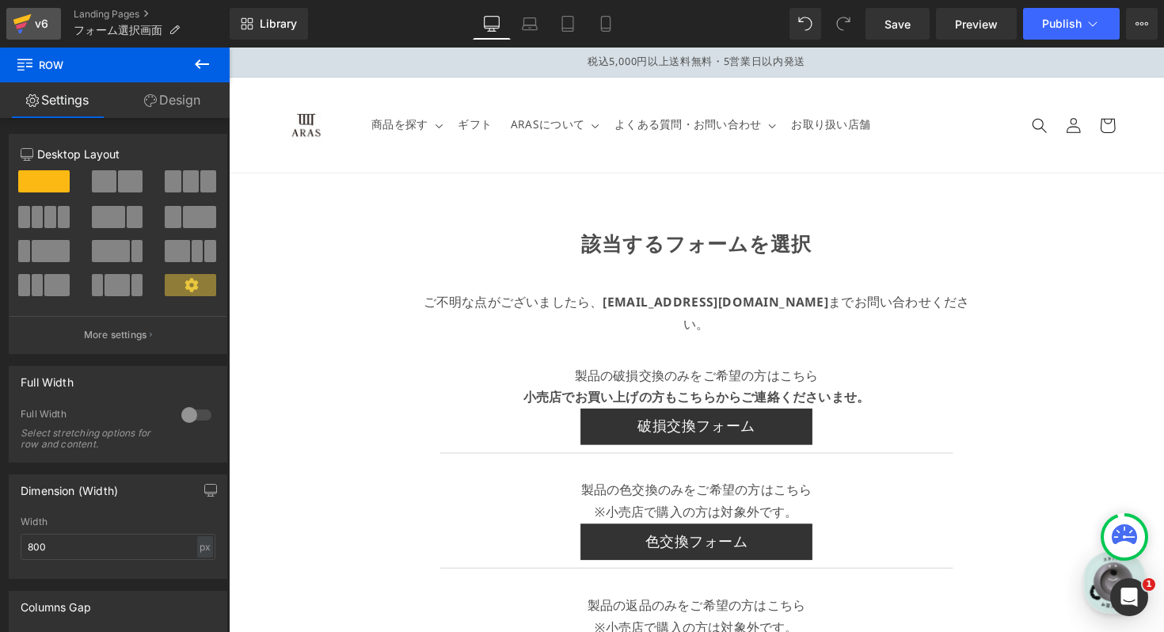
click at [47, 28] on div "v6" at bounding box center [42, 23] width 20 height 21
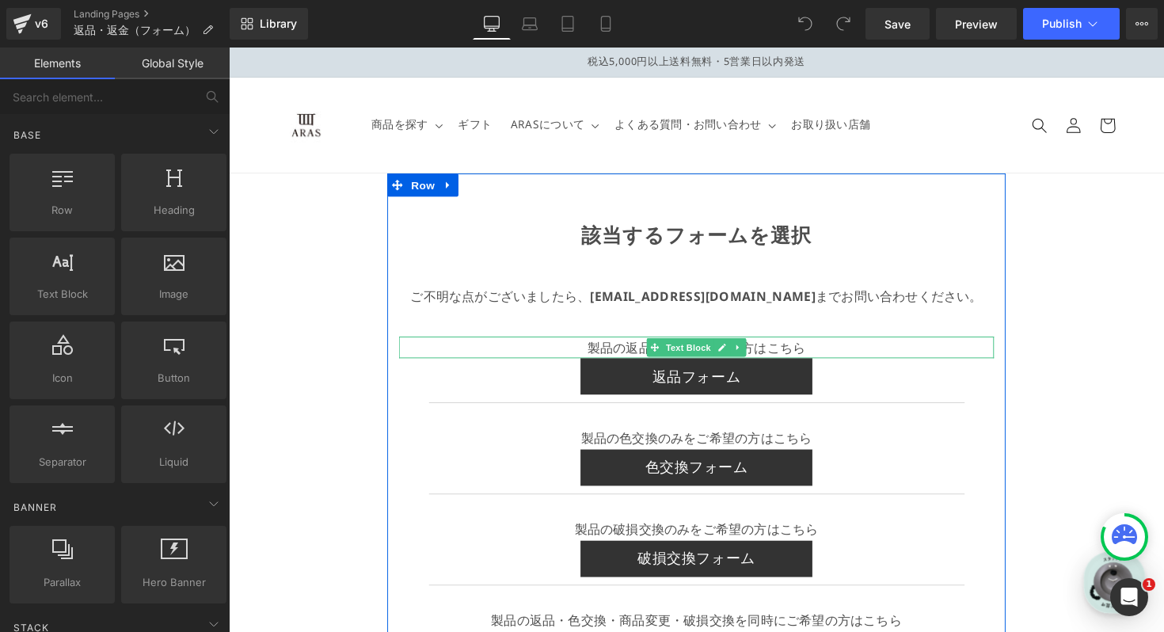
click at [612, 355] on span "製品の返品のみをご希望の方はこちら" at bounding box center [707, 354] width 223 height 17
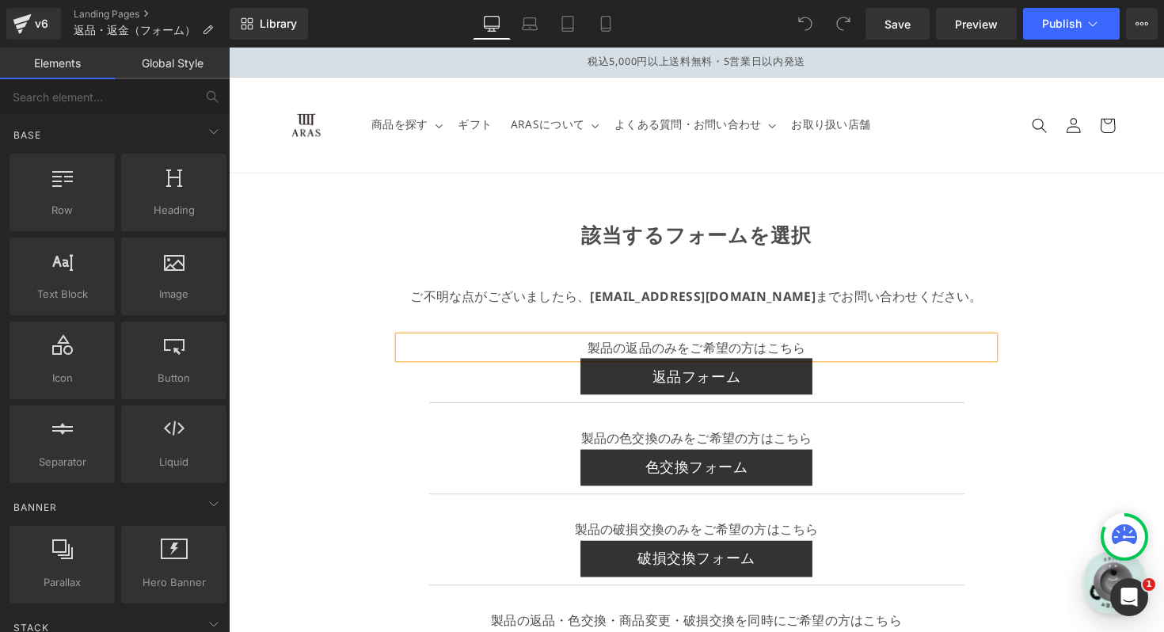
click at [612, 355] on span "製品の返品のみをご希望の方はこちら" at bounding box center [707, 354] width 223 height 17
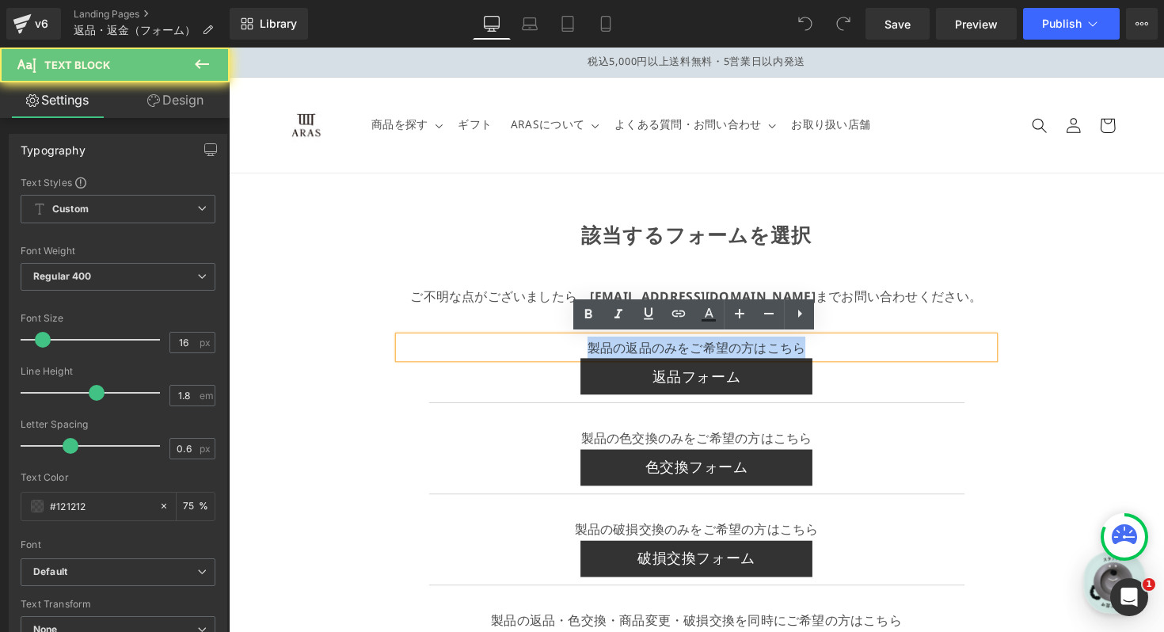
click at [612, 355] on span "製品の返品のみをご希望の方はこちら" at bounding box center [707, 354] width 223 height 17
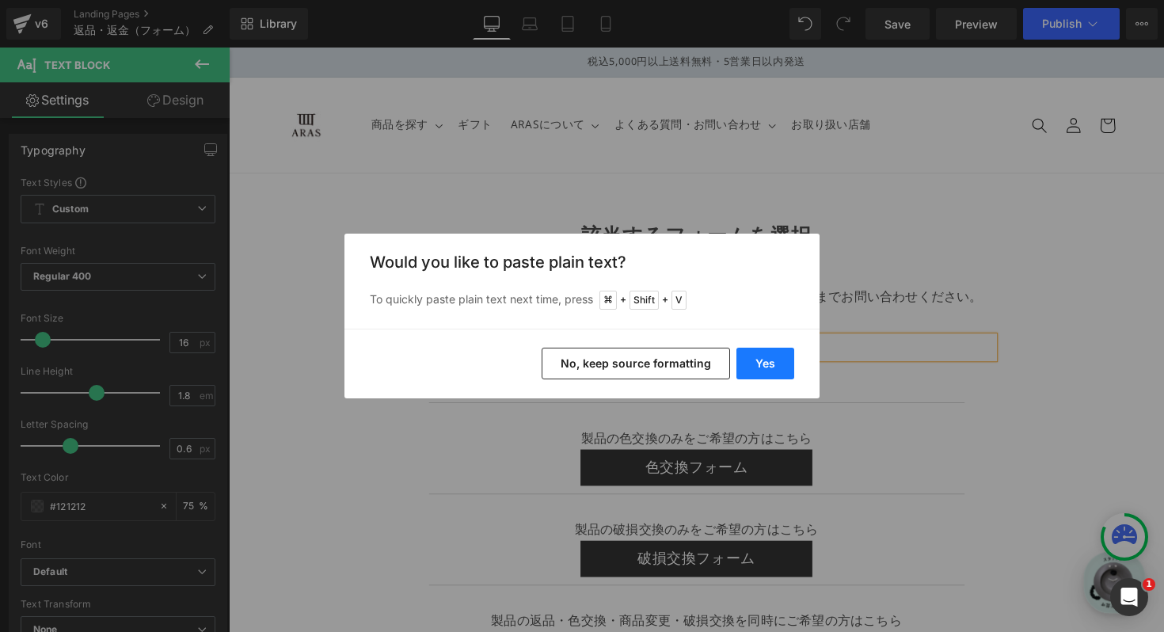
click at [769, 355] on button "Yes" at bounding box center [765, 363] width 58 height 32
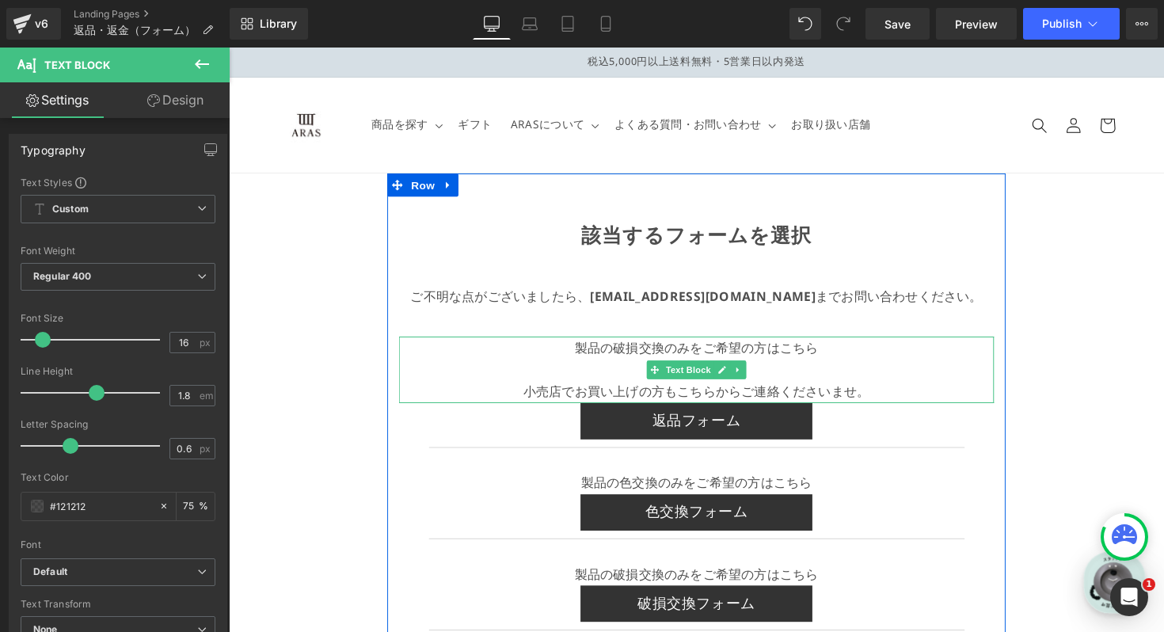
click at [621, 375] on p at bounding box center [707, 377] width 609 height 23
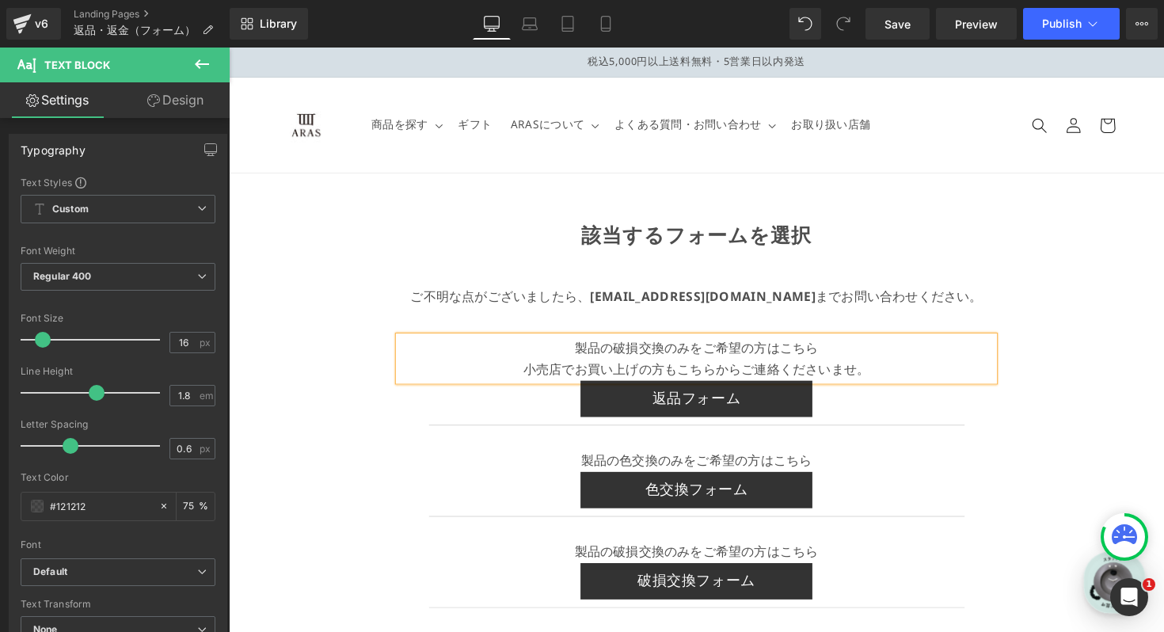
click at [606, 375] on span "小売店でお買い上げの方もこちらからご連絡くださいませ。" at bounding box center [707, 376] width 355 height 17
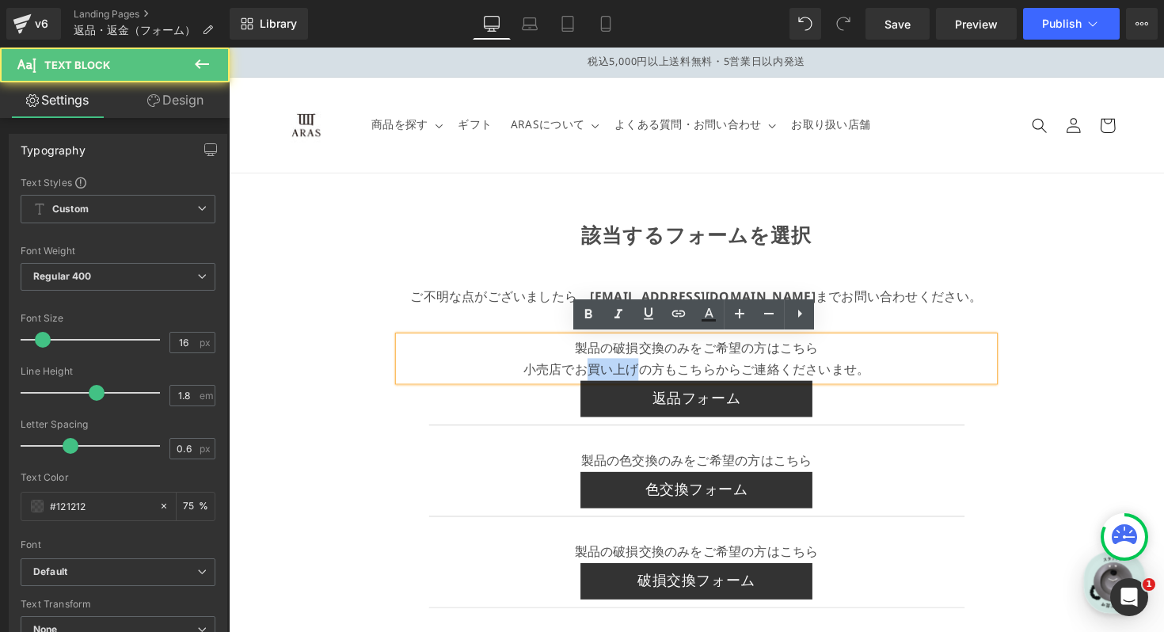
click at [606, 375] on span "小売店でお買い上げの方もこちらからご連絡くださいませ。" at bounding box center [707, 376] width 355 height 17
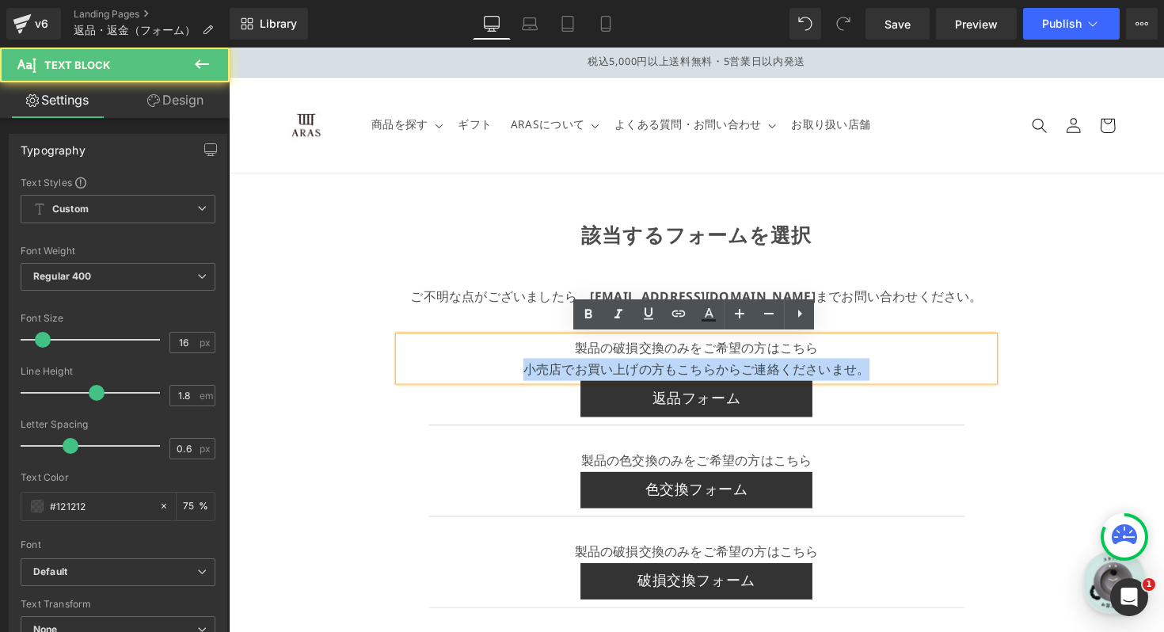
click at [606, 375] on span "小売店でお買い上げの方もこちらからご連絡くださいませ。" at bounding box center [707, 376] width 355 height 17
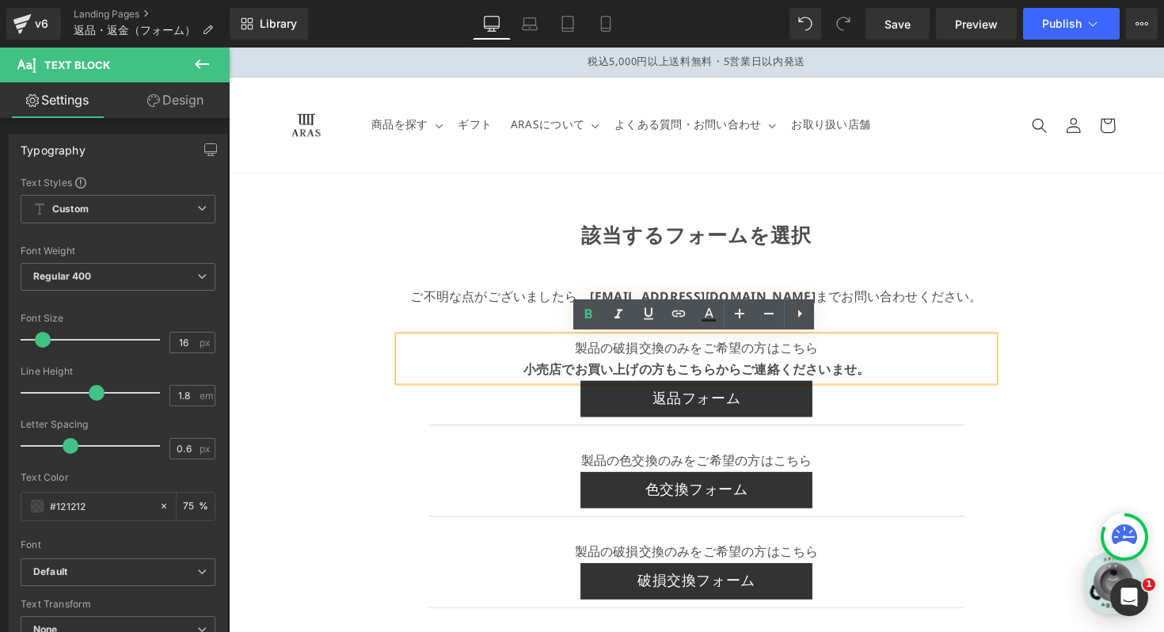
click at [1072, 296] on div "該当するフォームを選択 Text Block ご不明な点がございましたら、 info@plakira.com までお問い合わせください。 Text Block…" at bounding box center [708, 561] width 958 height 769
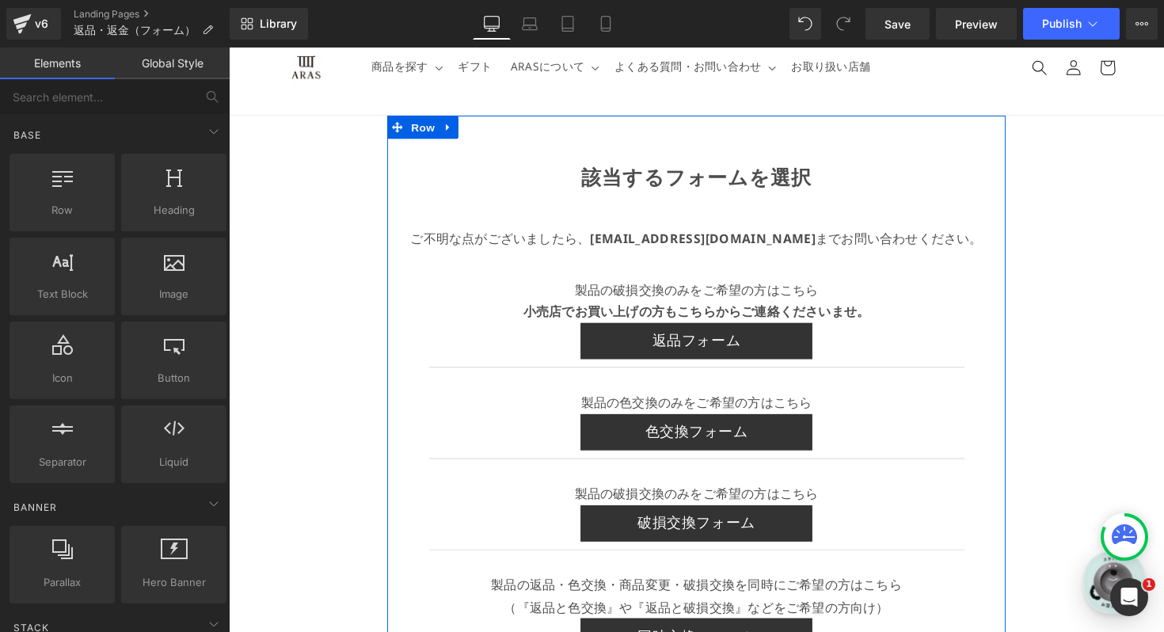
scroll to position [70, 0]
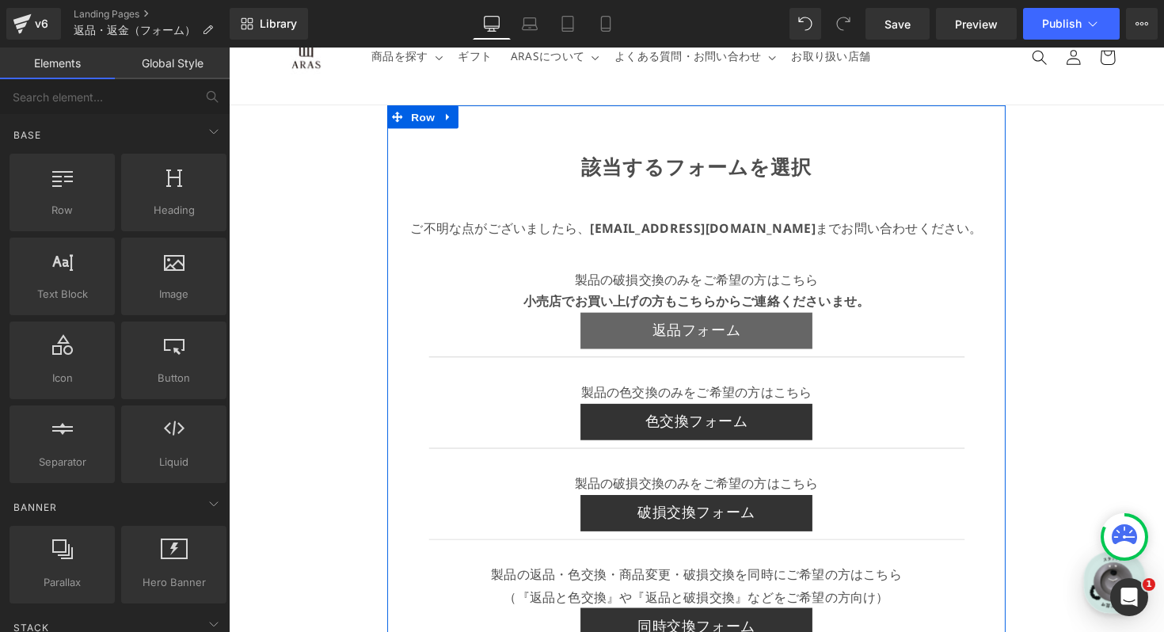
click at [719, 325] on link "返品フォーム" at bounding box center [707, 337] width 237 height 37
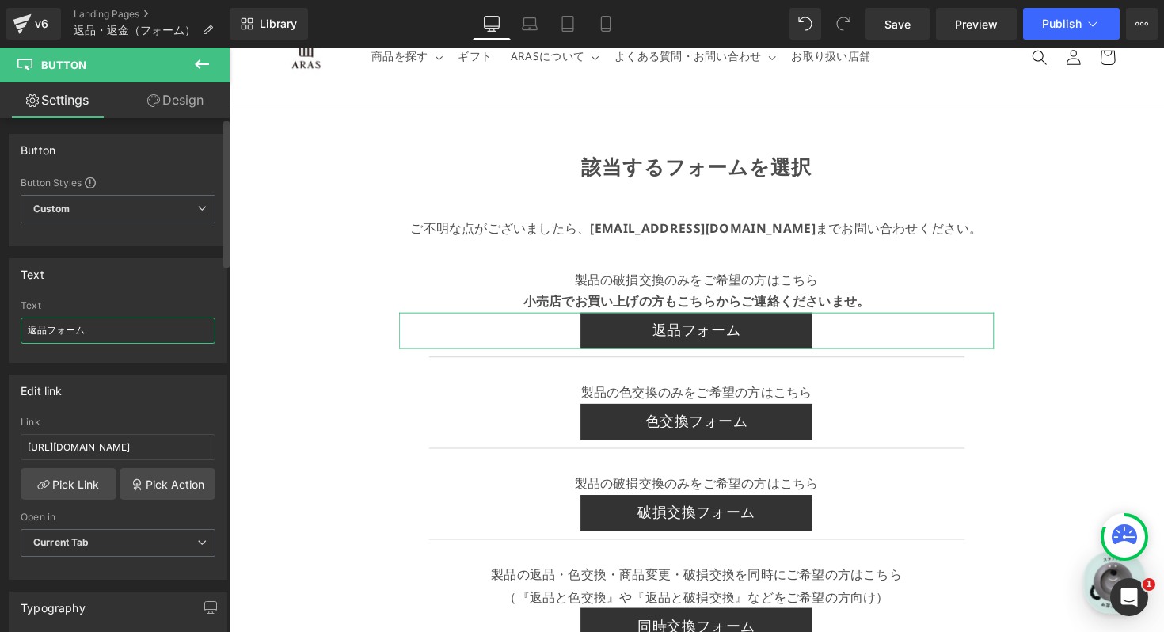
click at [110, 332] on input "返品フォーム" at bounding box center [118, 330] width 195 height 26
paste input "破損交換"
click at [110, 332] on input "返品破損交換フォーム" at bounding box center [118, 330] width 195 height 26
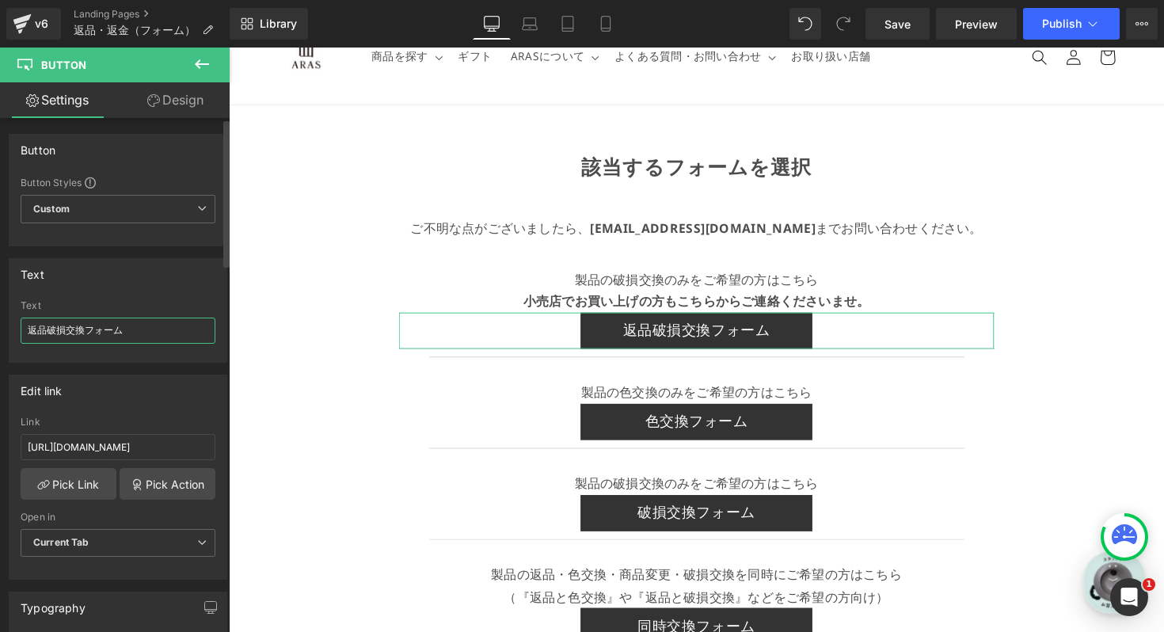
click at [110, 332] on input "返品破損交換フォーム" at bounding box center [118, 330] width 195 height 26
paste input "text"
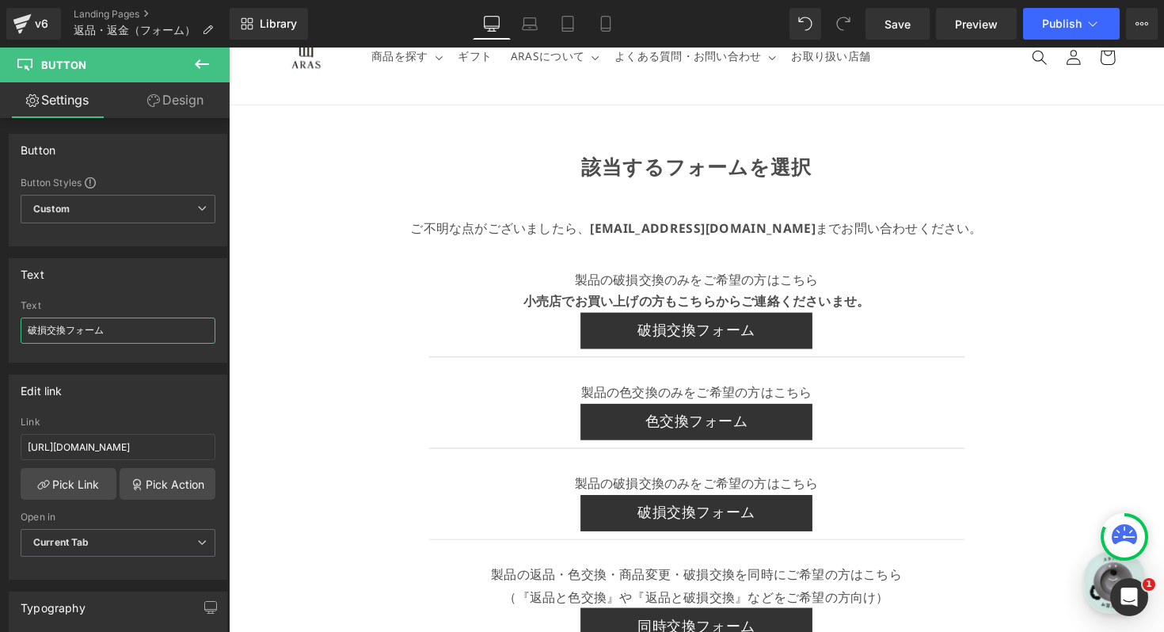
type input "破損交換フォーム"
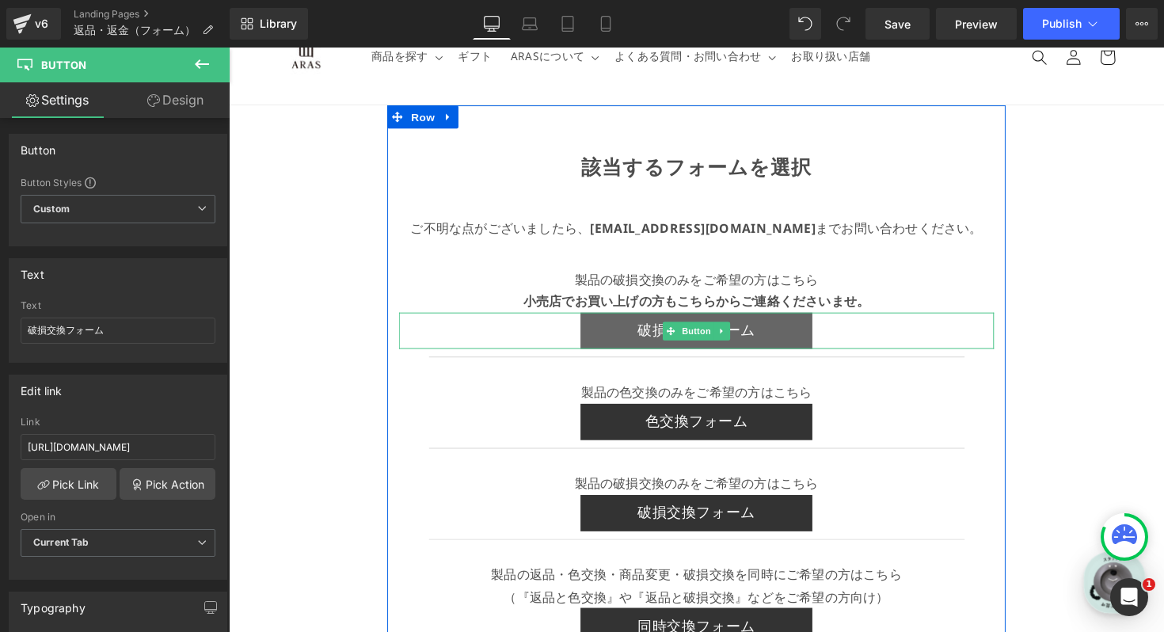
click at [661, 344] on link "破損交換フォーム" at bounding box center [707, 337] width 237 height 37
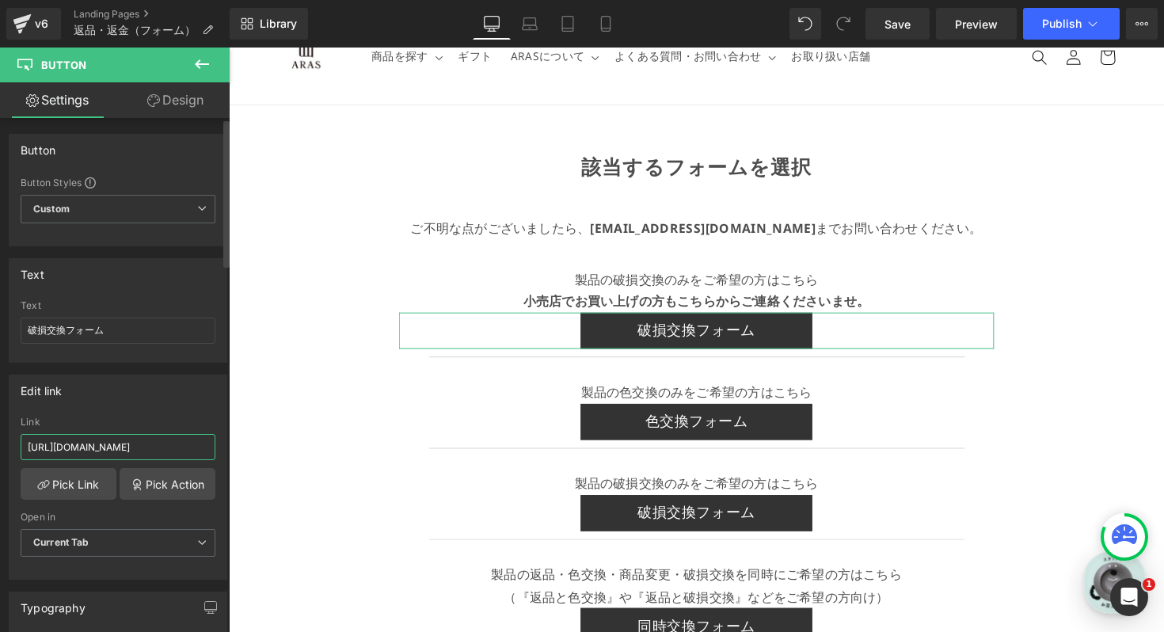
click at [115, 445] on input "[URL][DOMAIN_NAME]" at bounding box center [118, 447] width 195 height 26
paste input "damaged"
type input "[URL][DOMAIN_NAME]"
click at [1122, 343] on div "該当するフォームを選択 Text Block ご不明な点がございましたら、 info@plakira.com までお問い合わせください。 Text Block…" at bounding box center [708, 491] width 958 height 769
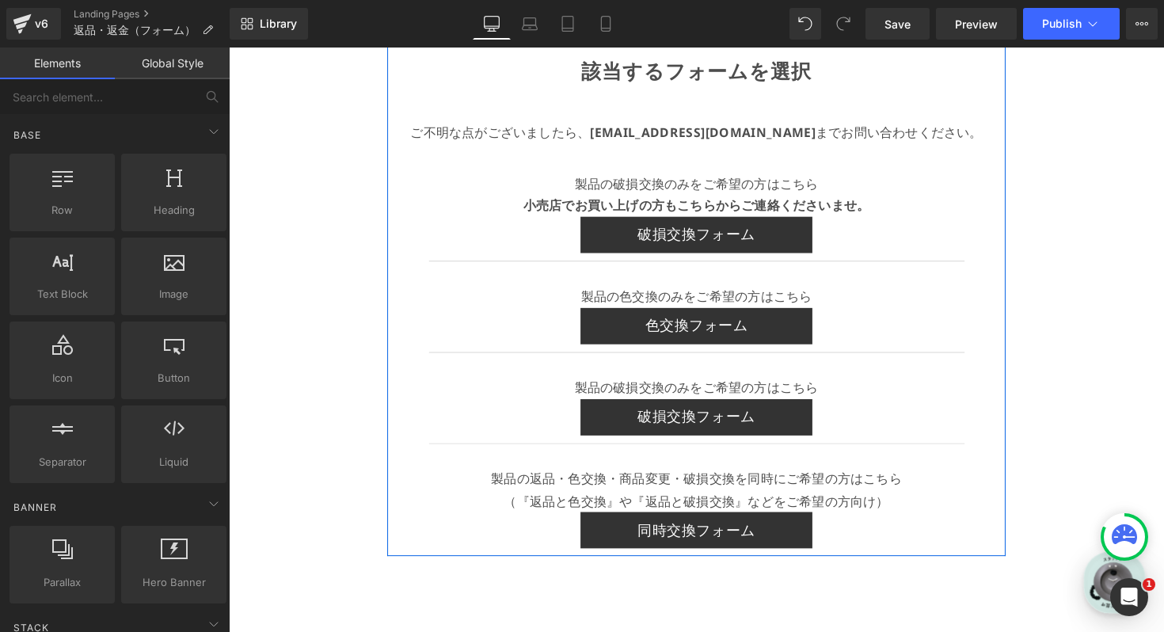
scroll to position [169, 0]
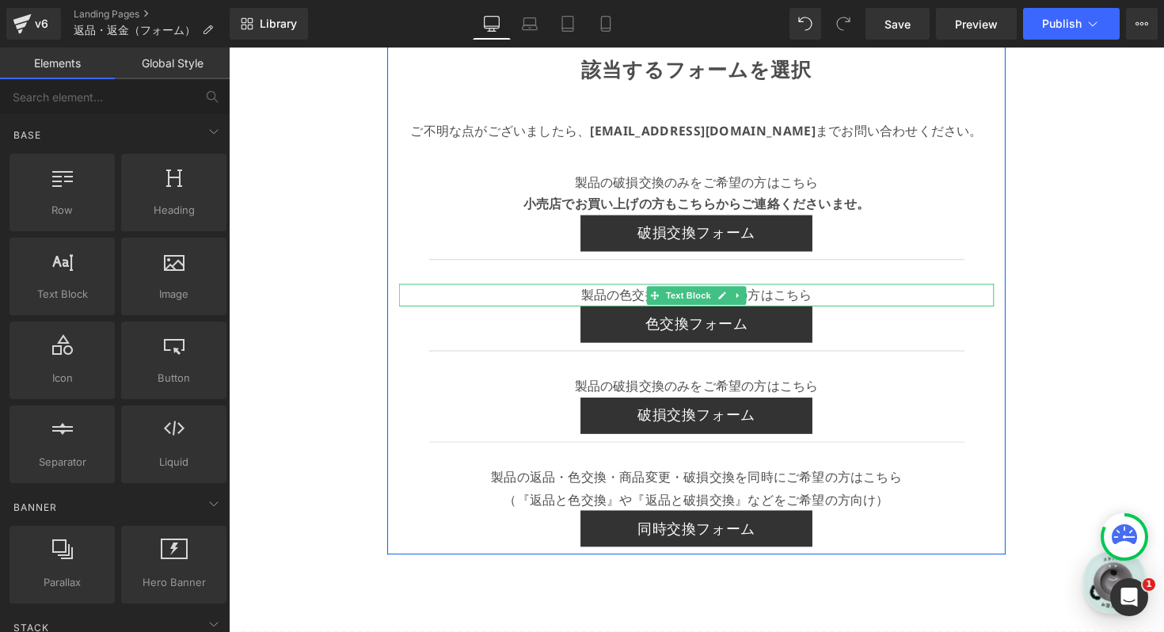
click at [740, 301] on link at bounding box center [734, 301] width 17 height 19
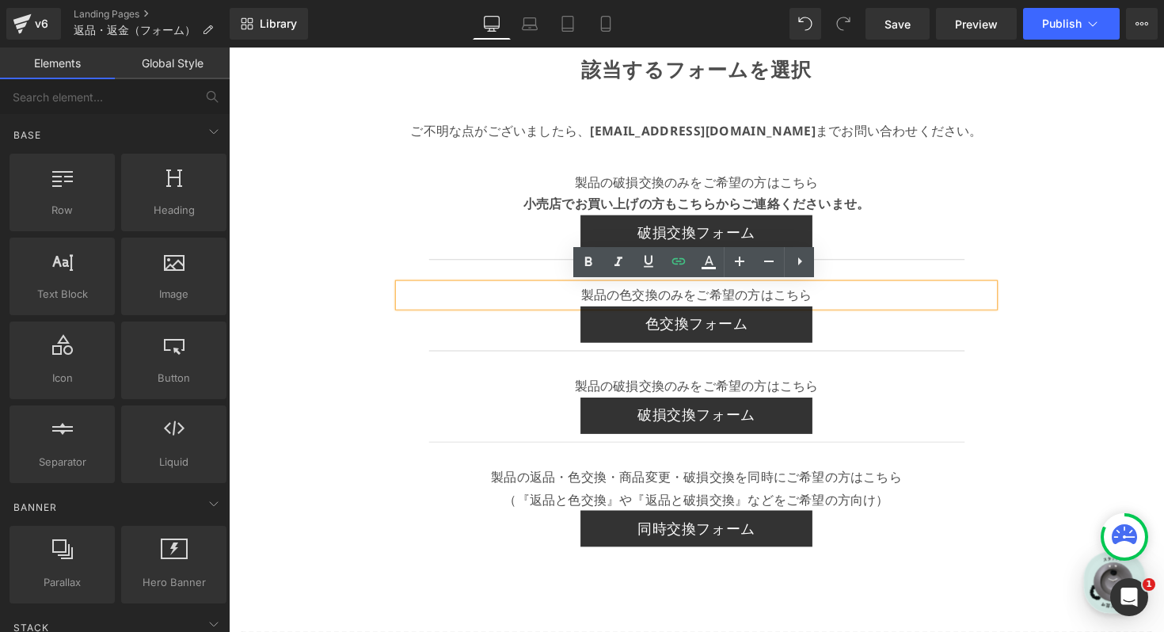
click at [852, 290] on div "製品の色交換のみをご希望の方はこちら" at bounding box center [707, 301] width 609 height 23
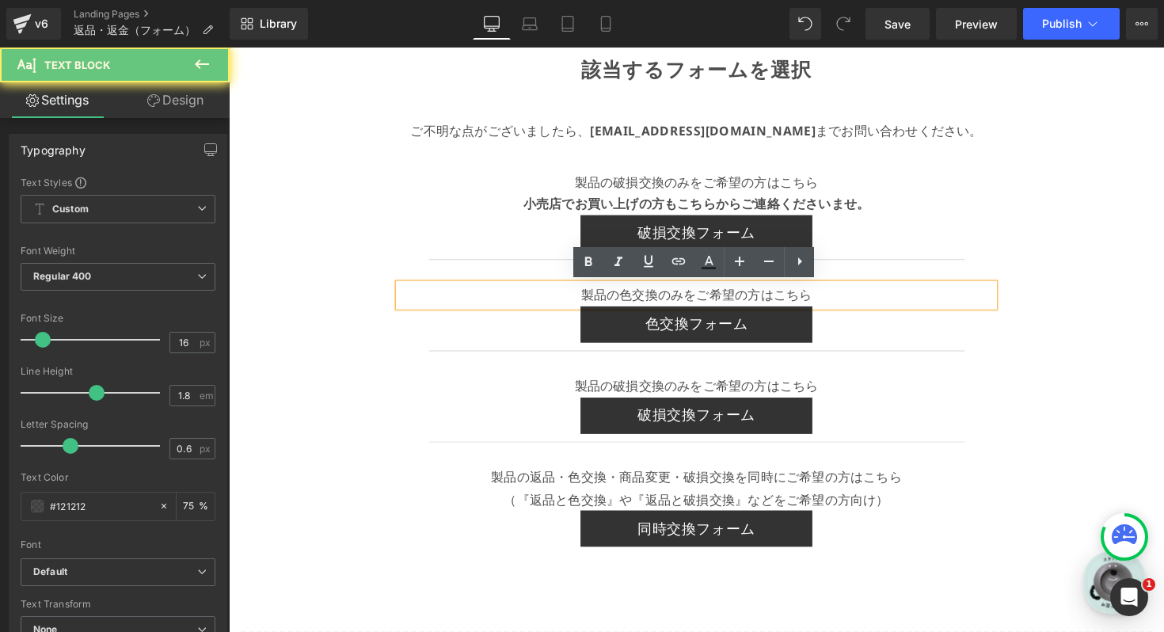
click at [852, 294] on p "製品の色交換のみをご希望の方はこちら" at bounding box center [707, 301] width 609 height 23
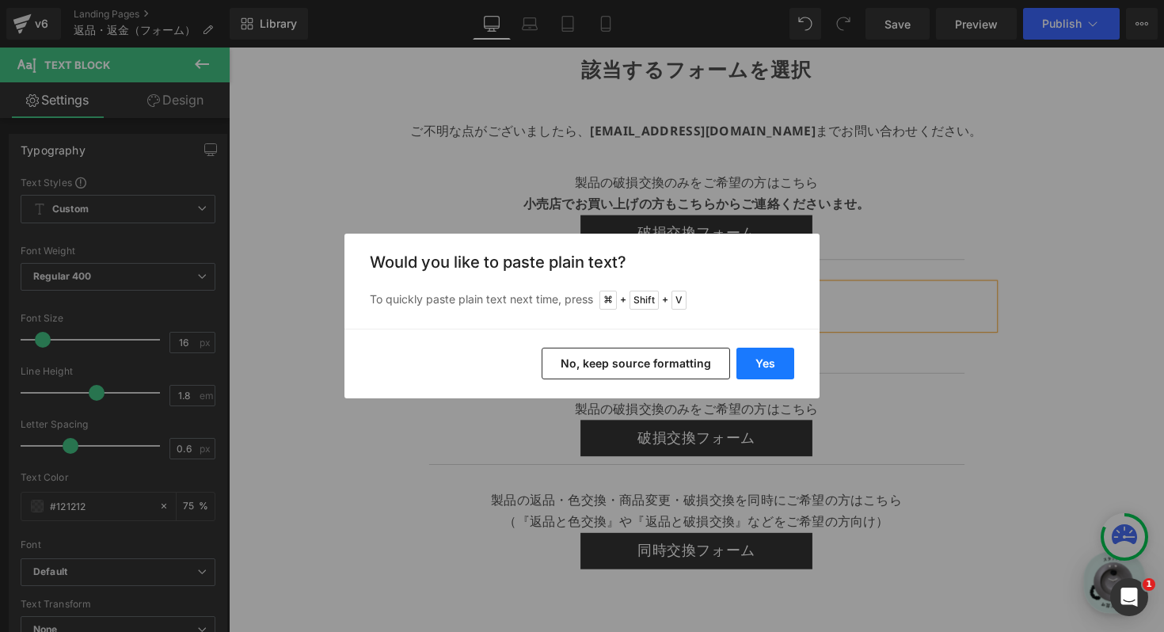
click at [751, 355] on button "Yes" at bounding box center [765, 363] width 58 height 32
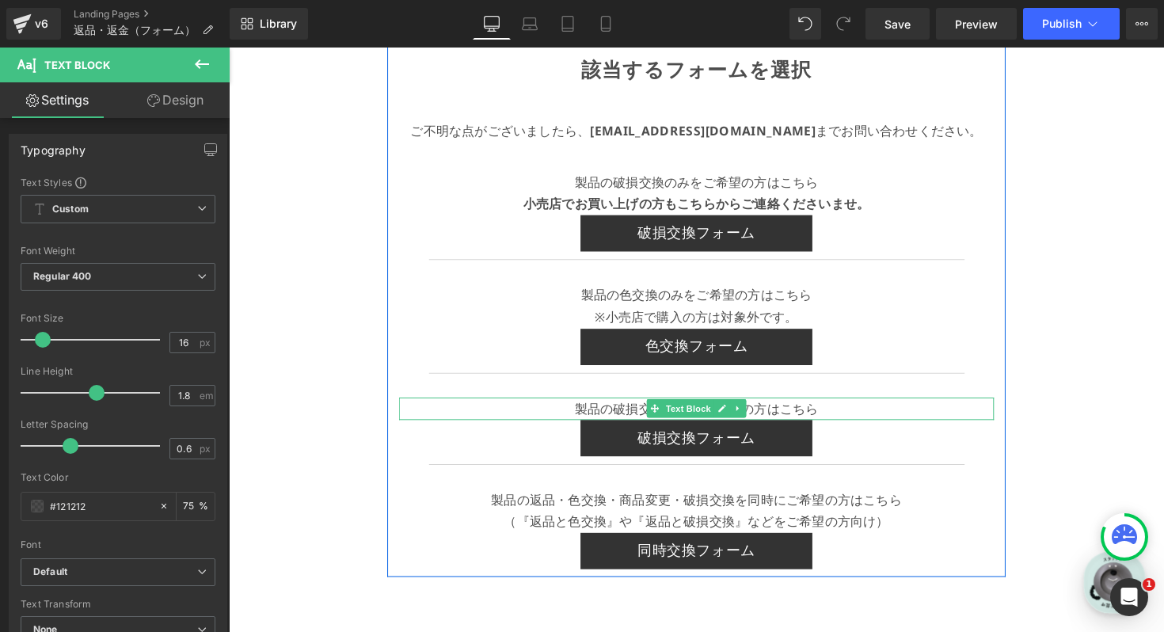
click at [777, 415] on p "製品の破損交換のみをご希望の方はこちら" at bounding box center [707, 417] width 609 height 23
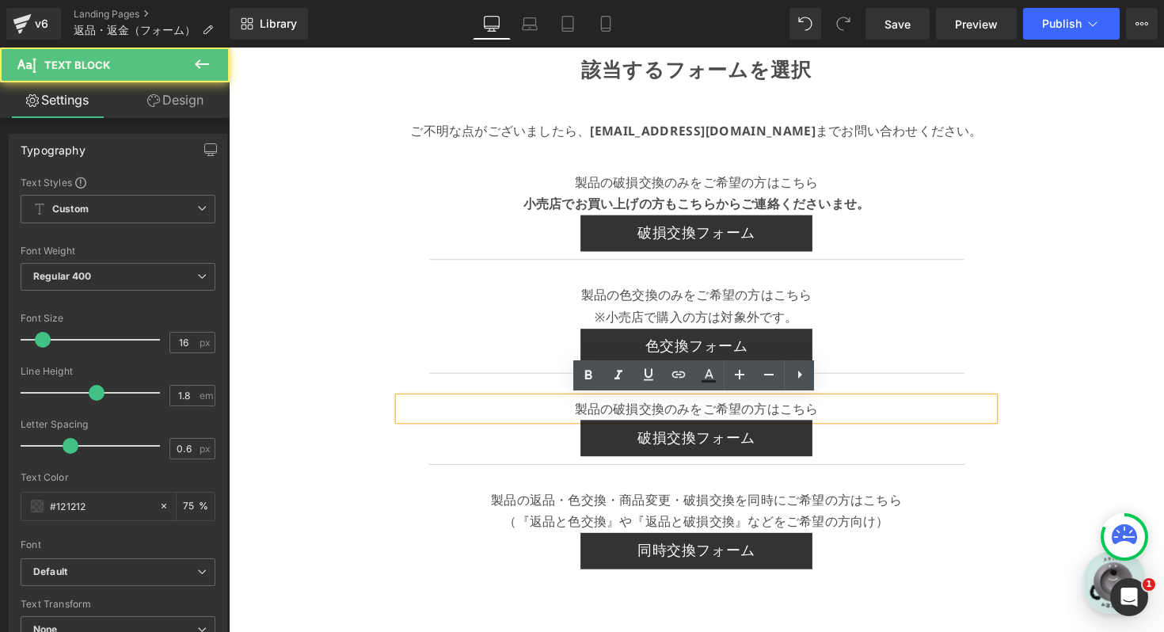
click at [851, 412] on p "製品の破損交換のみをご希望の方はこちら" at bounding box center [707, 417] width 609 height 23
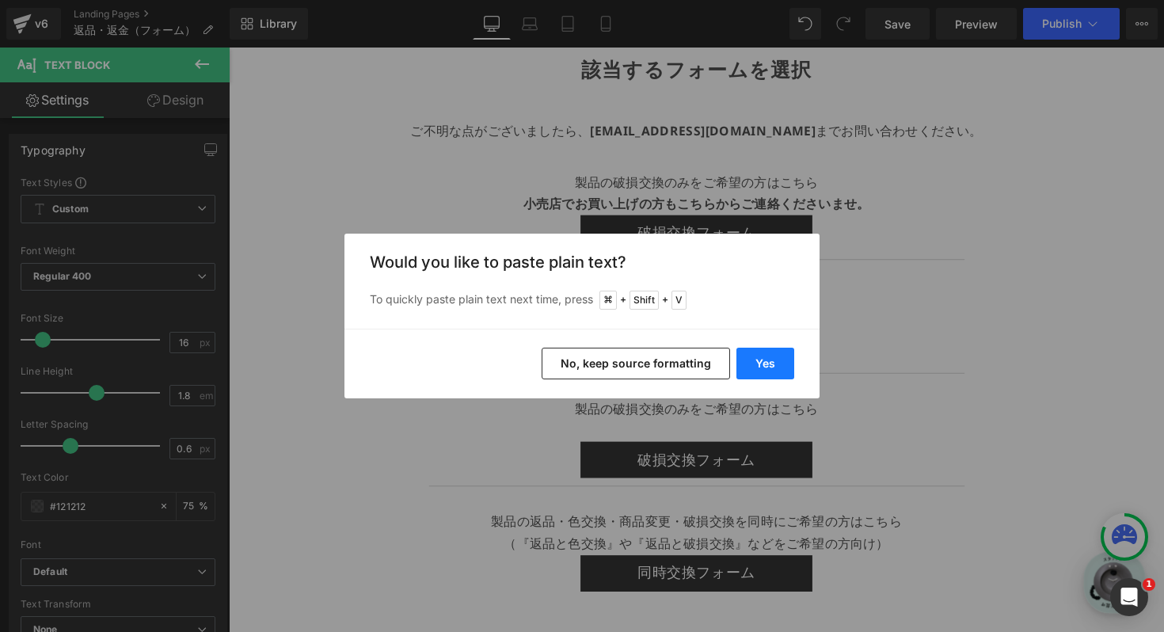
click at [763, 366] on button "Yes" at bounding box center [765, 363] width 58 height 32
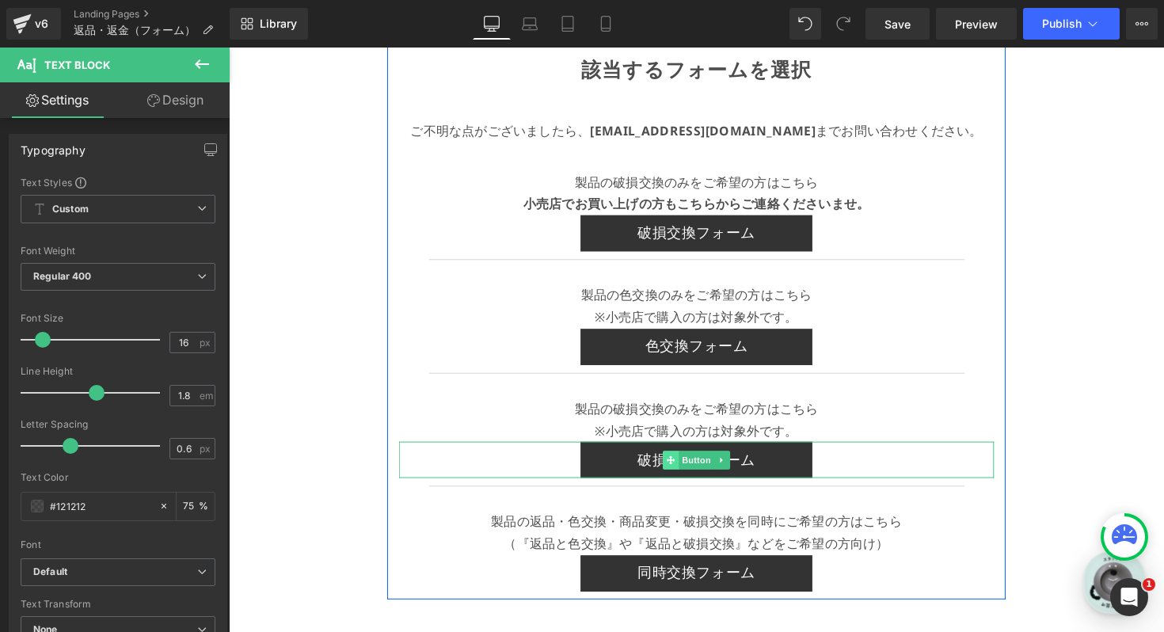
click at [678, 469] on icon at bounding box center [681, 469] width 9 height 9
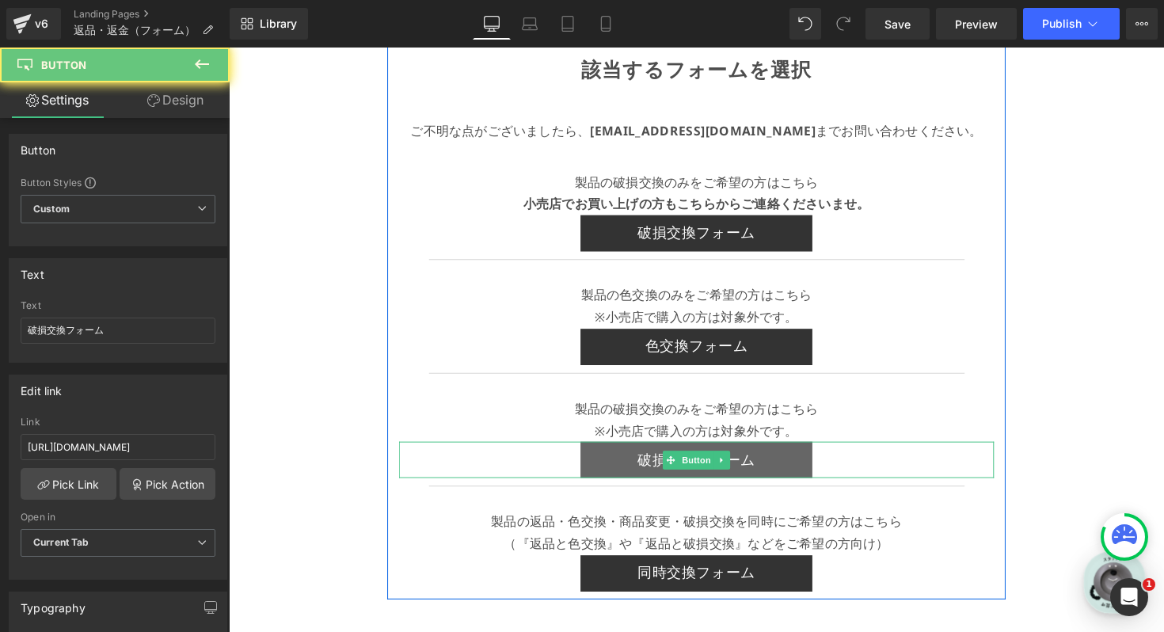
click at [644, 469] on link "破損交換フォーム" at bounding box center [707, 469] width 237 height 37
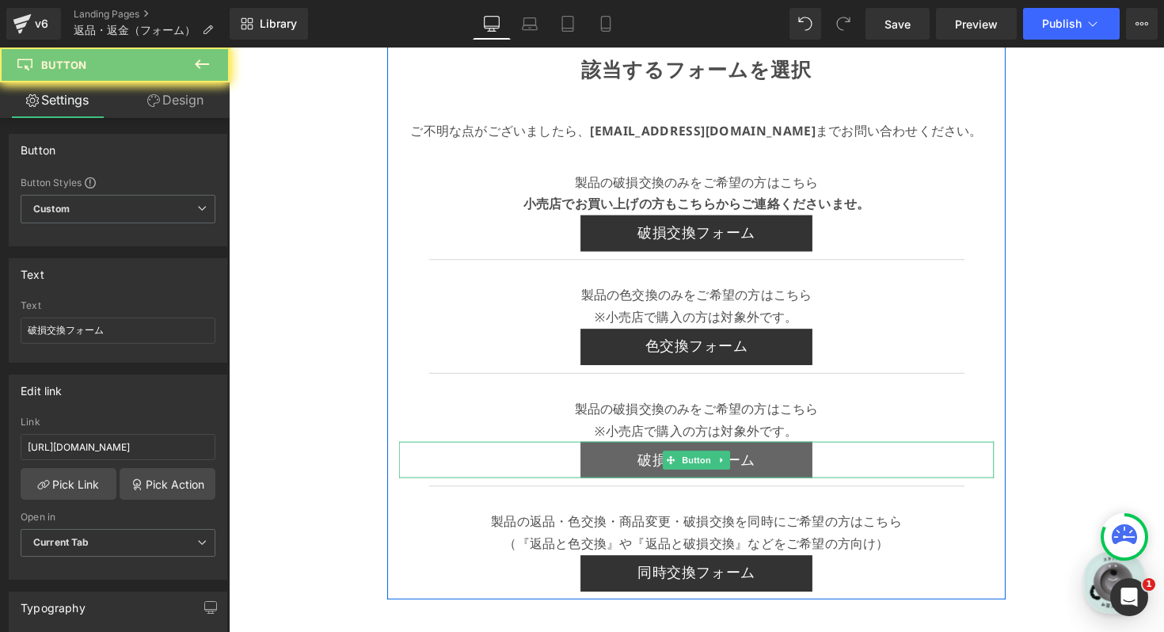
click at [644, 469] on link "破損交換フォーム" at bounding box center [707, 469] width 237 height 37
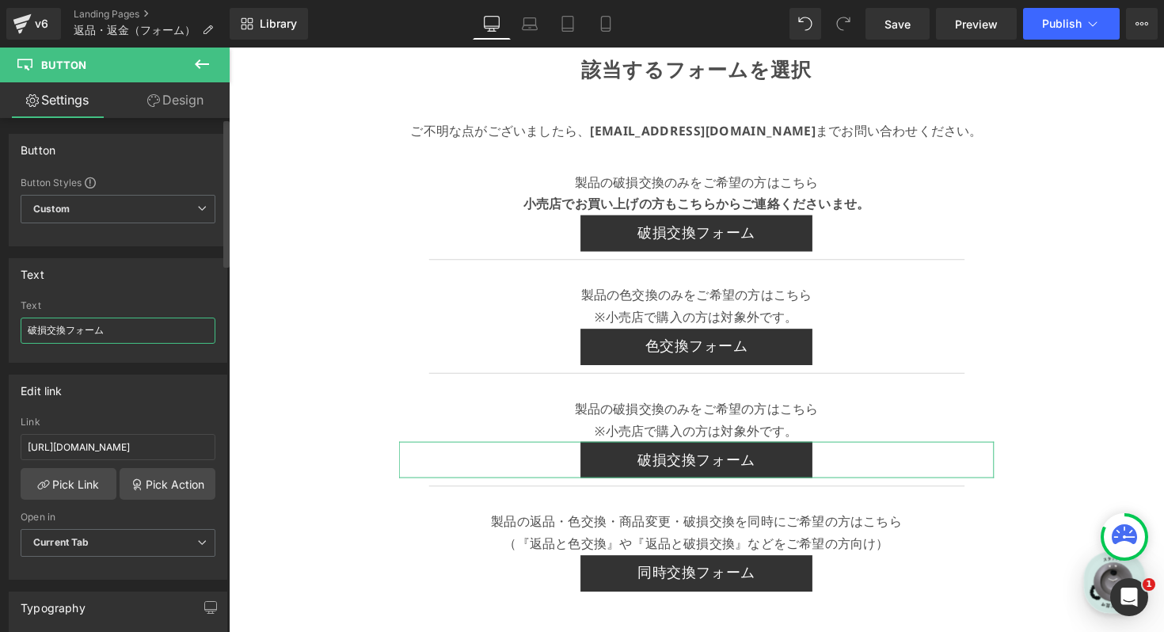
click at [122, 323] on input "破損交換フォーム" at bounding box center [118, 330] width 195 height 26
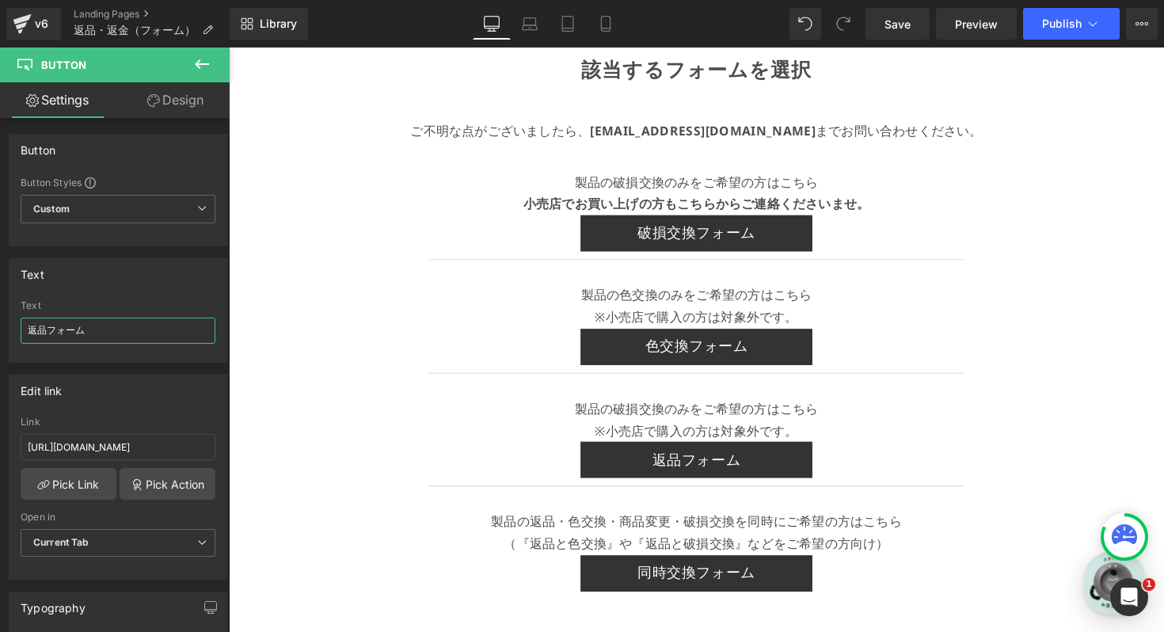
type input "返品フォーム"
click at [133, 448] on input "[URL][DOMAIN_NAME]" at bounding box center [118, 447] width 195 height 26
paste input "only-return"
type input "[URL][DOMAIN_NAME]"
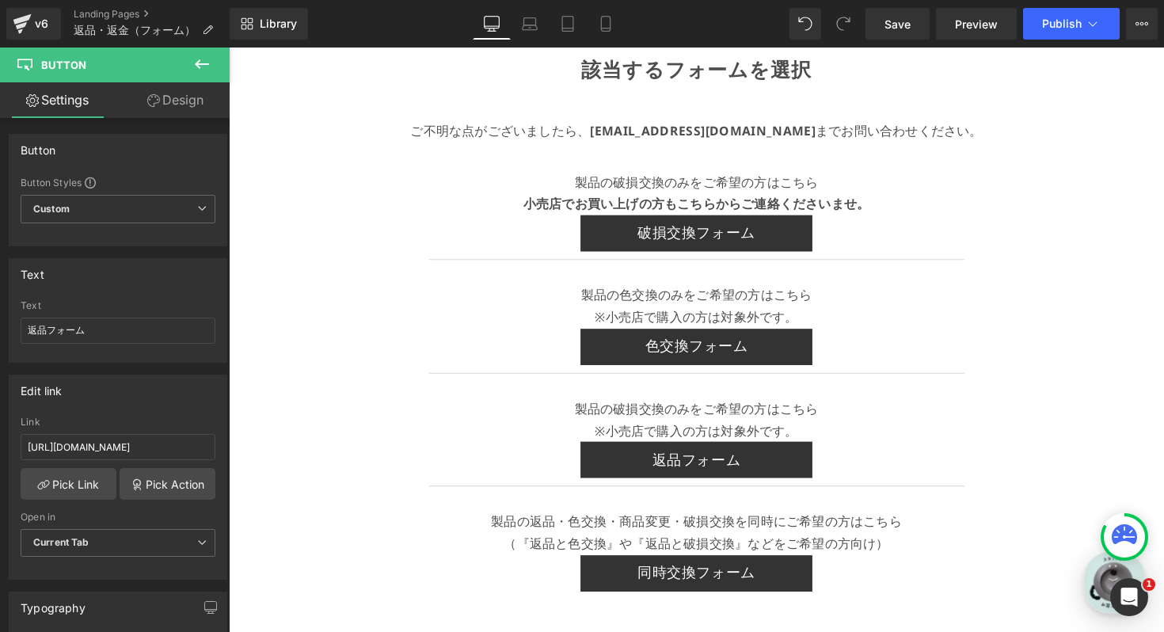
click at [1049, 374] on div "該当するフォームを選択 Text Block ご不明な点がございましたら、 info@plakira.com までお問い合わせください。 Text Block…" at bounding box center [708, 414] width 958 height 814
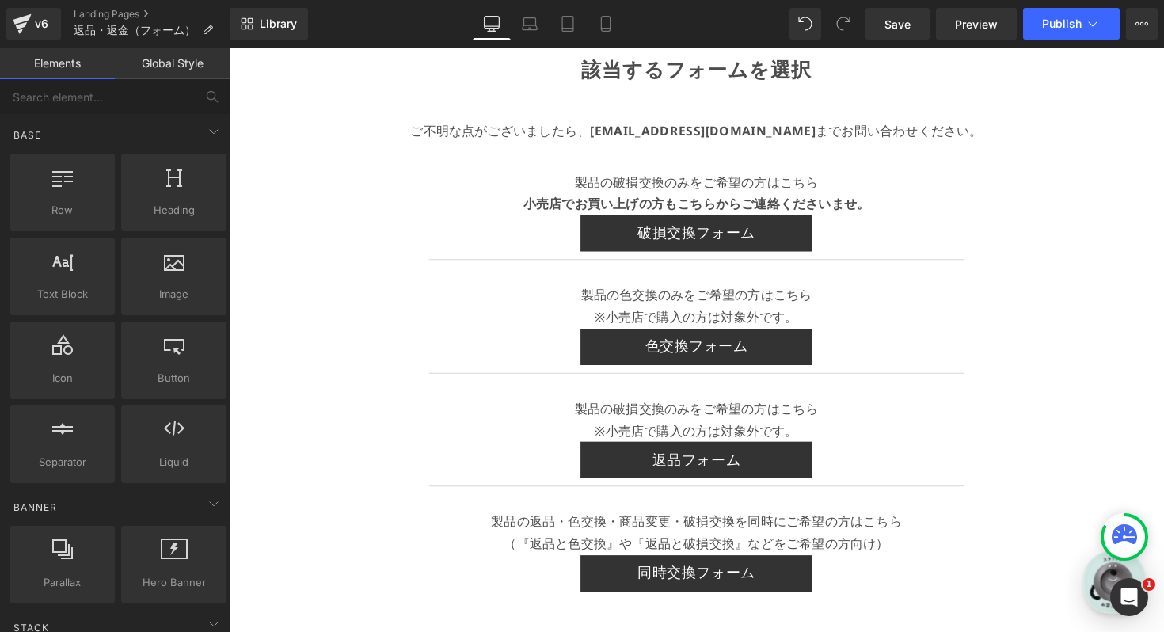
scroll to position [0, 0]
click at [1053, 32] on button "Publish" at bounding box center [1071, 24] width 97 height 32
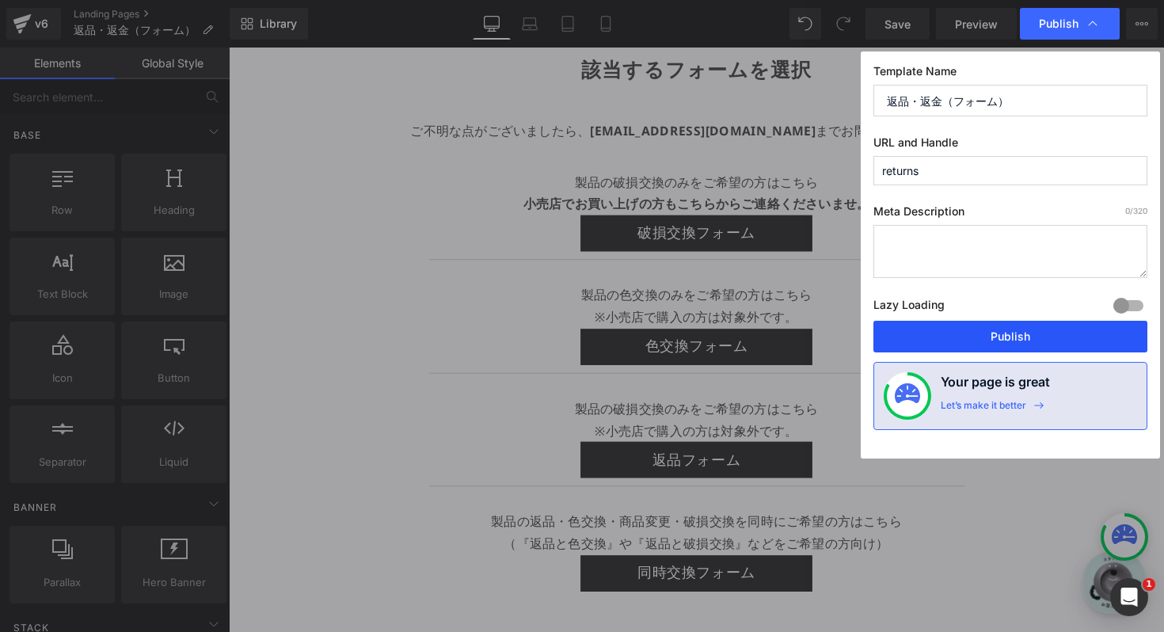
click at [1000, 337] on button "Publish" at bounding box center [1010, 337] width 274 height 32
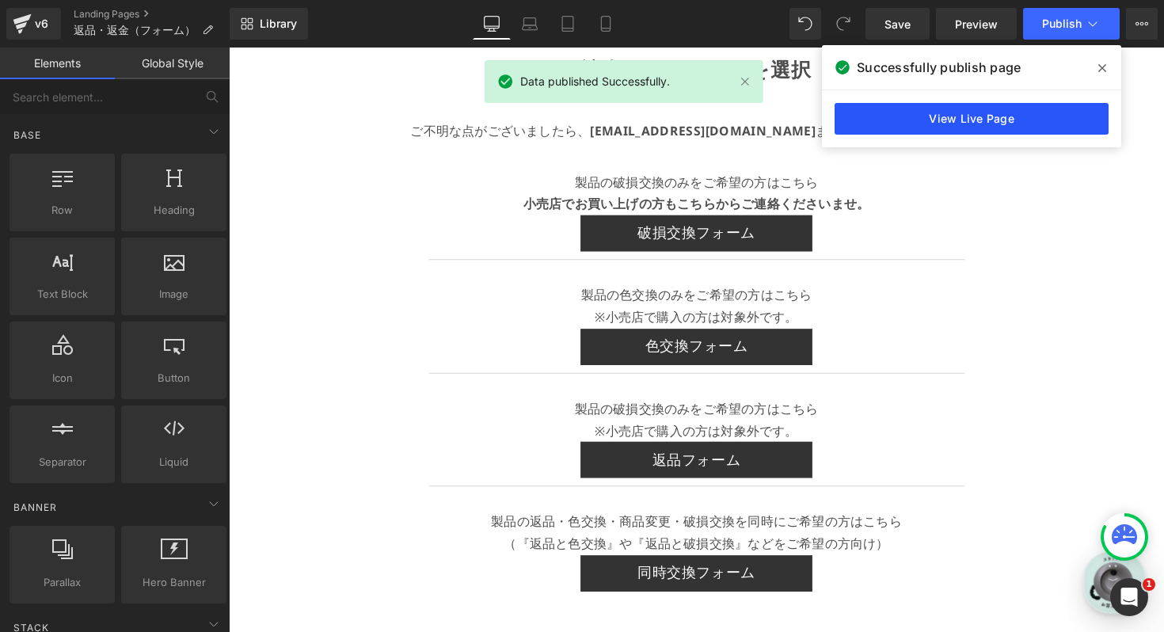
click at [1001, 116] on link "View Live Page" at bounding box center [971, 119] width 274 height 32
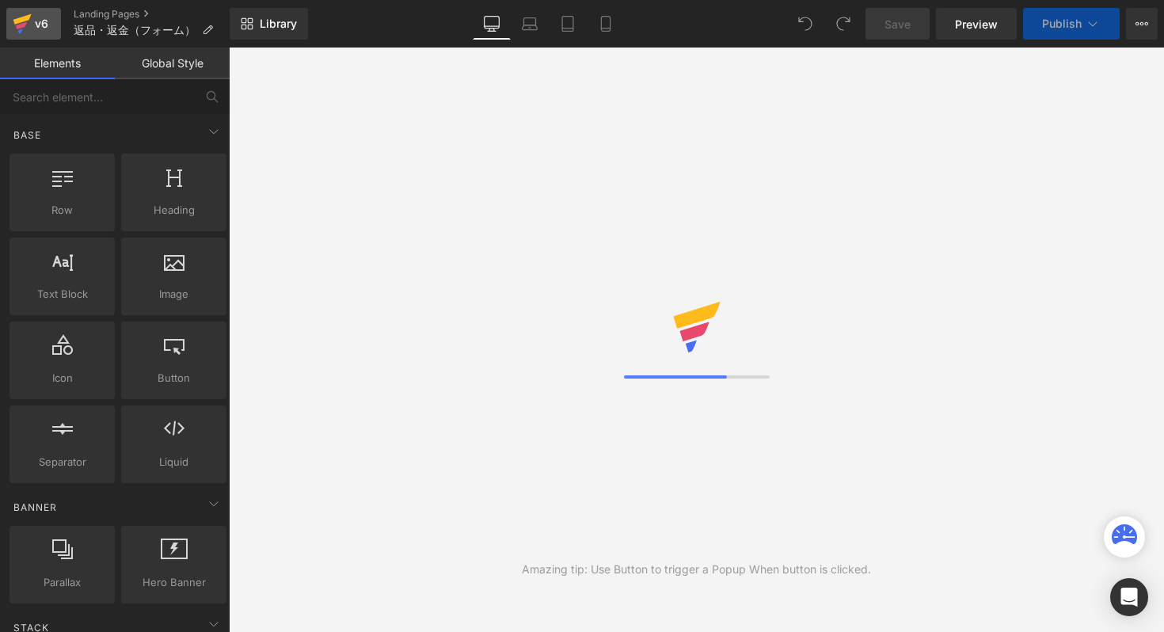
click at [13, 15] on icon at bounding box center [22, 24] width 19 height 40
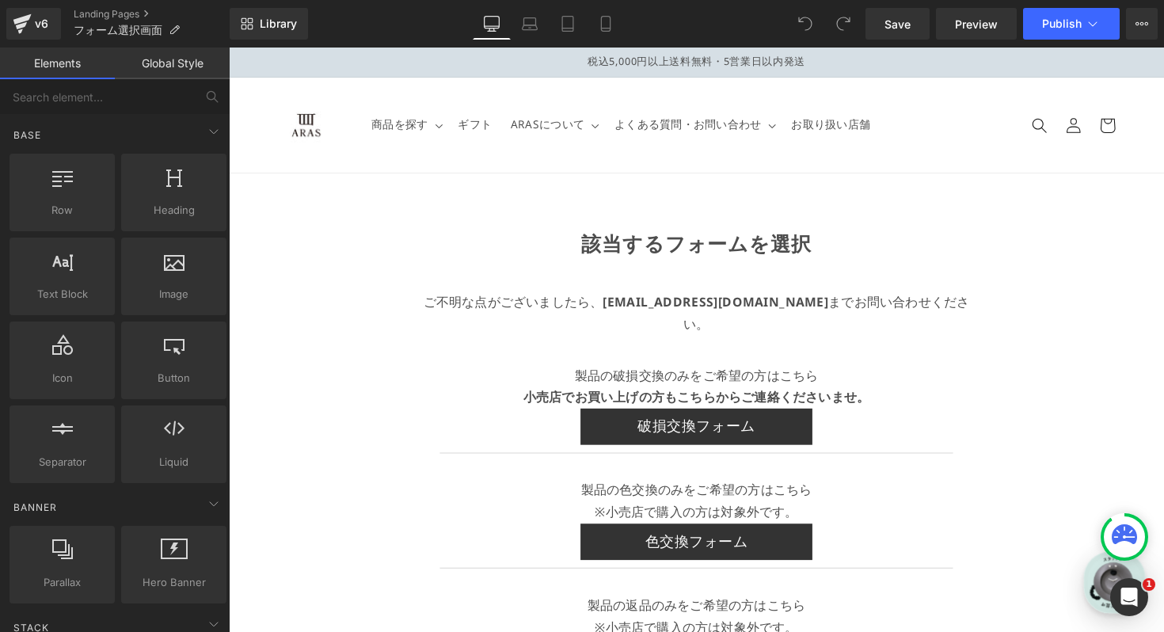
click at [651, 372] on p "製品の破損交換のみをご希望の方はこちら" at bounding box center [708, 383] width 584 height 23
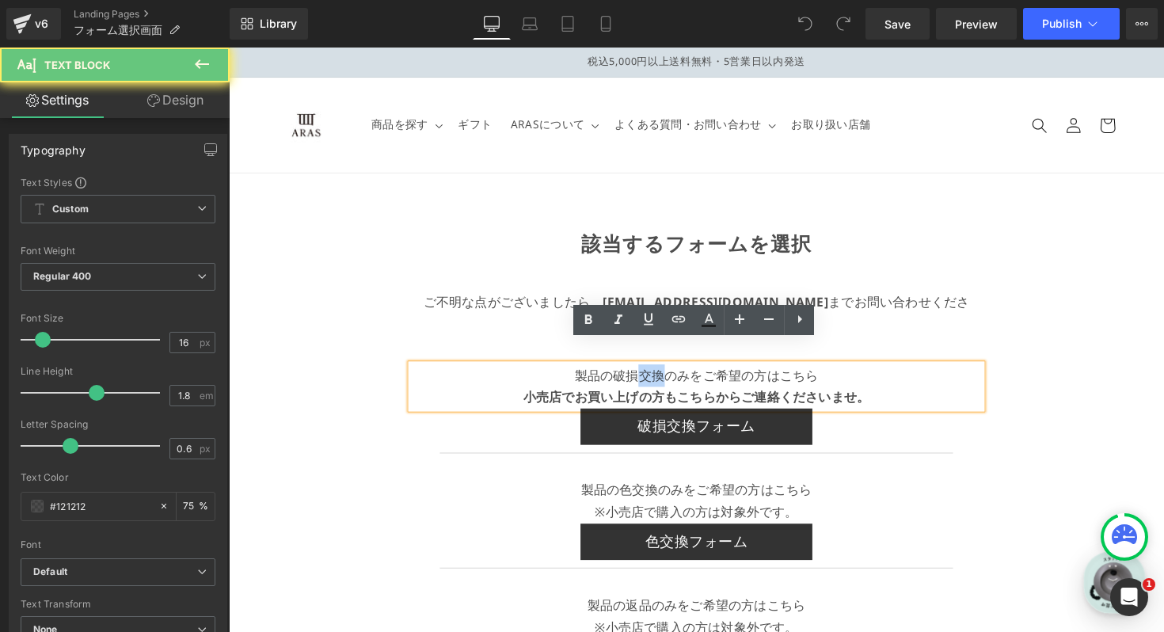
click at [651, 372] on p "製品の破損交換のみをご希望の方はこちら" at bounding box center [708, 383] width 584 height 23
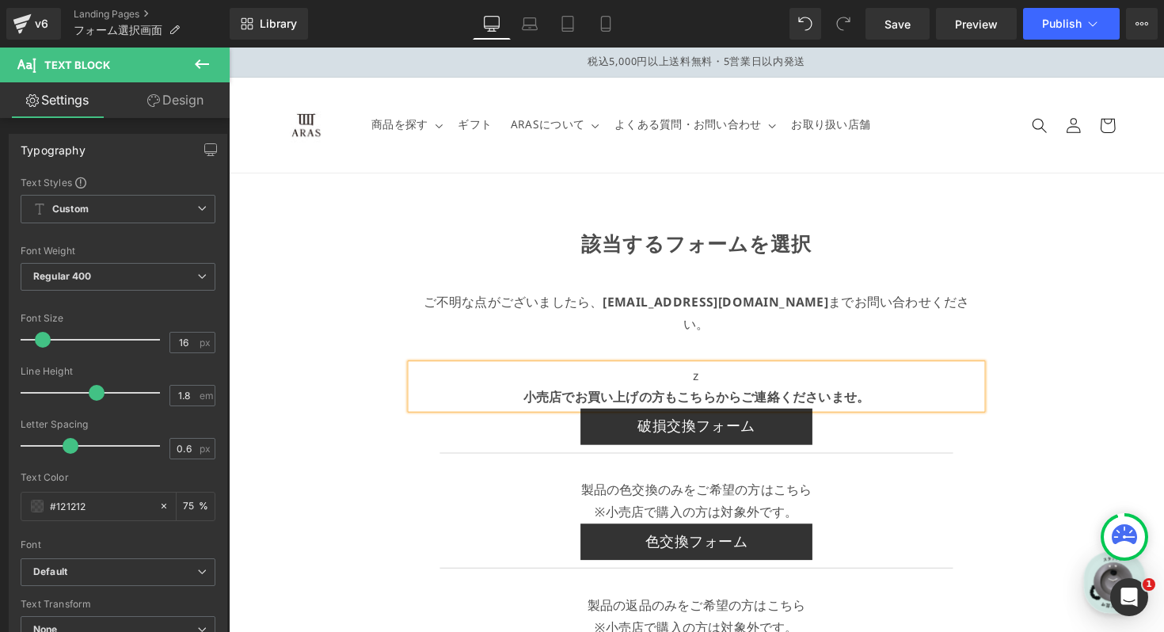
click at [1042, 355] on div "該当するフォームを選択 Text Block ご不明な点がございましたら、 [EMAIL_ADDRESS][DOMAIN_NAME] までお問い合わせください…" at bounding box center [708, 595] width 958 height 836
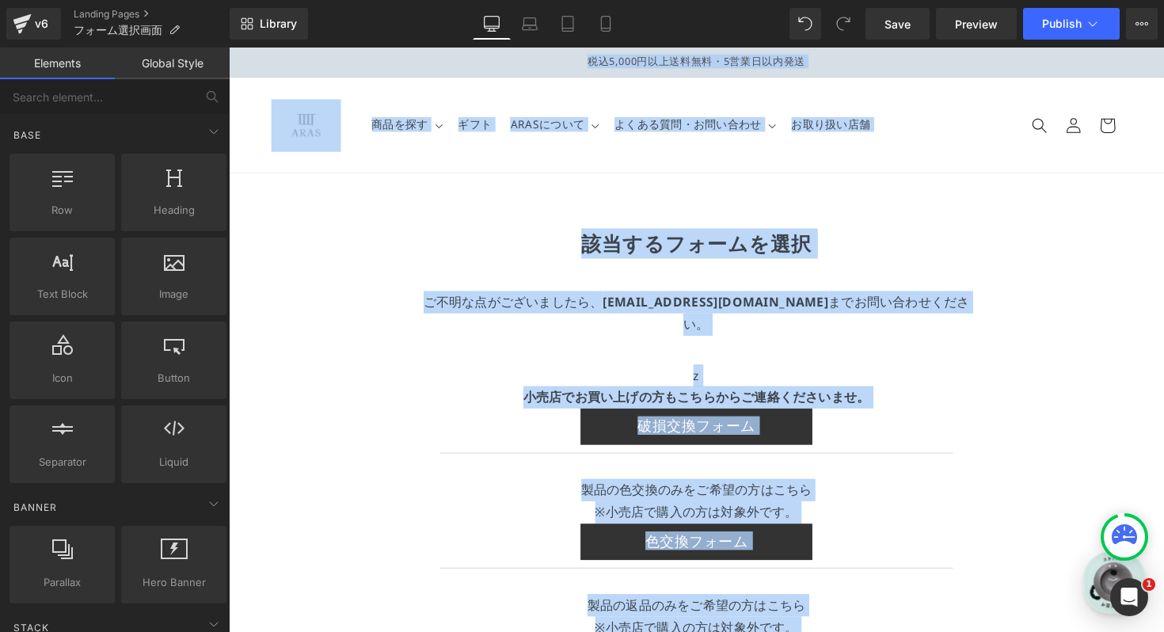
click at [1042, 355] on div "該当するフォームを選択 Text Block ご不明な点がございましたら、 [EMAIL_ADDRESS][DOMAIN_NAME] までお問い合わせください…" at bounding box center [708, 595] width 958 height 836
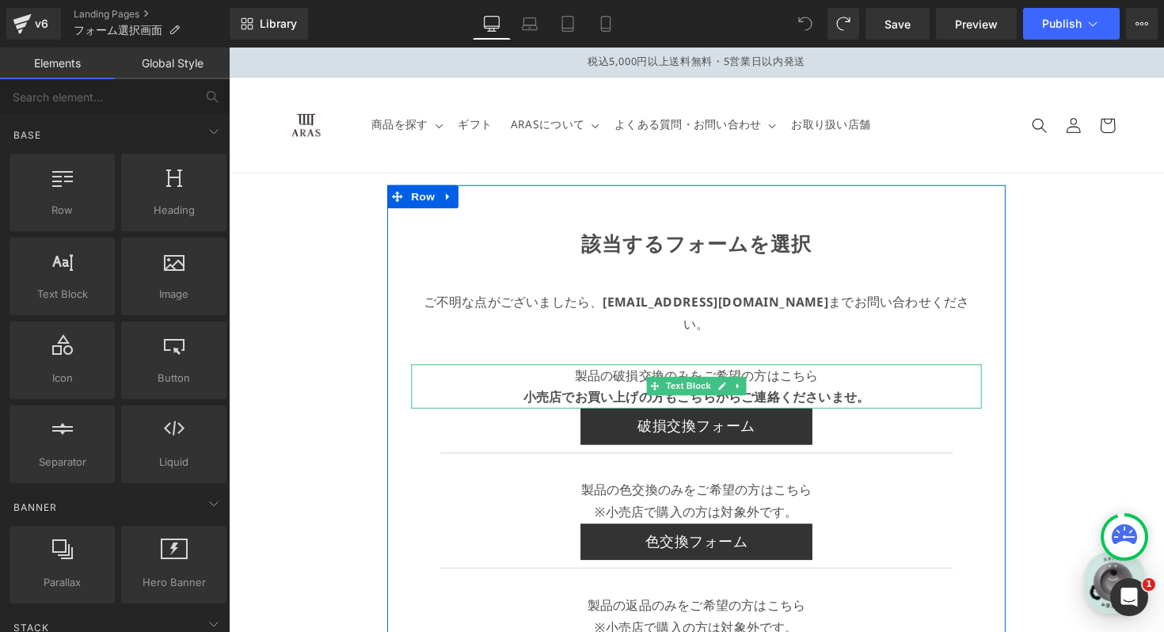
click at [796, 397] on strong "小売店でお買い上げの方もこちらからご連絡くださいませ。" at bounding box center [707, 405] width 355 height 17
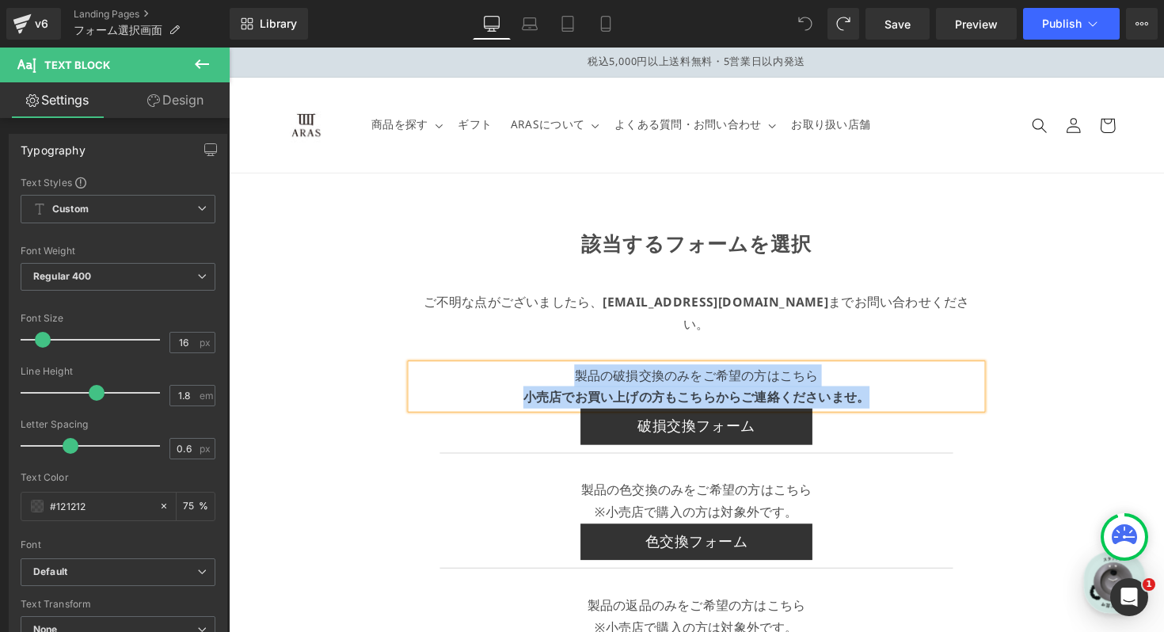
copy div "製品の破損交換のみをご希望の方はこちら 小売店でお買い上げの方もこちらからご連絡くださいませ。"
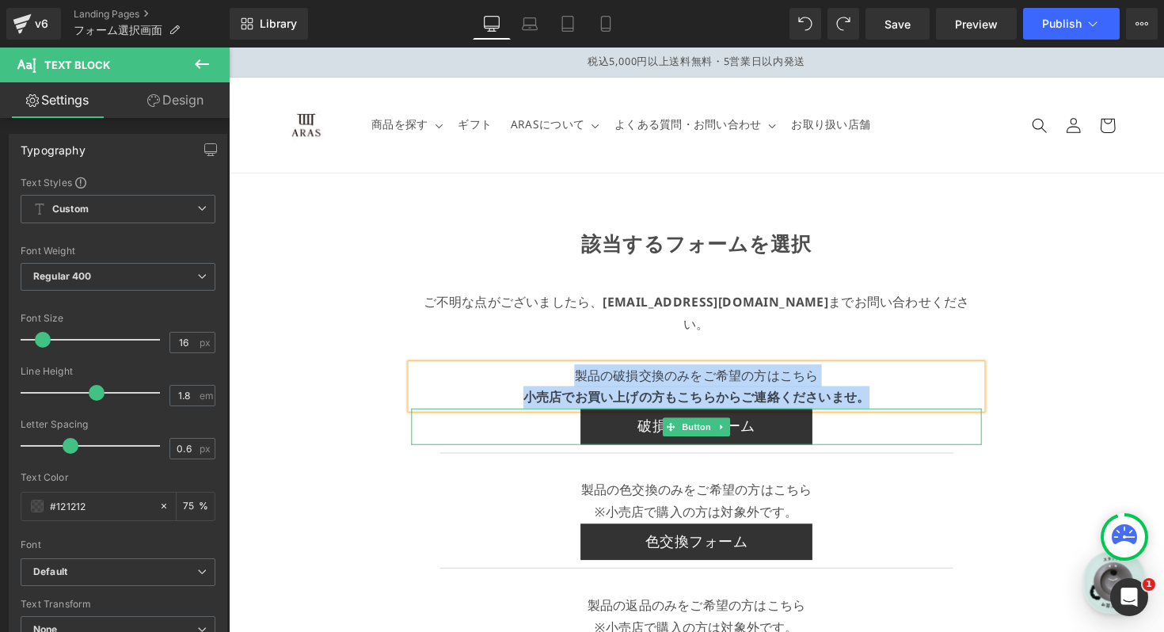
click at [708, 427] on link "Button" at bounding box center [699, 436] width 52 height 19
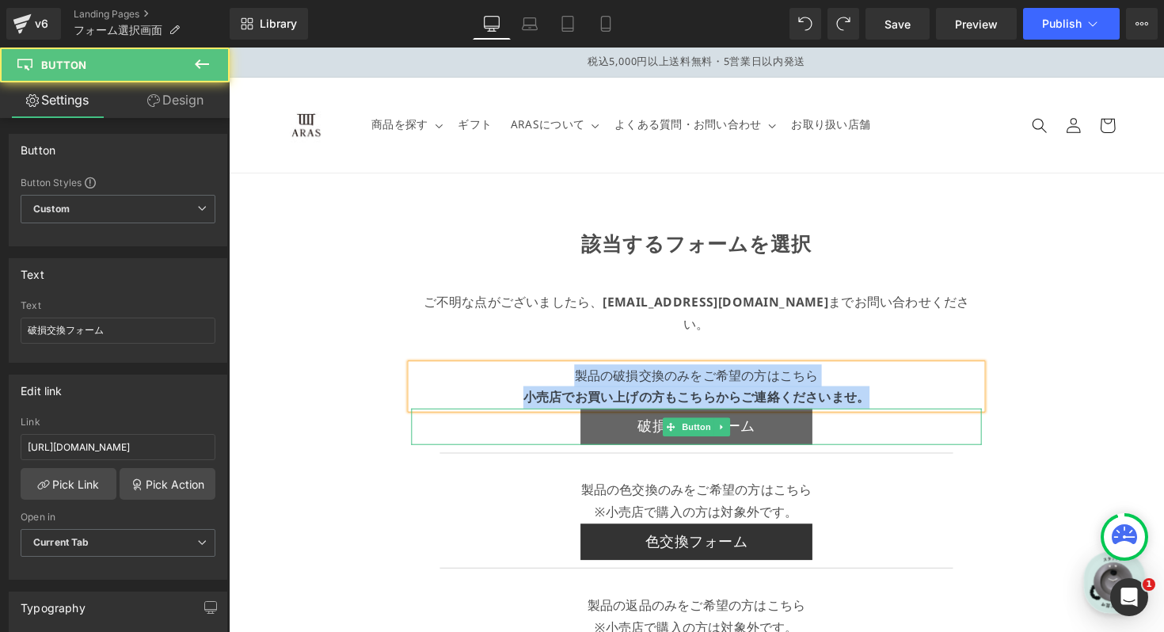
click at [779, 417] on link "破損交換フォーム" at bounding box center [707, 435] width 237 height 37
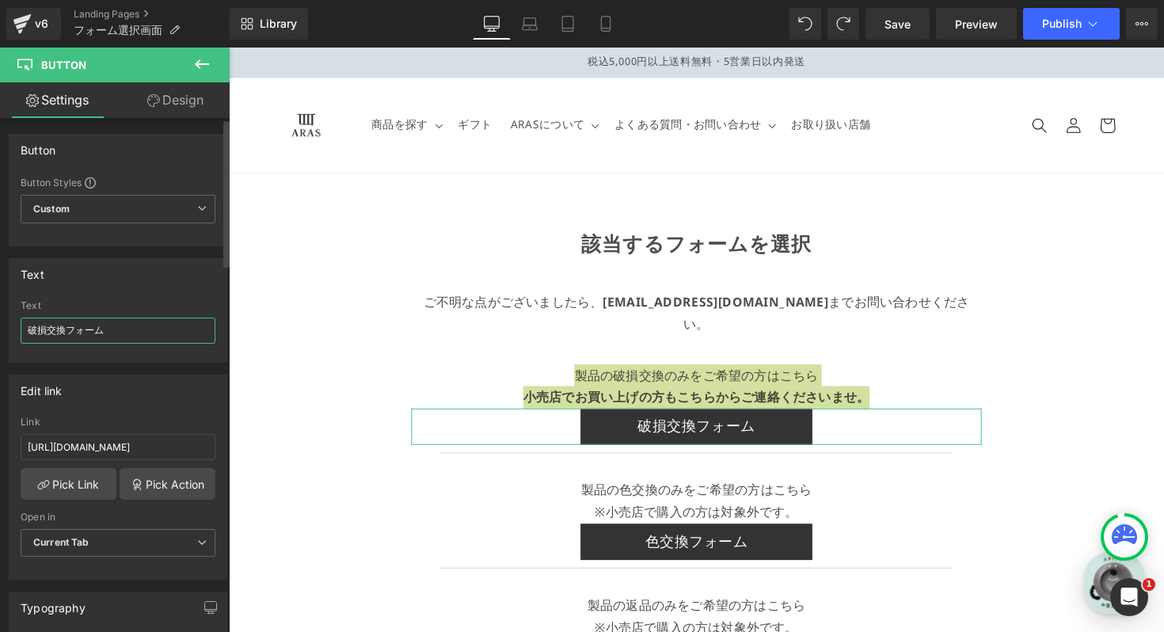
click at [96, 338] on input "破損交換フォーム" at bounding box center [118, 330] width 195 height 26
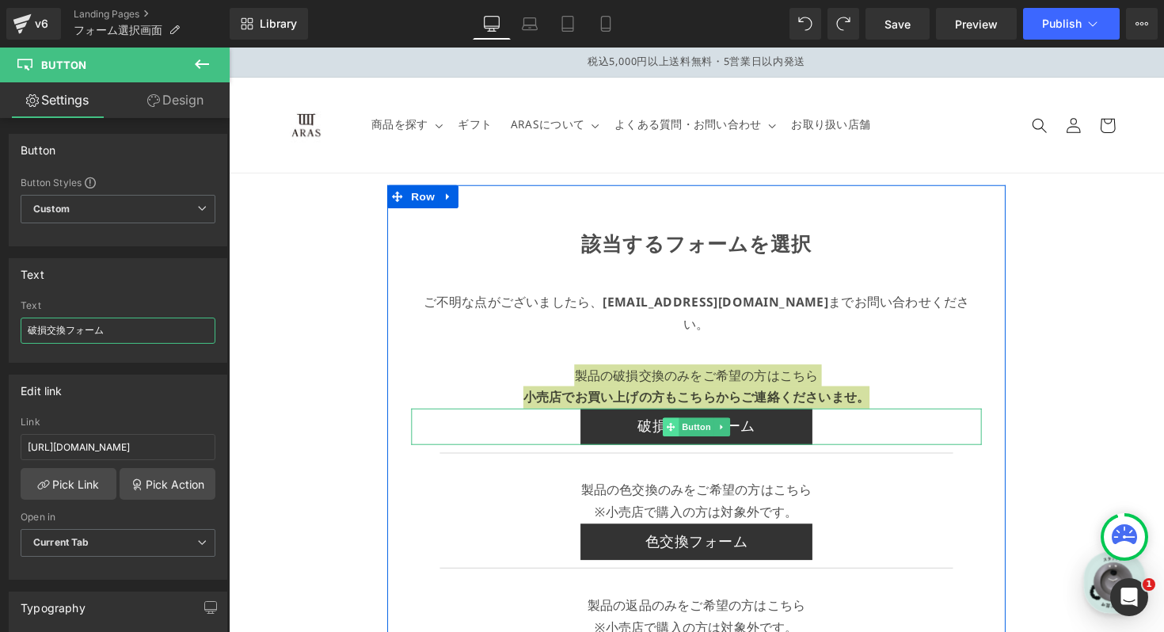
click at [674, 427] on span at bounding box center [681, 436] width 17 height 19
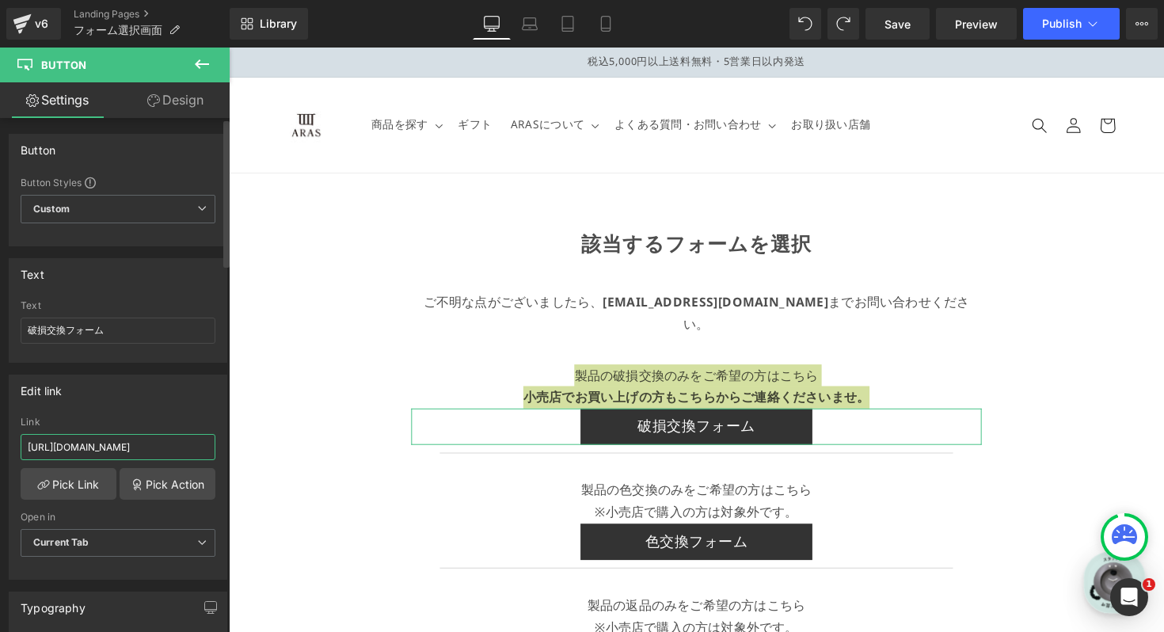
click at [169, 441] on input "[URL][DOMAIN_NAME]" at bounding box center [118, 447] width 195 height 26
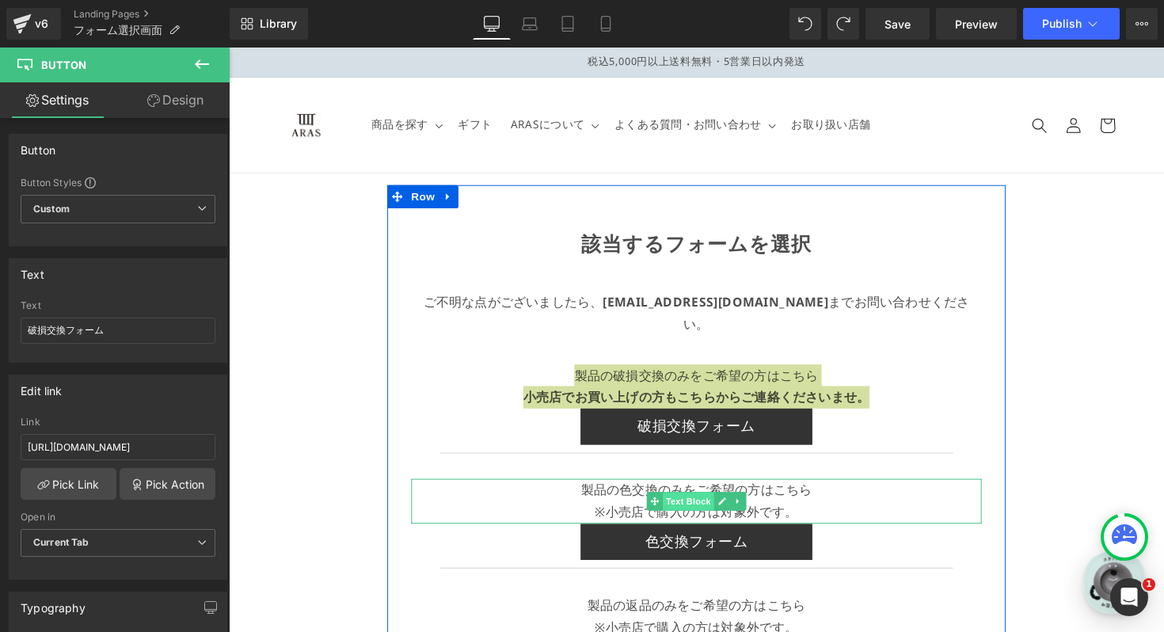
click at [700, 503] on span "Text Block" at bounding box center [699, 512] width 52 height 19
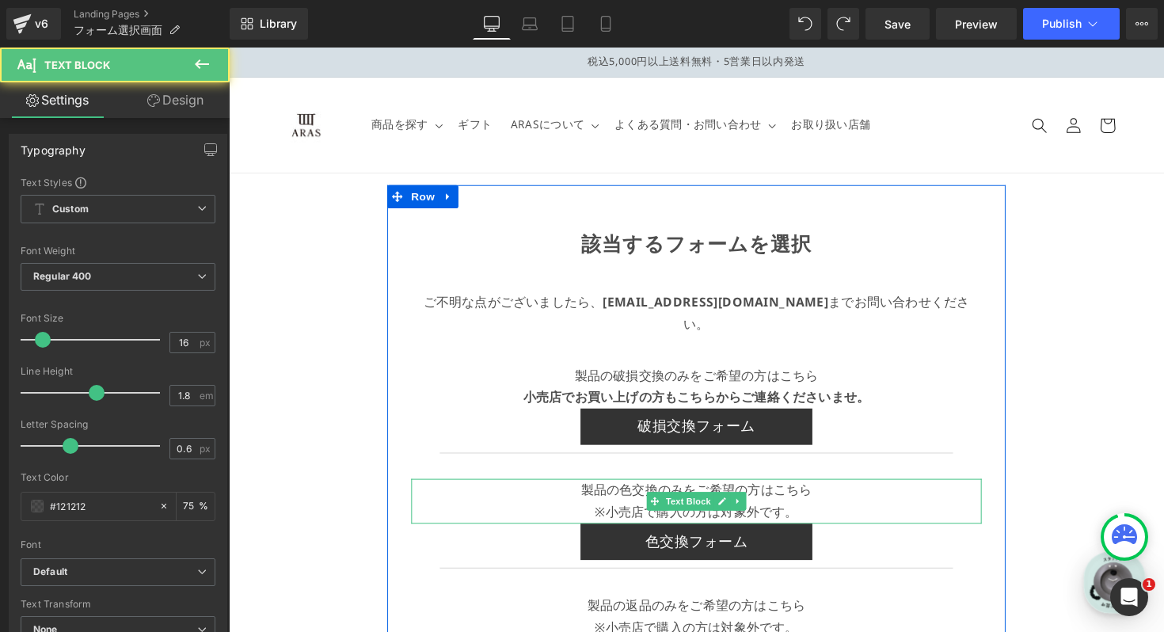
click at [780, 512] on p "※小売店で購入の方は対象外です。" at bounding box center [708, 523] width 584 height 23
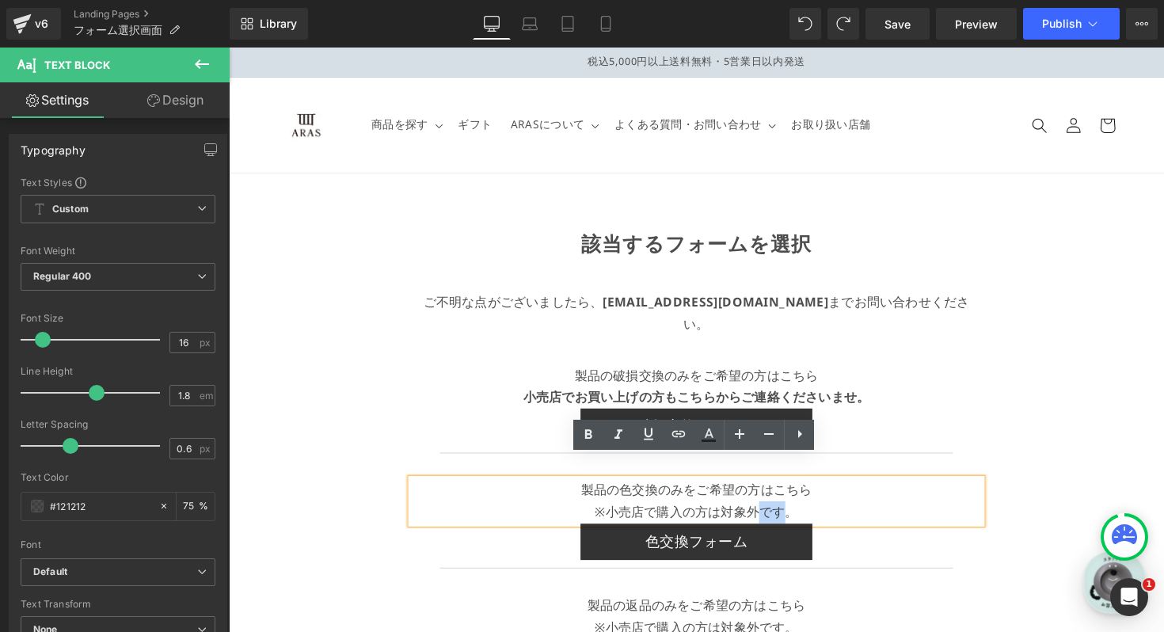
click at [780, 512] on p "※小売店で購入の方は対象外です。" at bounding box center [708, 523] width 584 height 23
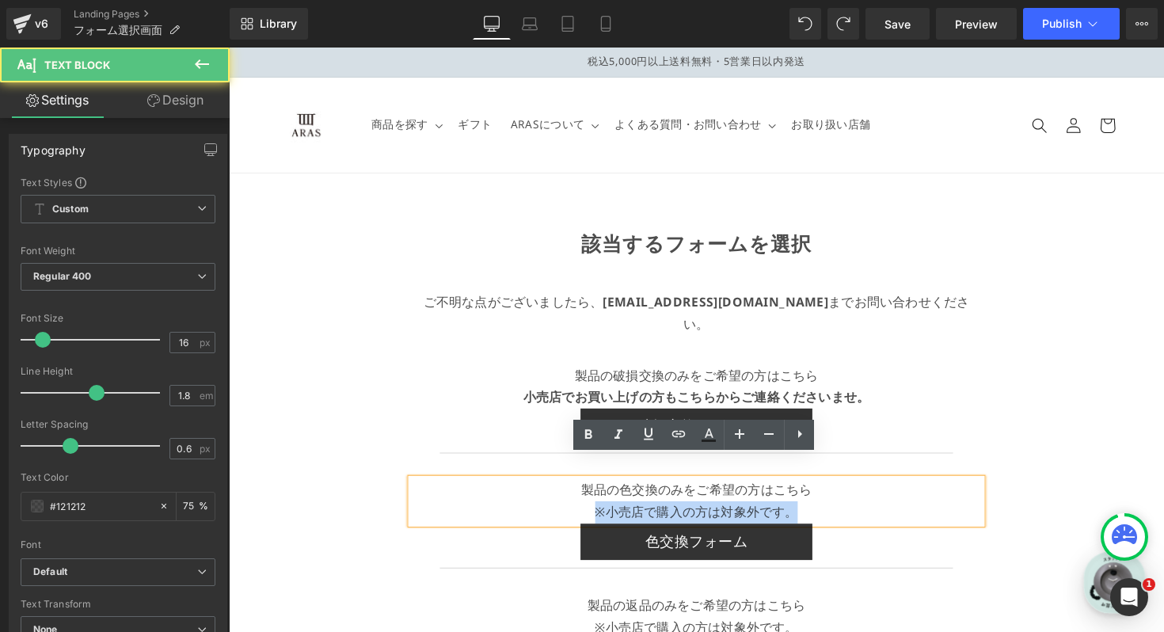
copy p "※小売店で購入の方は対象外です。"
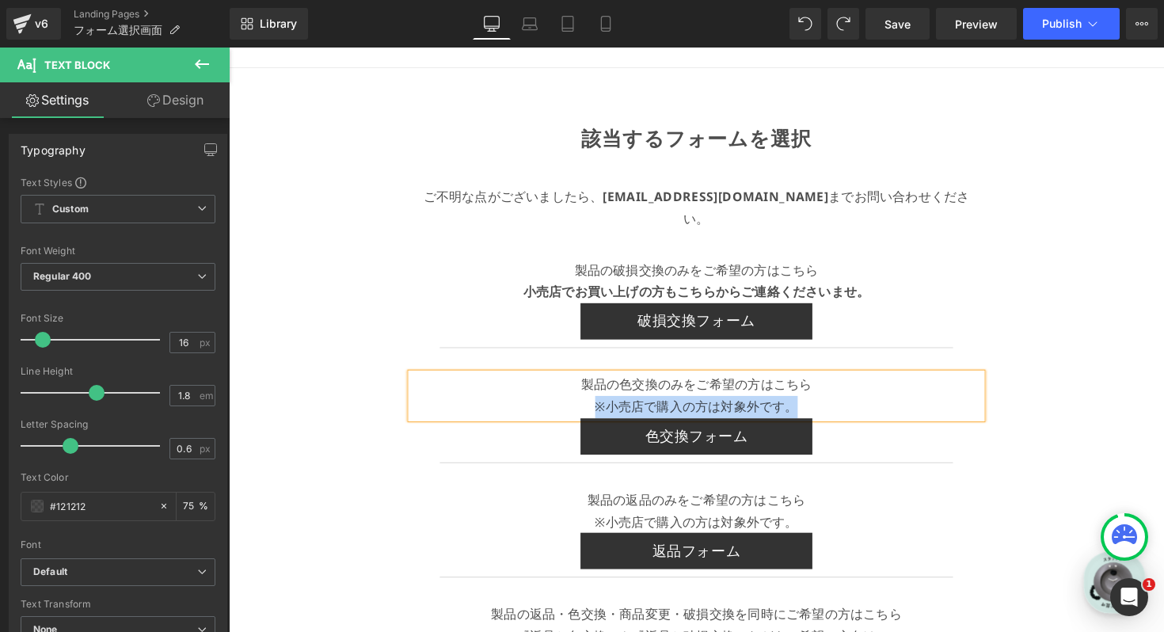
scroll to position [188, 0]
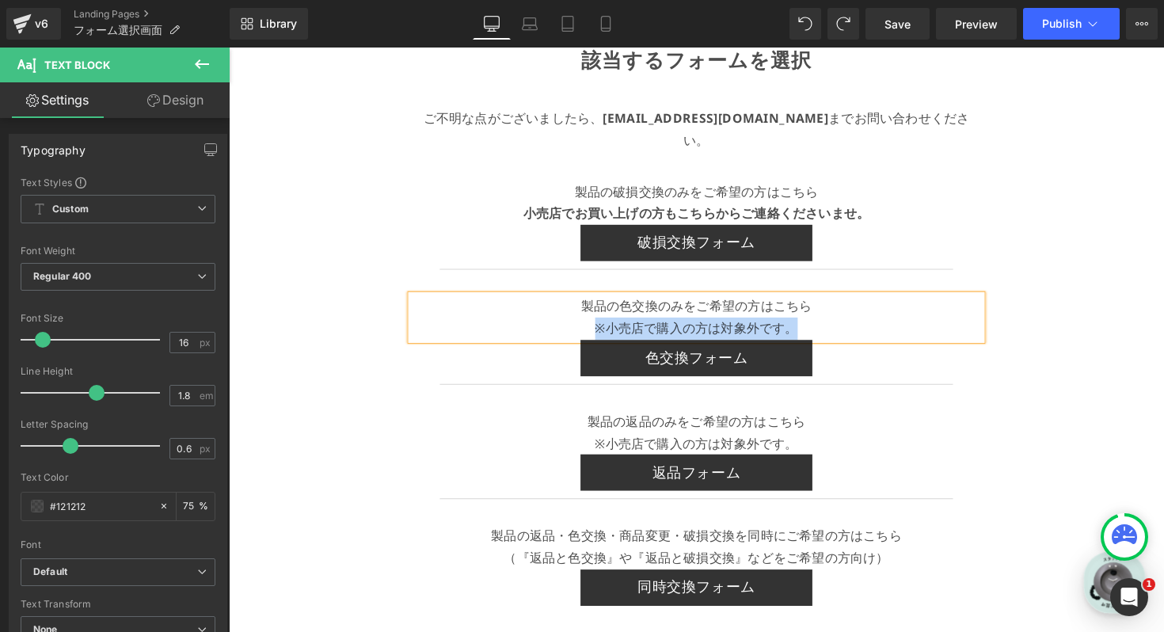
click at [705, 464] on div "返品フォーム Button" at bounding box center [708, 482] width 584 height 37
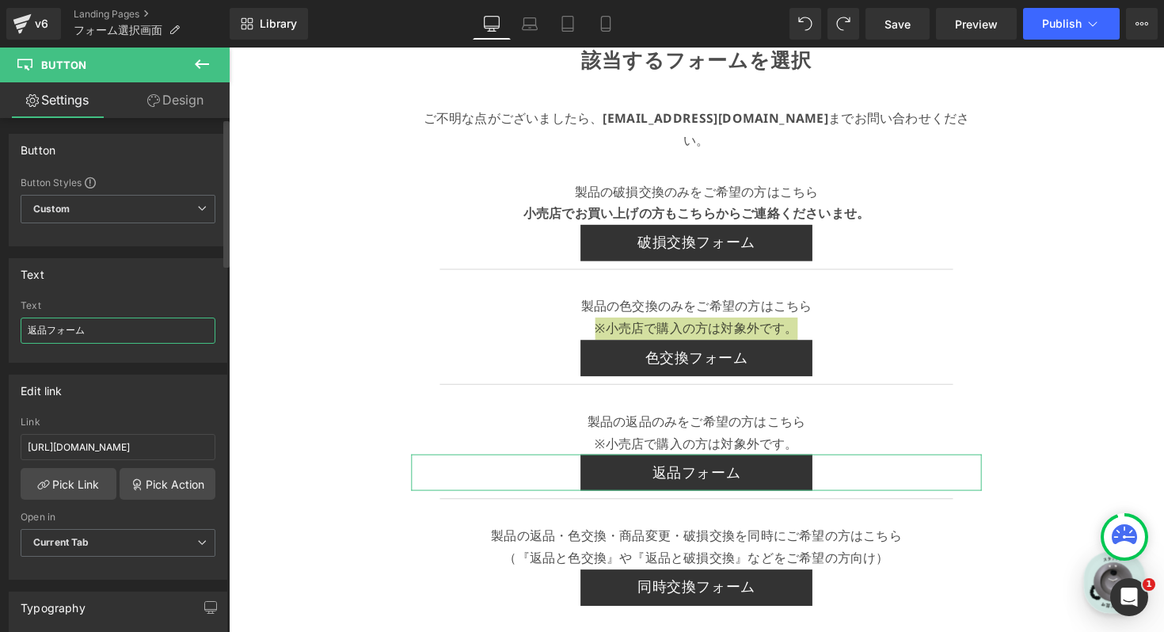
click at [111, 328] on input "返品フォーム" at bounding box center [118, 330] width 195 height 26
click at [130, 444] on input "[URL][DOMAIN_NAME]" at bounding box center [118, 447] width 195 height 26
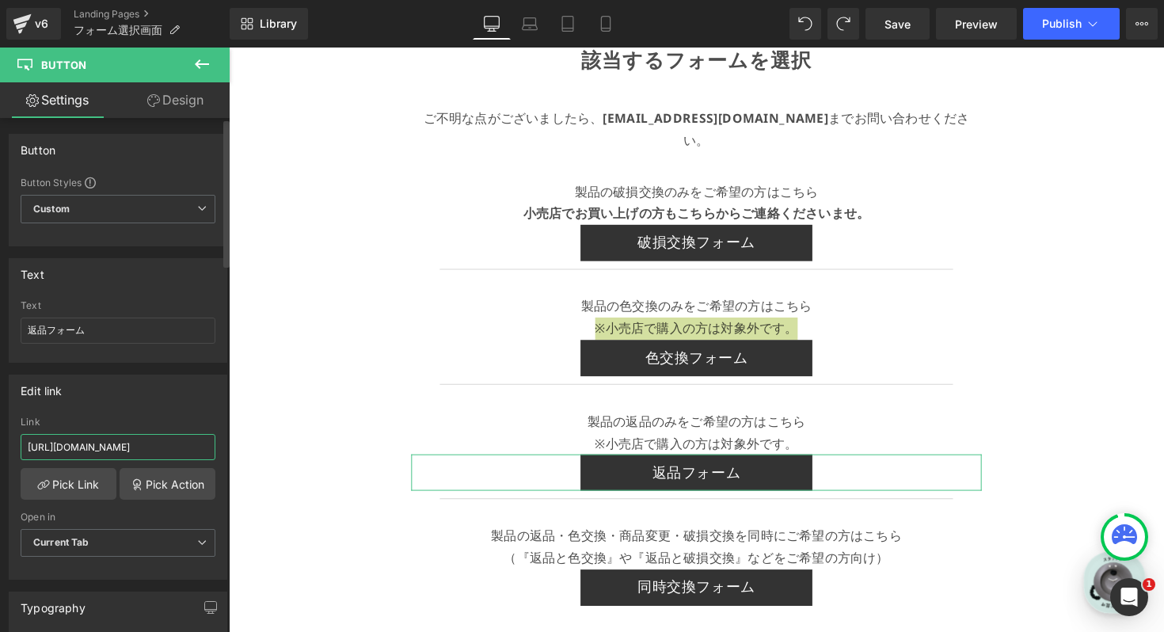
click at [130, 444] on input "[URL][DOMAIN_NAME]" at bounding box center [118, 447] width 195 height 26
